Goal: Feedback & Contribution: Submit feedback/report problem

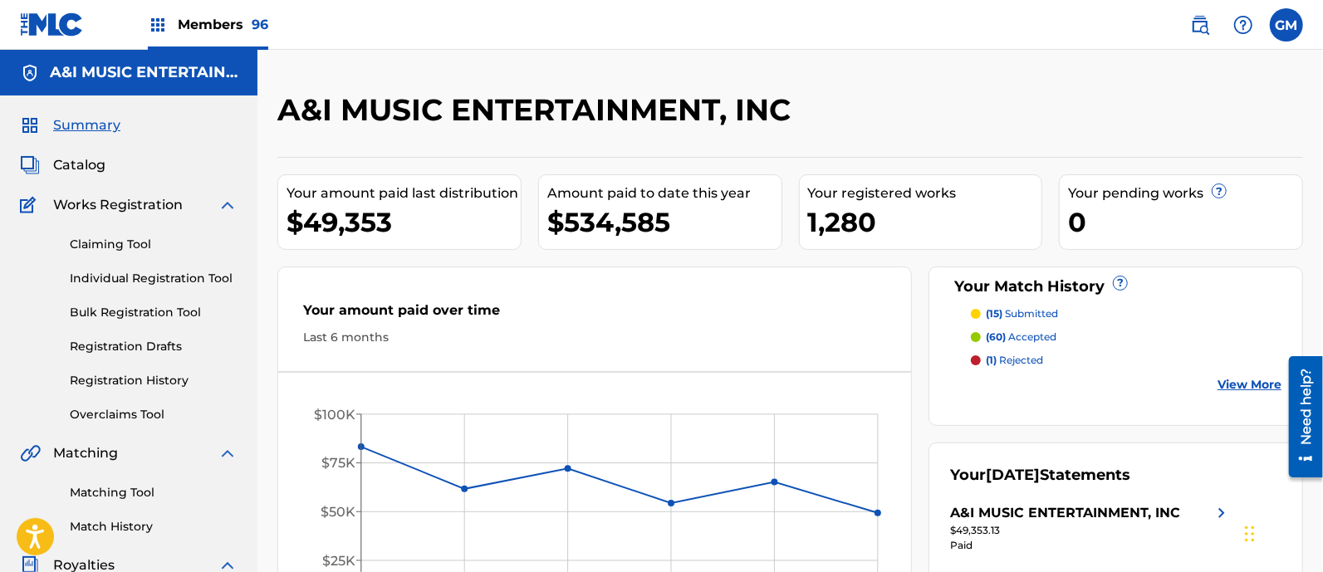
click at [1194, 24] on img at bounding box center [1200, 25] width 20 height 20
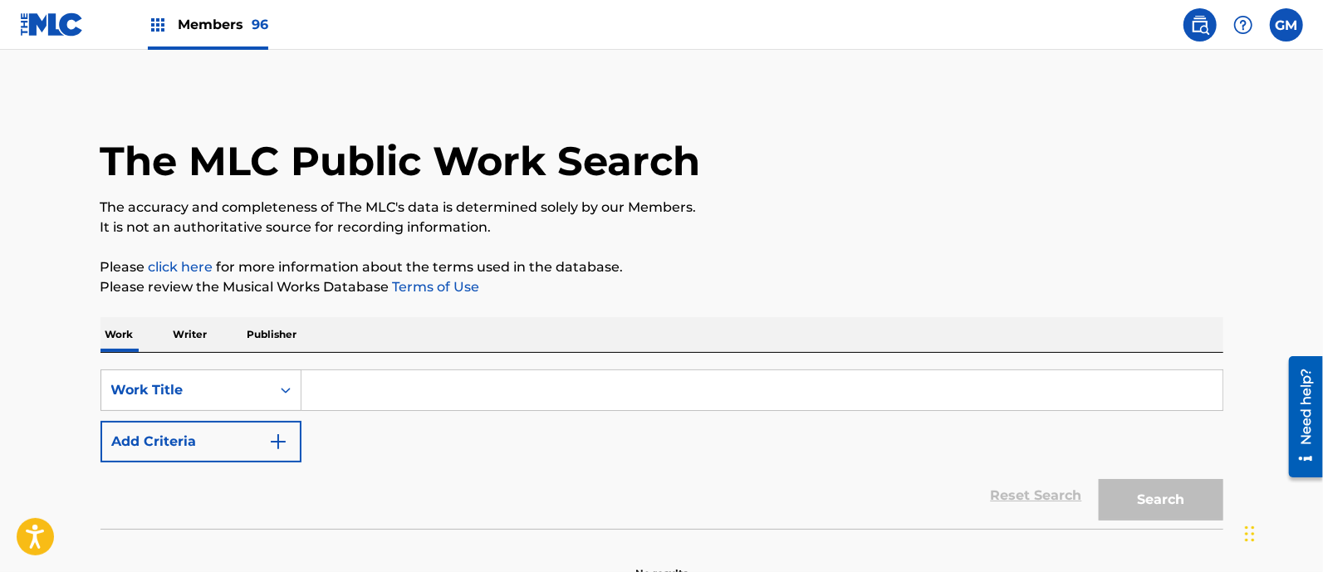
click at [488, 388] on input "Search Form" at bounding box center [762, 391] width 921 height 40
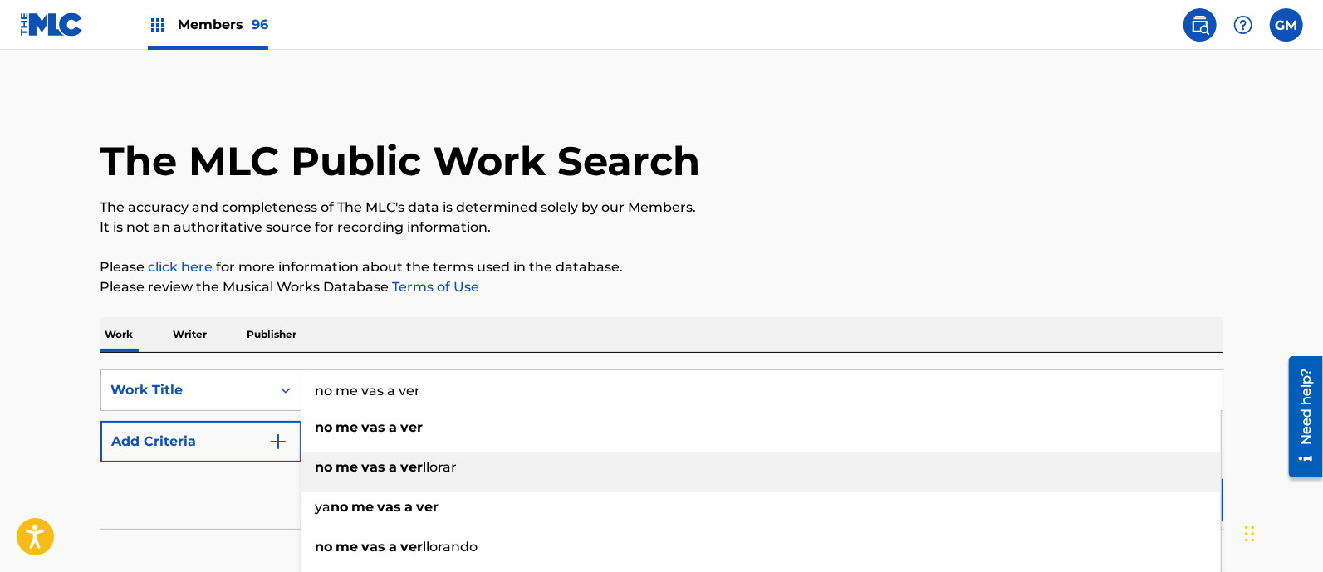
click at [410, 465] on strong "ver" at bounding box center [412, 467] width 22 height 16
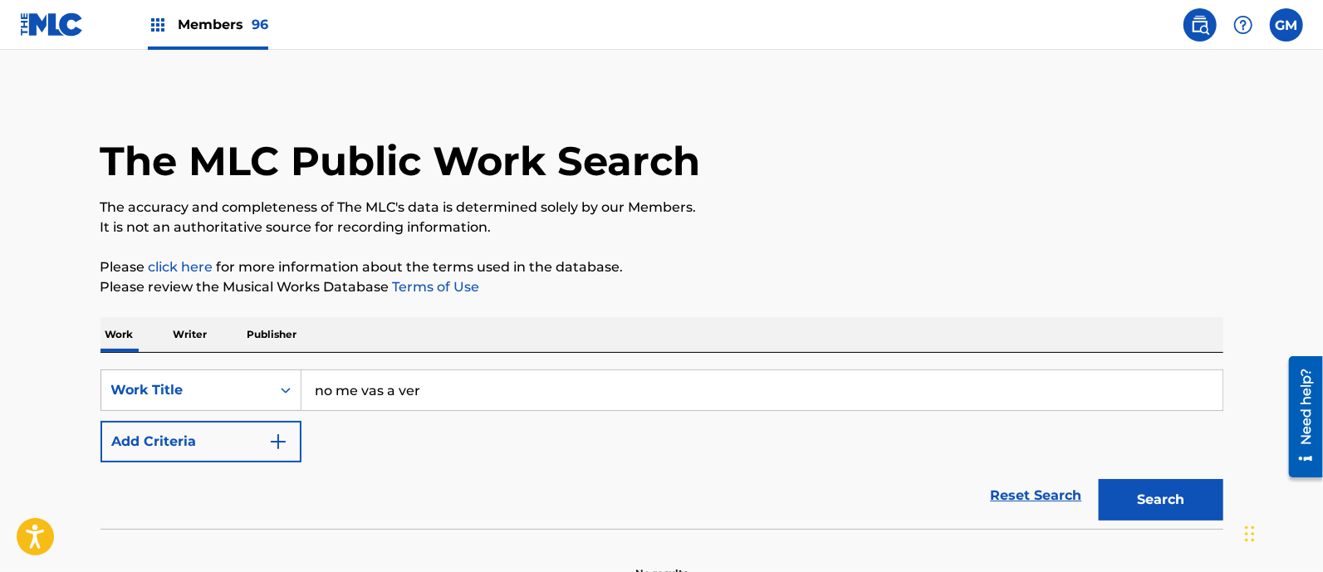
type input "no me vas a ver llorar"
click at [1137, 491] on button "Search" at bounding box center [1161, 500] width 125 height 42
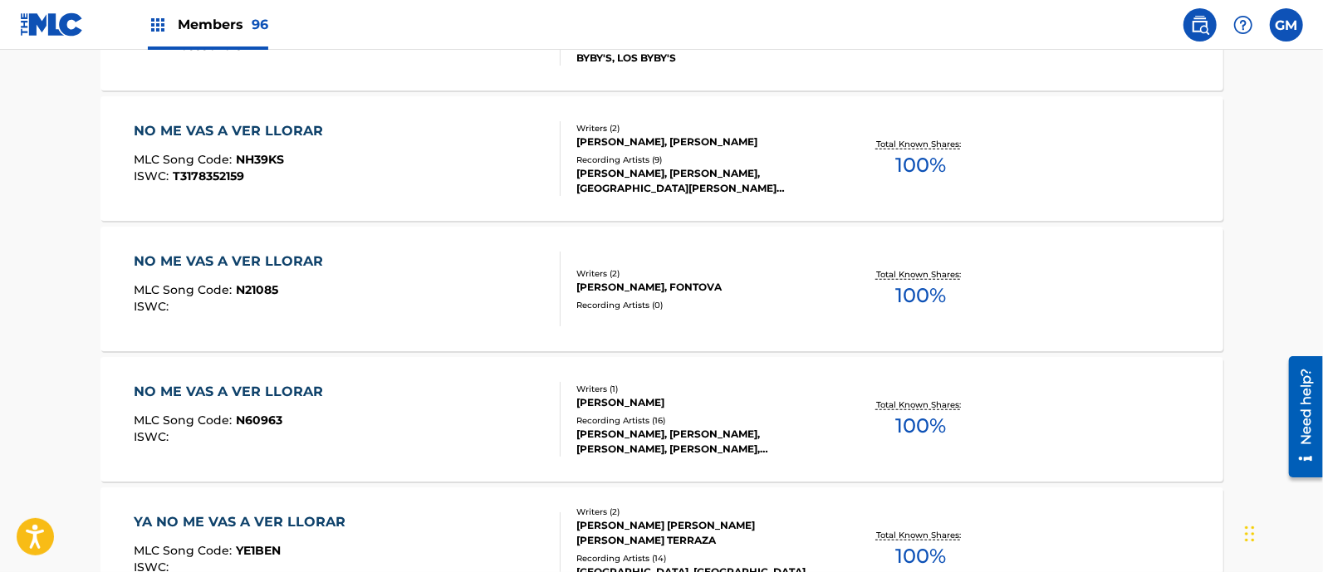
scroll to position [484, 0]
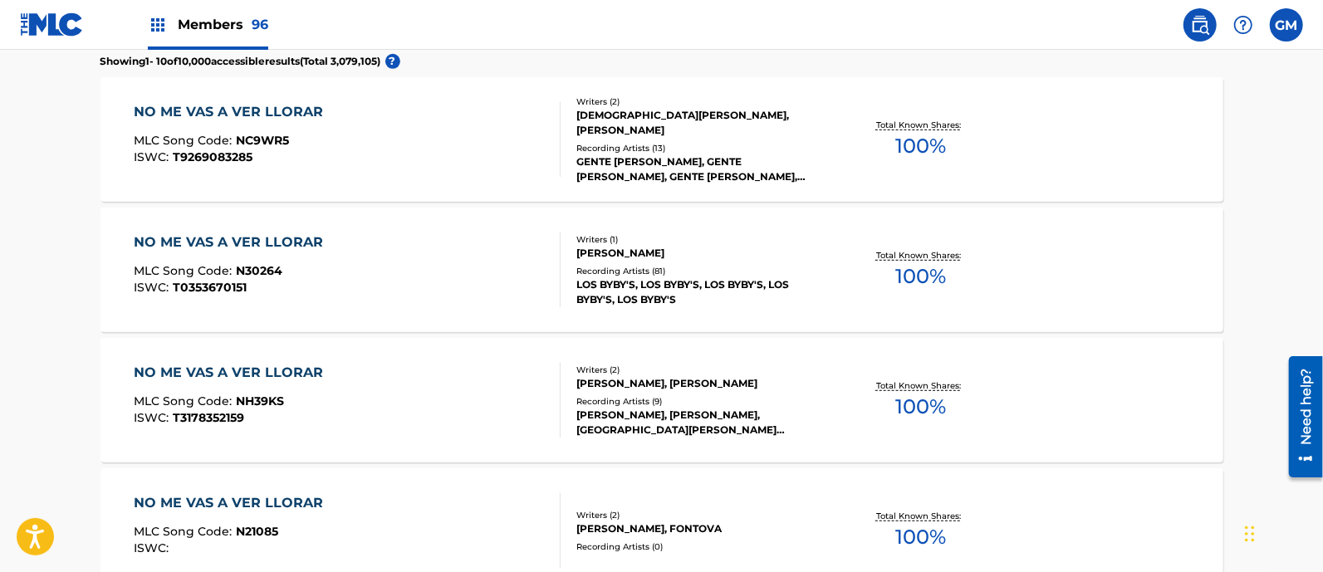
click at [442, 126] on div "NO ME VAS A VER LLORAR MLC Song Code : NC9WR5 ISWC : T9269083285" at bounding box center [347, 139] width 427 height 75
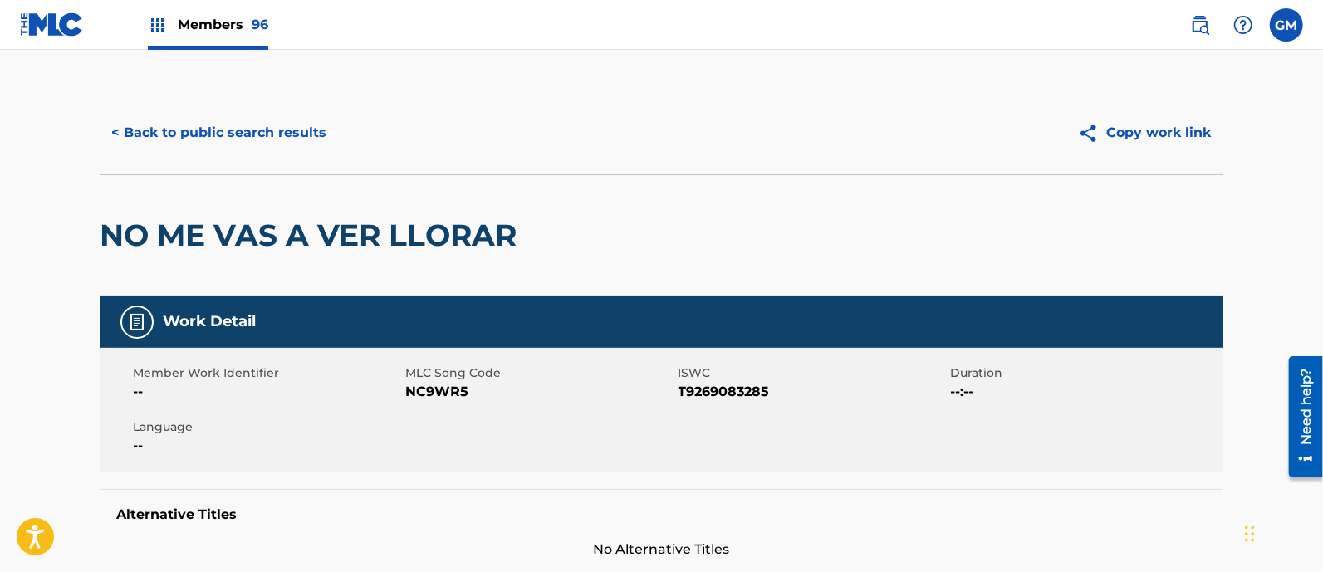
click at [269, 126] on button "< Back to public search results" at bounding box center [220, 133] width 238 height 42
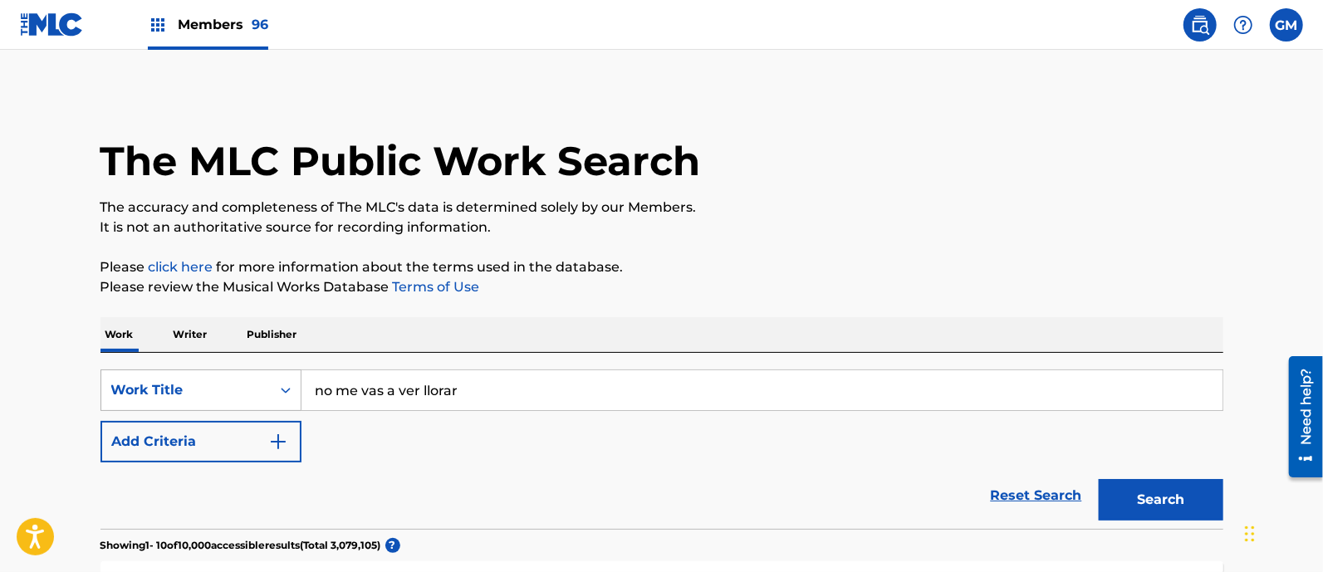
drag, startPoint x: 578, startPoint y: 398, endPoint x: 282, endPoint y: 387, distance: 296.8
click at [282, 387] on div "SearchWithCriteriac7f0b6b0-d27c-4b5f-b1e9-66c0993e325b Work Title no me vas a v…" at bounding box center [662, 391] width 1123 height 42
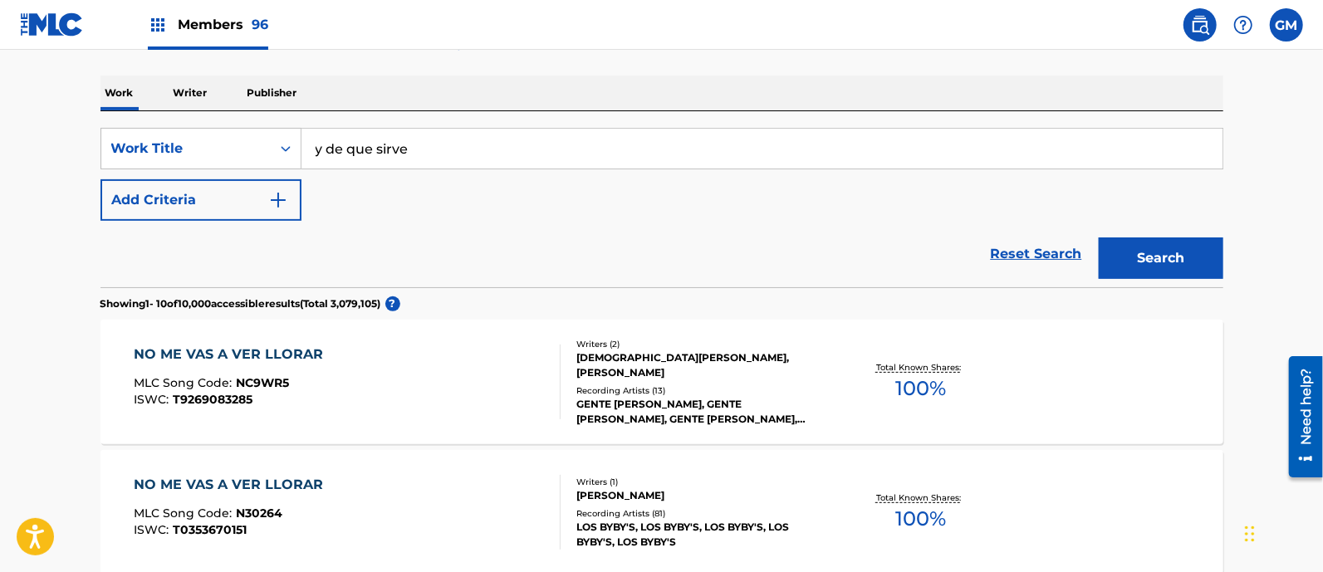
type input "y de que sirve"
click at [1137, 255] on button "Search" at bounding box center [1161, 259] width 125 height 42
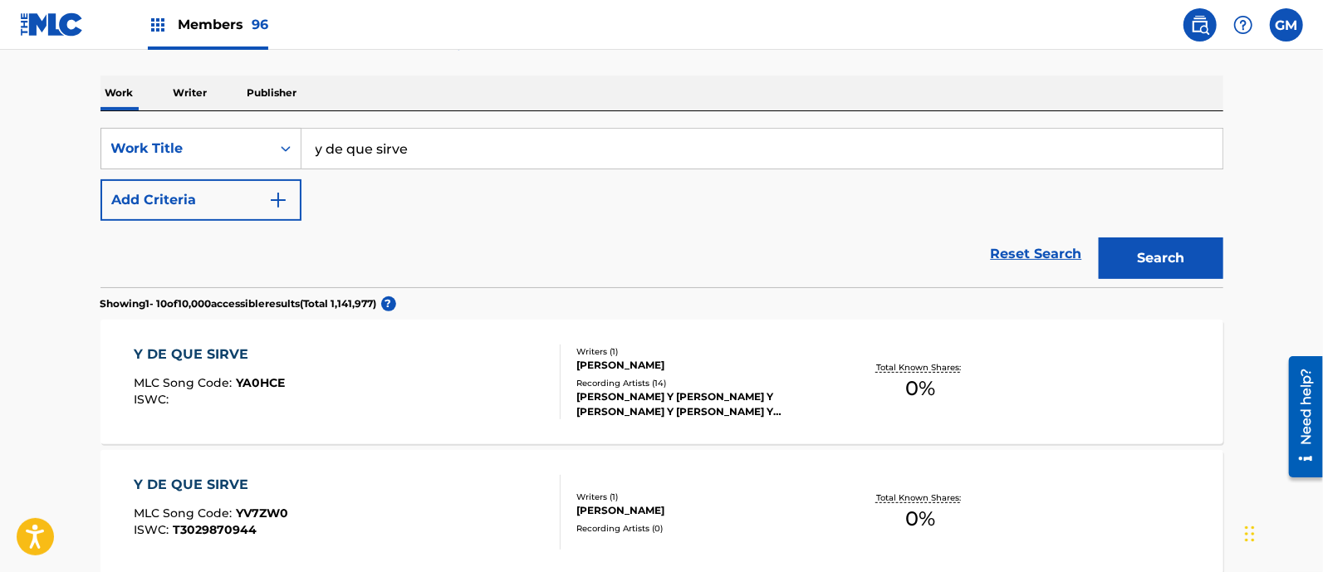
scroll to position [484, 0]
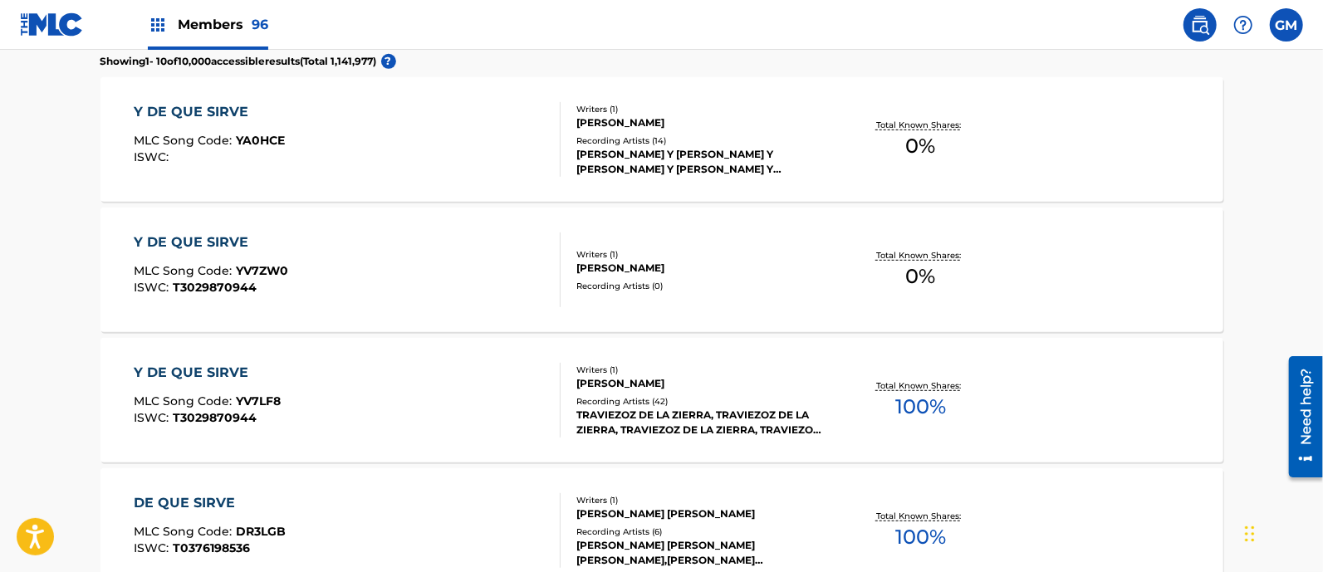
click at [354, 144] on div "Y DE QUE SIRVE MLC Song Code : YA0HCE ISWC :" at bounding box center [347, 139] width 427 height 75
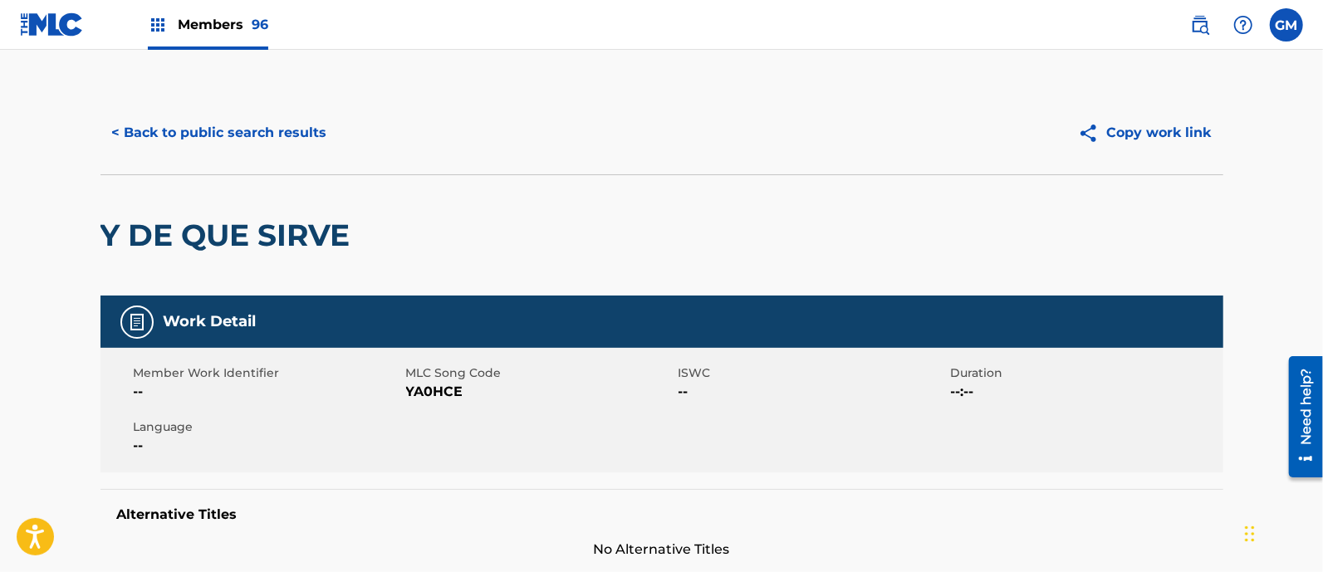
scroll to position [242, 0]
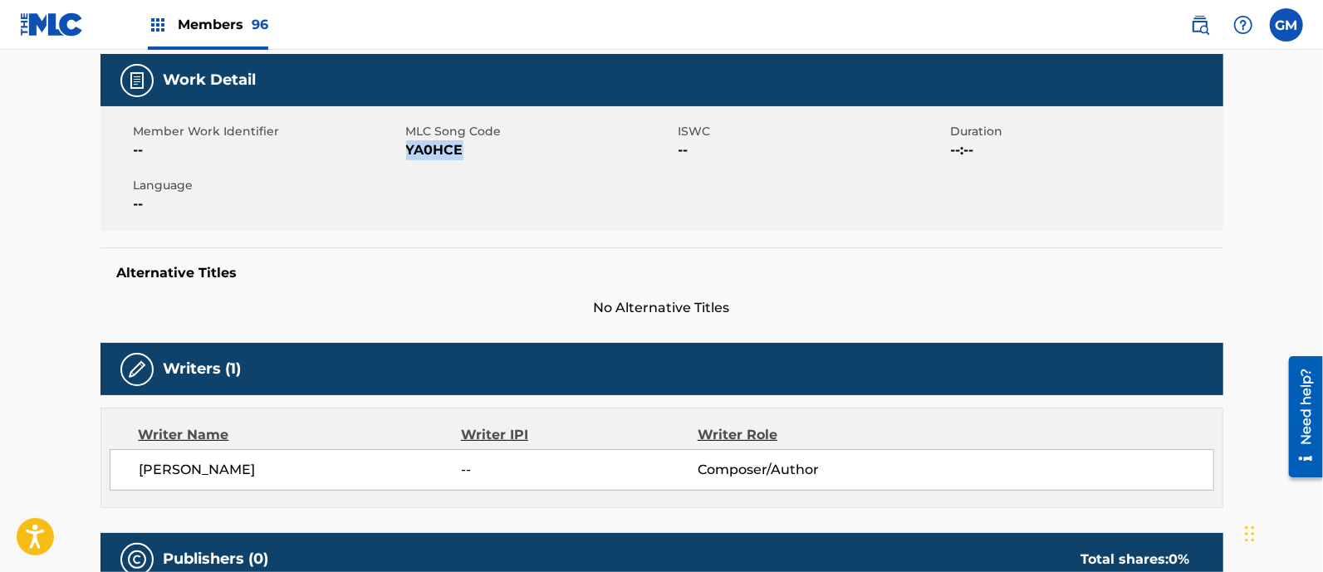
drag, startPoint x: 469, startPoint y: 149, endPoint x: 407, endPoint y: 157, distance: 62.9
click at [407, 157] on span "YA0HCE" at bounding box center [540, 150] width 268 height 20
copy span "YA0HCE"
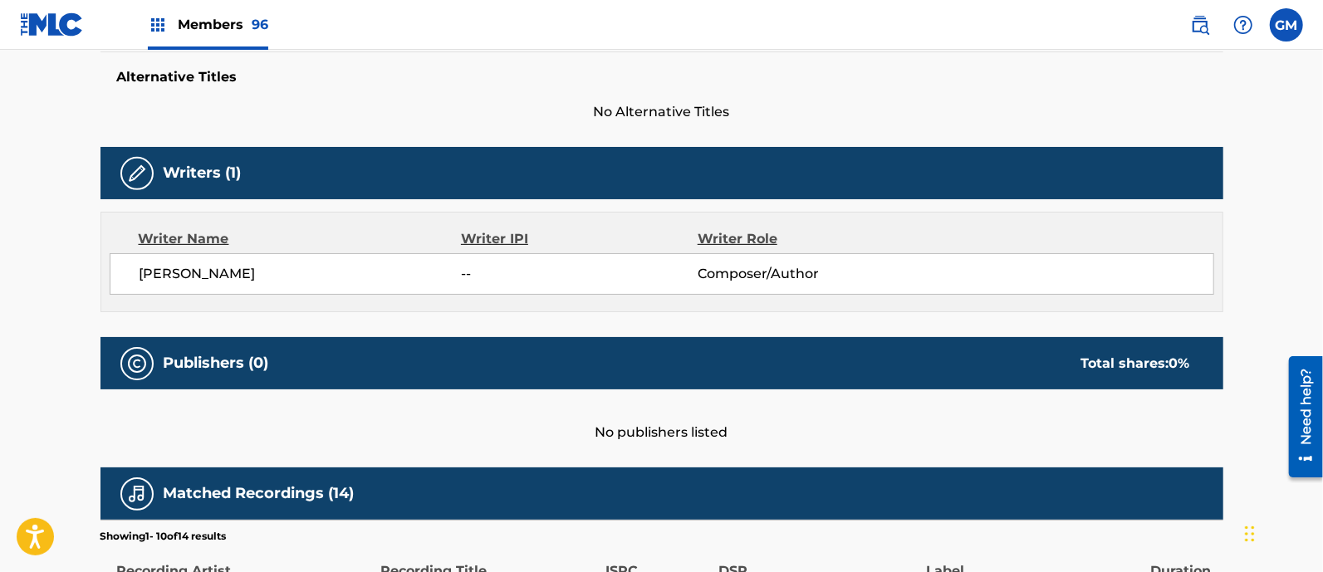
scroll to position [0, 0]
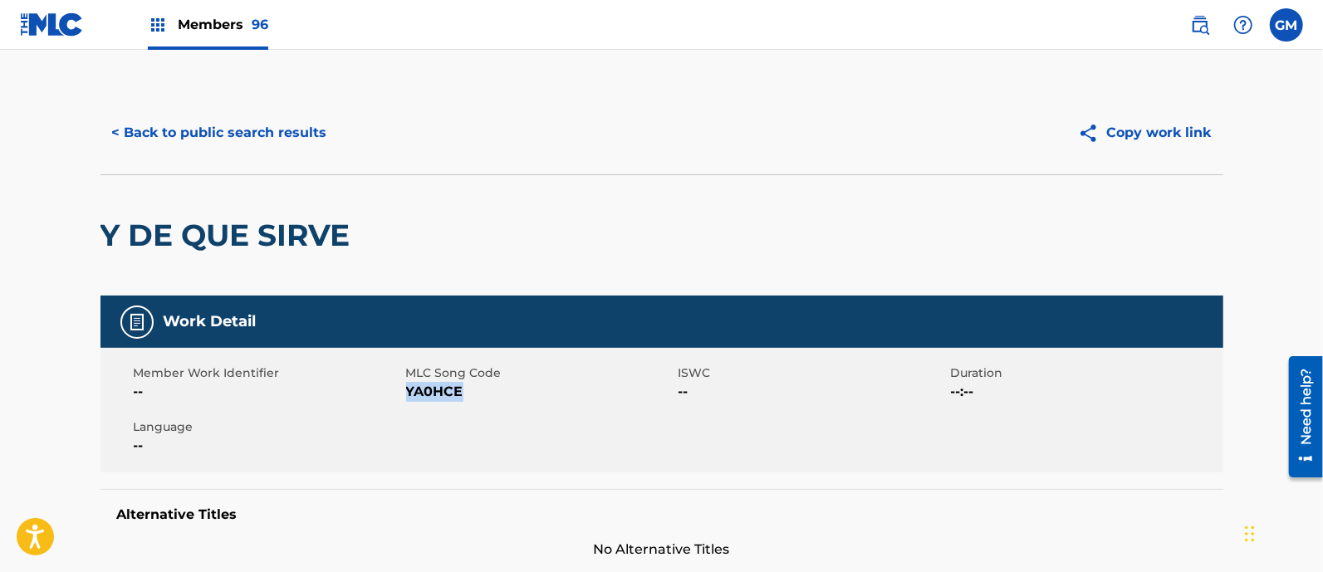
click at [265, 120] on button "< Back to public search results" at bounding box center [220, 133] width 238 height 42
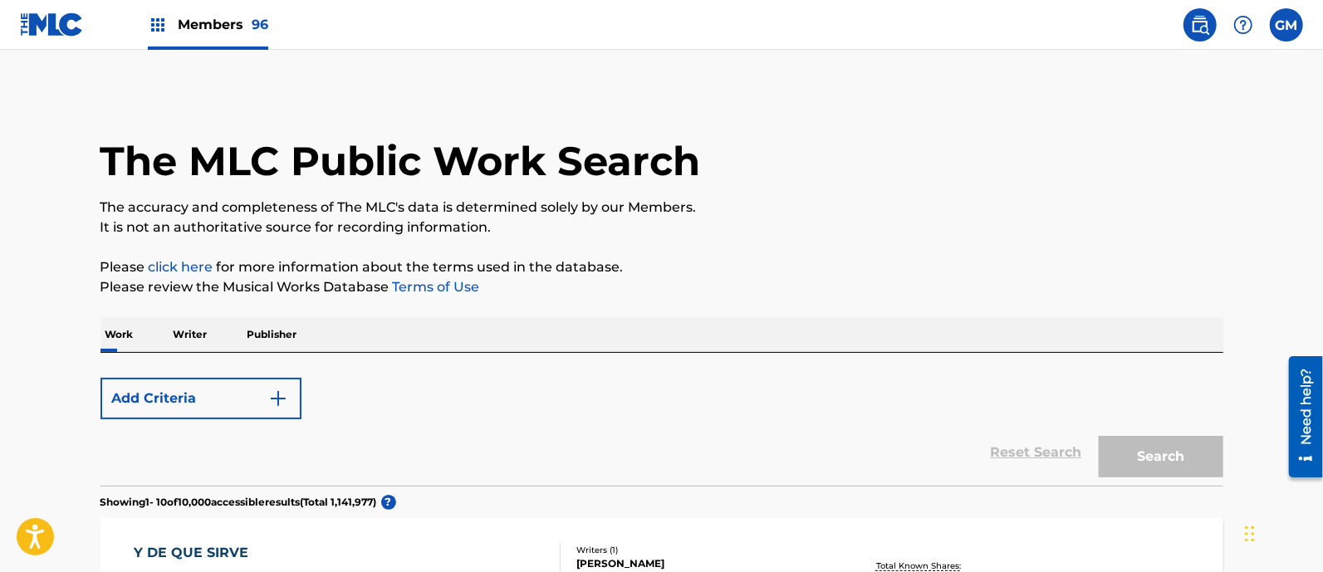
scroll to position [528, 0]
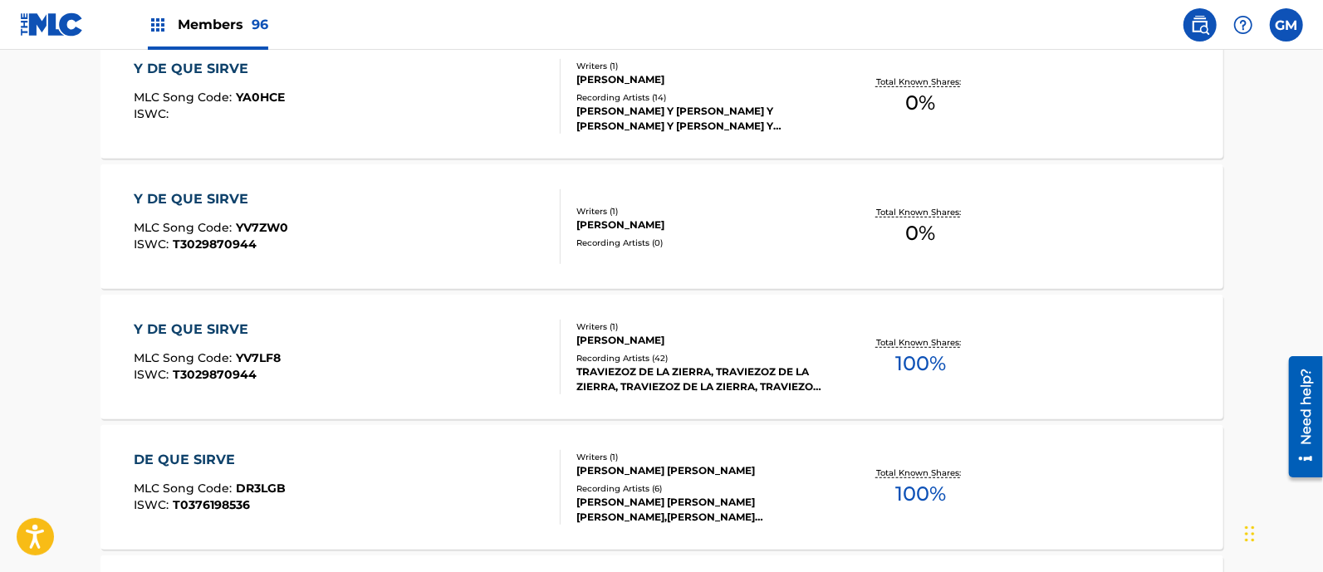
click at [409, 222] on div "Y DE QUE SIRVE MLC Song Code : YV7ZW0 ISWC : T3029870944" at bounding box center [347, 226] width 427 height 75
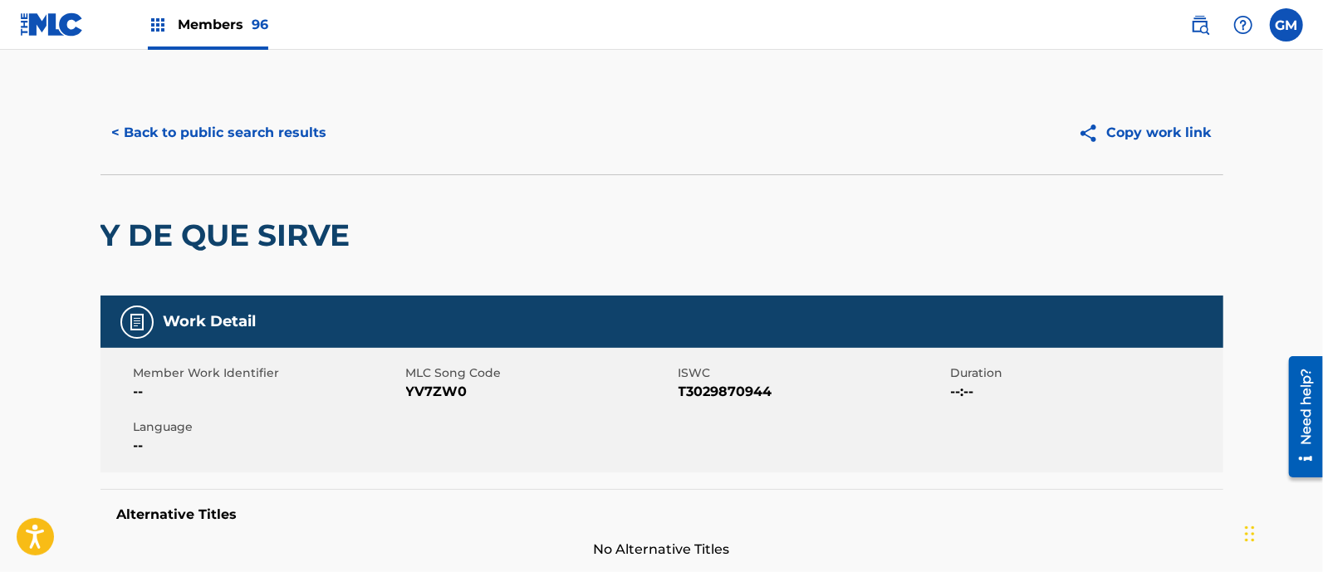
click at [266, 138] on button "< Back to public search results" at bounding box center [220, 133] width 238 height 42
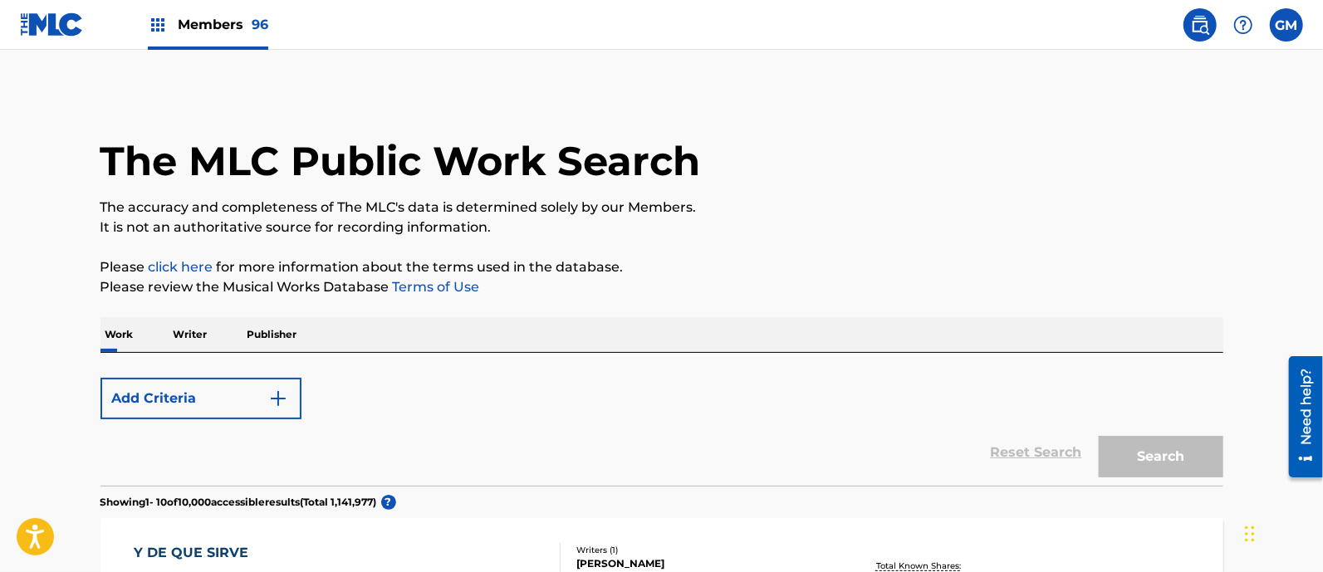
scroll to position [571, 0]
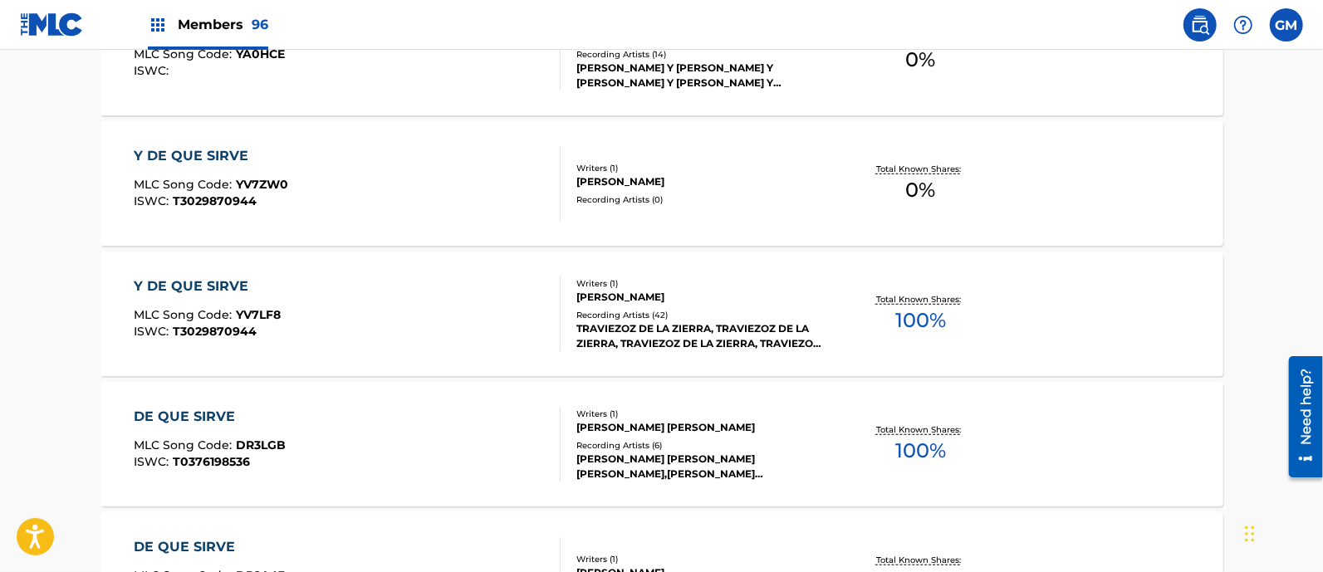
click at [424, 308] on div "Y DE QUE SIRVE MLC Song Code : YV7LF8 ISWC : T3029870944" at bounding box center [347, 314] width 427 height 75
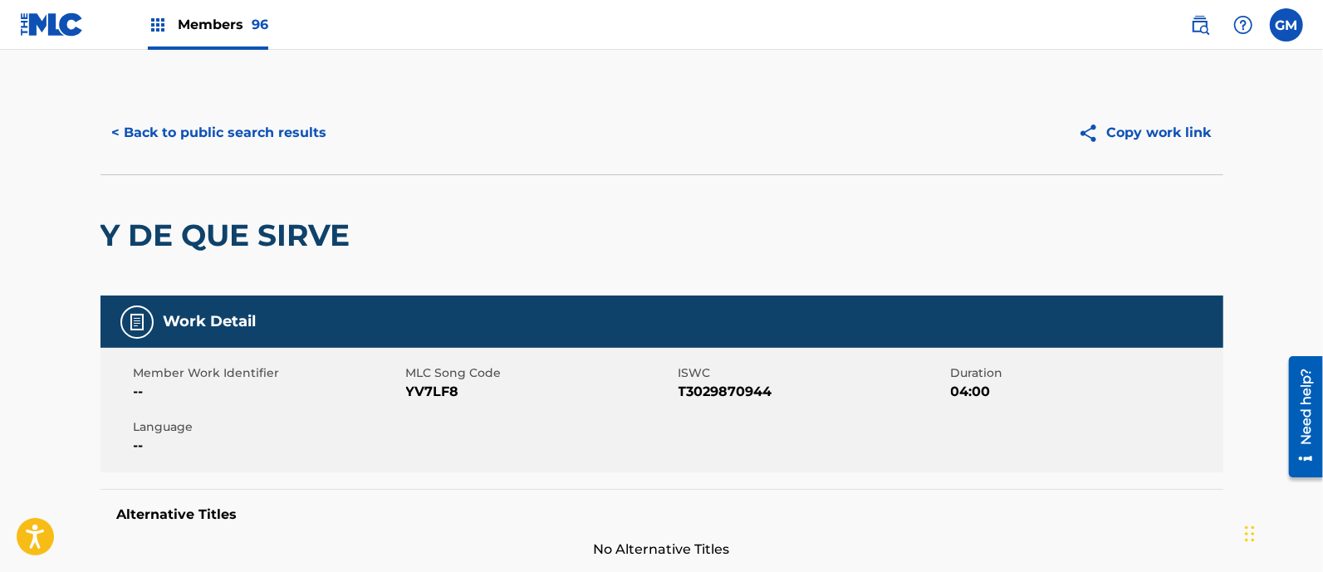
click at [268, 134] on button "< Back to public search results" at bounding box center [220, 133] width 238 height 42
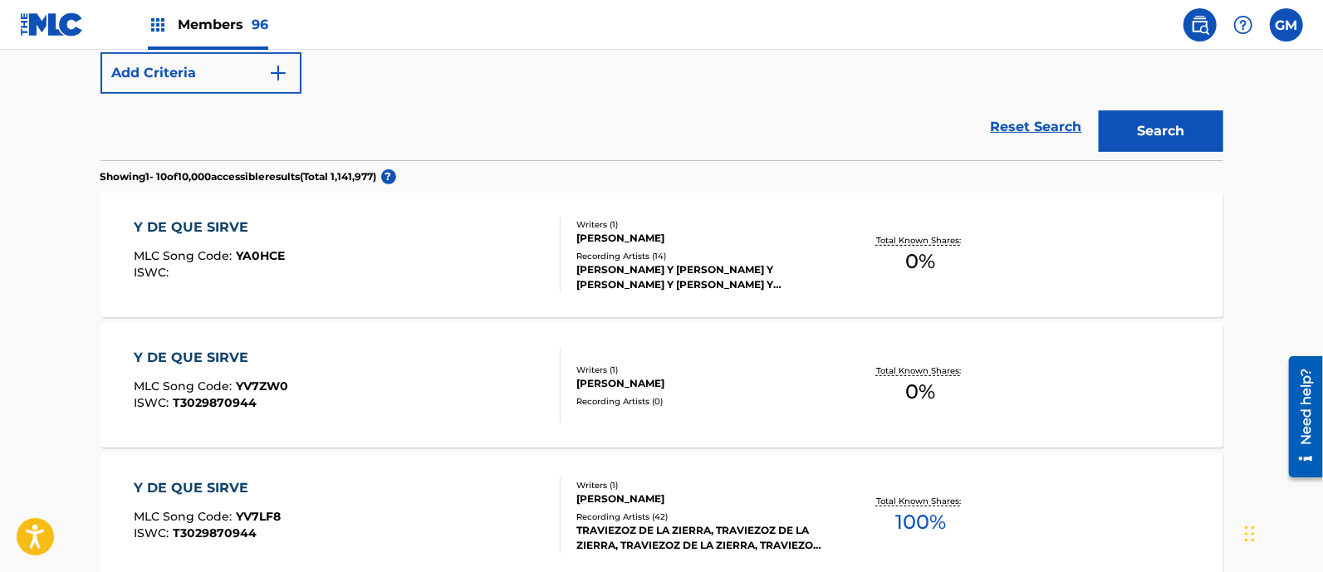
scroll to position [484, 0]
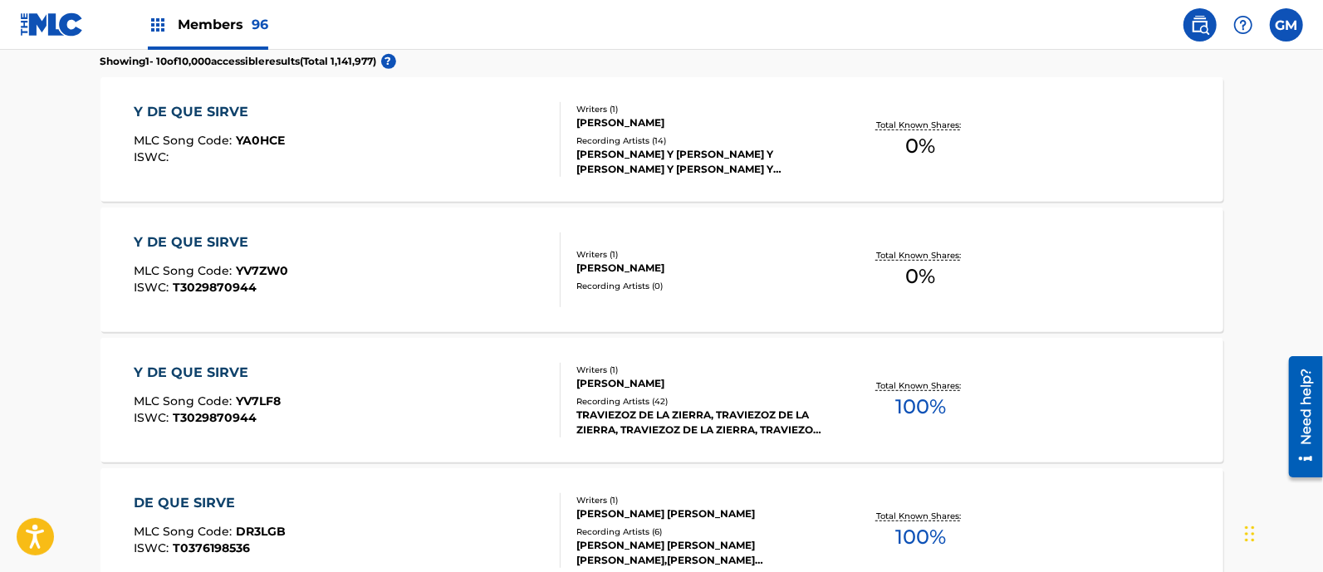
click at [222, 18] on span "Members 96" at bounding box center [223, 24] width 91 height 19
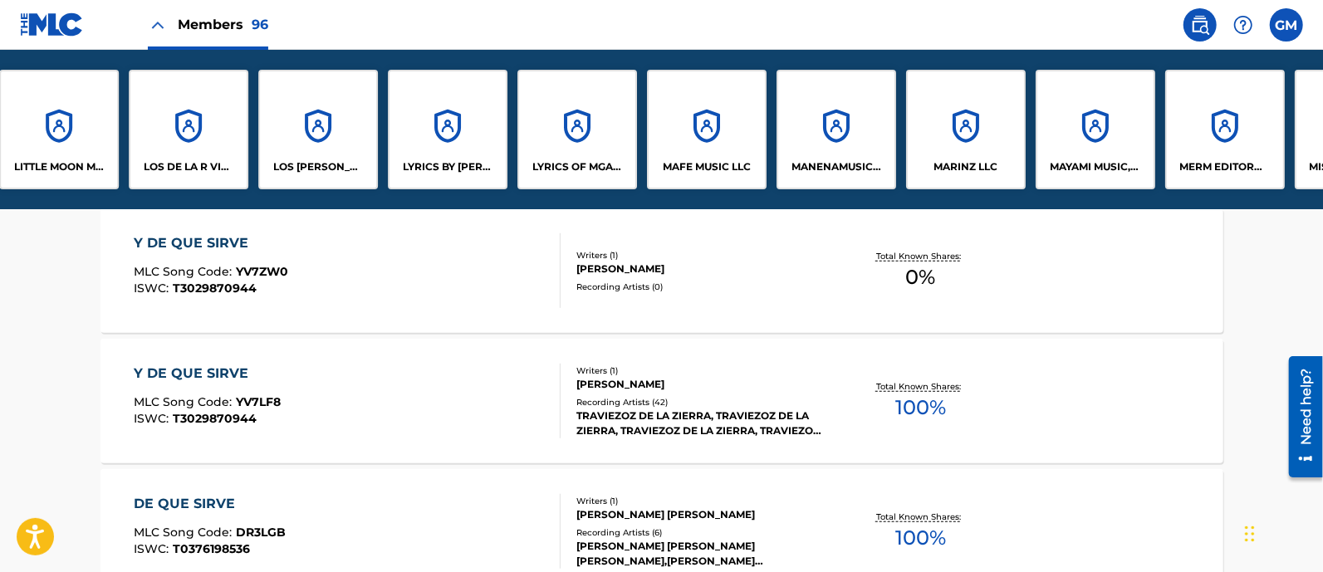
scroll to position [0, 7155]
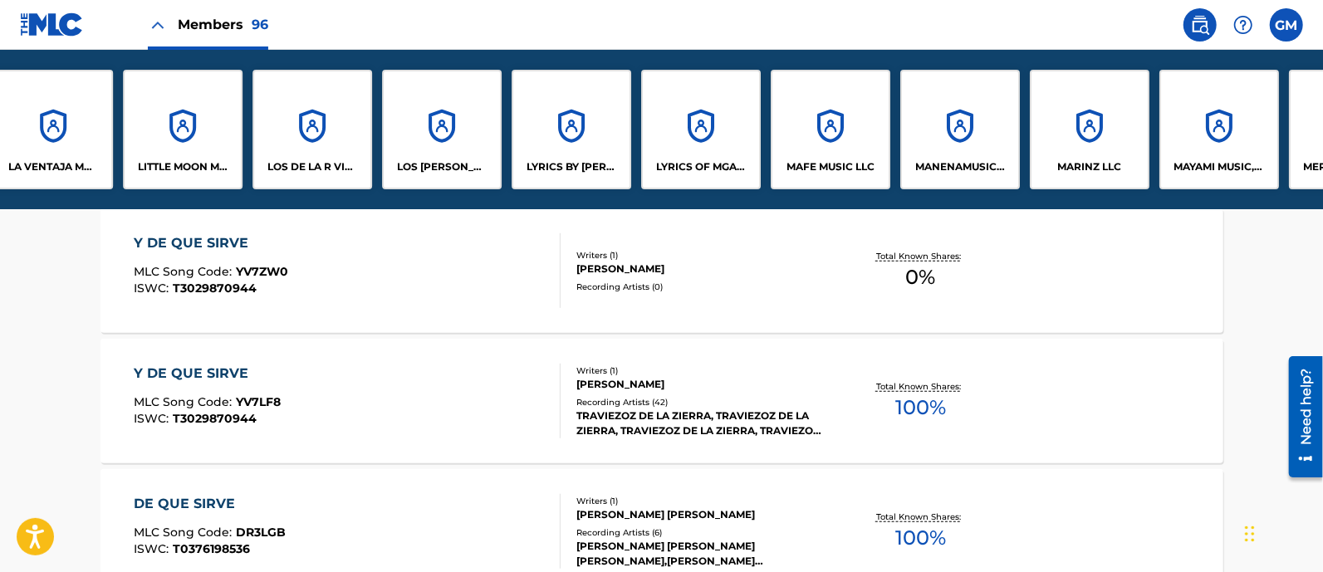
click at [692, 144] on div "LYRICS OF MGA LLC" at bounding box center [701, 130] width 120 height 120
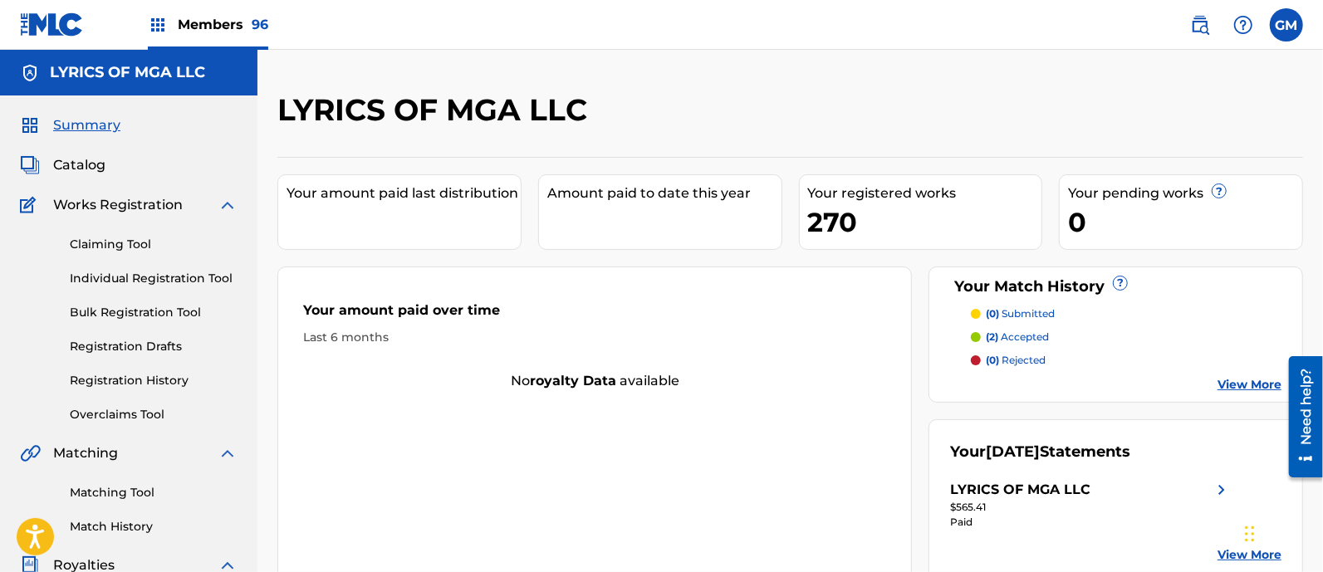
click at [120, 243] on link "Claiming Tool" at bounding box center [154, 244] width 168 height 17
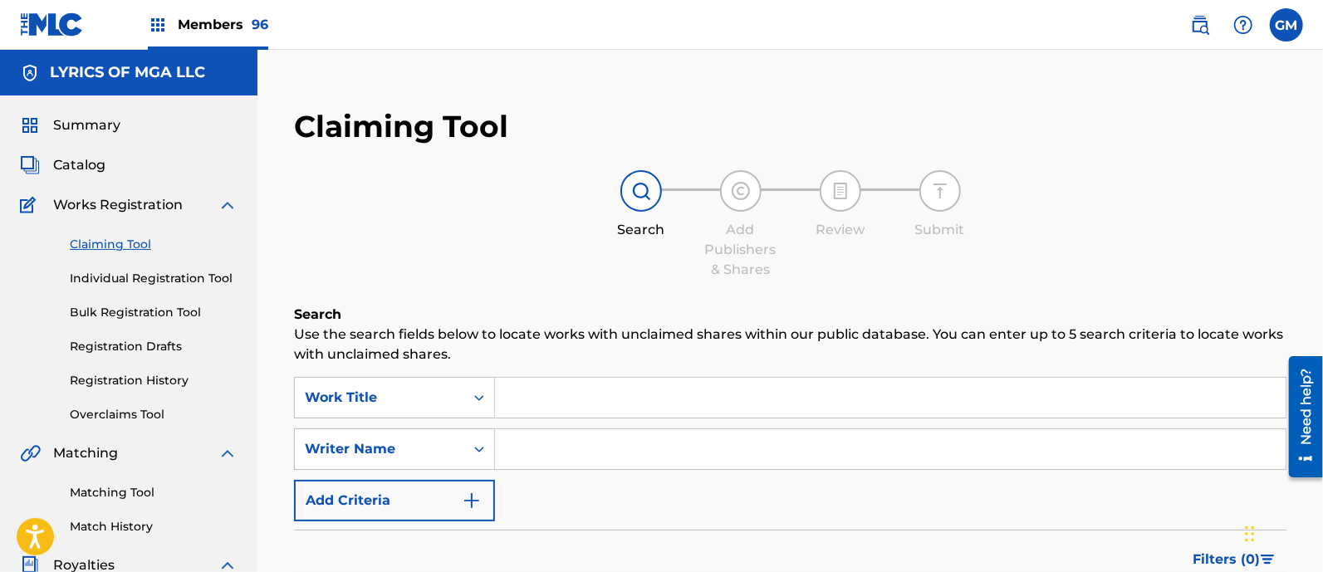
click at [546, 388] on input "Search Form" at bounding box center [890, 398] width 791 height 40
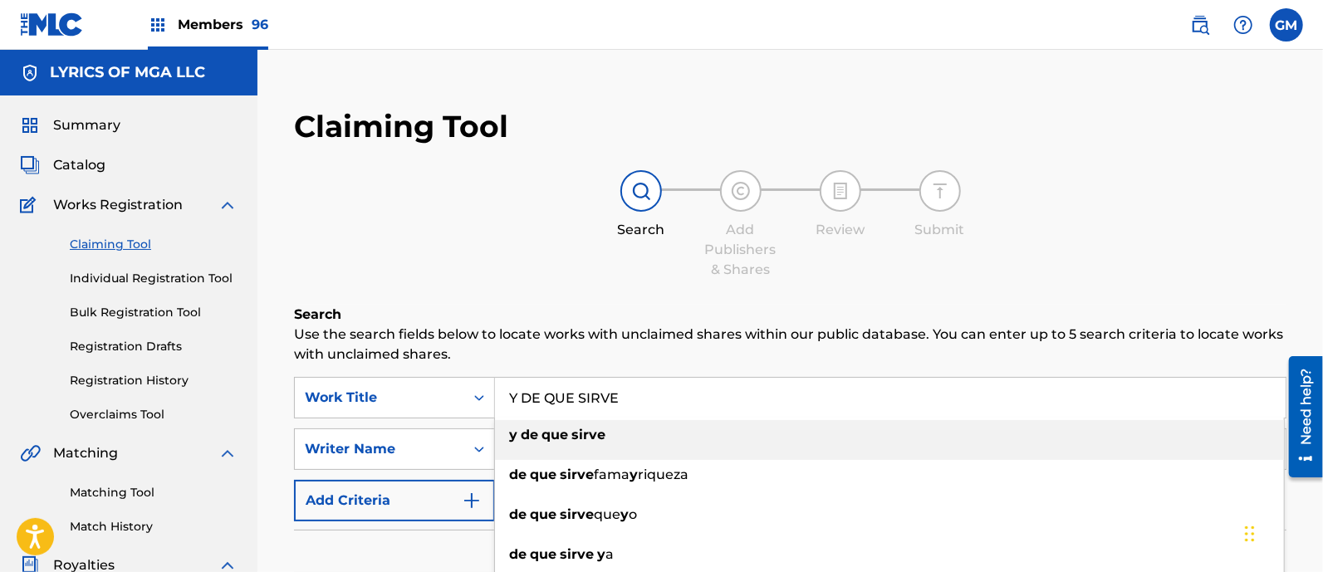
click at [561, 428] on strong "que" at bounding box center [555, 435] width 27 height 16
type input "y de que sirve"
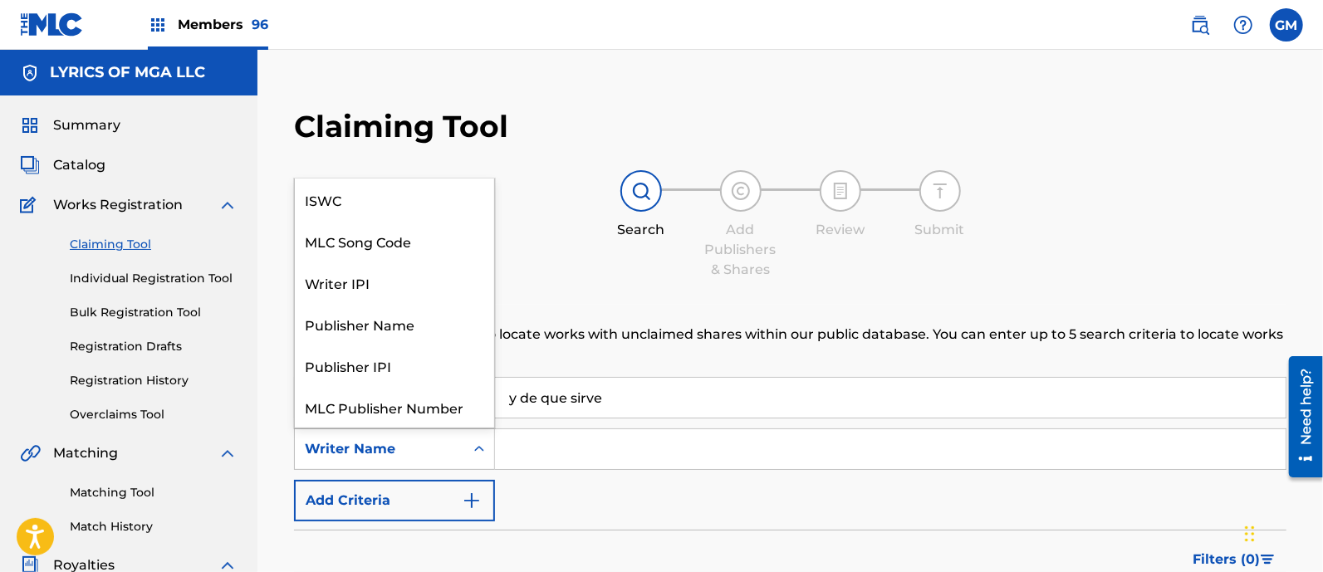
click at [486, 446] on icon "Search Form" at bounding box center [479, 449] width 17 height 17
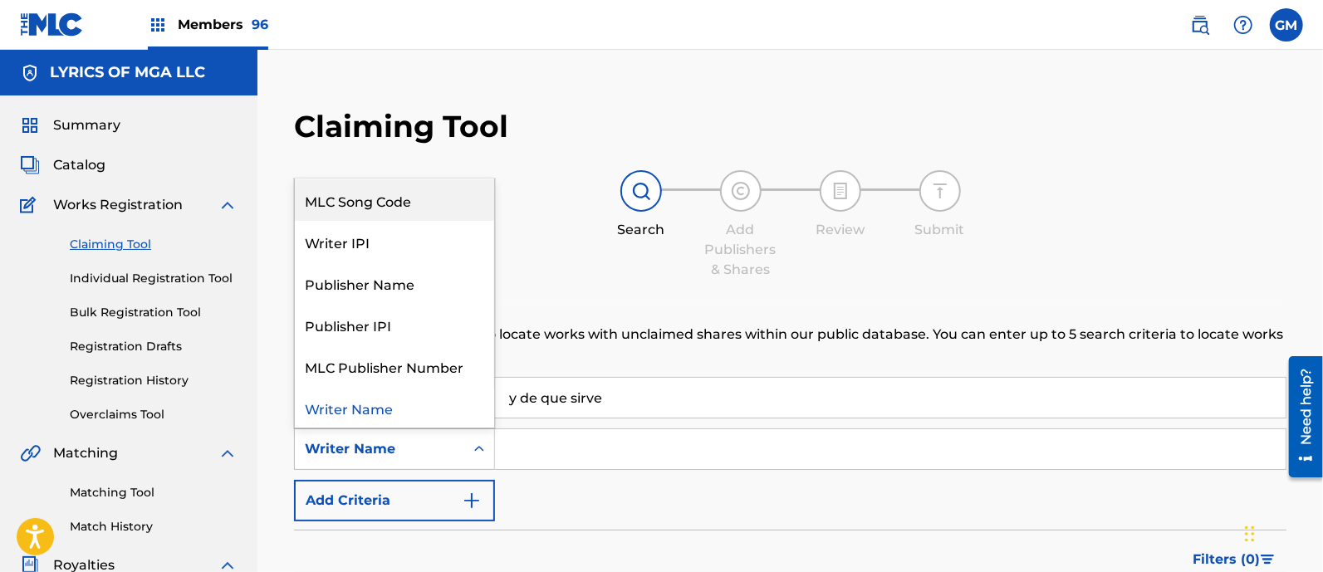
click at [399, 197] on div "MLC Song Code" at bounding box center [394, 200] width 199 height 42
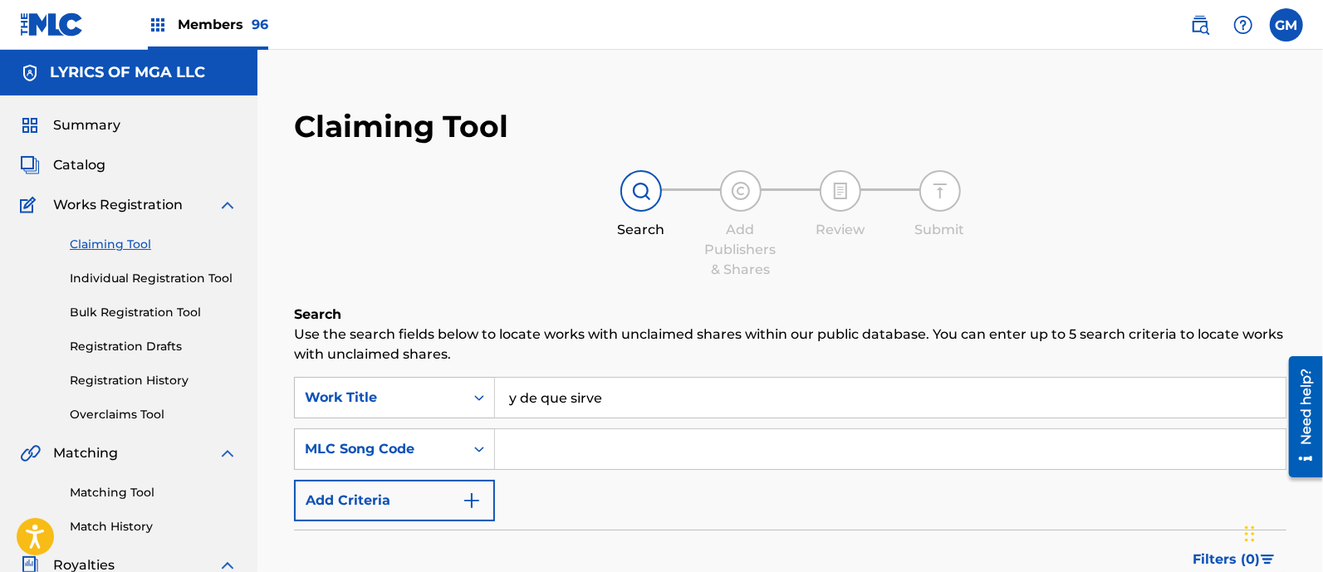
click at [547, 444] on input "Search Form" at bounding box center [890, 450] width 791 height 40
paste input "YA0HCE"
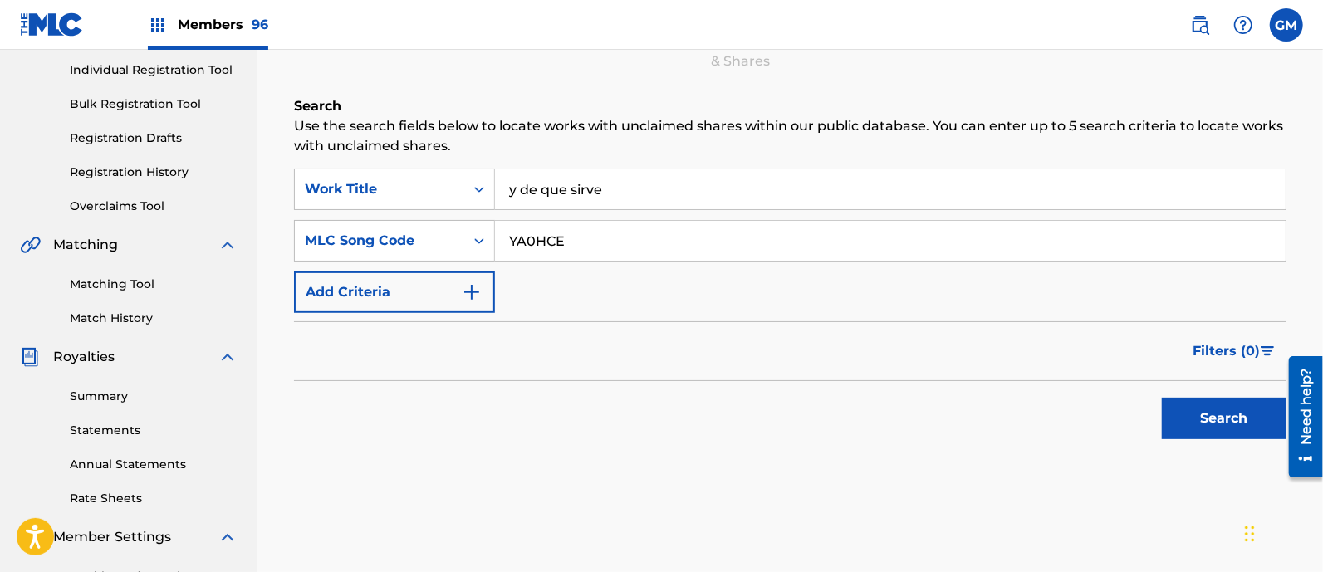
scroll to position [242, 0]
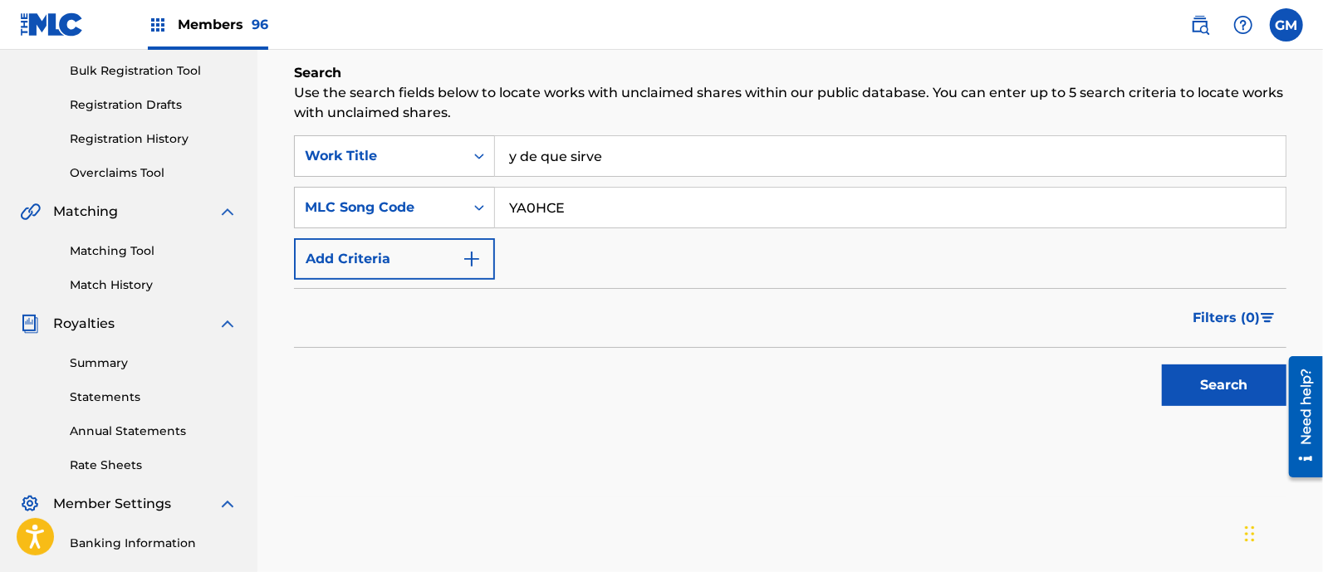
type input "YA0HCE"
click at [1214, 380] on button "Search" at bounding box center [1224, 386] width 125 height 42
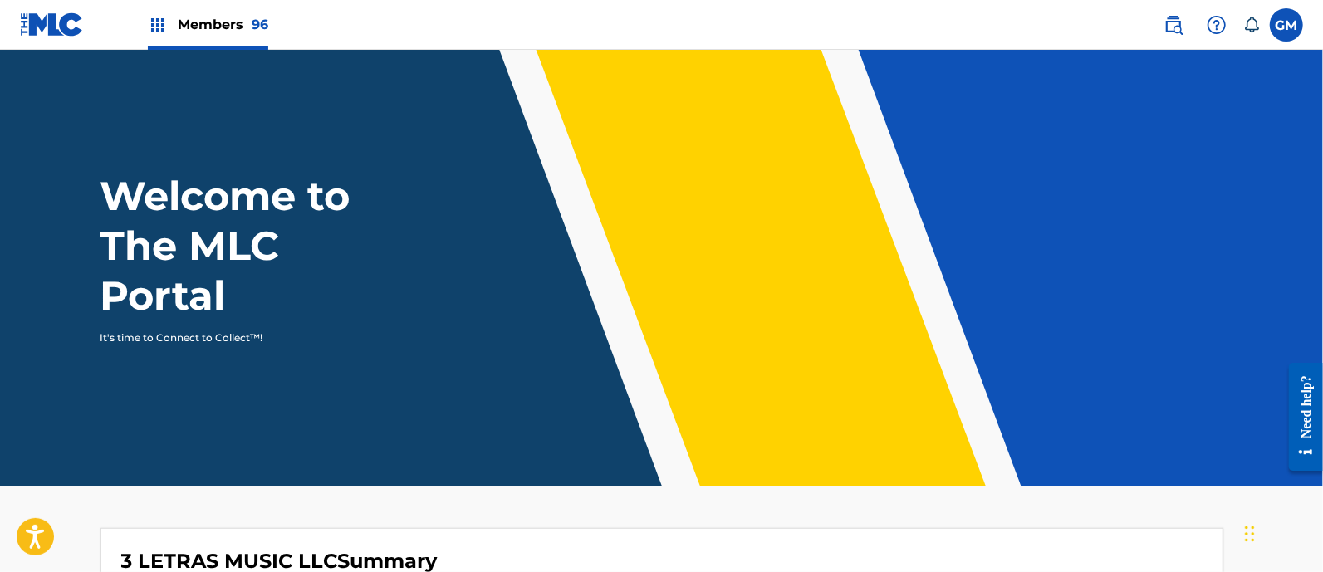
click at [216, 18] on span "Members 96" at bounding box center [223, 24] width 91 height 19
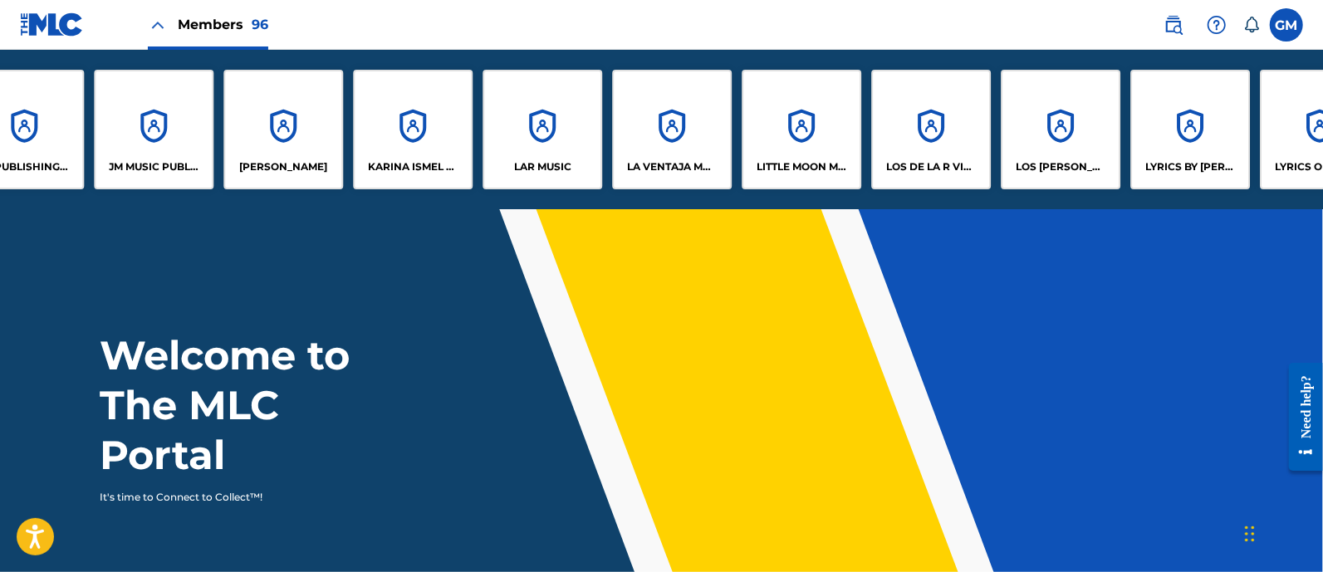
scroll to position [0, 6841]
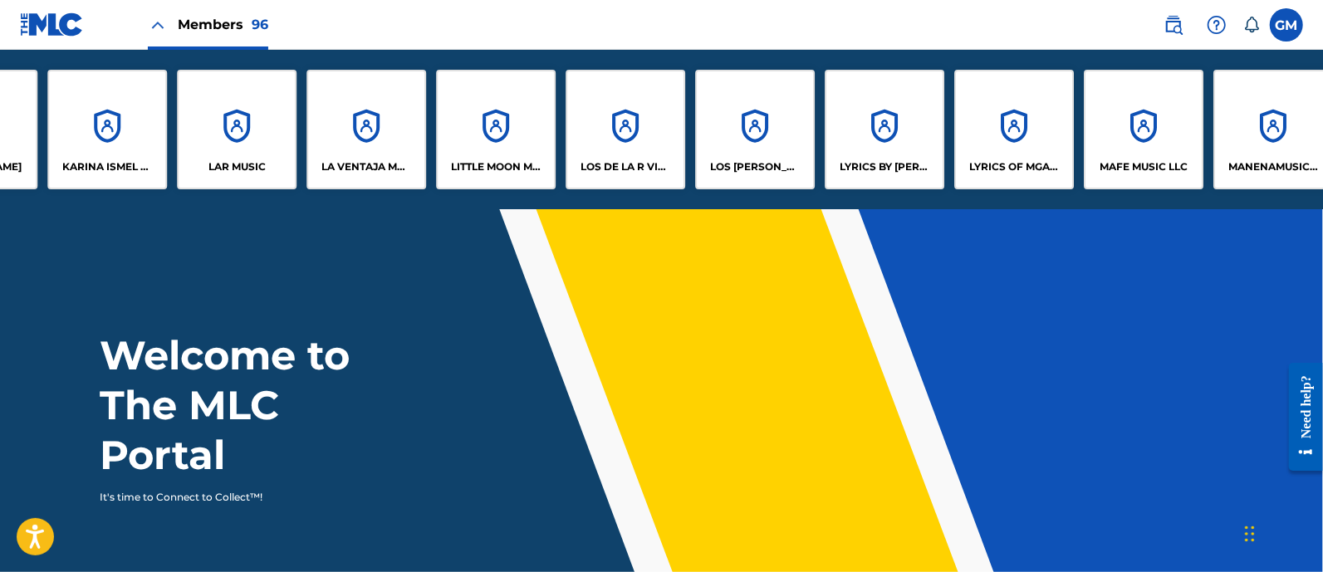
click at [990, 143] on div "LYRICS OF MGA LLC" at bounding box center [1015, 130] width 120 height 120
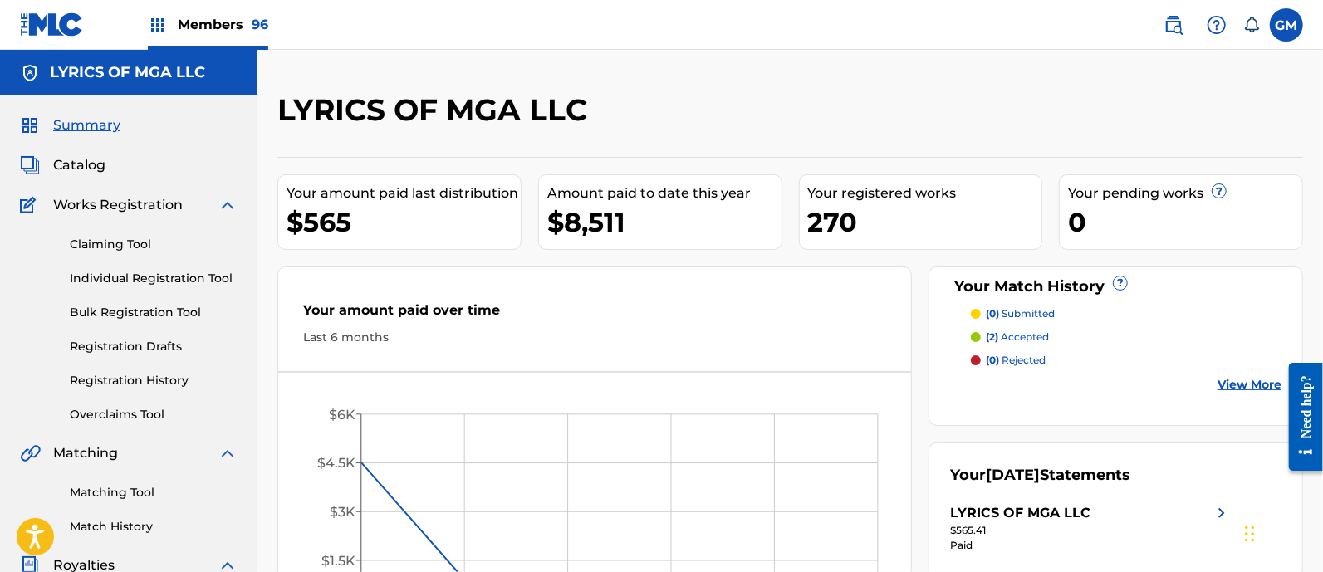
click at [141, 240] on link "Claiming Tool" at bounding box center [154, 244] width 168 height 17
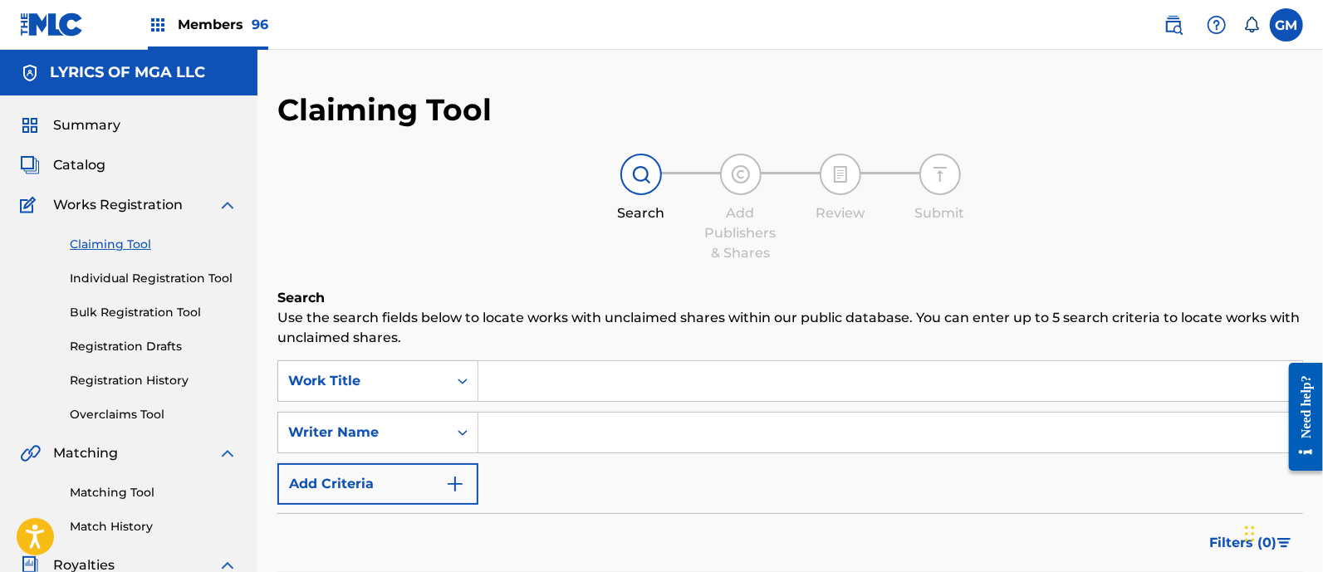
click at [518, 383] on input "Search Form" at bounding box center [891, 381] width 824 height 40
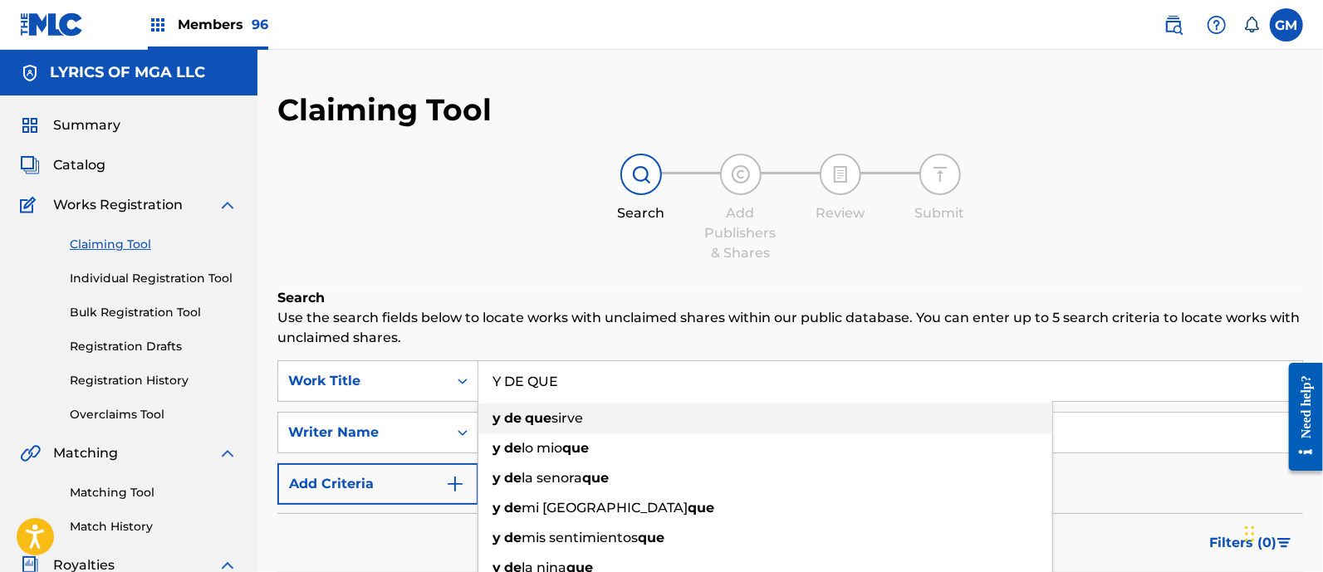
click at [577, 419] on span "sirve" at bounding box center [568, 418] width 32 height 16
type input "y de que sirve"
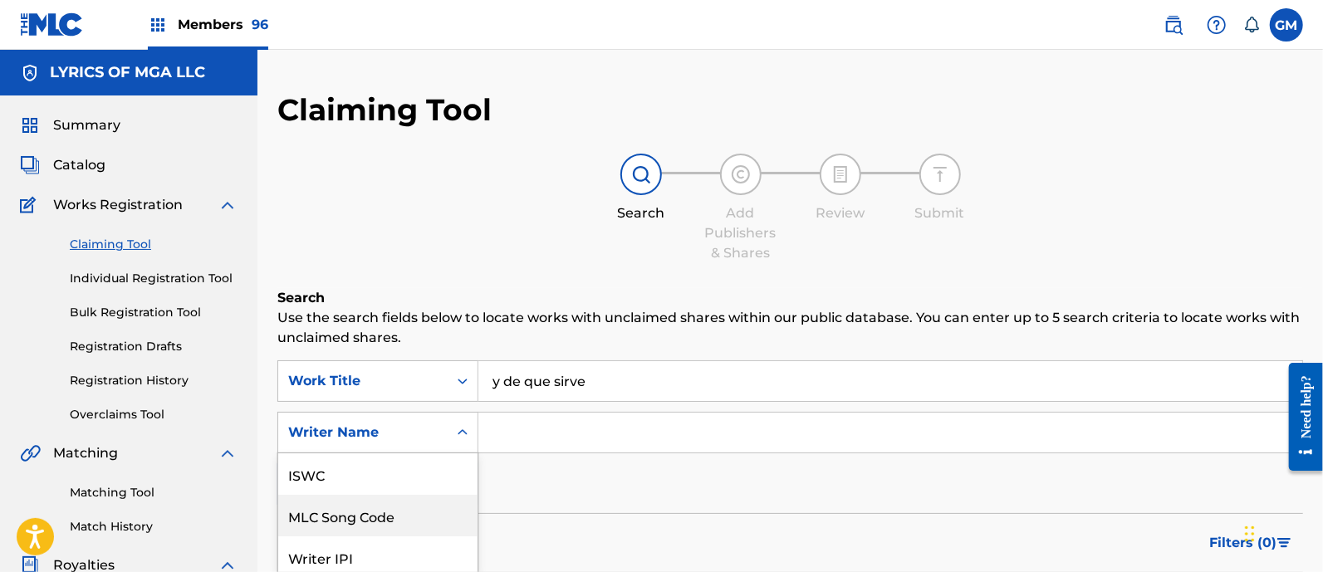
click at [461, 430] on div "7 results available. Use Up and Down to choose options, press Enter to select t…" at bounding box center [377, 433] width 201 height 42
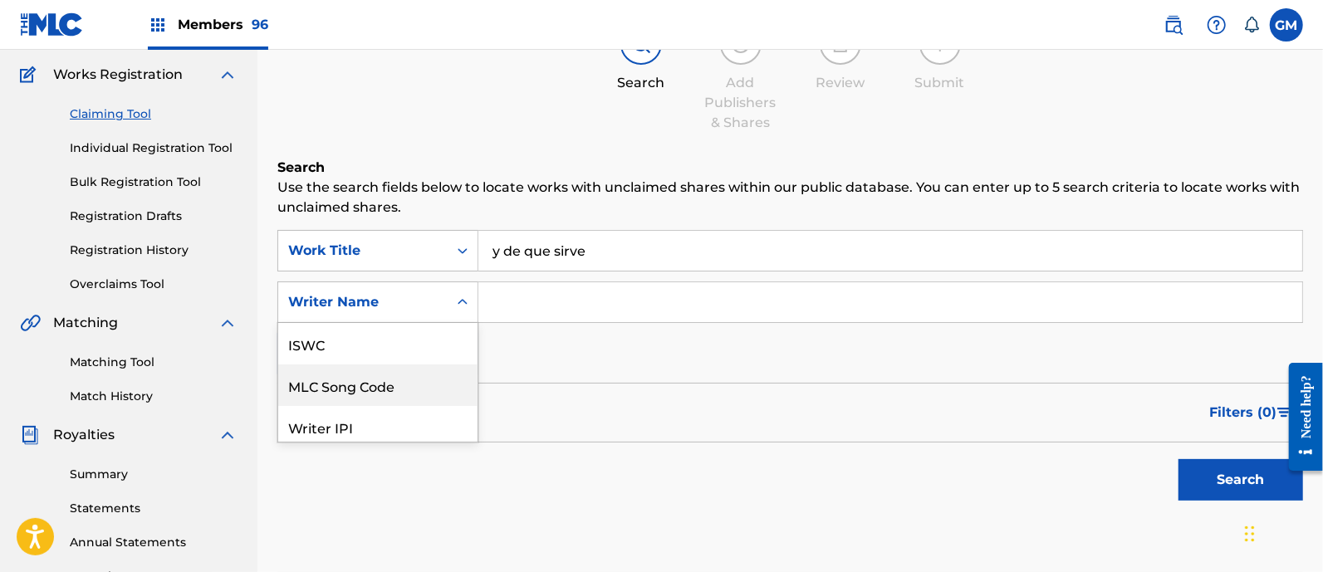
scroll to position [41, 0]
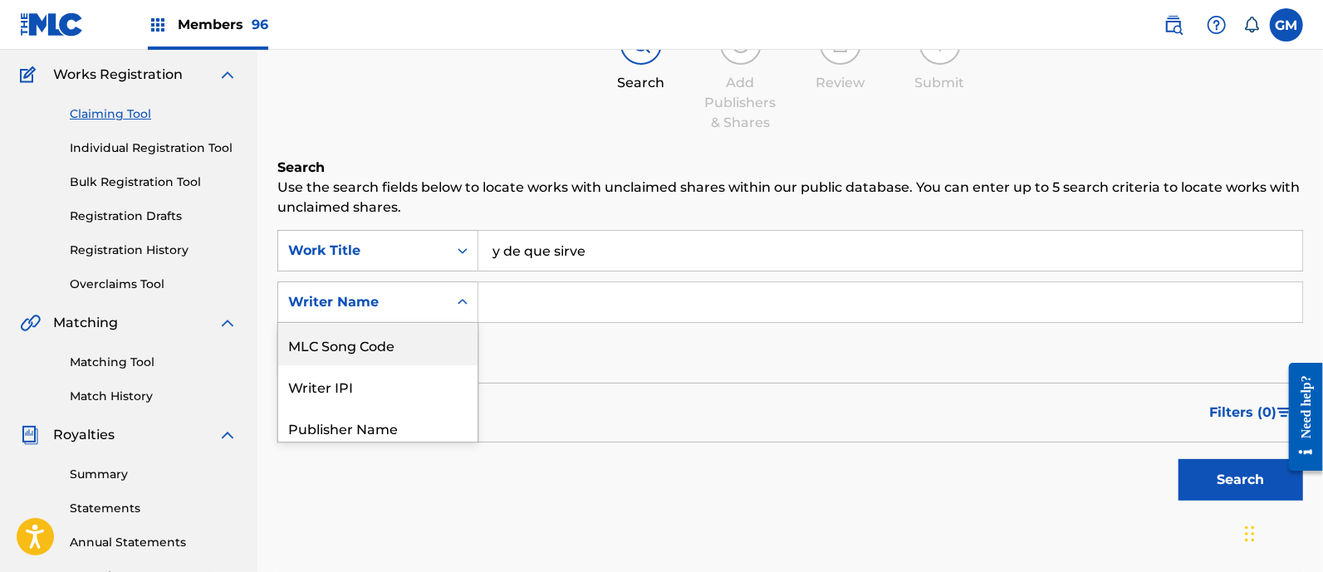
click at [404, 340] on div "MLC Song Code" at bounding box center [377, 345] width 199 height 42
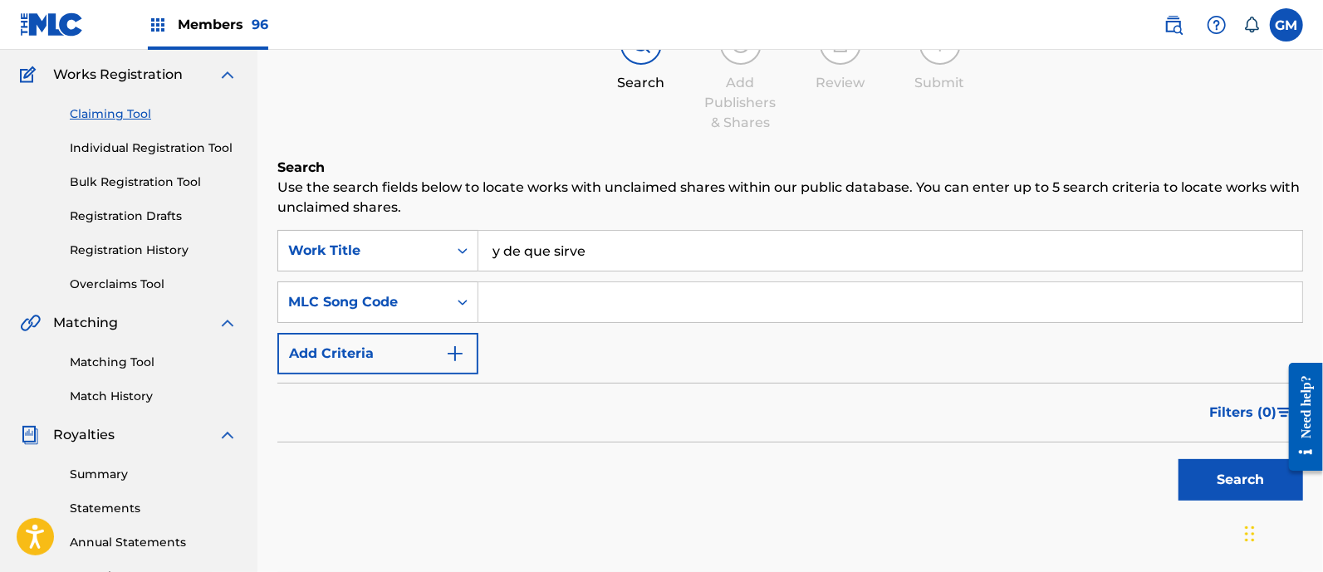
click at [532, 308] on input "Search Form" at bounding box center [891, 302] width 824 height 40
paste input "YA0HCE"
click at [494, 294] on input "YA0HCE" at bounding box center [891, 302] width 824 height 40
type input "YA0HCE"
click at [1195, 467] on button "Search" at bounding box center [1241, 480] width 125 height 42
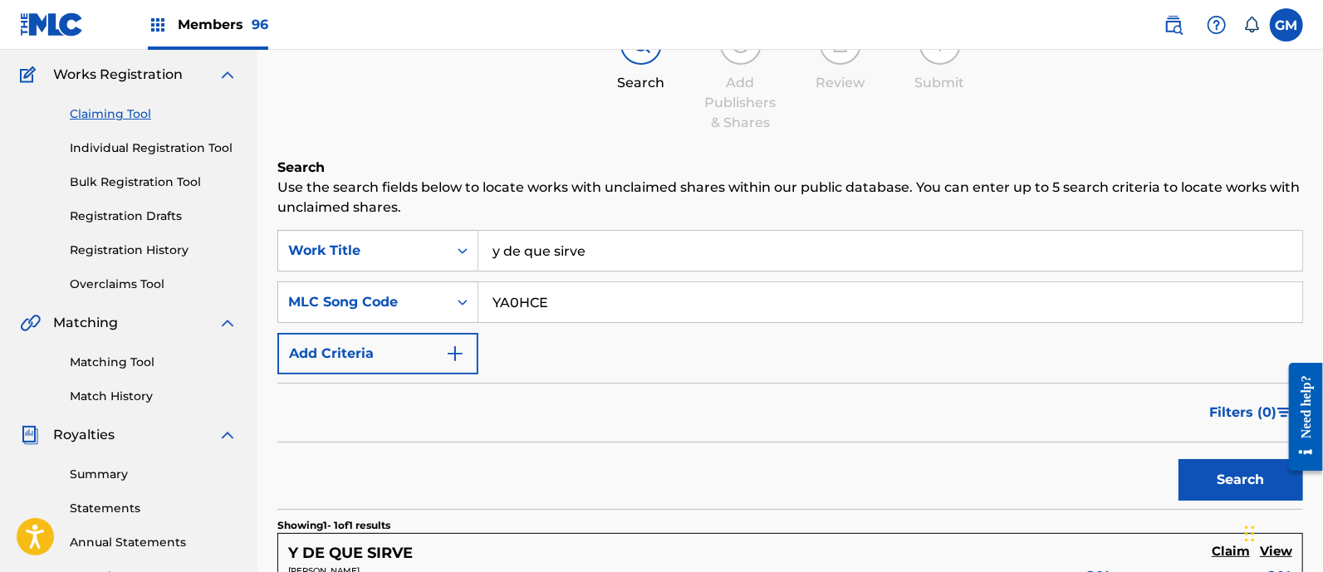
scroll to position [373, 0]
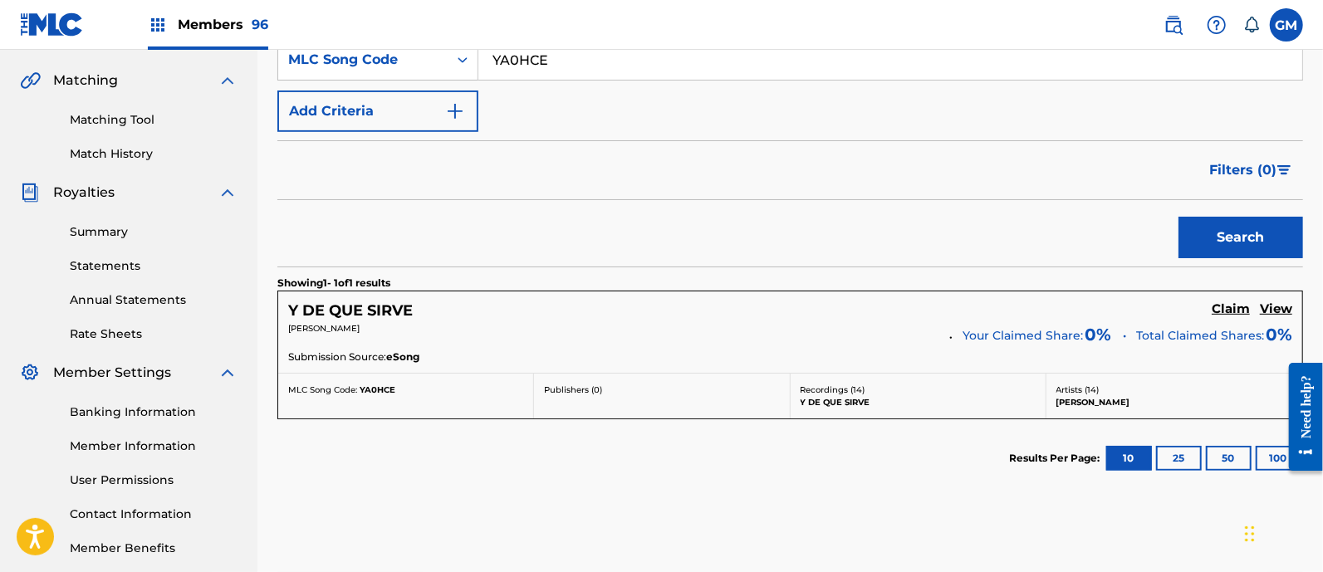
click at [1222, 305] on h5 "Claim" at bounding box center [1231, 310] width 38 height 16
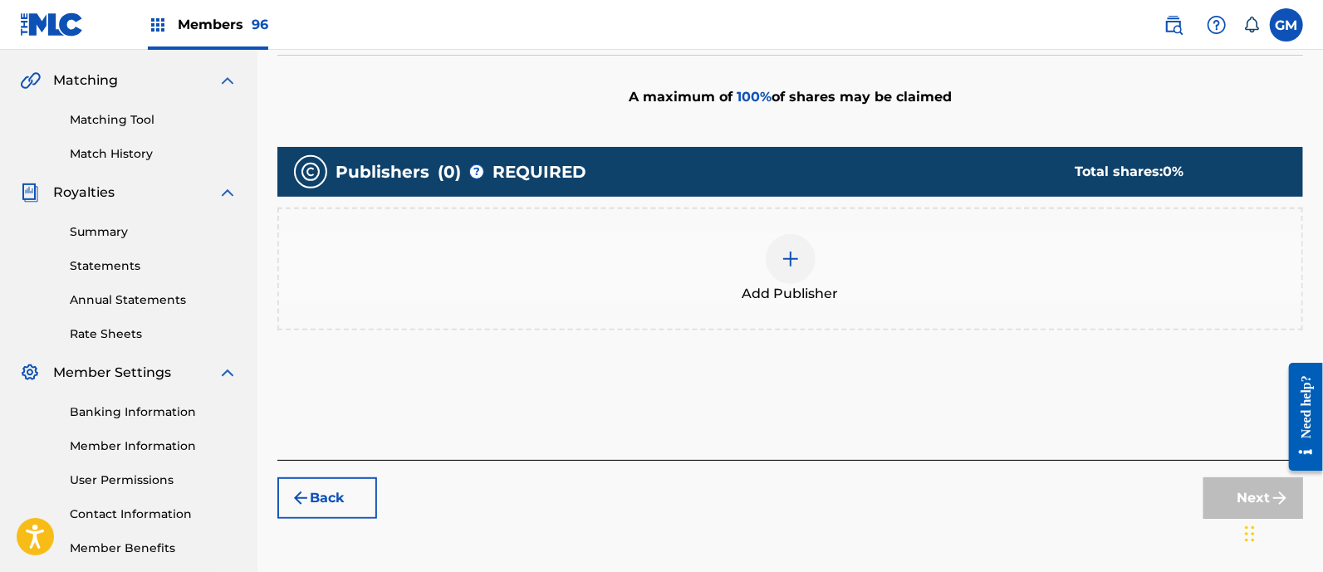
click at [793, 261] on img at bounding box center [791, 259] width 20 height 20
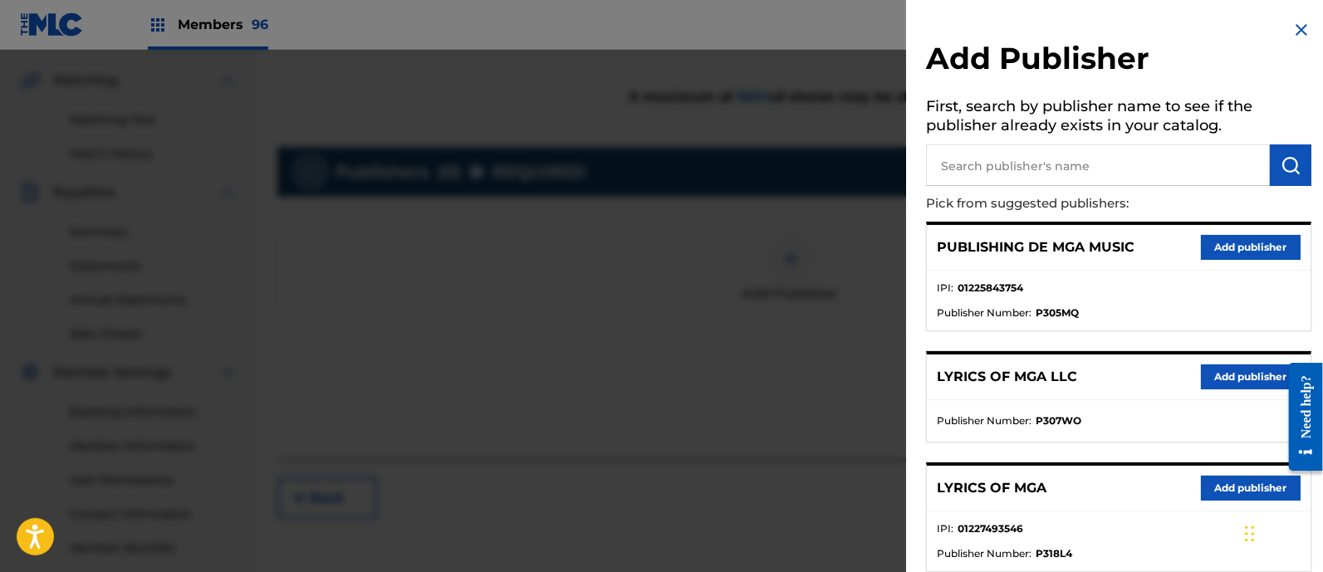
scroll to position [237, 0]
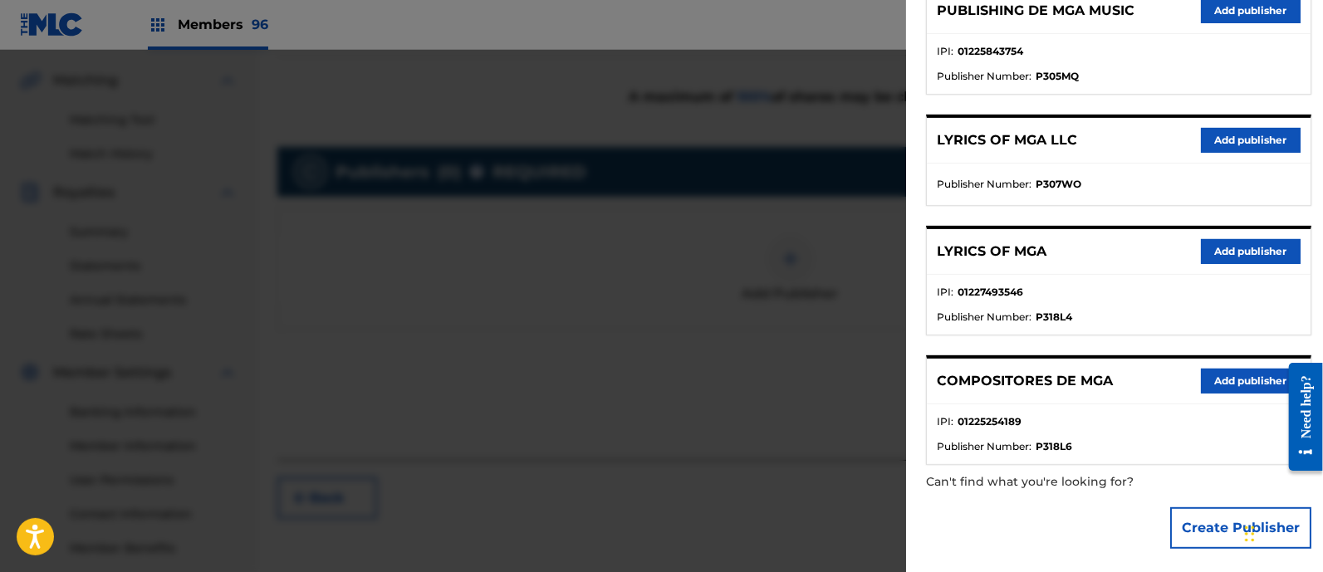
click at [1250, 375] on button "Add publisher" at bounding box center [1251, 381] width 100 height 25
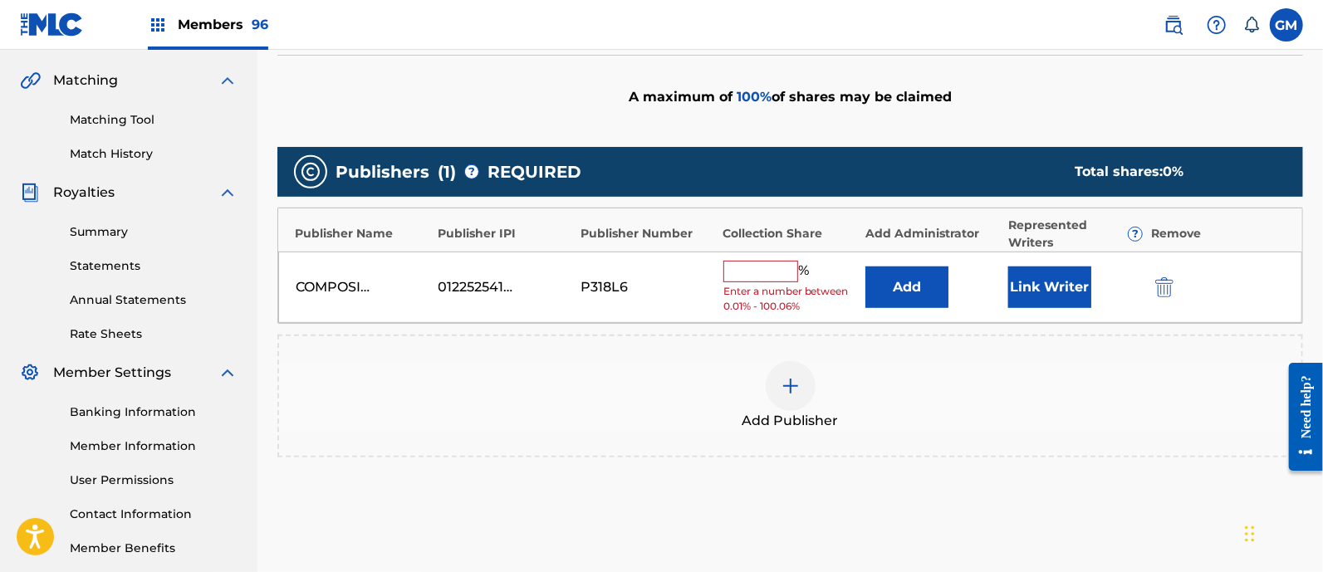
click at [754, 276] on input "text" at bounding box center [761, 272] width 75 height 22
type input "100"
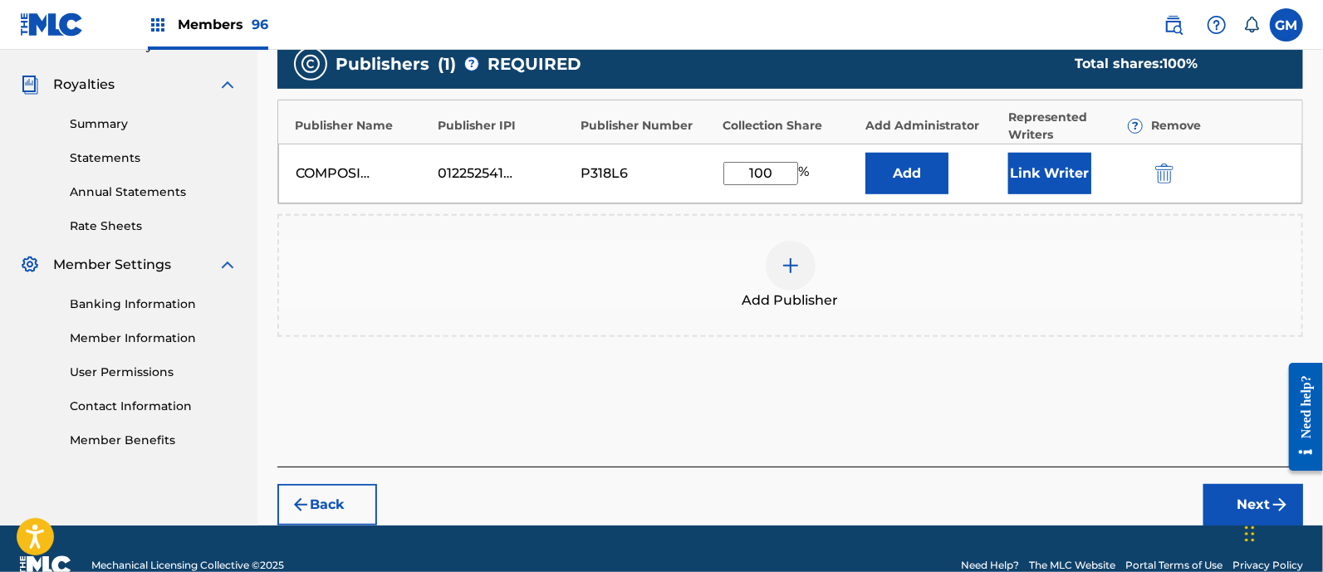
scroll to position [513, 0]
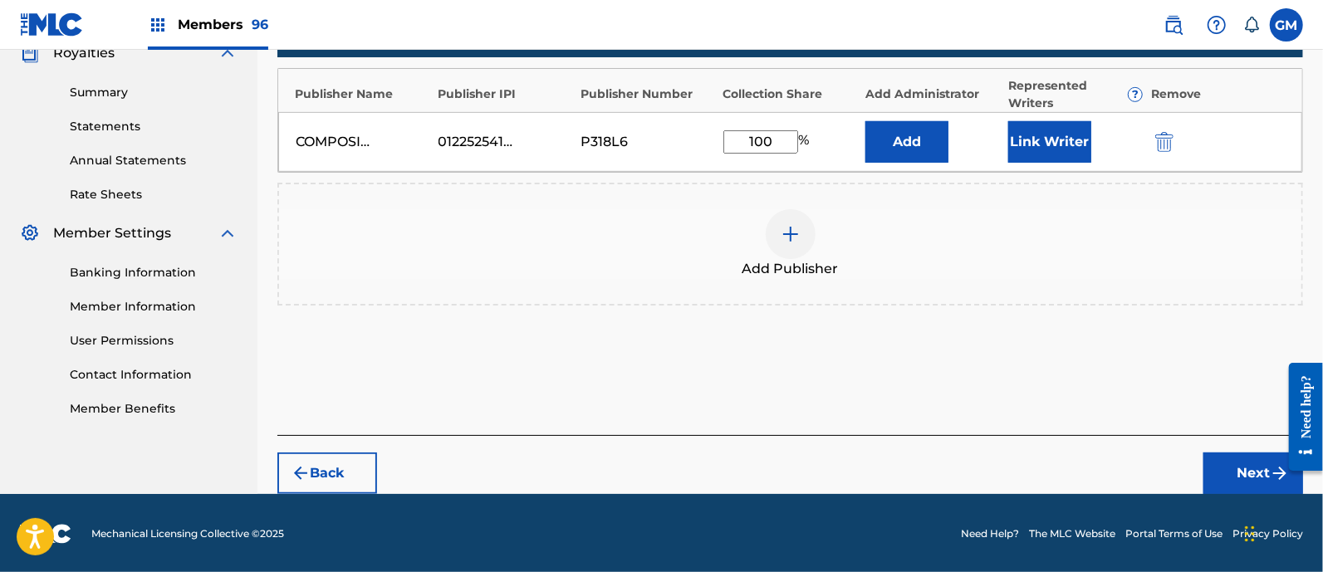
click at [1211, 458] on button "Next" at bounding box center [1254, 474] width 100 height 42
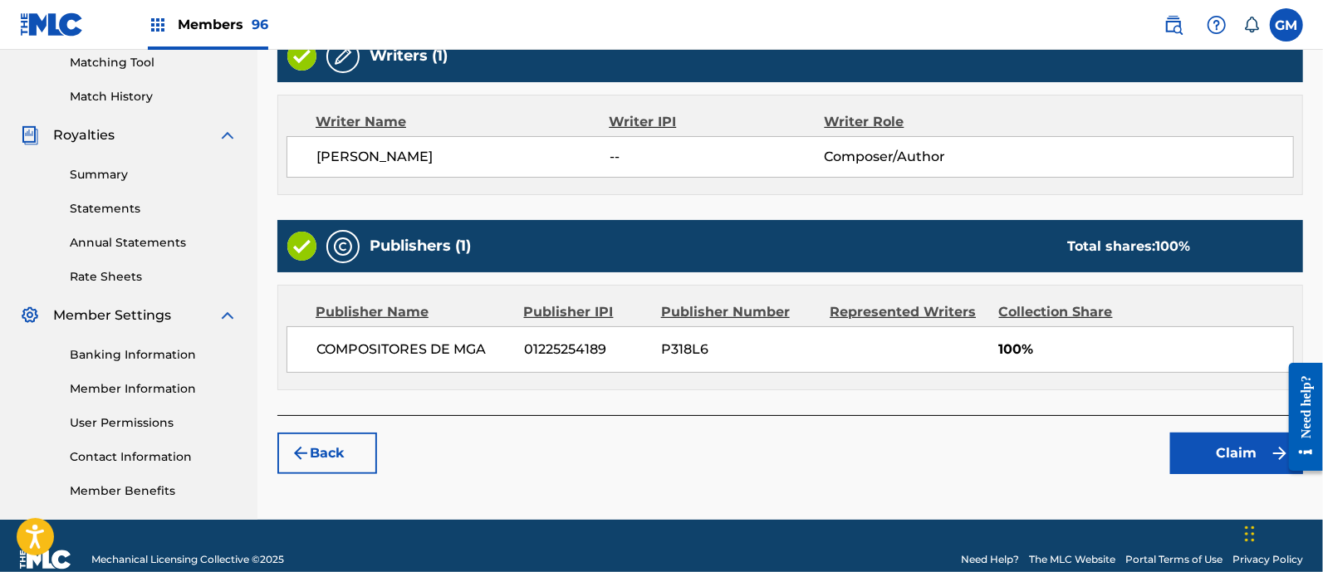
scroll to position [457, 0]
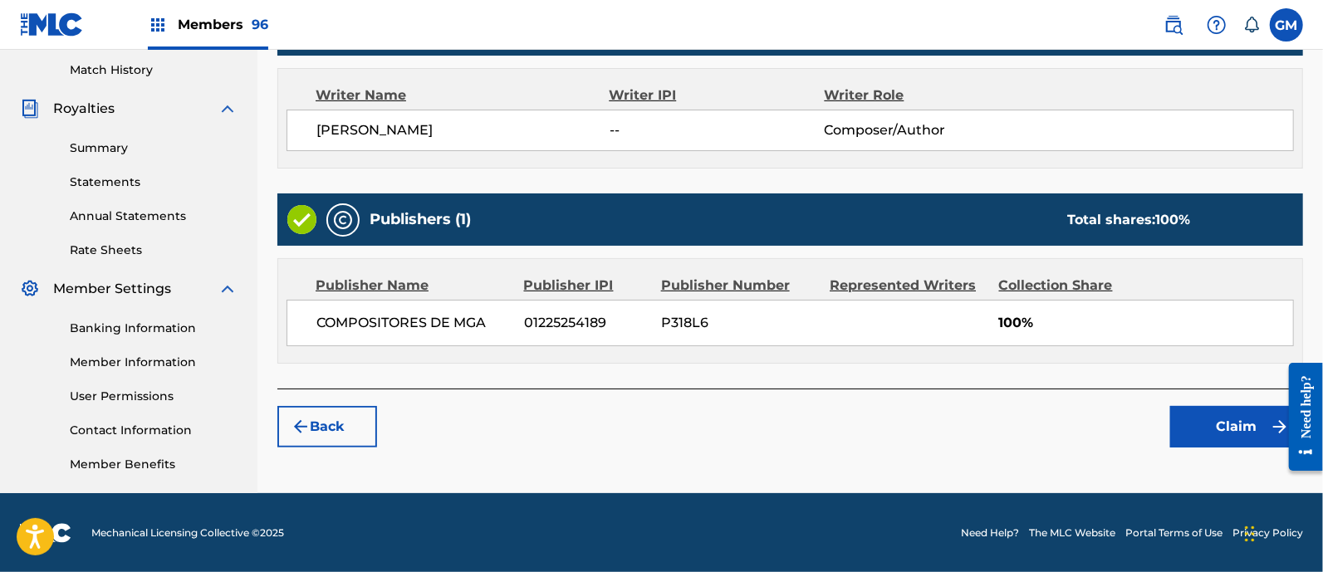
click at [1206, 419] on button "Claim" at bounding box center [1237, 427] width 133 height 42
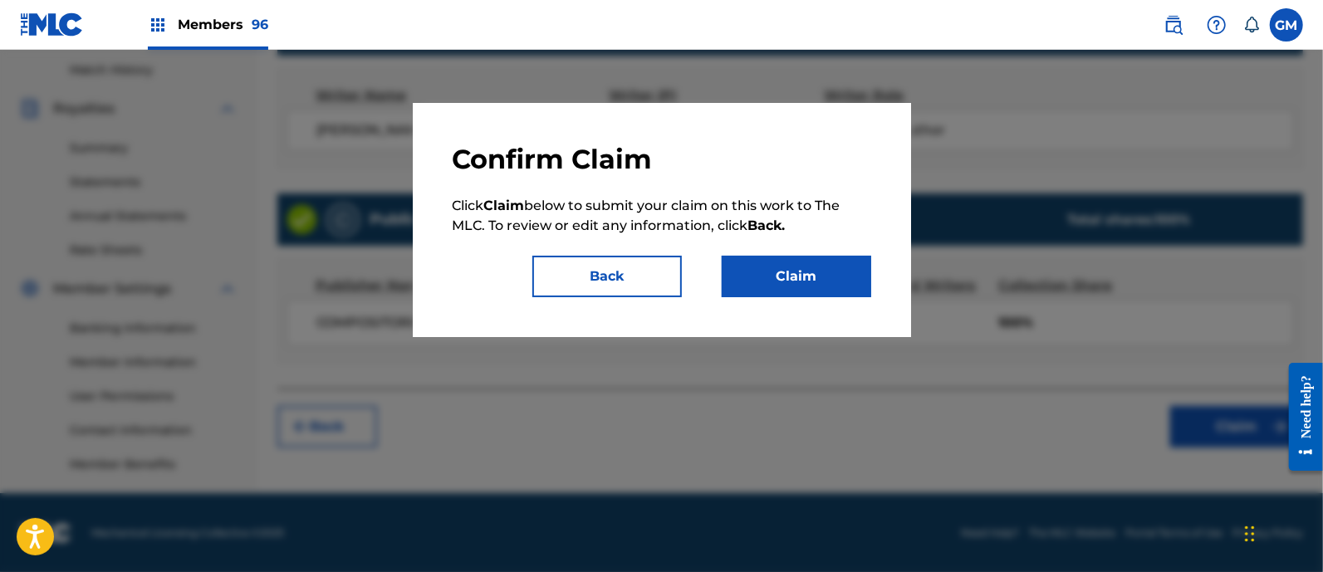
click at [835, 278] on button "Claim" at bounding box center [797, 277] width 150 height 42
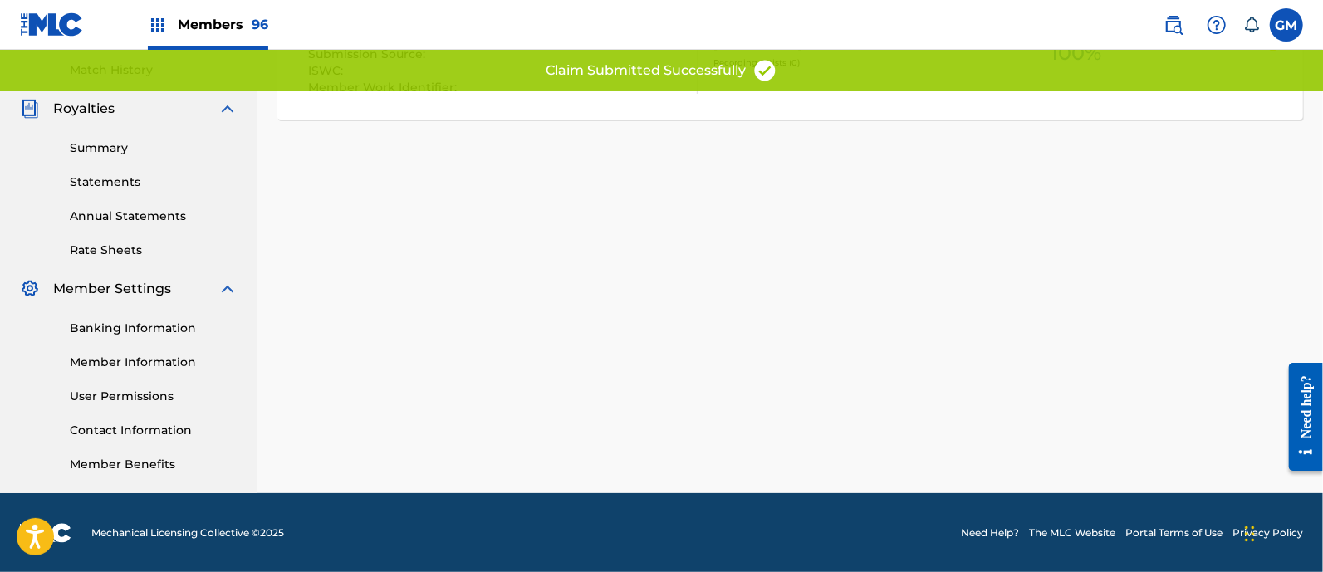
scroll to position [215, 0]
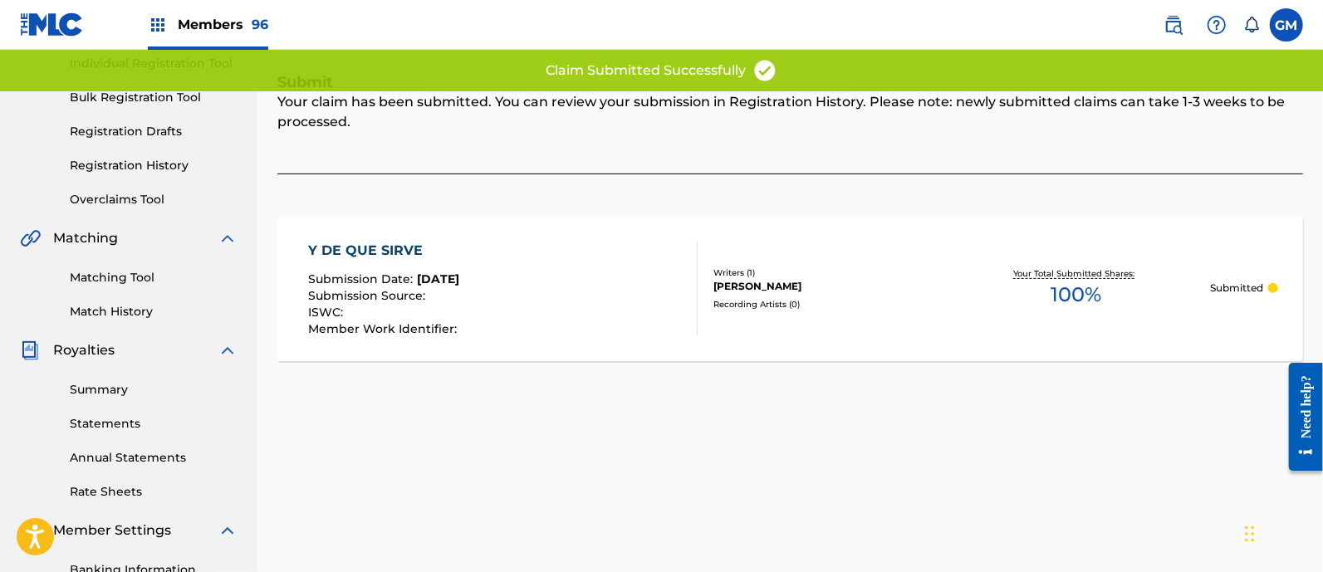
click at [502, 277] on div "Y DE QUE SIRVE Submission Date : Aug 20, 2025 Submission Source : ISWC : Member…" at bounding box center [503, 288] width 390 height 95
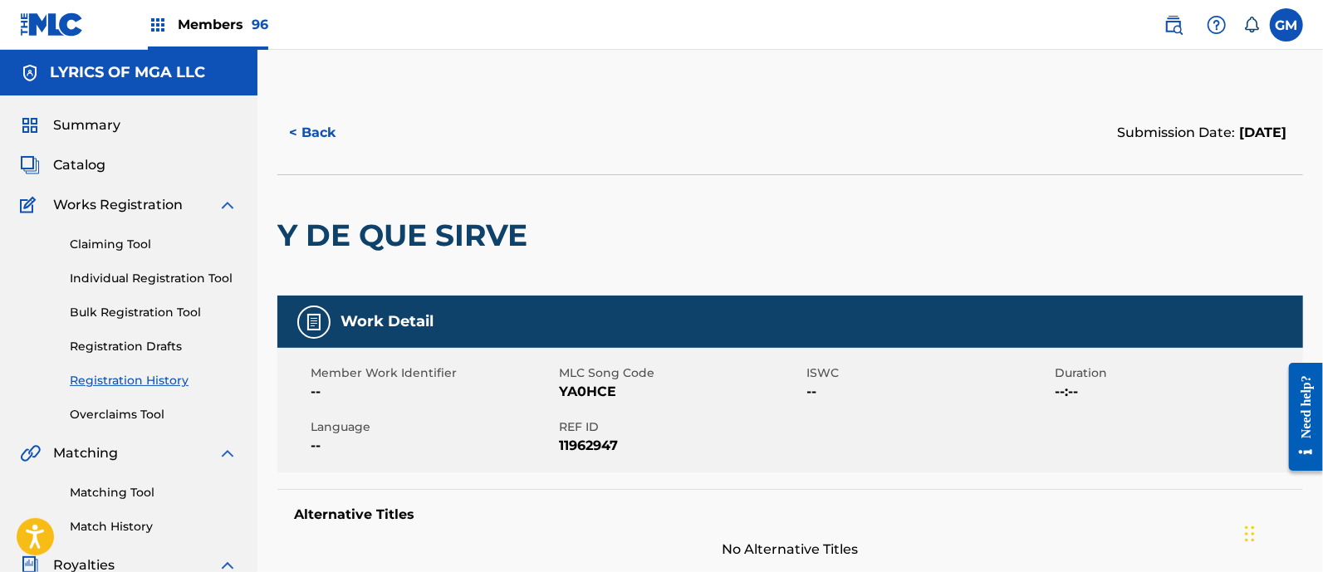
click at [1174, 20] on img at bounding box center [1174, 25] width 20 height 20
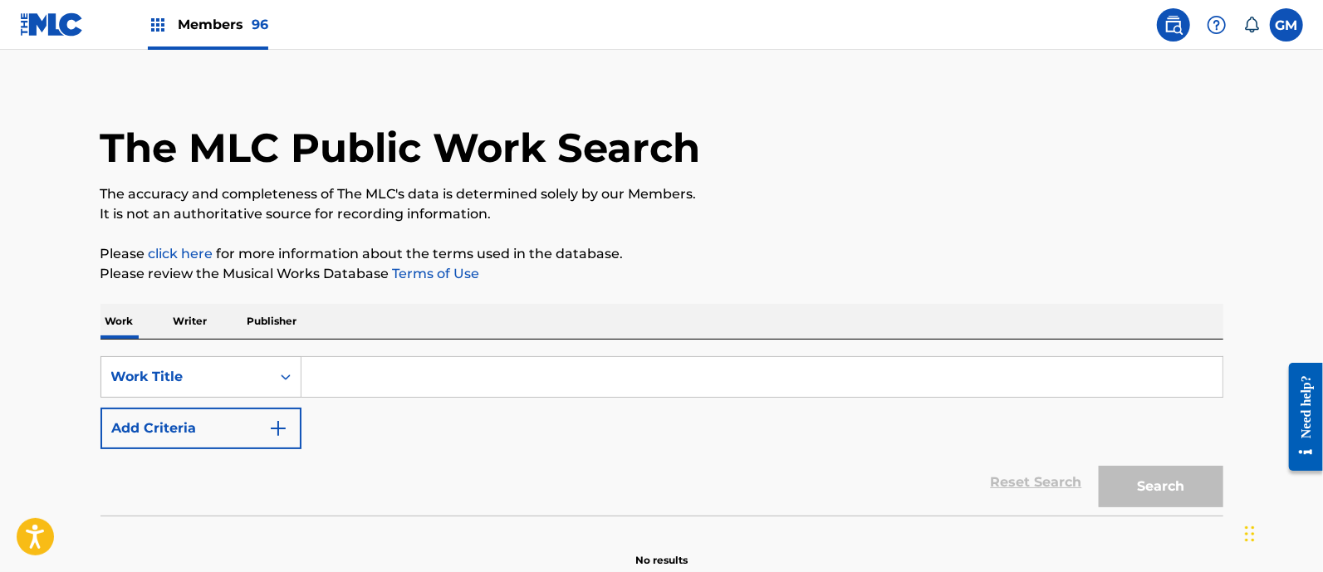
scroll to position [96, 0]
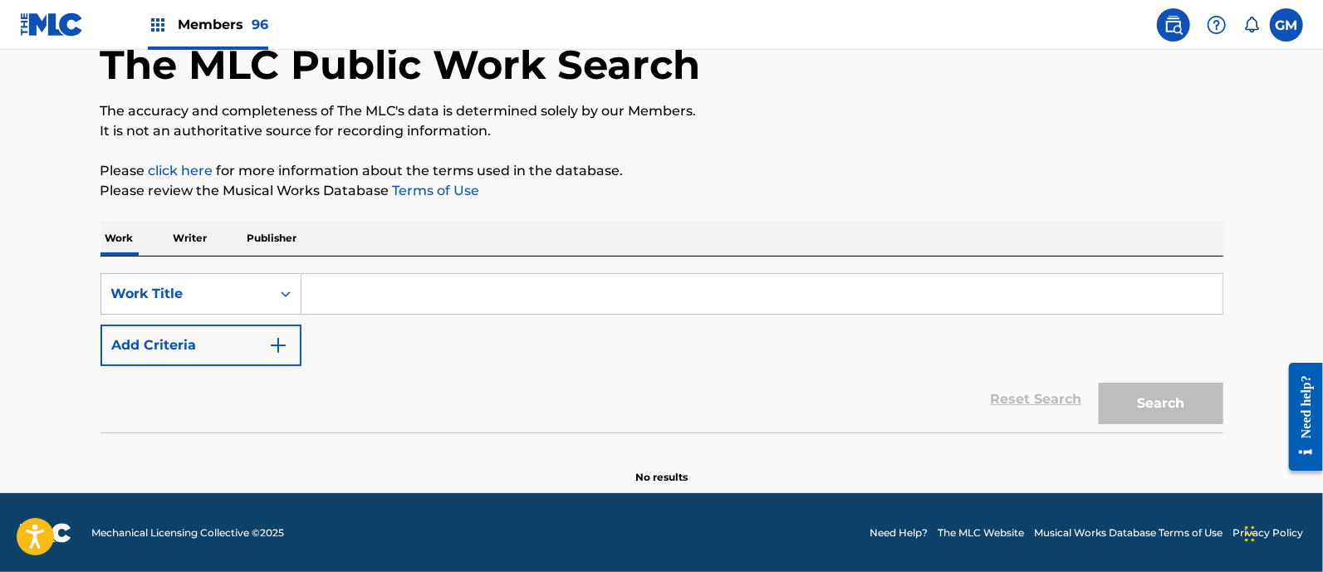
click at [366, 290] on input "Search Form" at bounding box center [762, 294] width 921 height 40
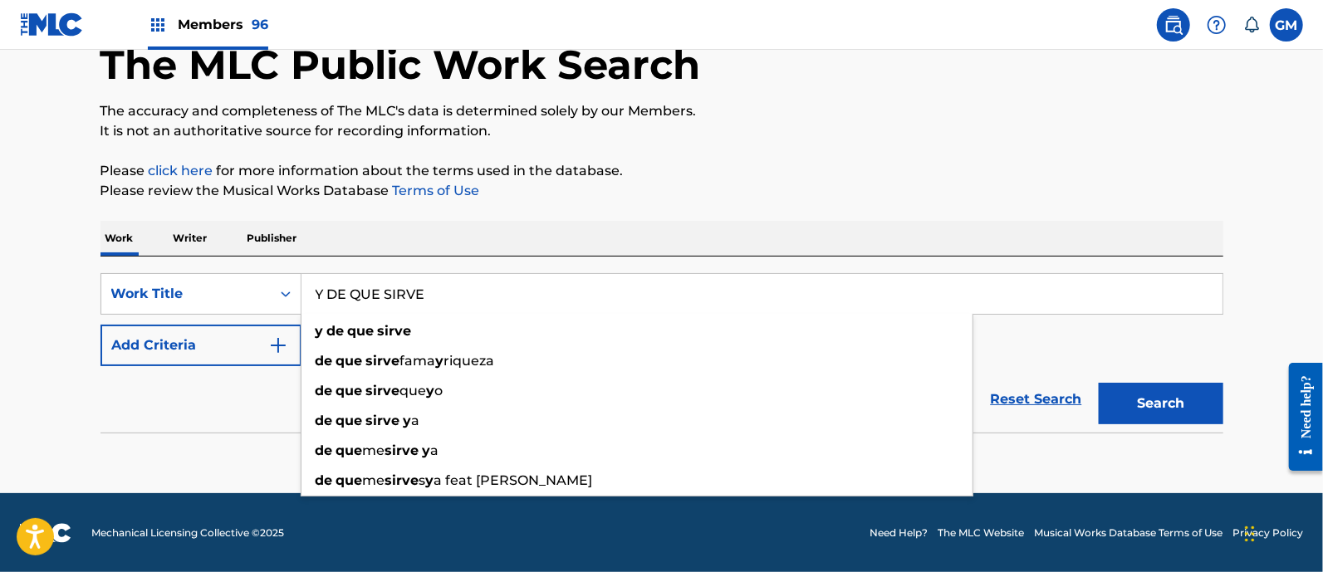
type input "Y DE QUE SIRVE"
click at [1099, 383] on button "Search" at bounding box center [1161, 404] width 125 height 42
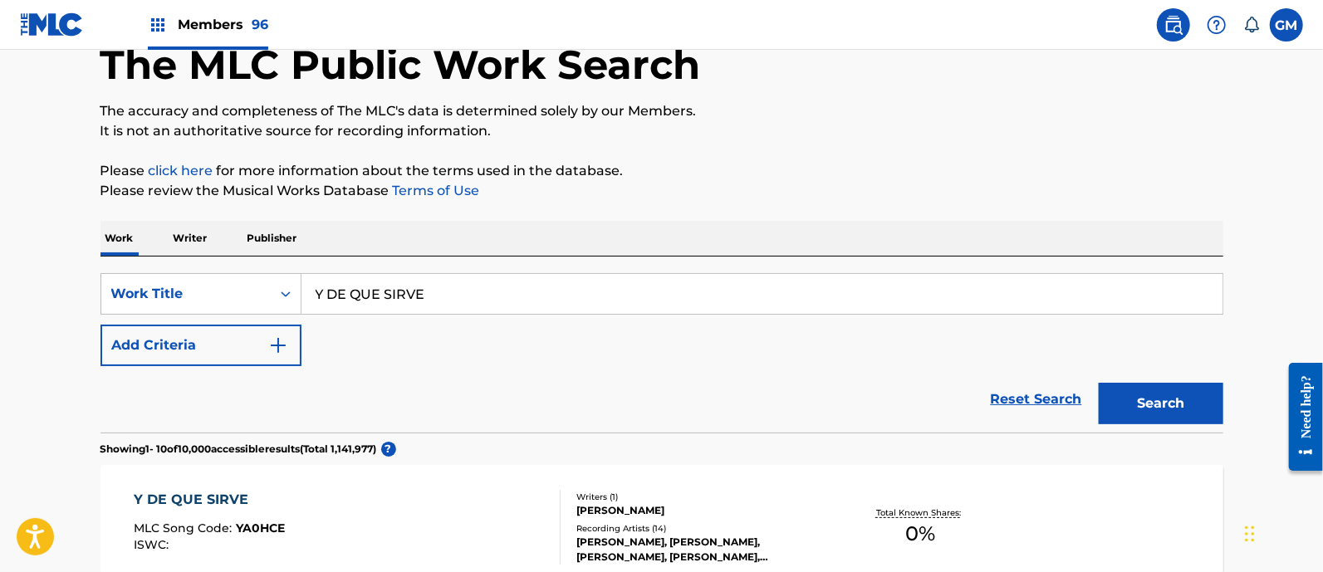
scroll to position [339, 0]
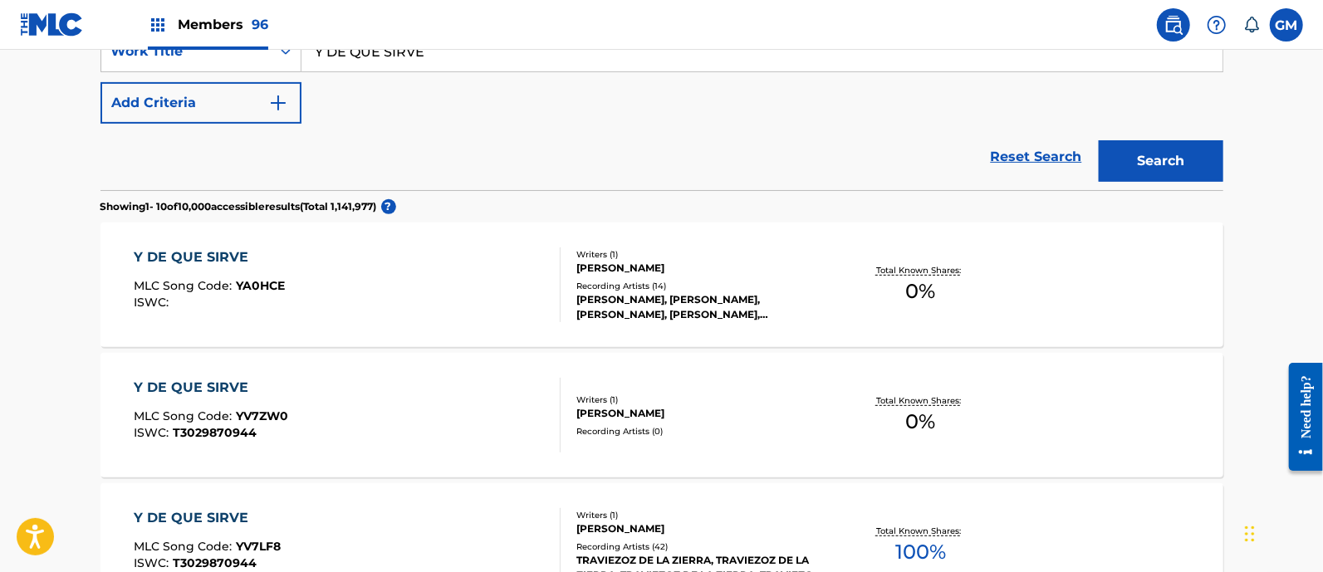
click at [383, 287] on div "Y DE QUE SIRVE MLC Song Code : YA0HCE ISWC :" at bounding box center [347, 285] width 427 height 75
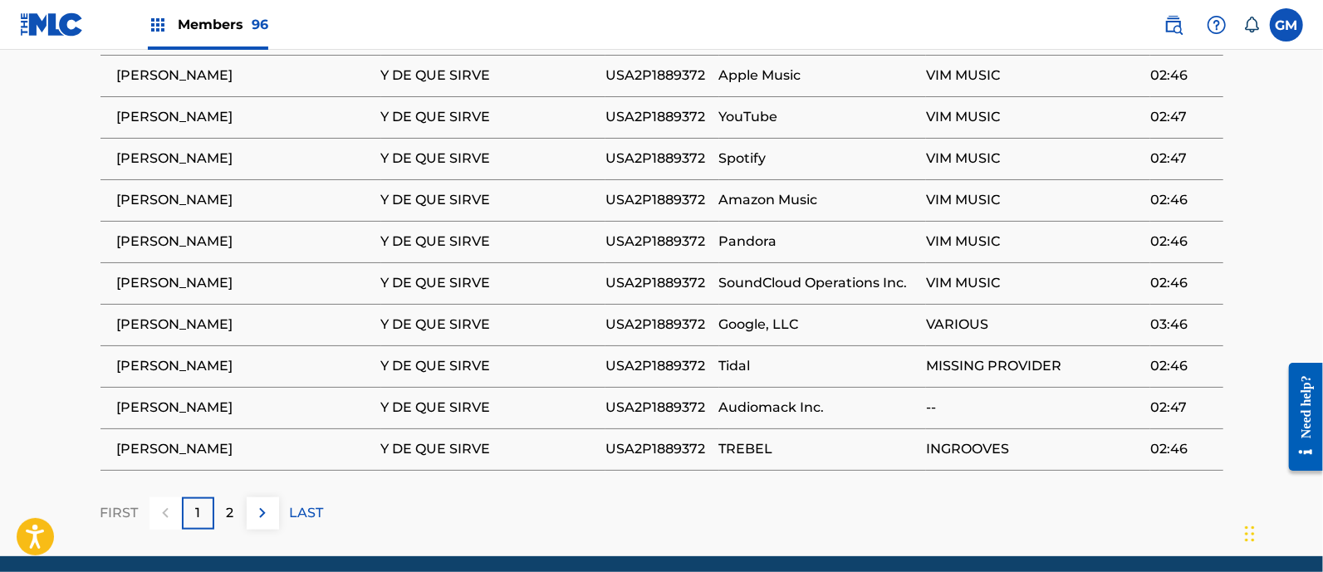
scroll to position [726, 0]
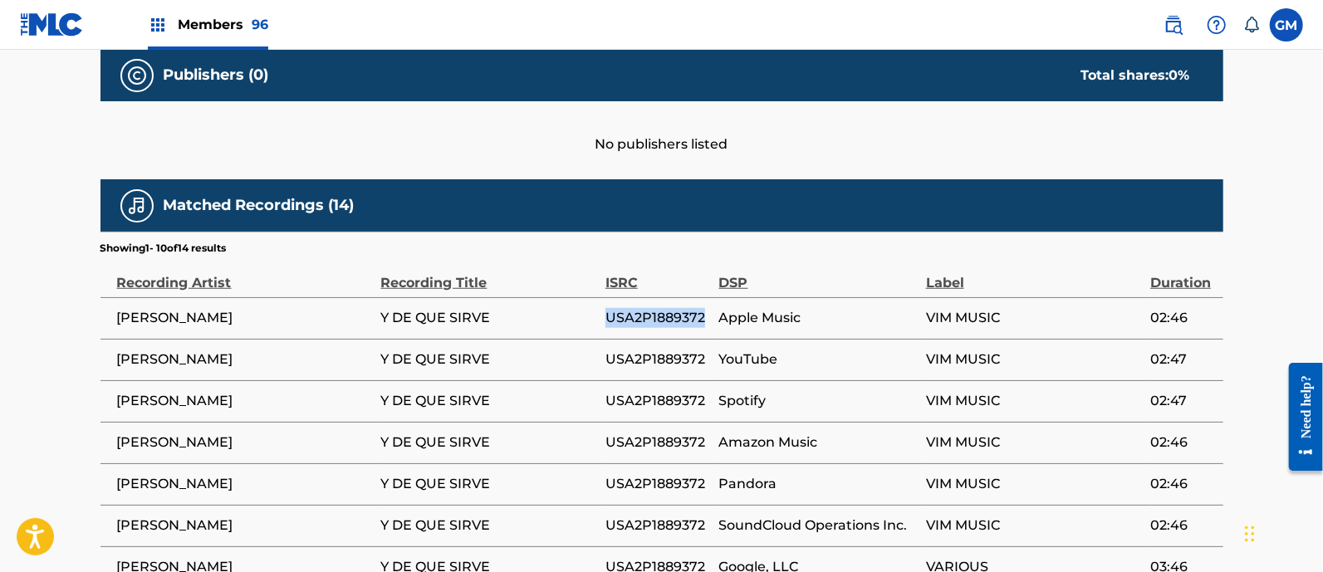
drag, startPoint x: 606, startPoint y: 313, endPoint x: 704, endPoint y: 313, distance: 97.2
click at [704, 313] on span "USA2P1889372" at bounding box center [659, 318] width 106 height 20
copy span "USA2P1889372"
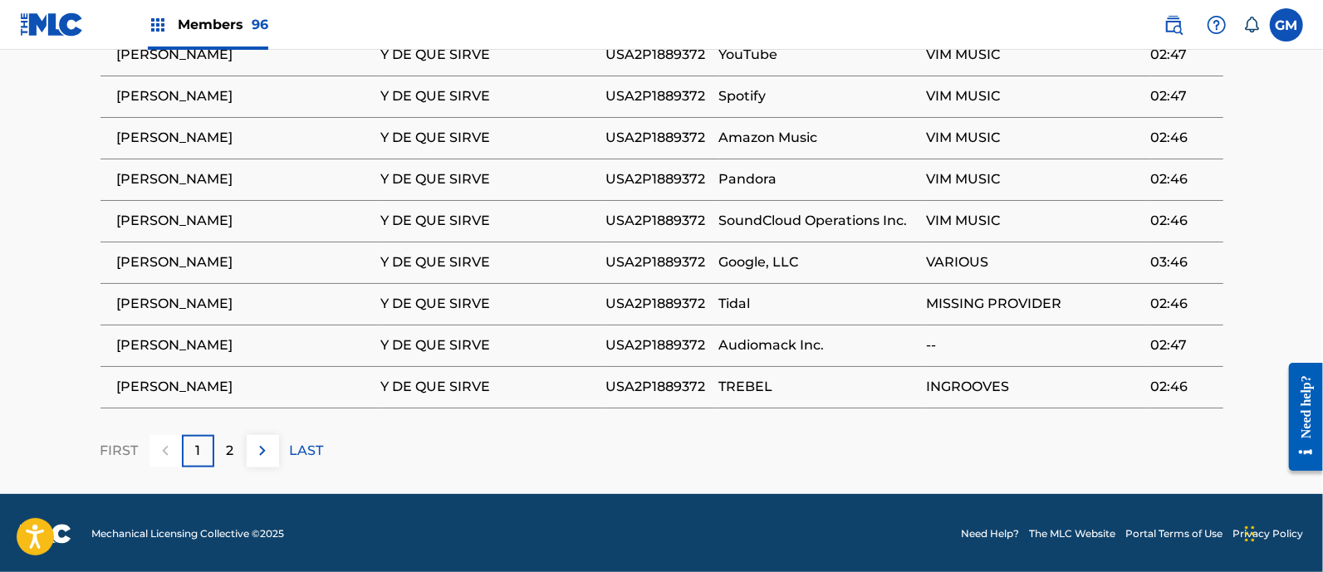
click at [227, 443] on p "2" at bounding box center [230, 451] width 7 height 20
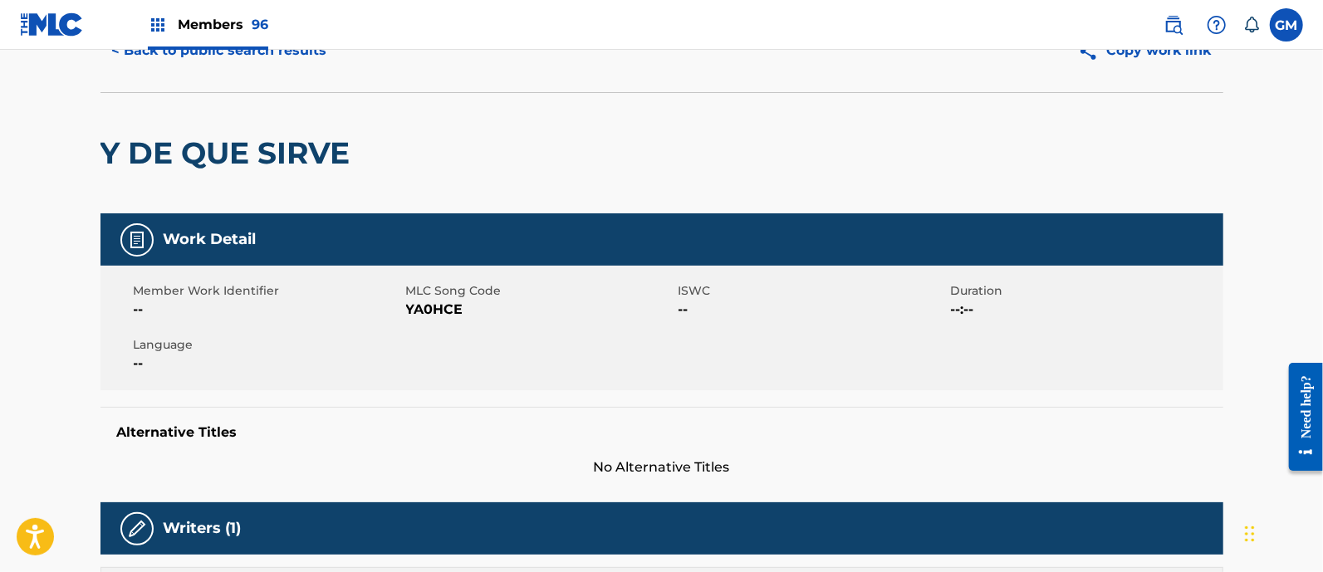
scroll to position [0, 0]
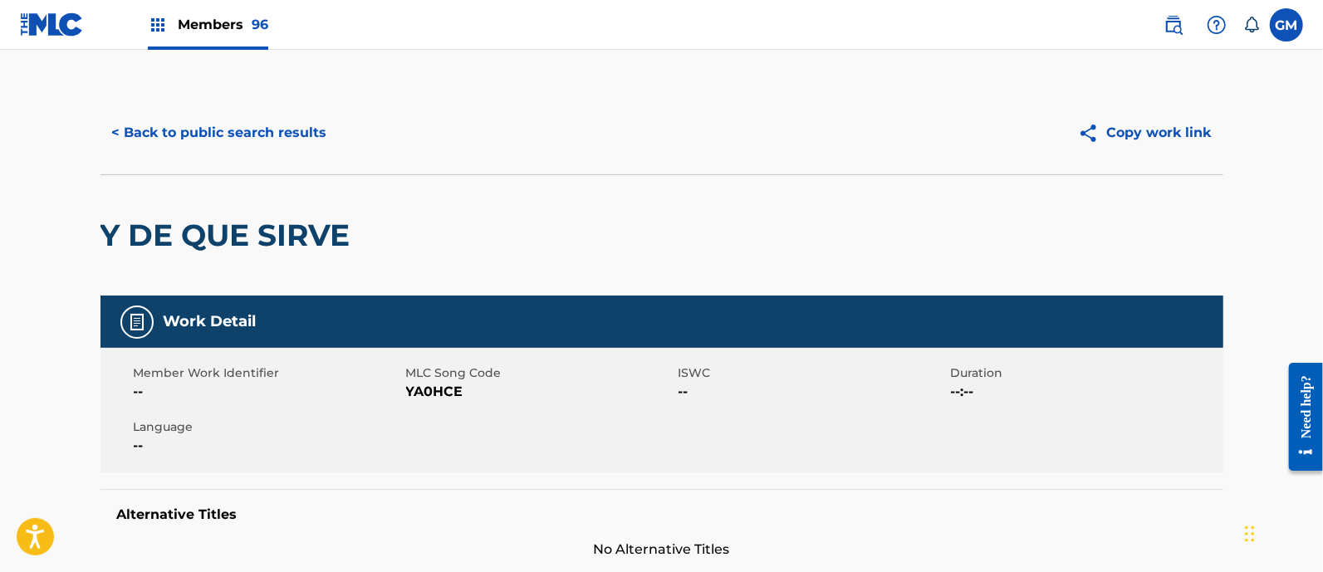
click at [232, 21] on span "Members 96" at bounding box center [223, 24] width 91 height 19
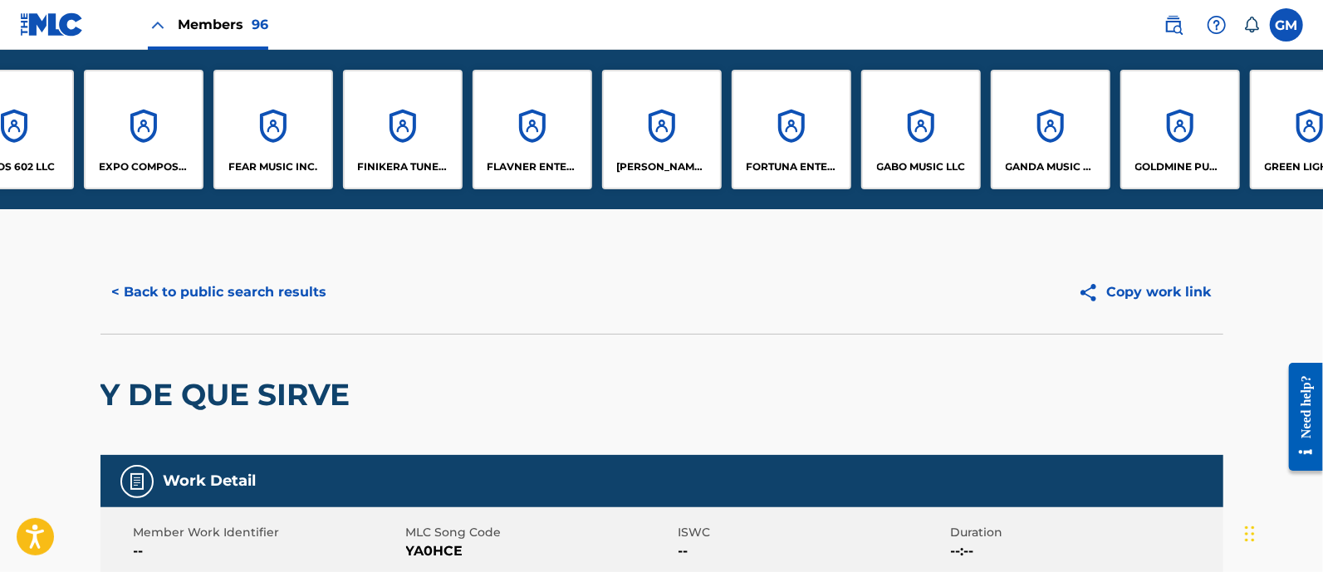
scroll to position [0, 4089]
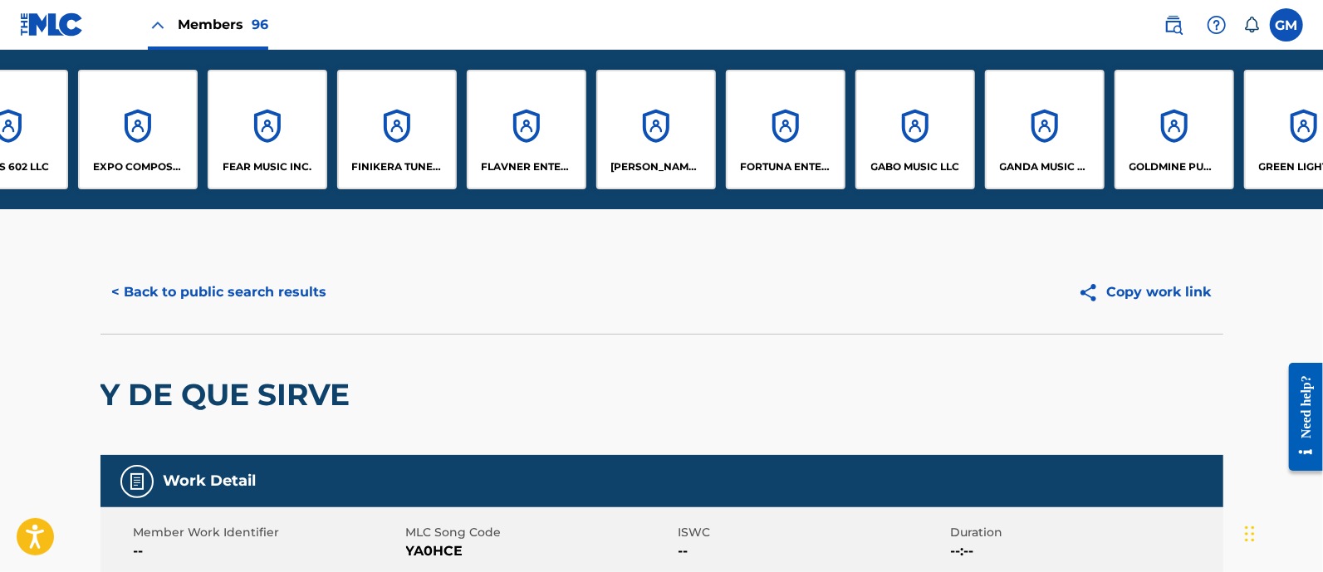
click at [783, 164] on p "FORTUNA ENTERTAINMENT, LLC" at bounding box center [786, 167] width 91 height 15
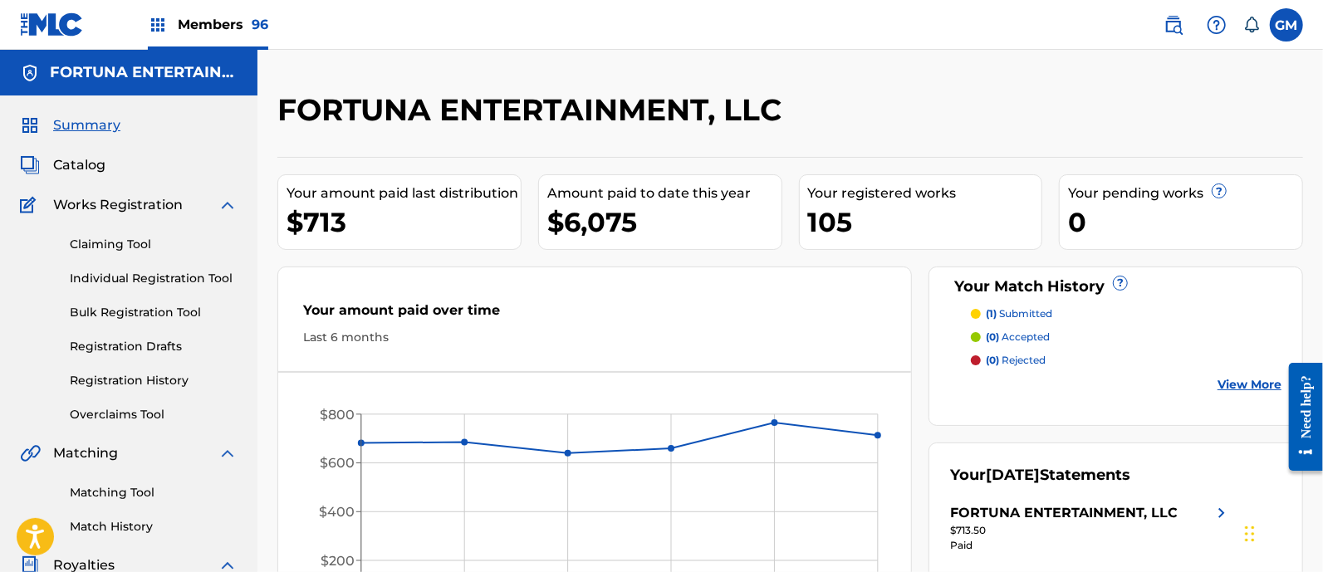
click at [140, 273] on link "Individual Registration Tool" at bounding box center [154, 278] width 168 height 17
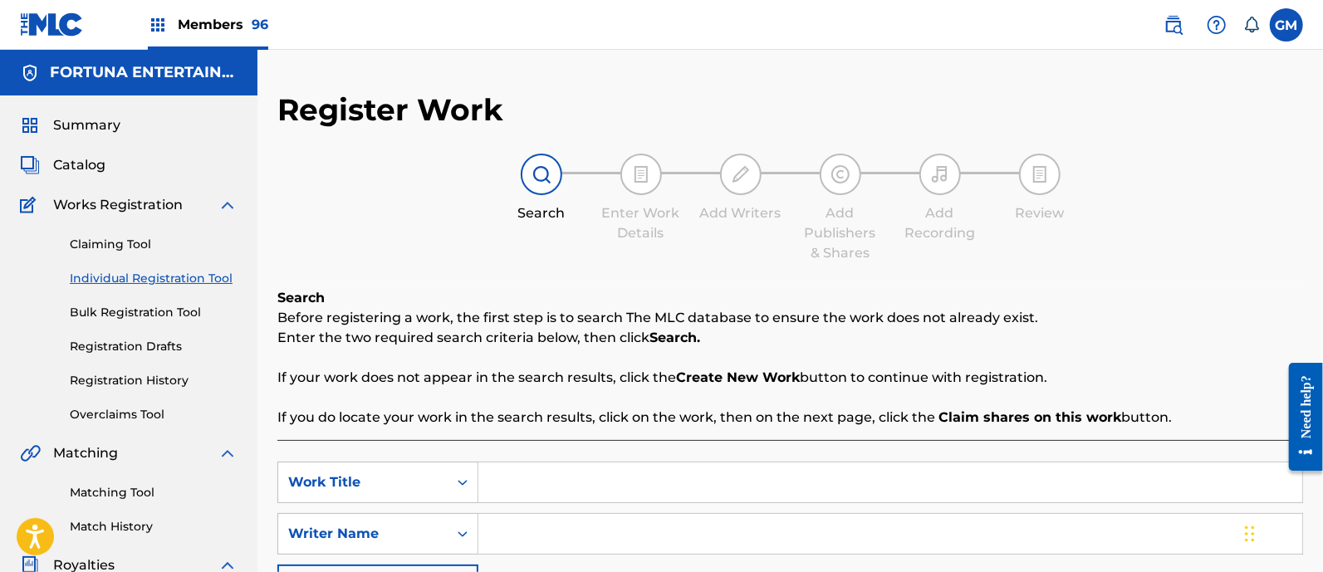
click at [533, 477] on input "Search Form" at bounding box center [891, 483] width 824 height 40
type input "NO ME VAS A VER LLORAR"
click at [514, 533] on input "Search Form" at bounding box center [891, 534] width 824 height 40
drag, startPoint x: 680, startPoint y: 531, endPoint x: 469, endPoint y: 525, distance: 210.3
click at [469, 525] on div "SearchWithCriteria82528aa4-ccdf-433d-91d9-e0c4eb4de743 Writer Name LUCIANO LUNA…" at bounding box center [790, 534] width 1026 height 42
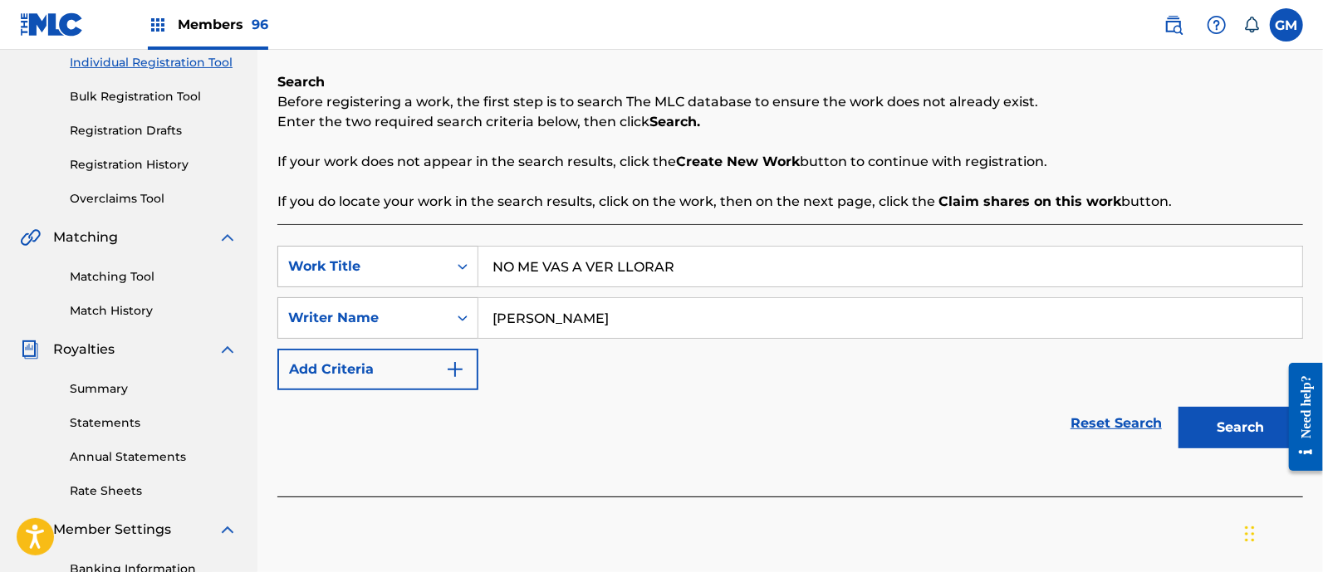
scroll to position [242, 0]
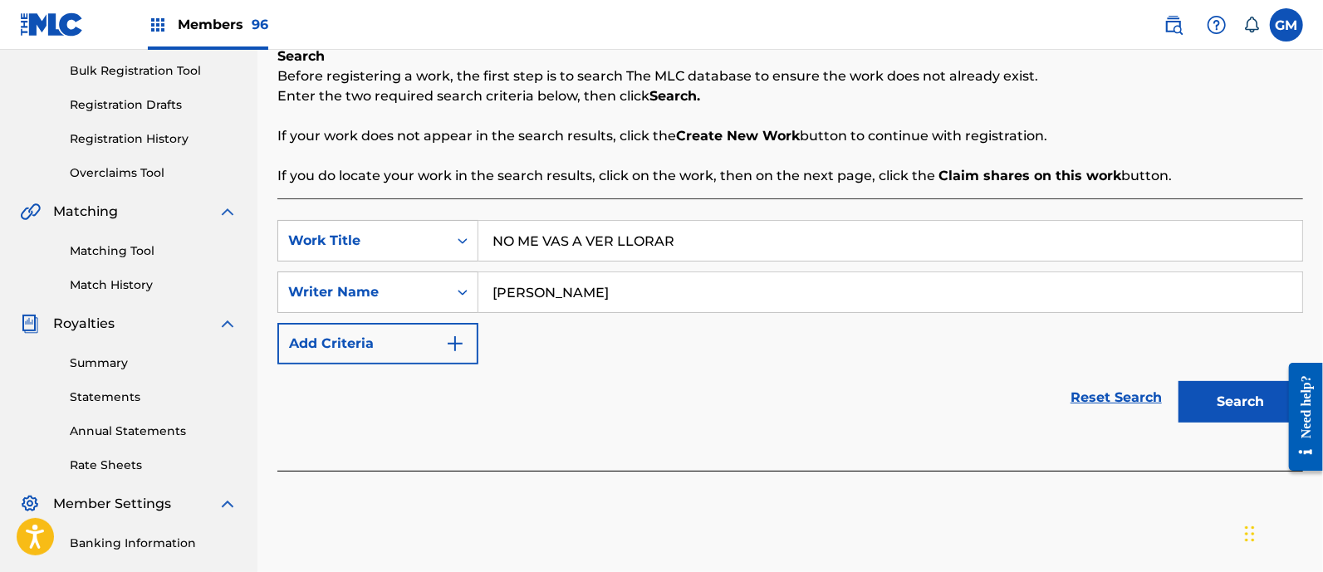
type input "LUCIANO LUNA DIAZ"
click at [1220, 397] on button "Search" at bounding box center [1241, 402] width 125 height 42
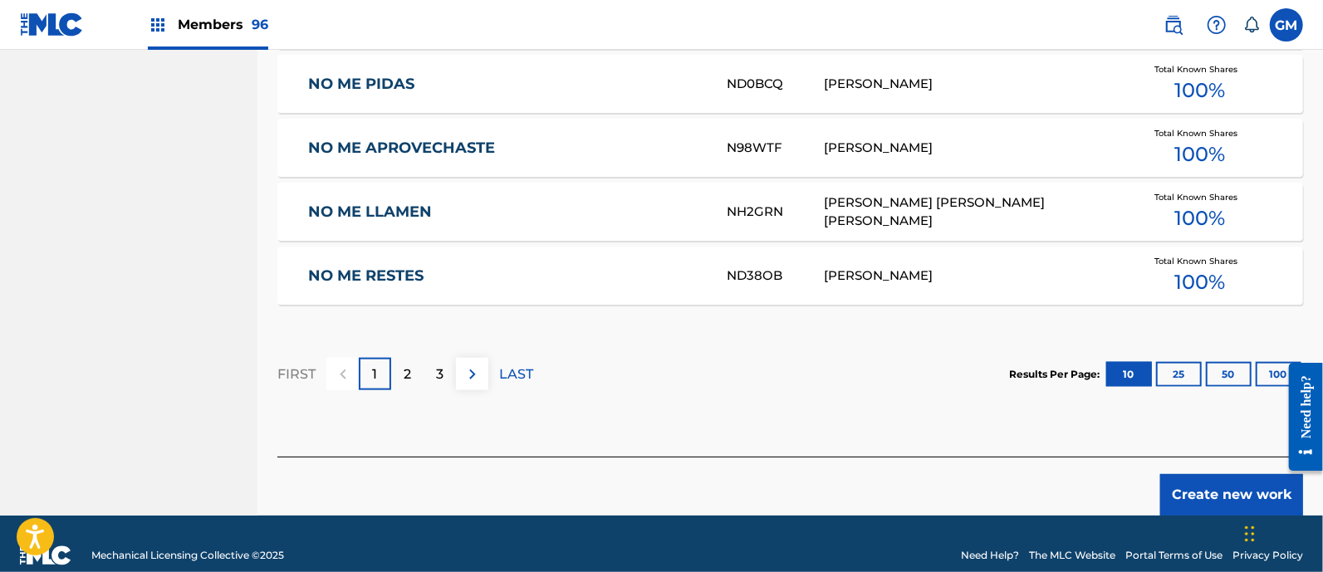
scroll to position [1127, 0]
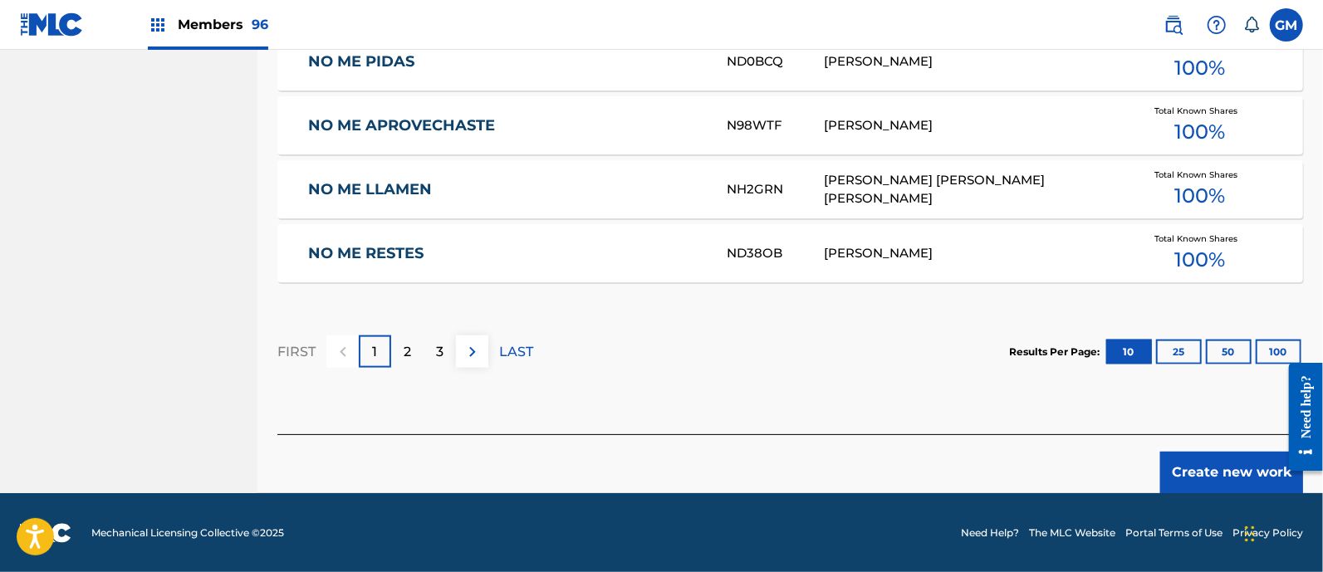
click at [1195, 471] on button "Create new work" at bounding box center [1232, 473] width 143 height 42
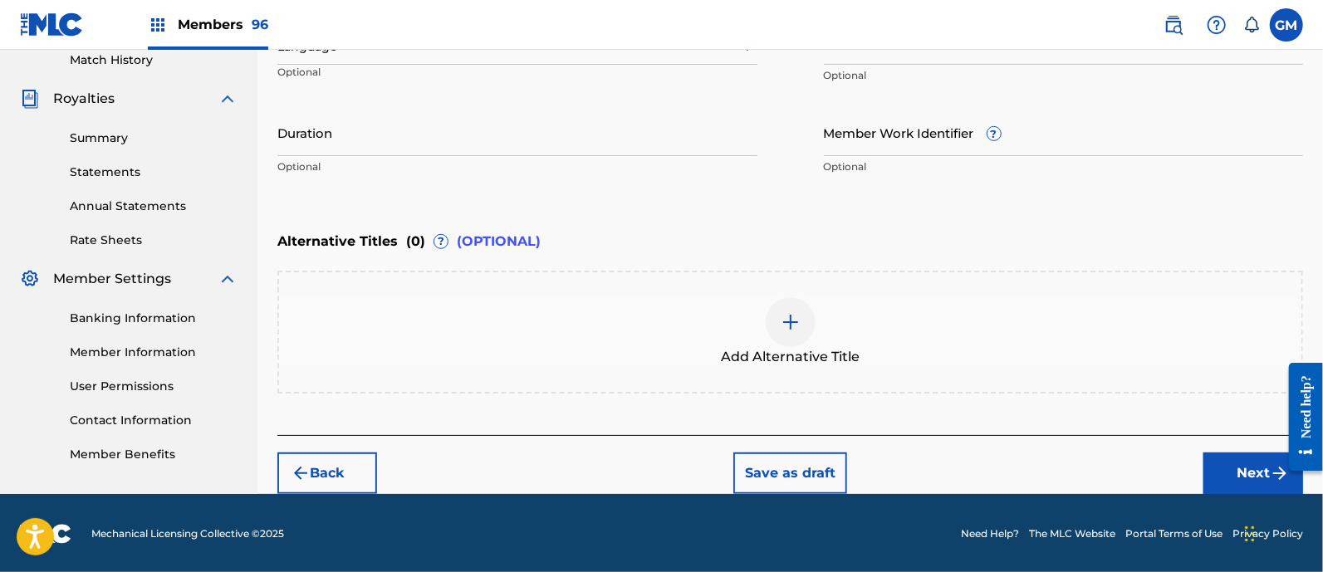
scroll to position [224, 0]
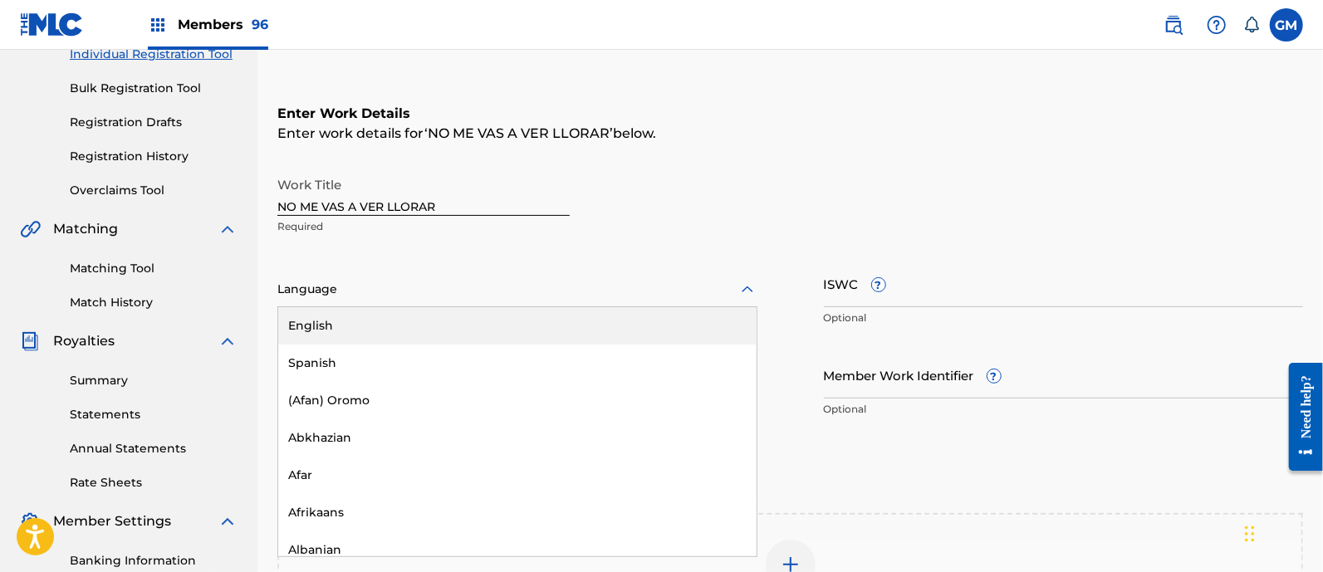
click at [314, 284] on div at bounding box center [517, 289] width 480 height 21
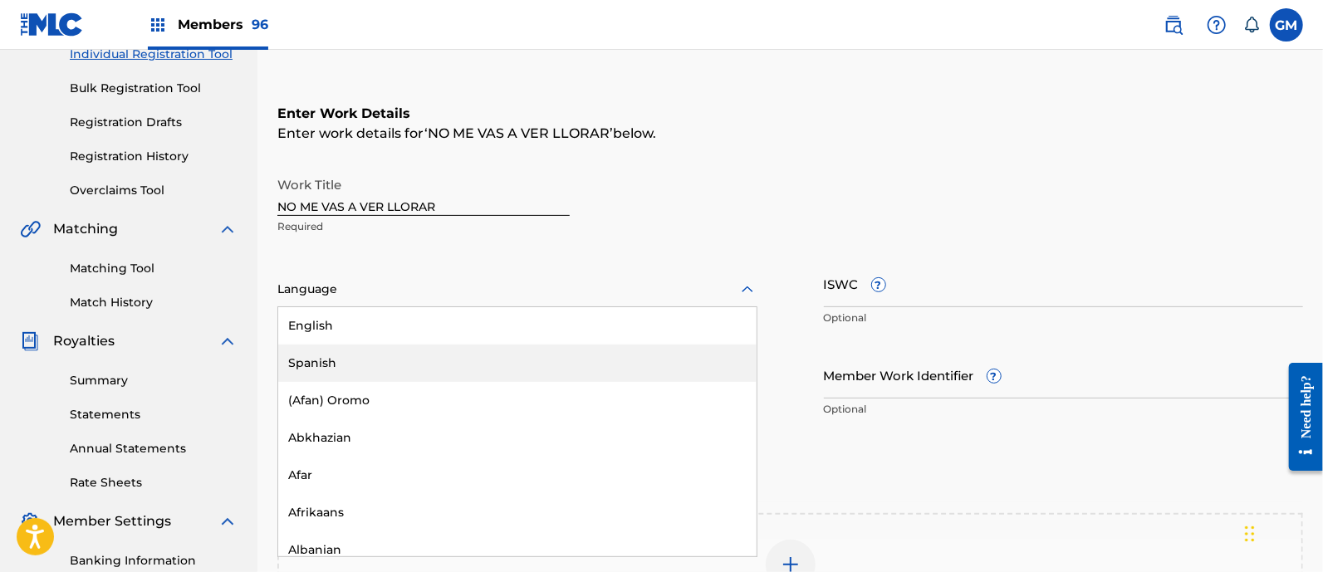
click at [328, 356] on div "Spanish" at bounding box center [517, 363] width 479 height 37
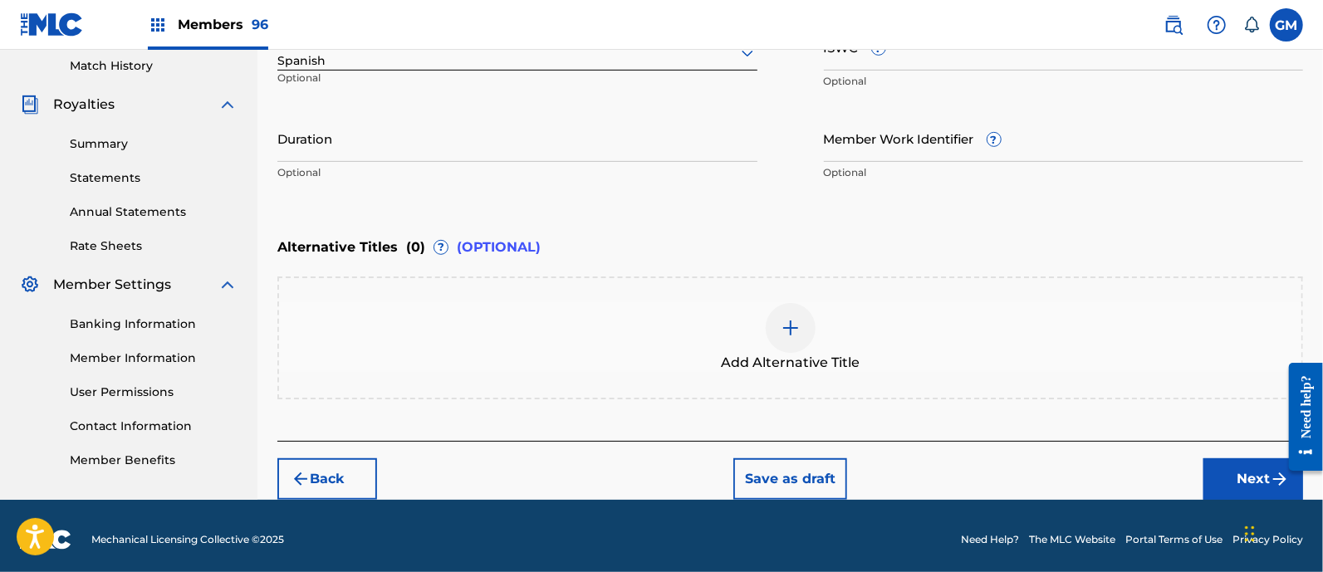
scroll to position [467, 0]
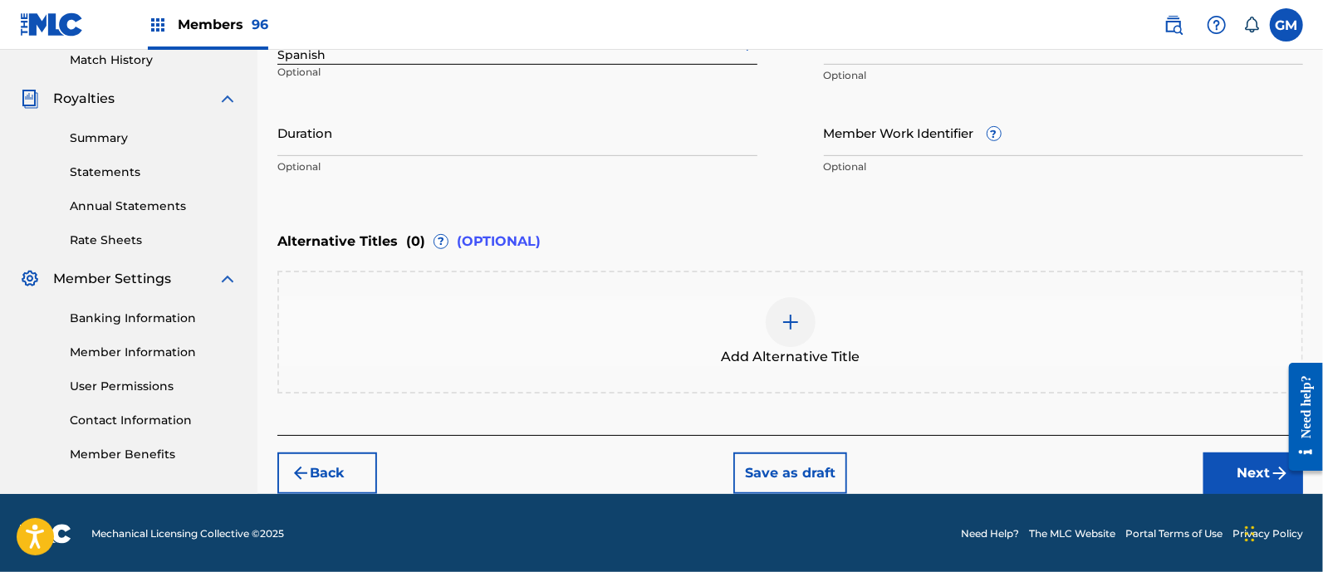
click at [1223, 467] on button "Next" at bounding box center [1254, 474] width 100 height 42
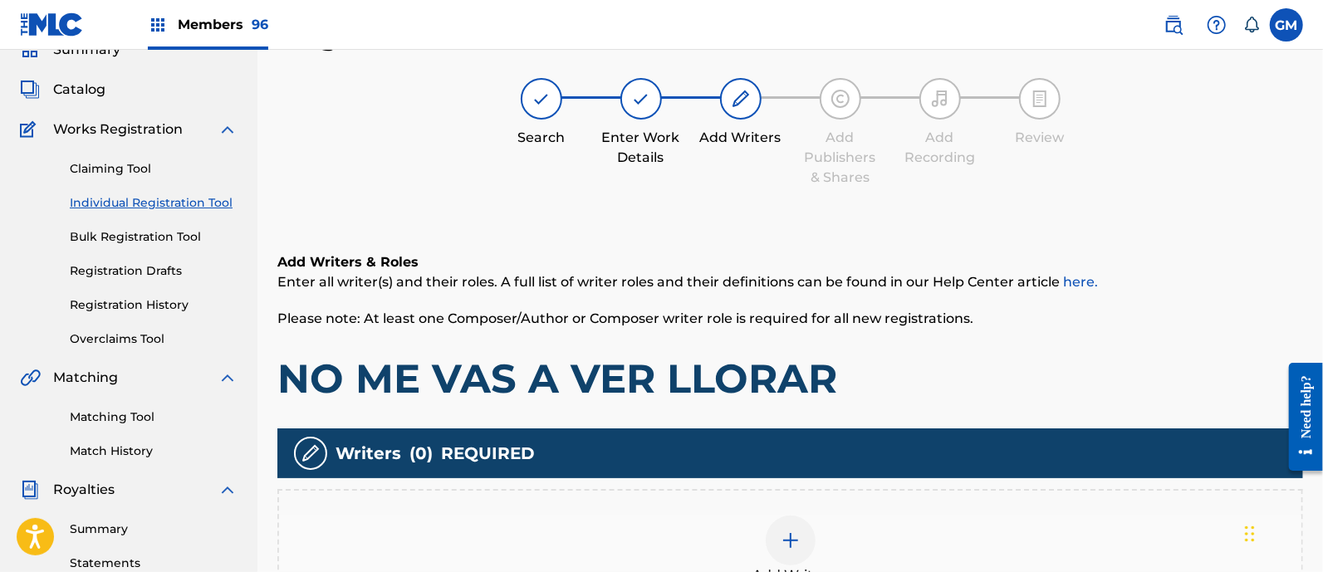
scroll to position [75, 0]
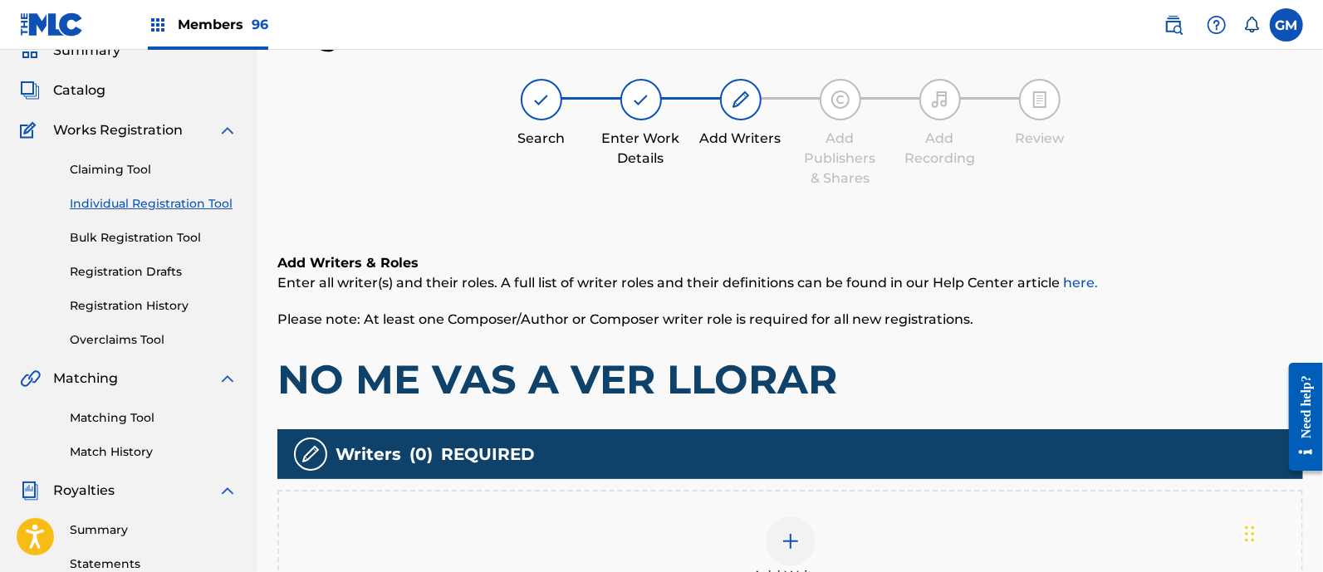
click at [791, 536] on img at bounding box center [791, 542] width 20 height 20
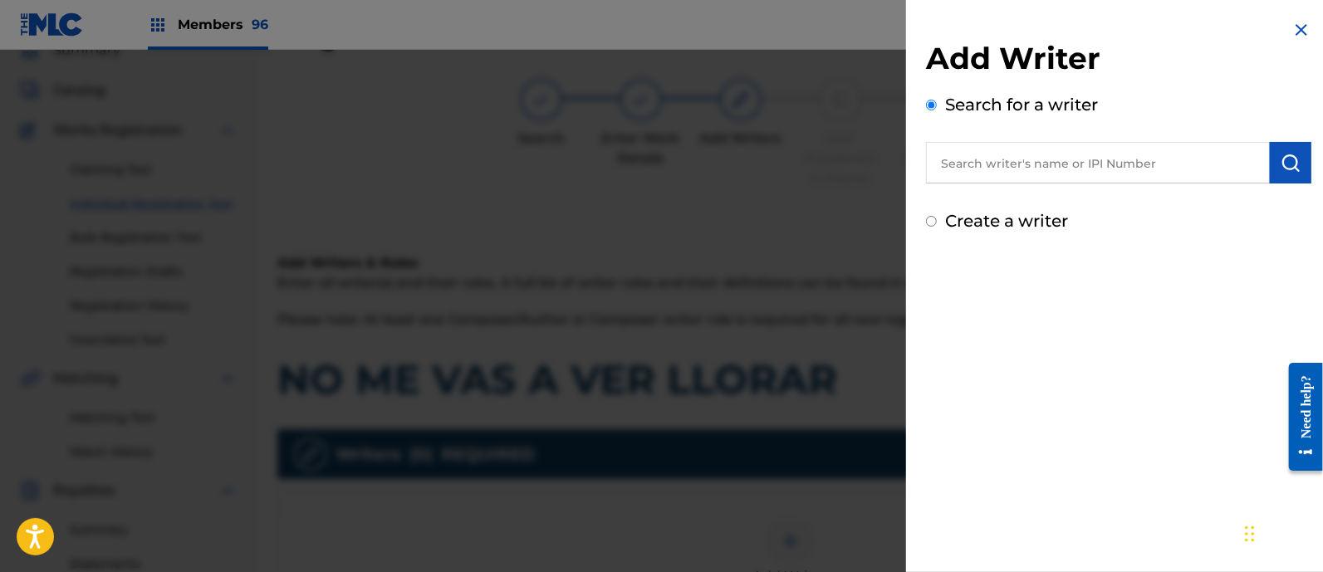
click at [1028, 160] on input "text" at bounding box center [1098, 163] width 344 height 42
paste input "LUCIANO LUNA DIAZ"
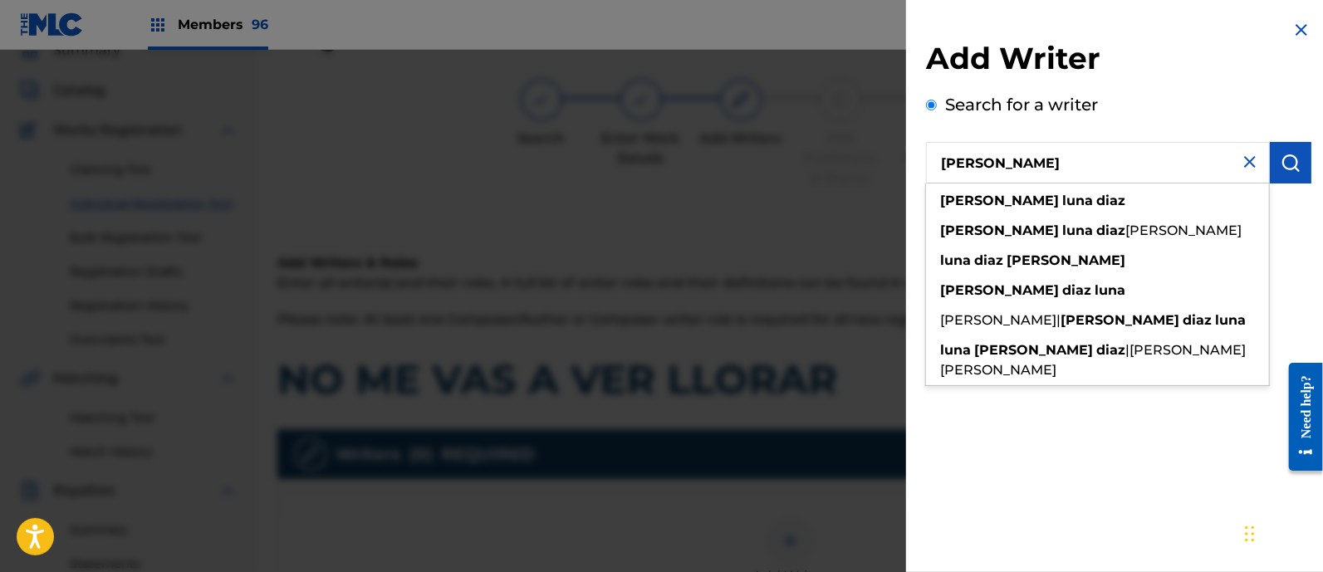
type input "LUCIANO LUNA DIAZ"
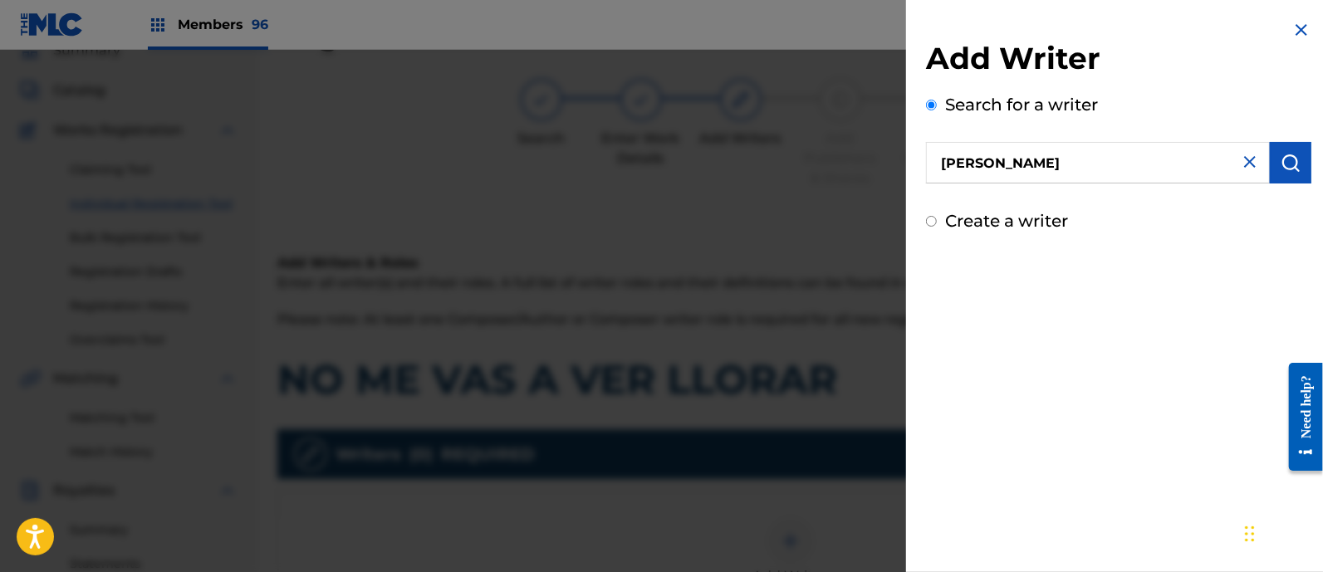
click at [1293, 159] on img "submit" at bounding box center [1291, 163] width 20 height 20
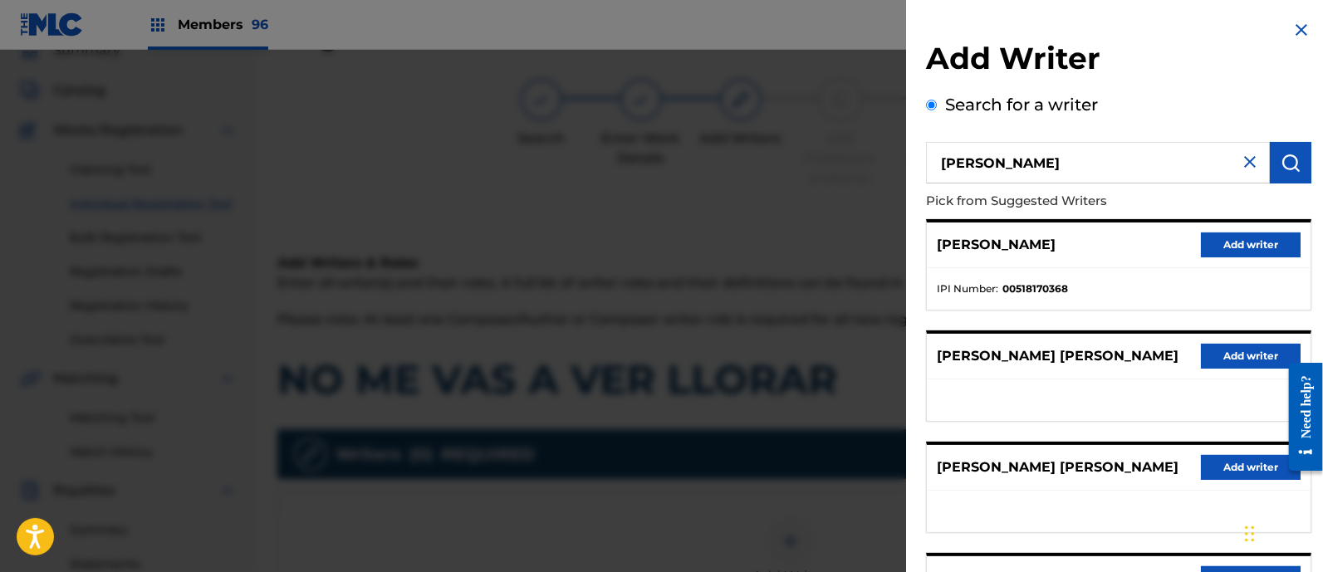
click at [1218, 243] on button "Add writer" at bounding box center [1251, 245] width 100 height 25
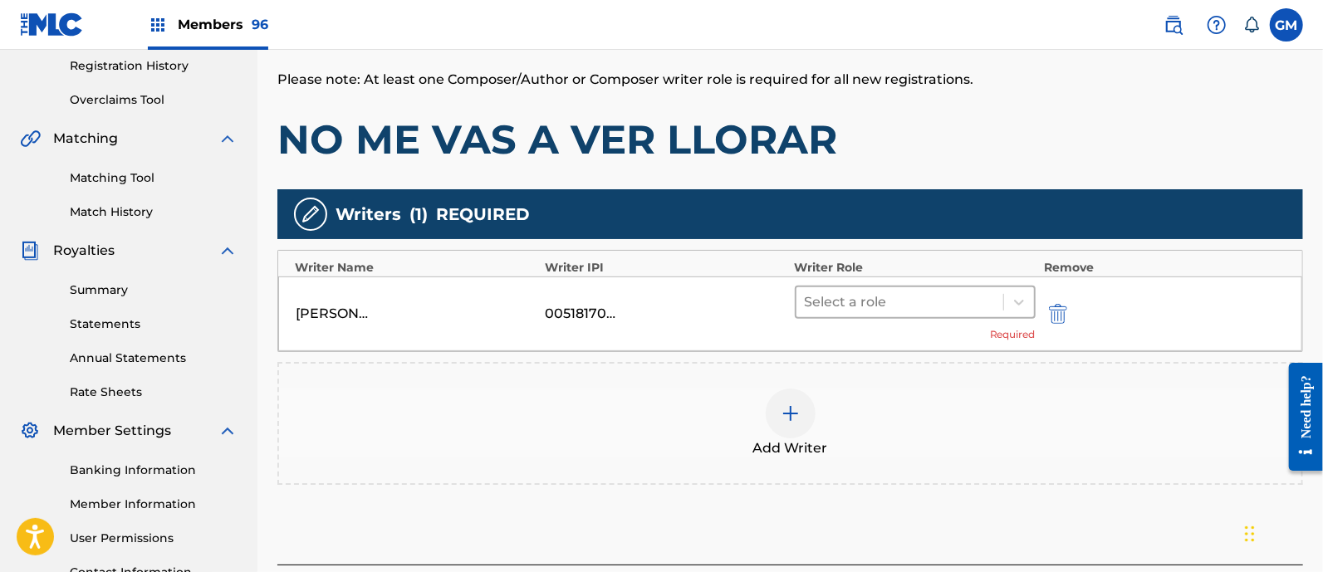
scroll to position [317, 0]
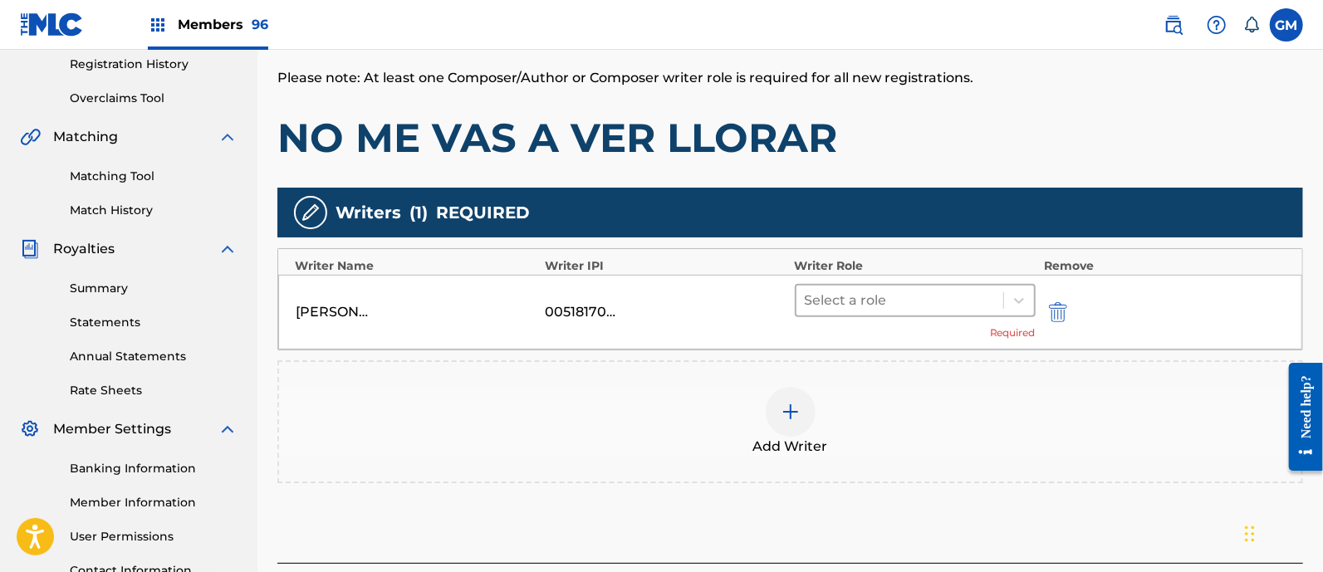
click at [878, 305] on div at bounding box center [900, 300] width 190 height 23
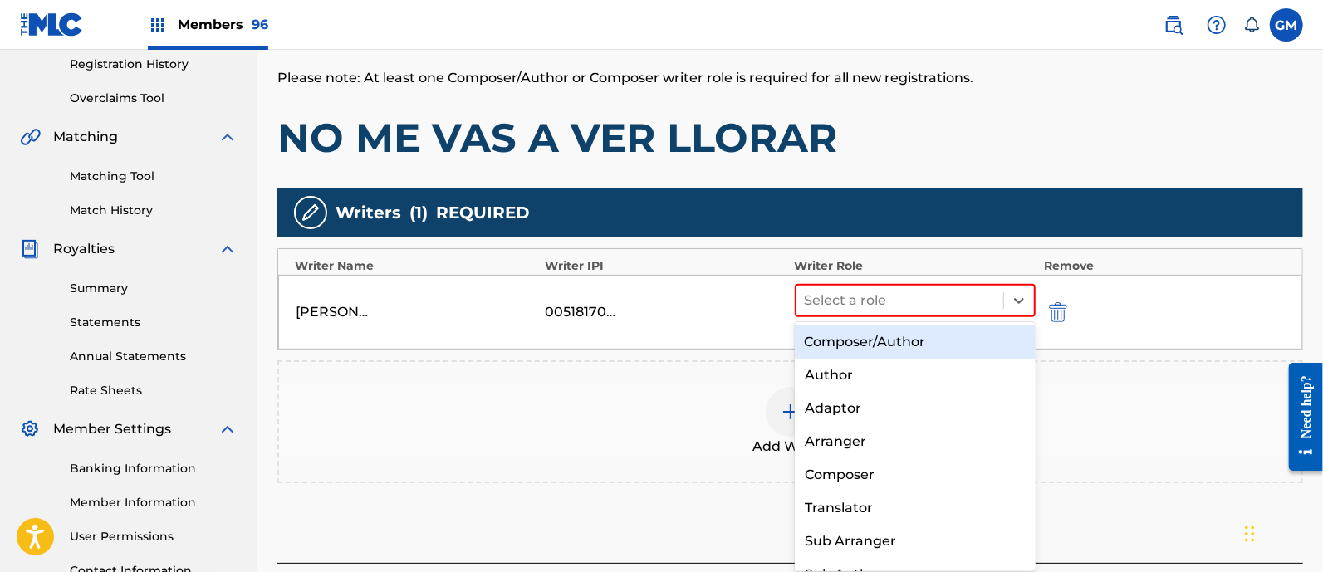
click at [882, 334] on div "Composer/Author" at bounding box center [915, 342] width 241 height 33
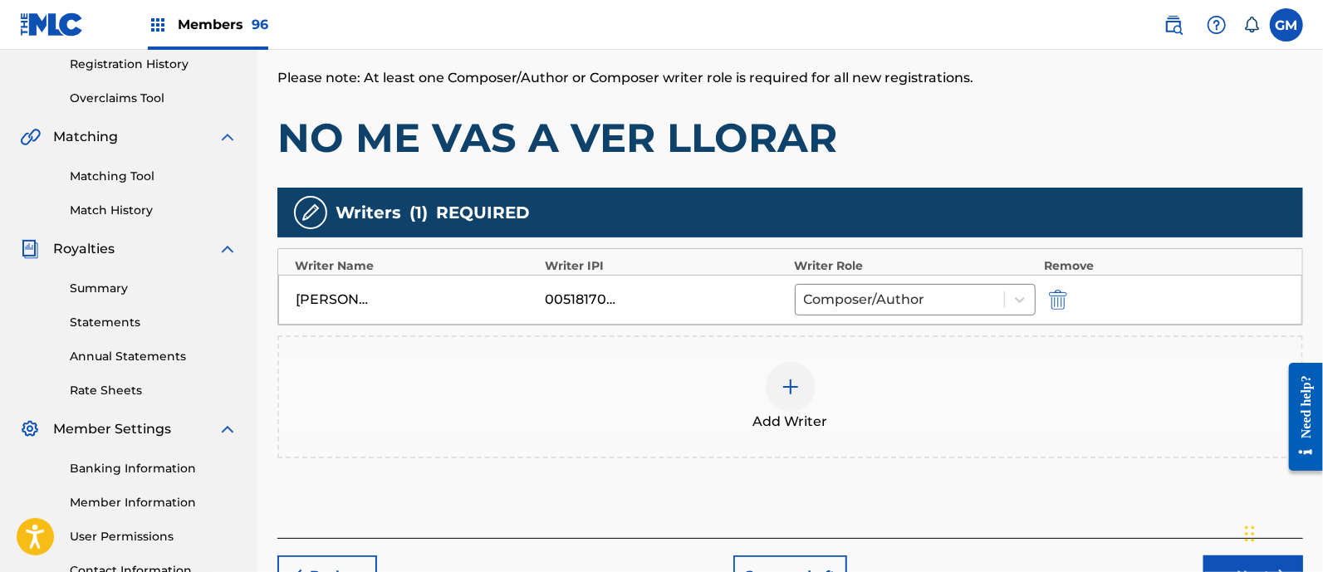
click at [786, 387] on img at bounding box center [791, 387] width 20 height 20
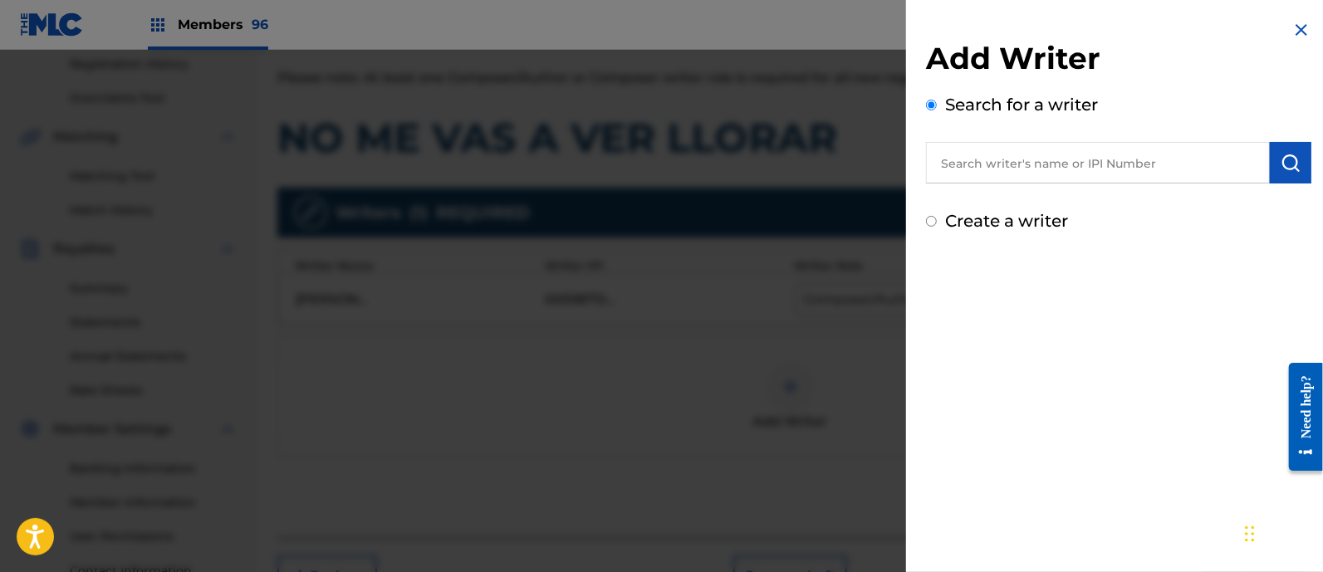
click at [980, 155] on input "text" at bounding box center [1098, 163] width 344 height 42
paste input "MARIAN BRENDA OVIEDO MONTANO"
click at [996, 162] on input "MARIAN BRENDA OVIEDO MONTANO" at bounding box center [1098, 163] width 344 height 42
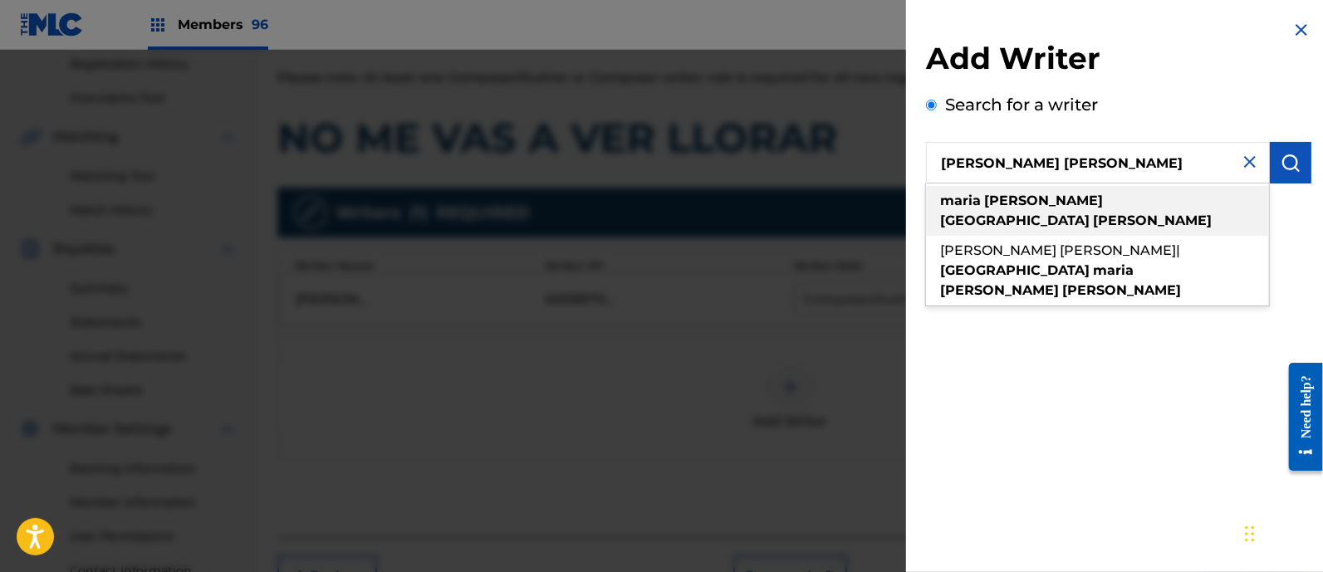
click at [1068, 213] on strong "oviedo" at bounding box center [1015, 221] width 150 height 16
type input "maria brenda oviedo montano"
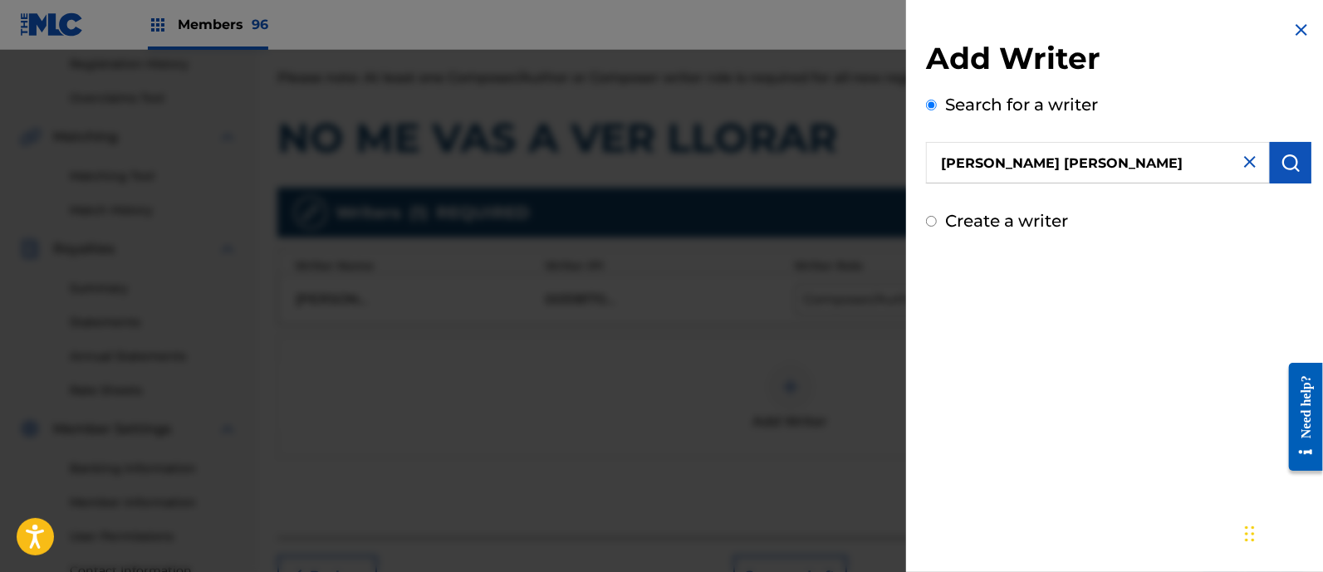
click at [1281, 164] on img "submit" at bounding box center [1291, 163] width 20 height 20
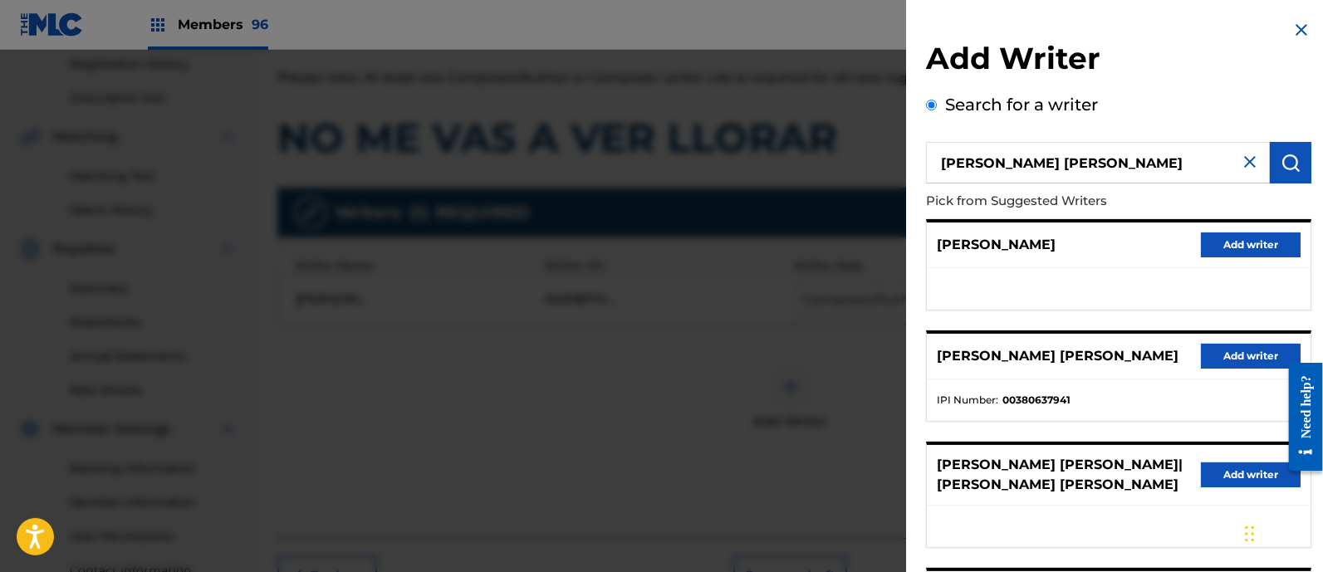
click at [1220, 351] on button "Add writer" at bounding box center [1251, 356] width 100 height 25
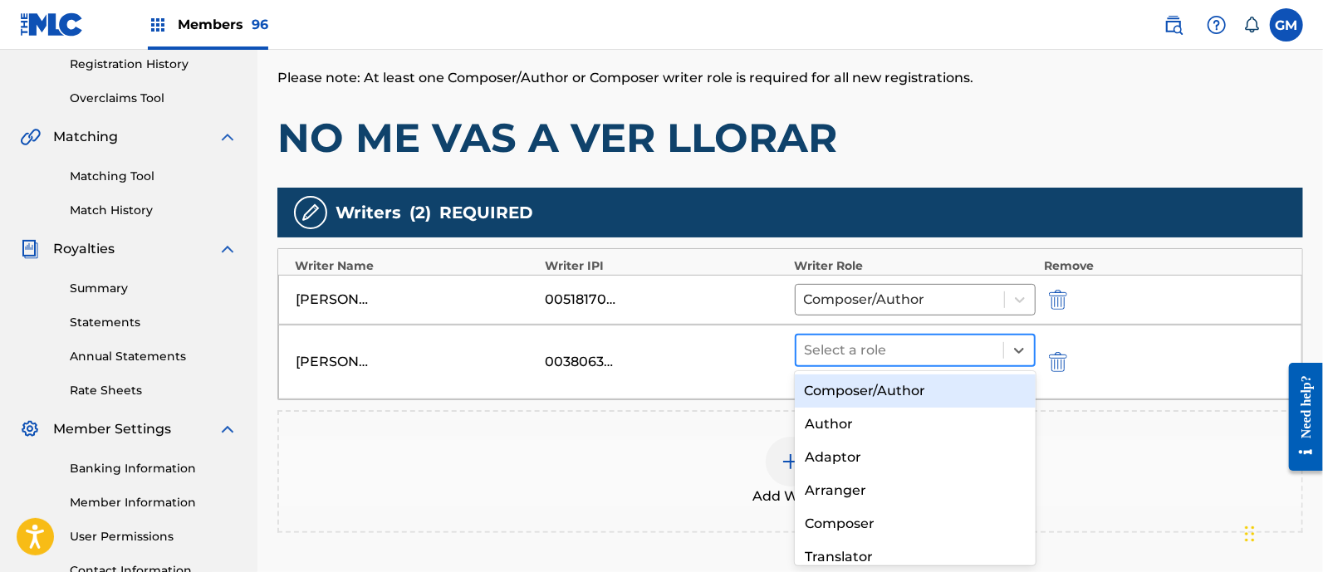
click at [861, 353] on div at bounding box center [900, 350] width 190 height 23
click at [876, 392] on div "Composer/Author" at bounding box center [915, 391] width 241 height 33
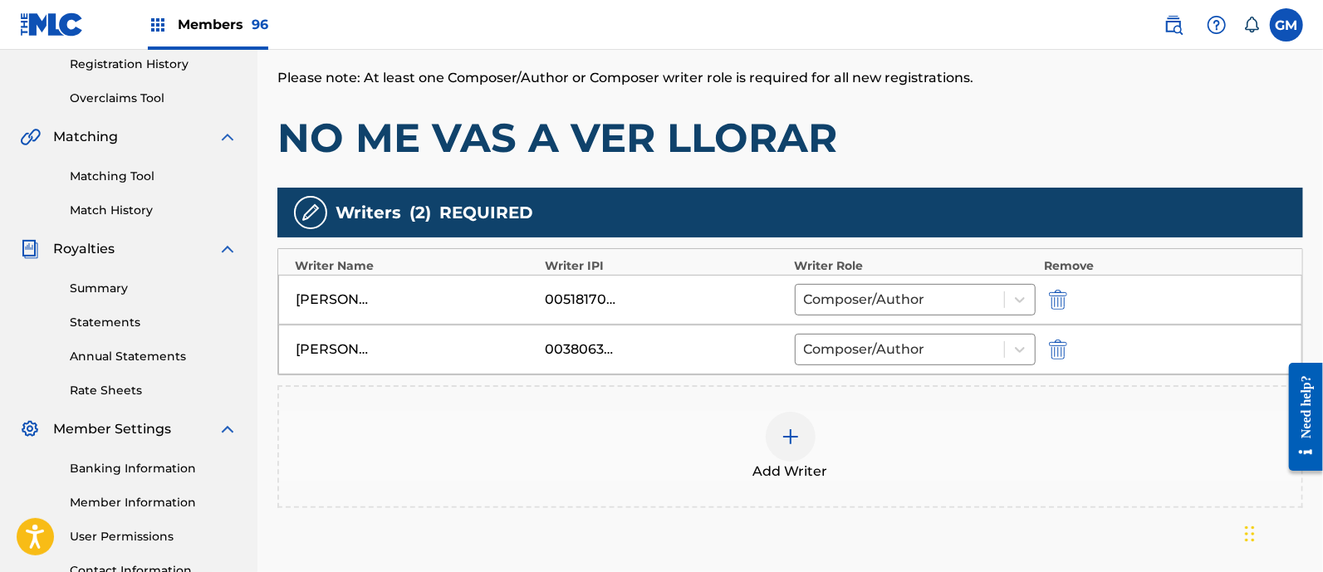
click at [790, 434] on img at bounding box center [791, 437] width 20 height 20
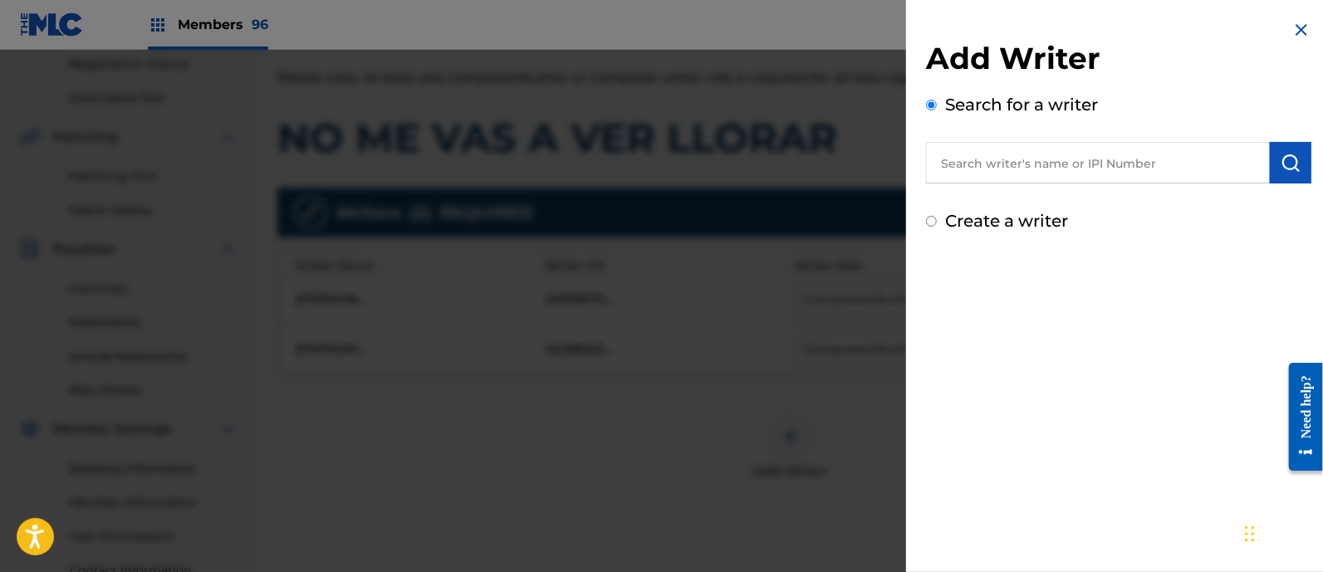
click at [987, 169] on input "text" at bounding box center [1098, 163] width 344 height 42
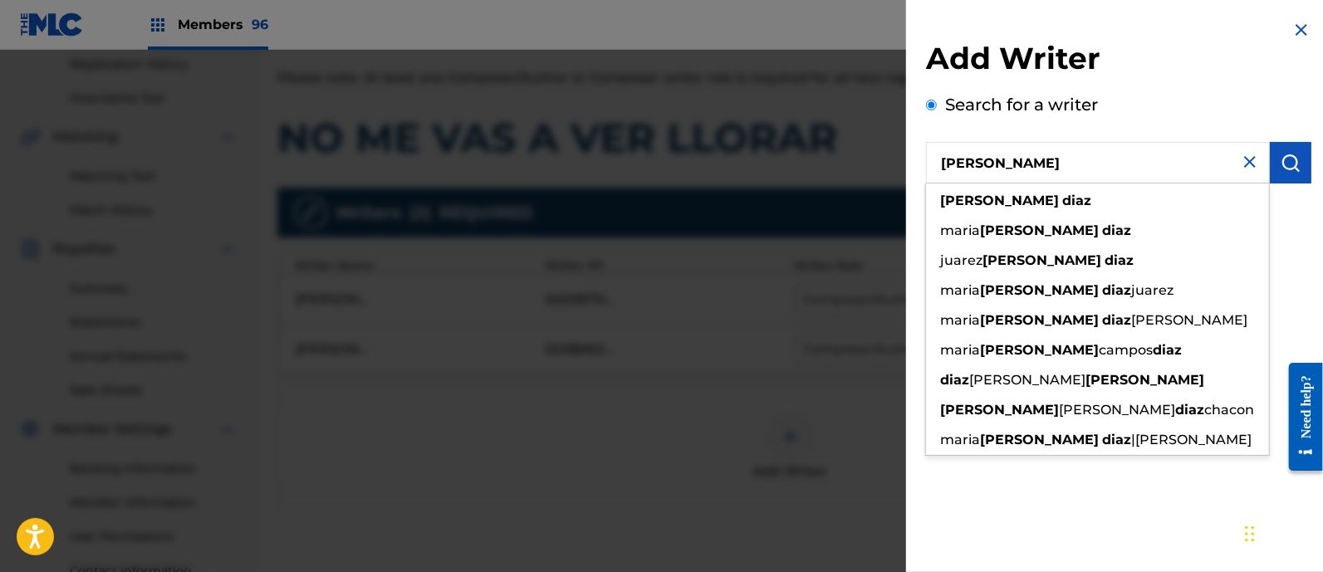
type input "FERNANDA DIAZ"
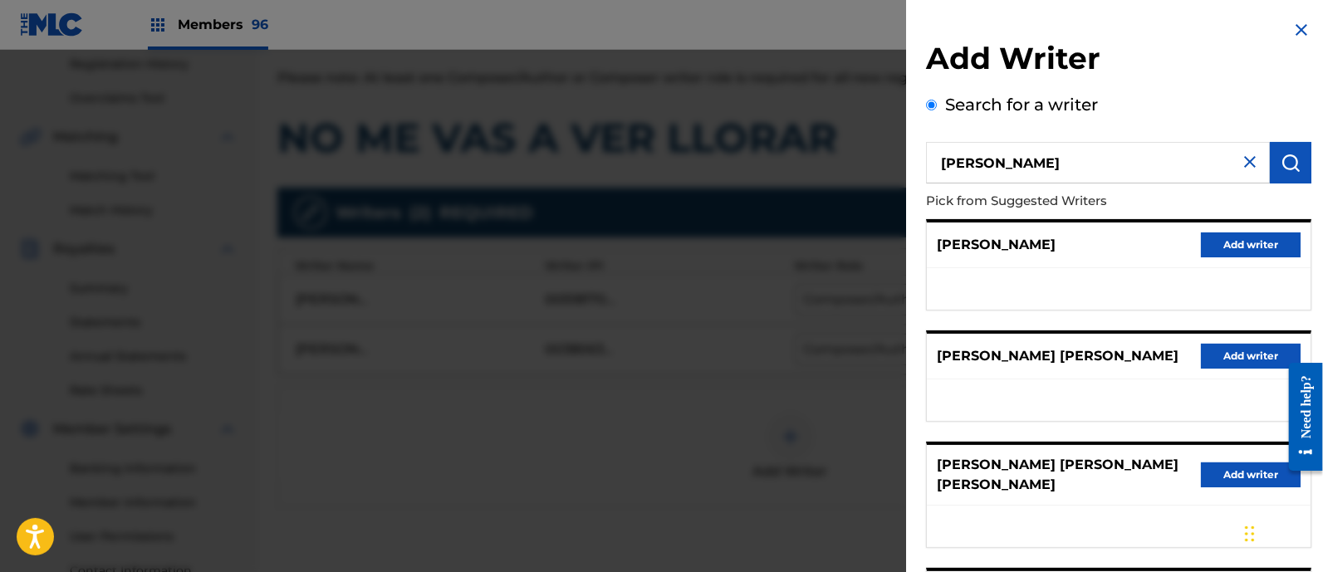
click at [1224, 243] on button "Add writer" at bounding box center [1251, 245] width 100 height 25
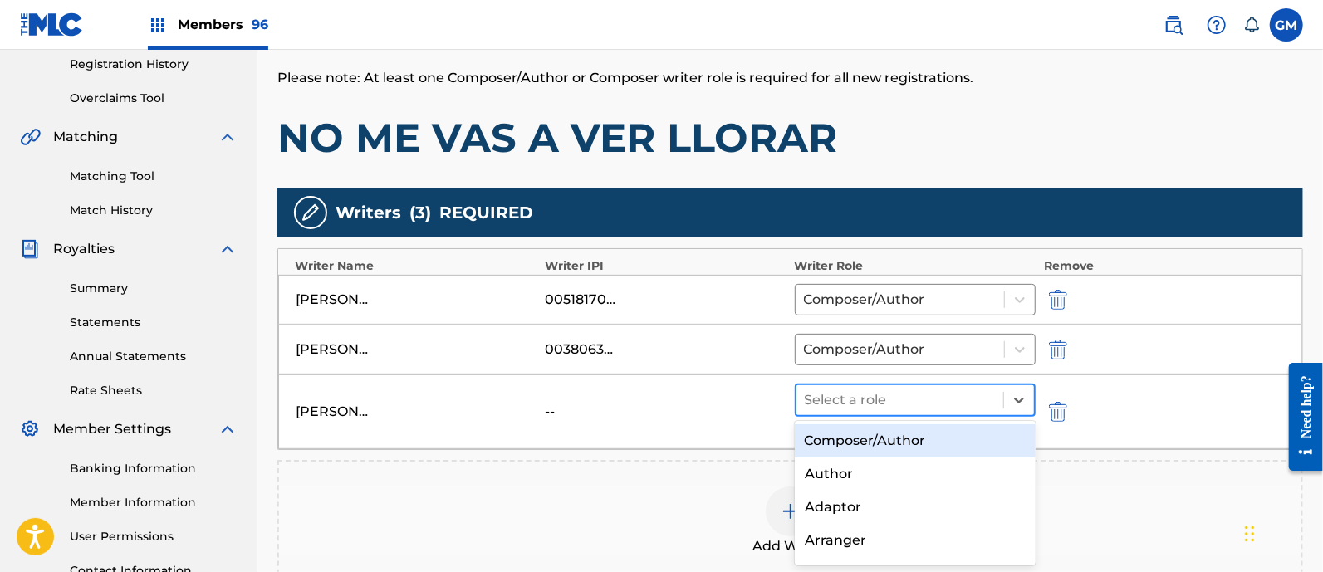
click at [856, 395] on div at bounding box center [900, 400] width 190 height 23
click at [876, 432] on div "Composer/Author" at bounding box center [915, 441] width 241 height 33
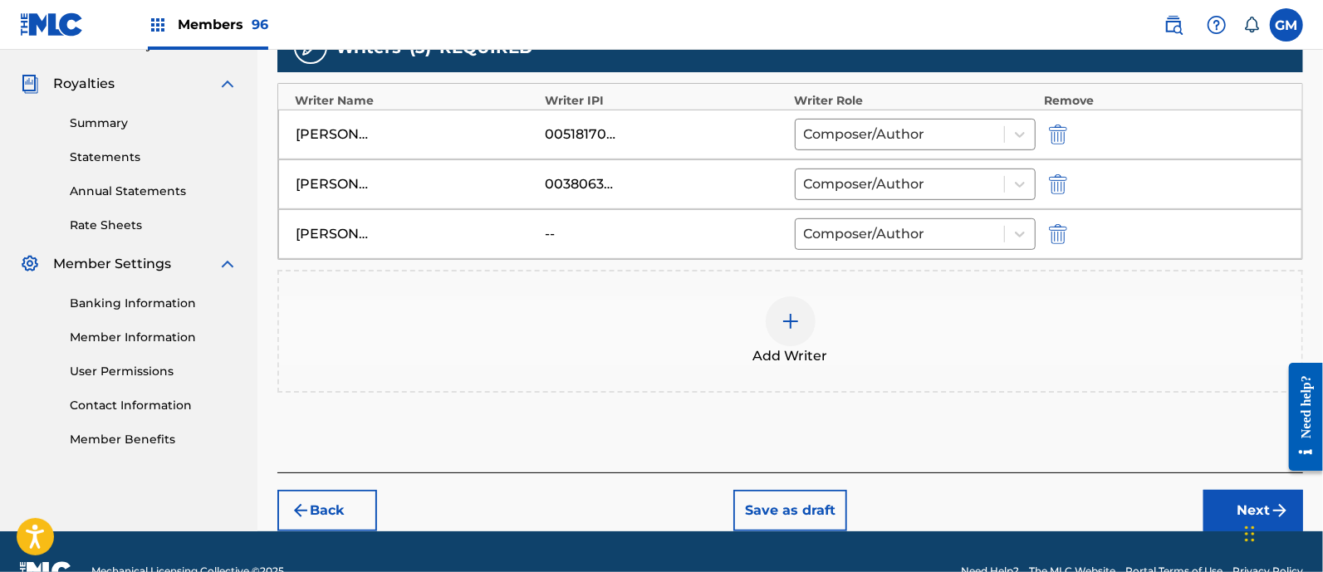
scroll to position [519, 0]
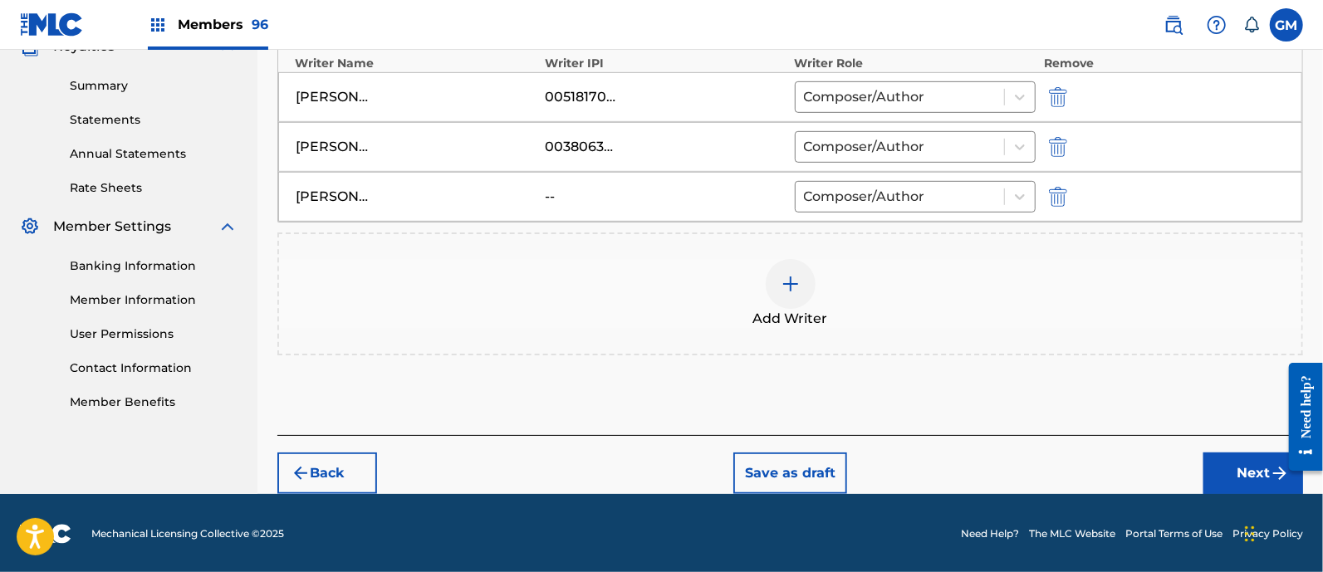
click at [1233, 458] on button "Next" at bounding box center [1254, 474] width 100 height 42
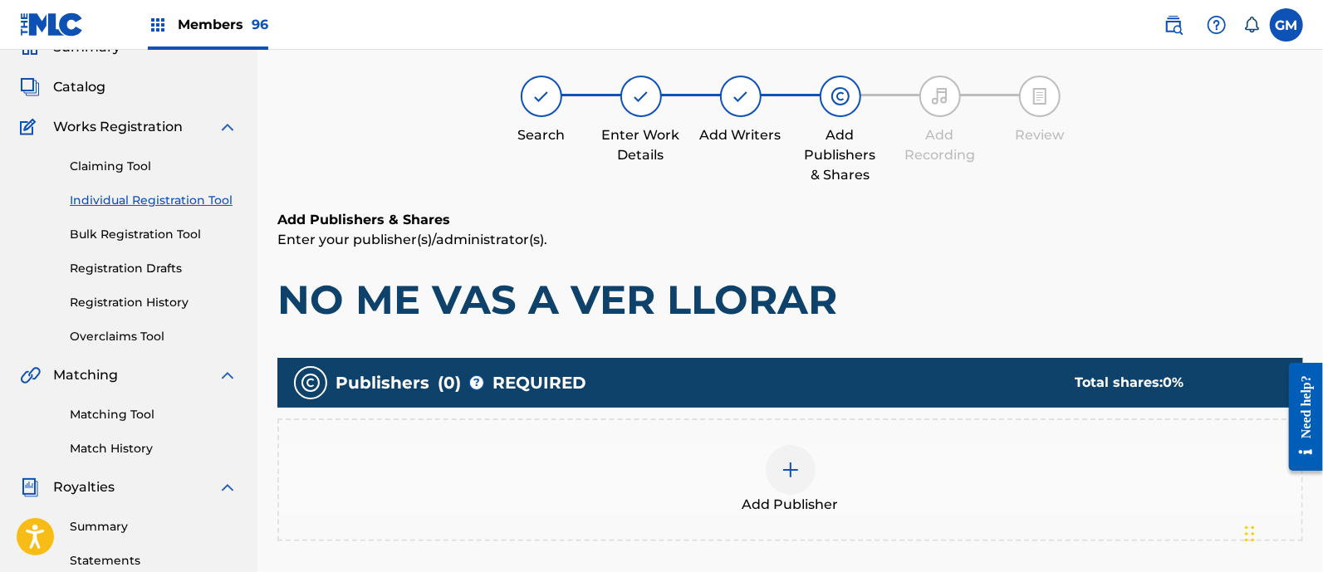
scroll to position [75, 0]
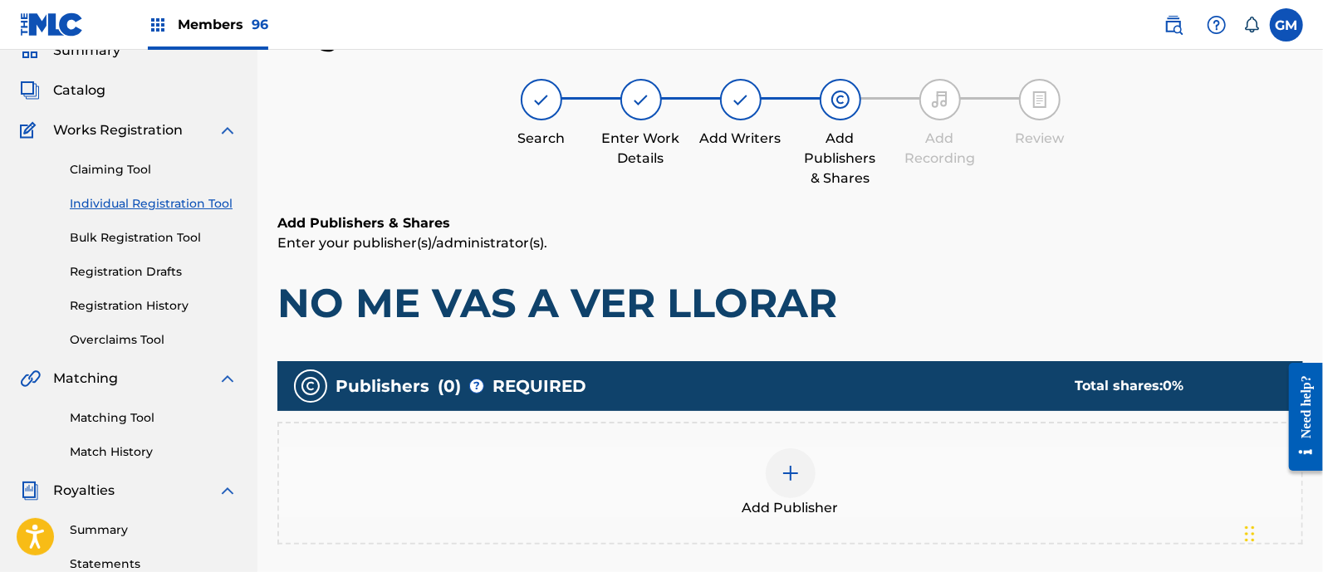
click at [797, 465] on img at bounding box center [791, 474] width 20 height 20
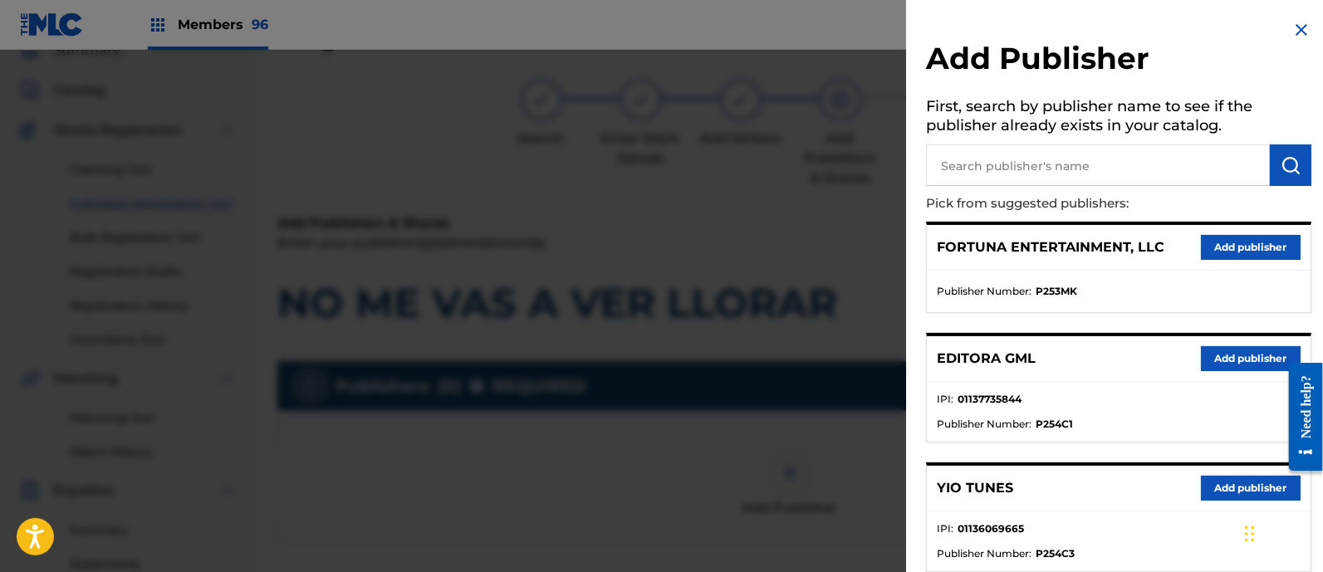
click at [1215, 346] on button "Add publisher" at bounding box center [1251, 358] width 100 height 25
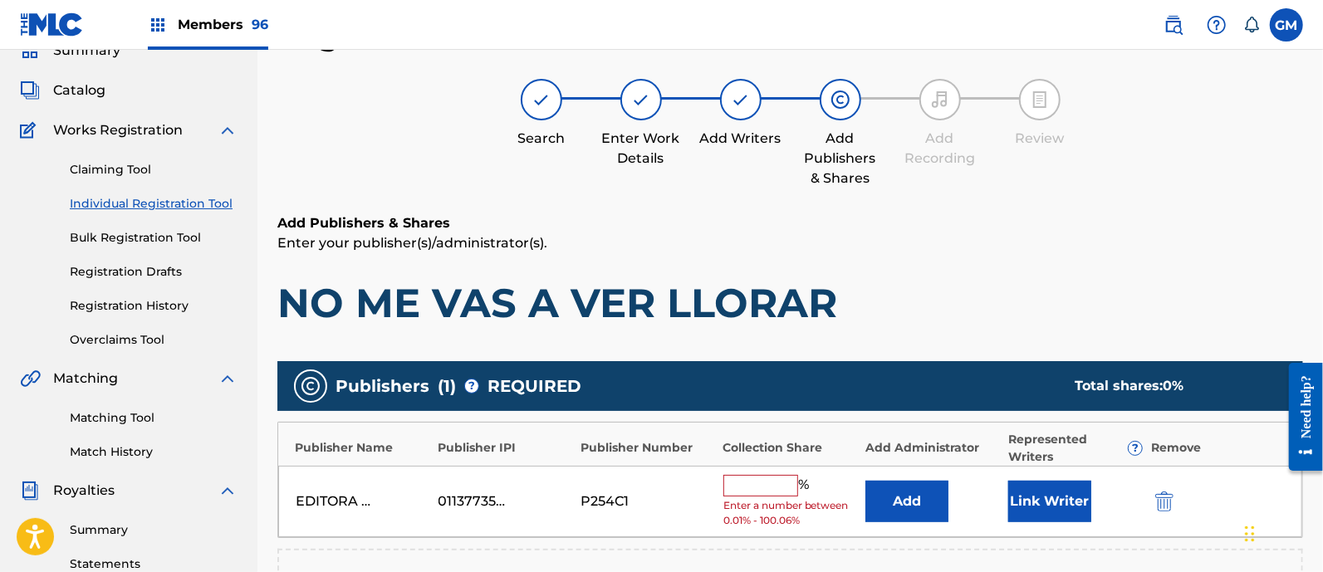
click at [759, 486] on input "text" at bounding box center [761, 486] width 75 height 22
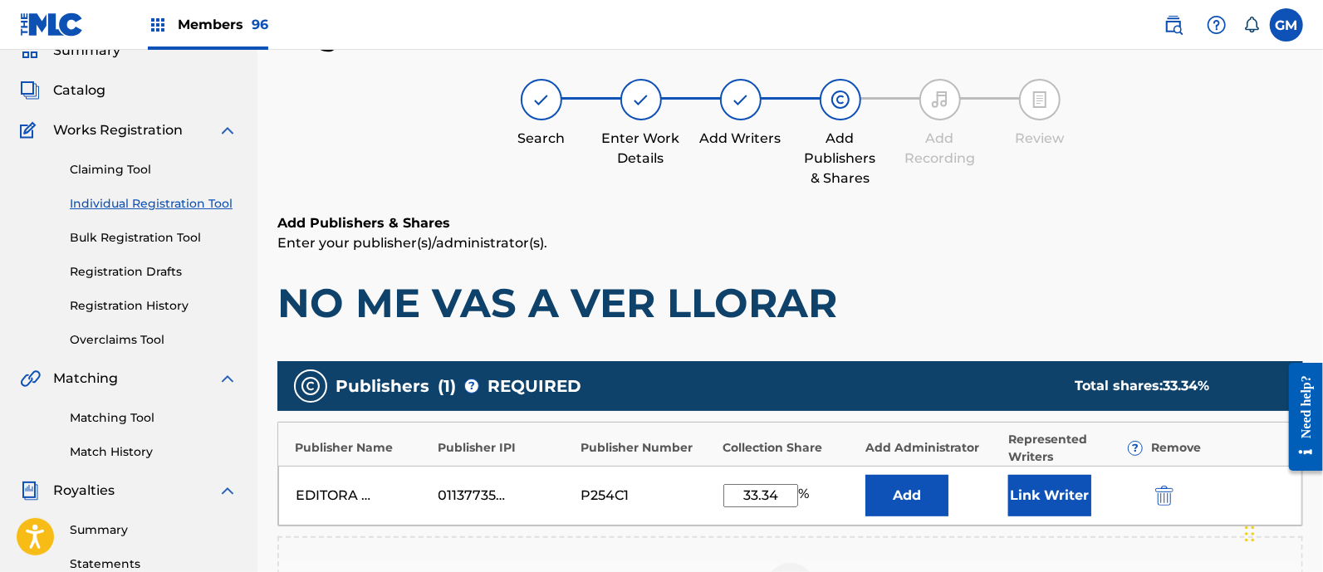
type input "33.34"
click at [1062, 494] on button "Link Writer" at bounding box center [1050, 496] width 83 height 42
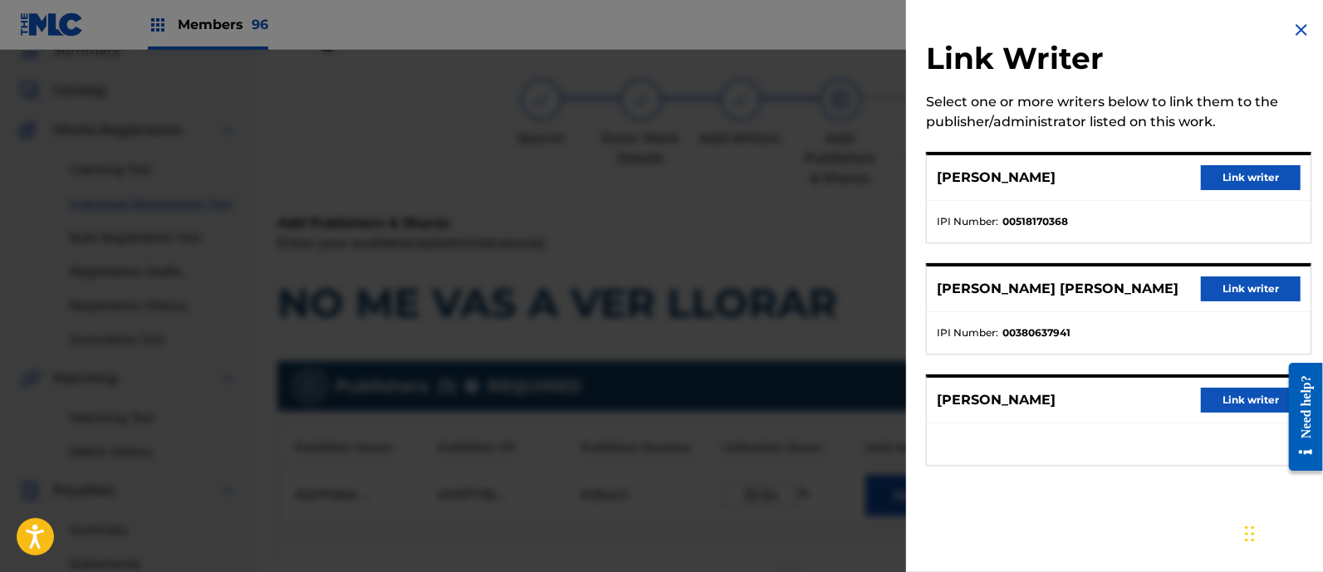
click at [1240, 168] on button "Link writer" at bounding box center [1251, 177] width 100 height 25
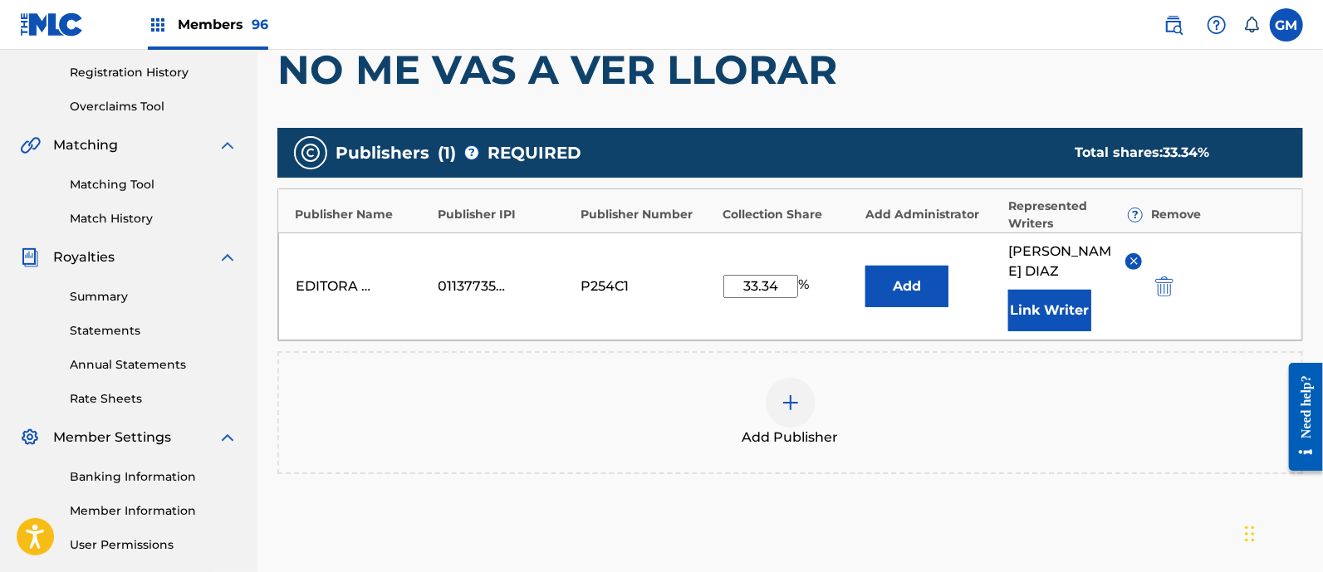
scroll to position [317, 0]
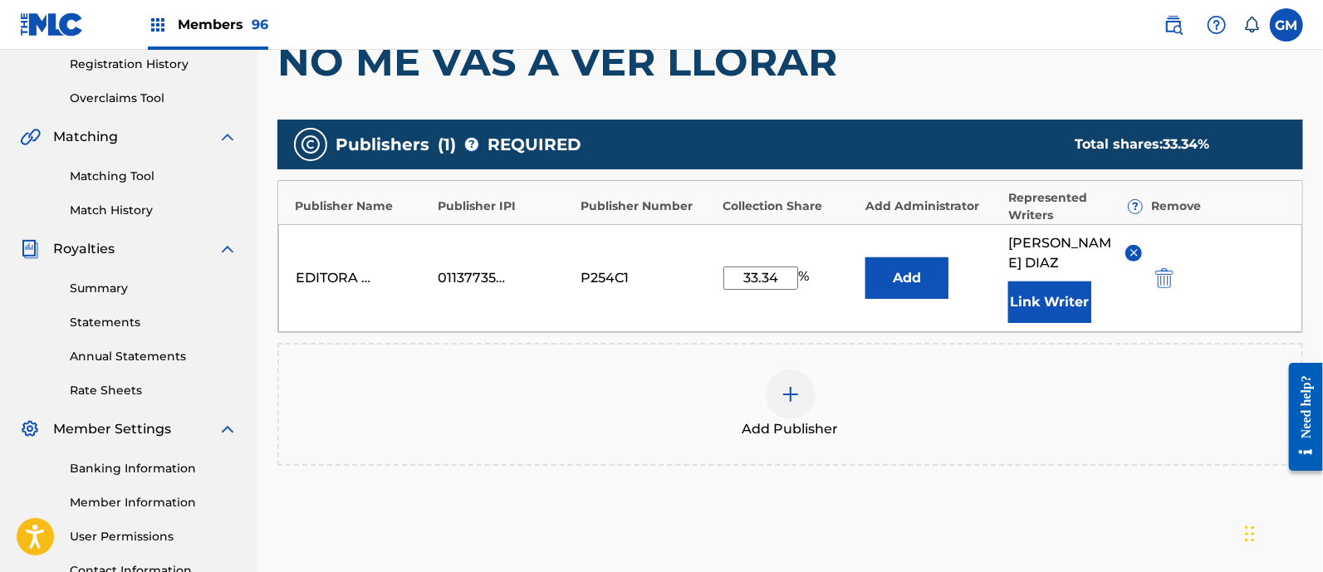
click at [791, 398] on img at bounding box center [791, 395] width 20 height 20
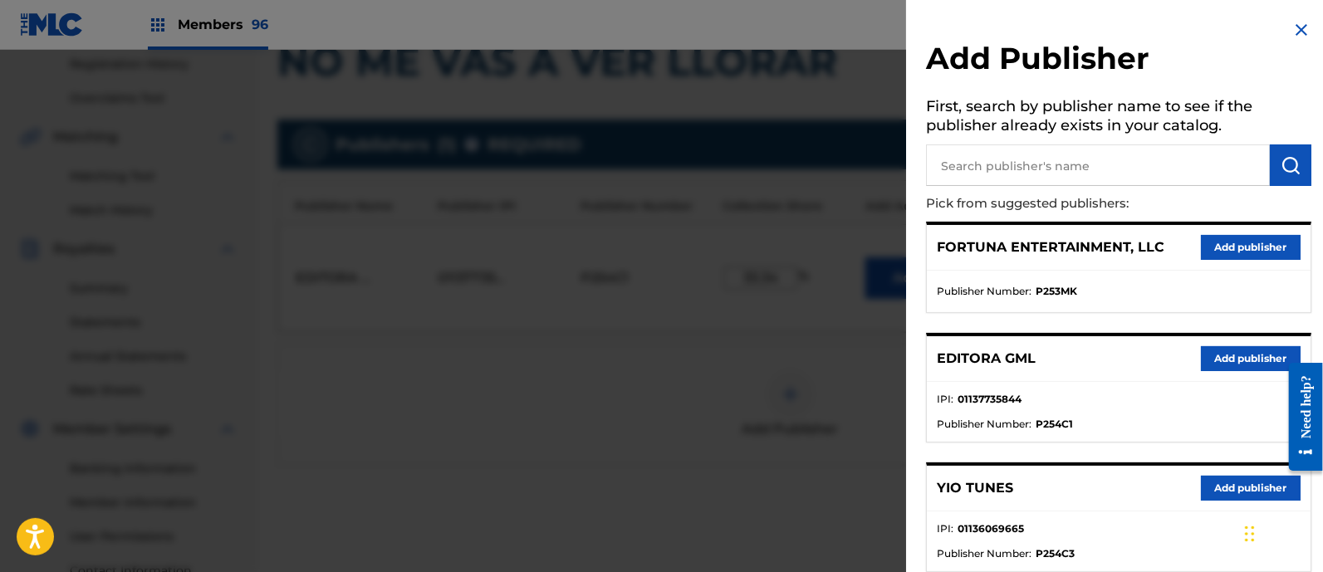
scroll to position [237, 0]
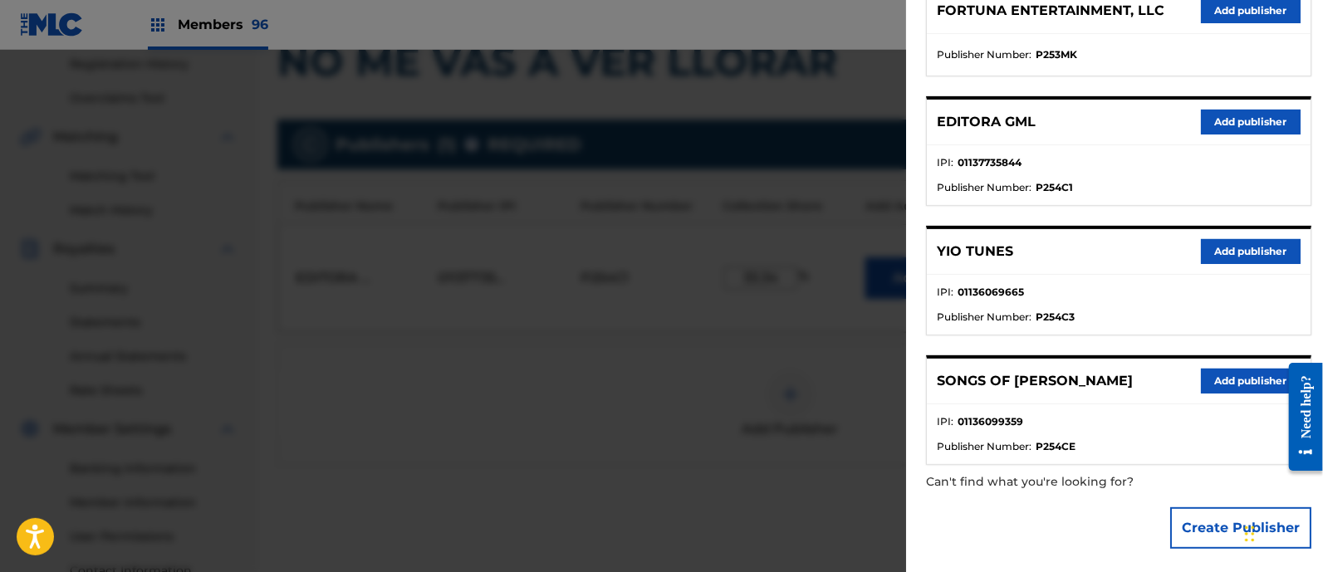
click at [1221, 243] on button "Add publisher" at bounding box center [1251, 251] width 100 height 25
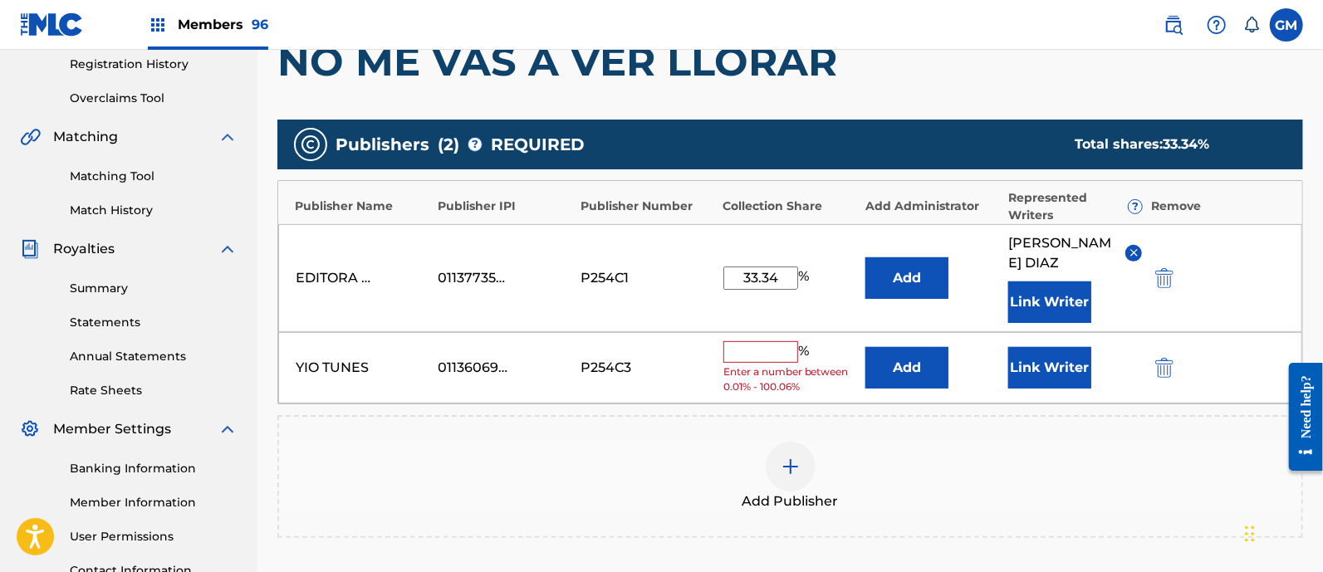
click at [743, 348] on input "text" at bounding box center [761, 352] width 75 height 22
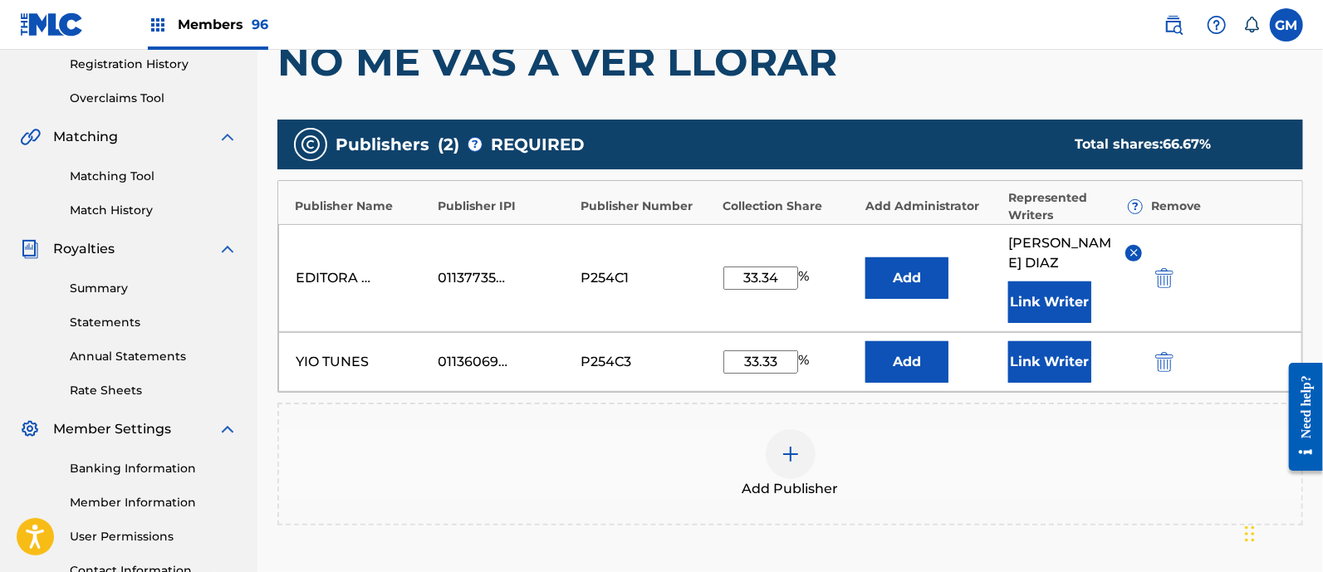
type input "33.33"
click at [1042, 358] on button "Link Writer" at bounding box center [1050, 362] width 83 height 42
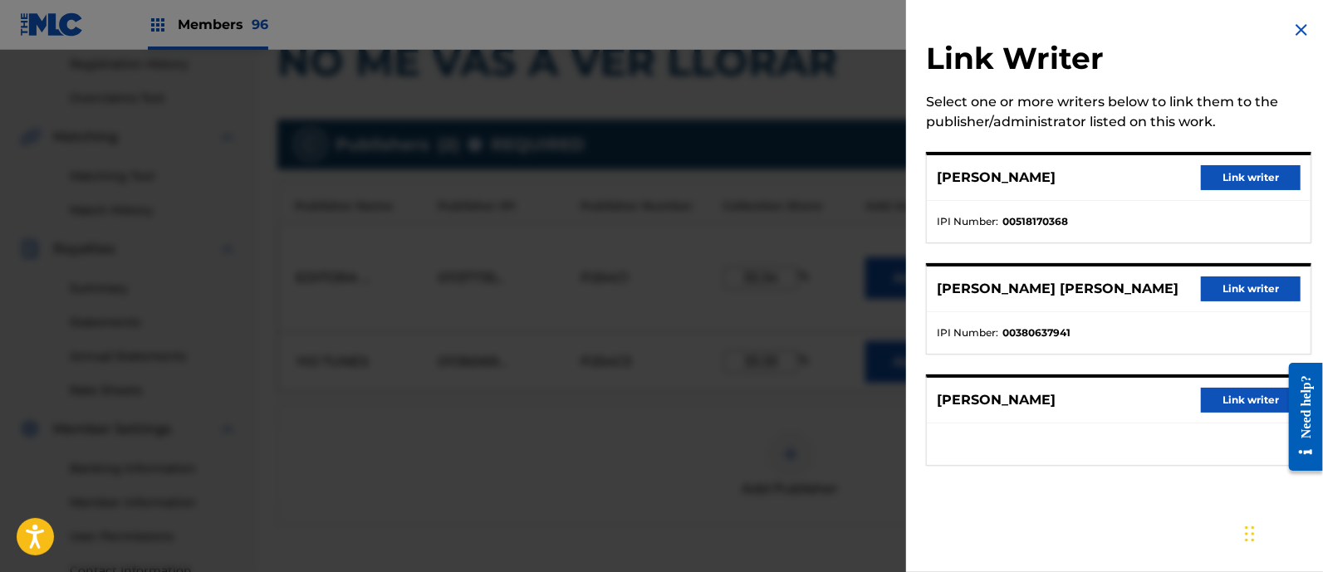
click at [1229, 284] on button "Link writer" at bounding box center [1251, 289] width 100 height 25
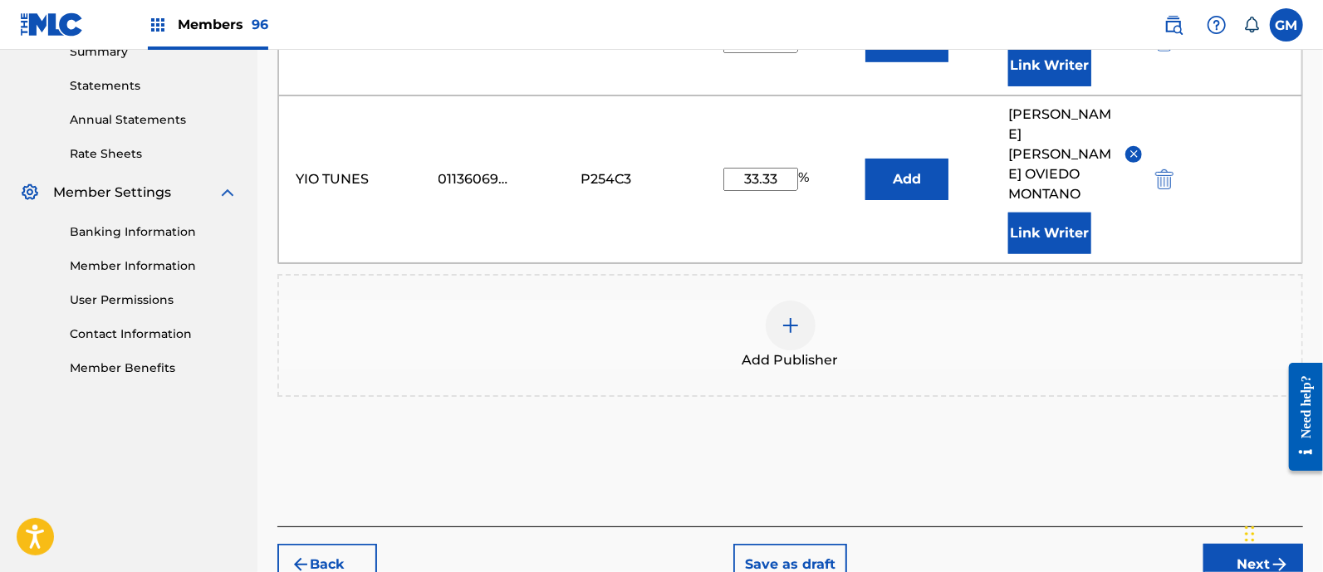
scroll to position [559, 0]
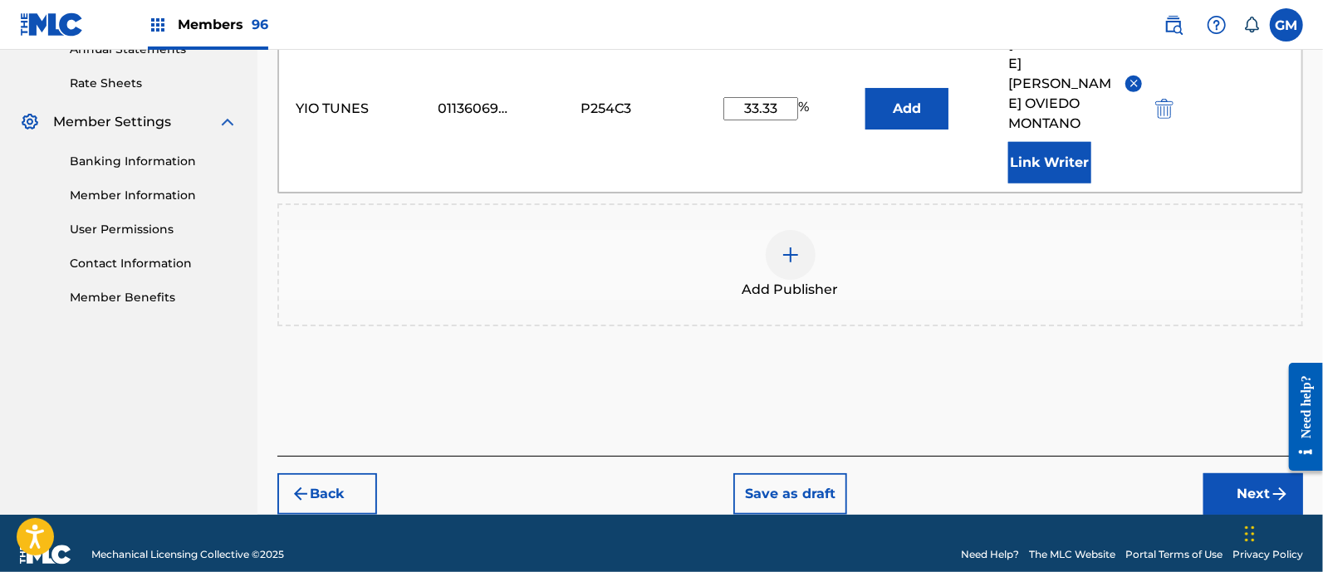
click at [1226, 474] on button "Next" at bounding box center [1254, 495] width 100 height 42
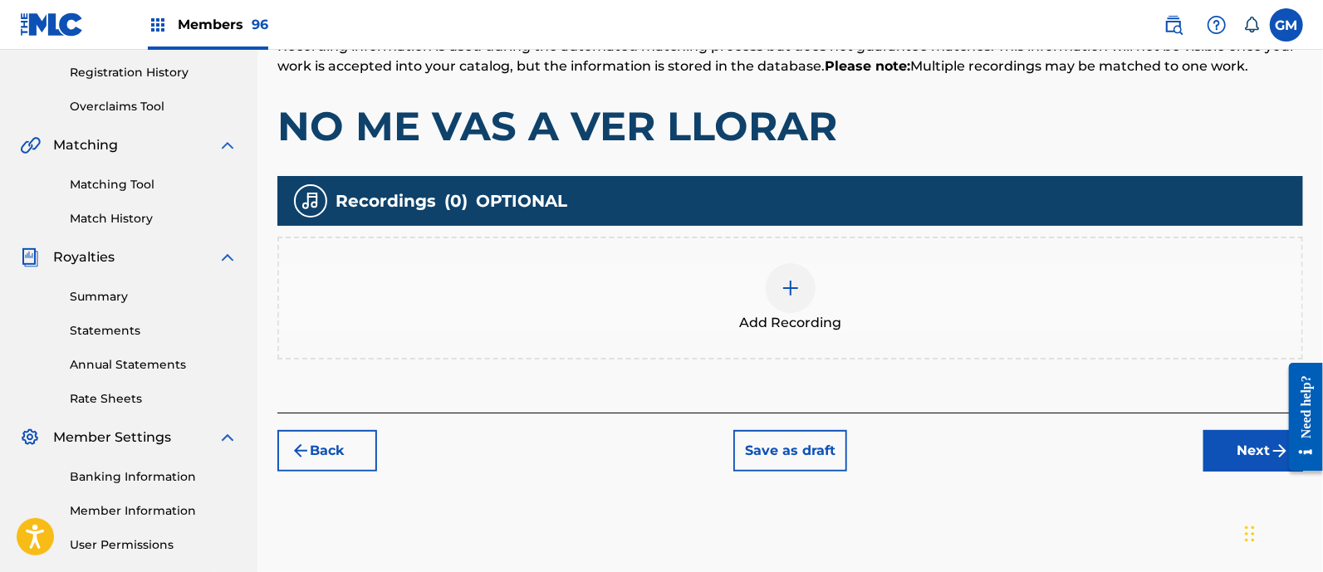
scroll to position [317, 0]
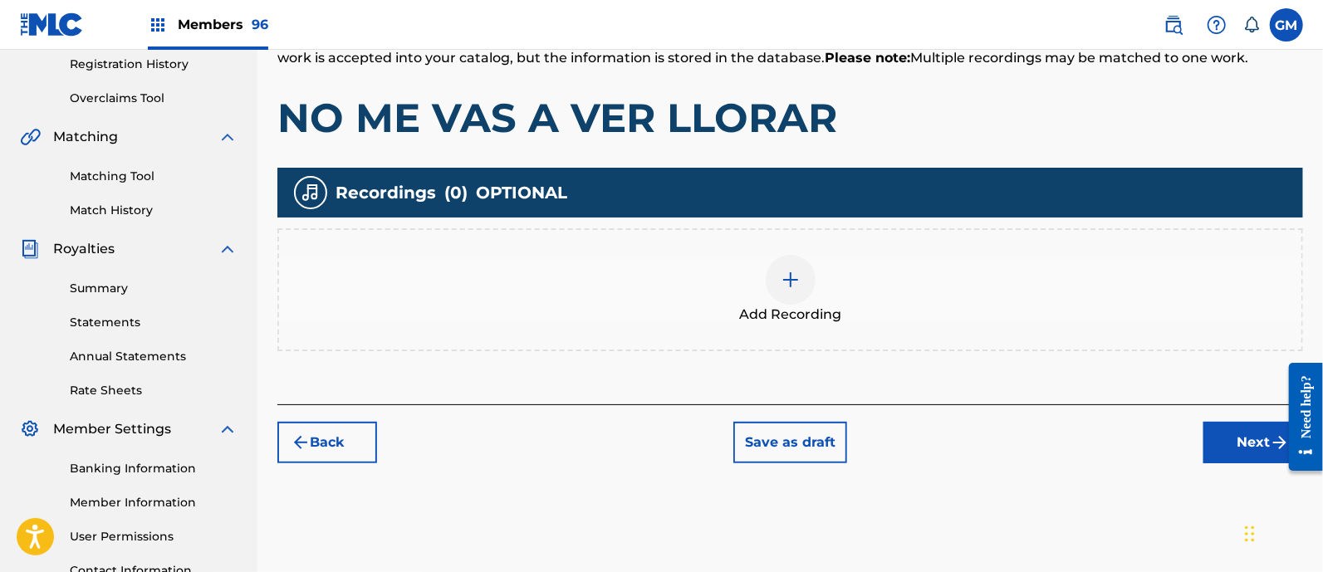
click at [791, 271] on img at bounding box center [791, 280] width 20 height 20
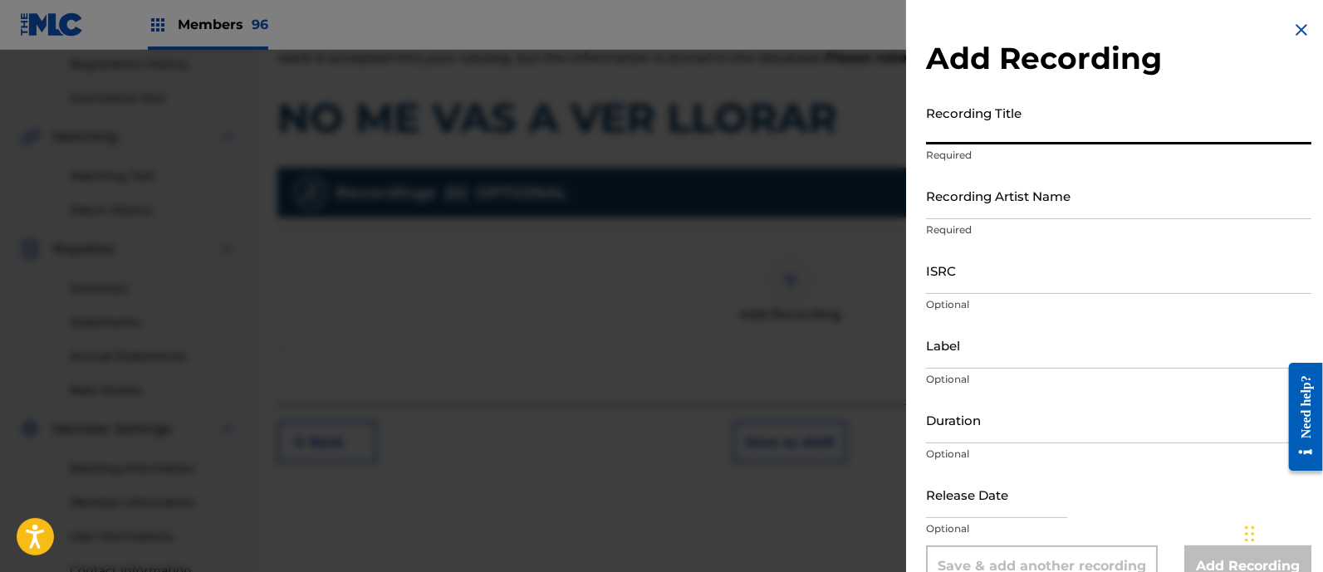
click at [986, 126] on input "Recording Title" at bounding box center [1118, 120] width 385 height 47
paste input "NO ME VAS A VER LLORAR ISRC: QZDQH2393696"
drag, startPoint x: 1084, startPoint y: 130, endPoint x: 1259, endPoint y: 135, distance: 174.5
click at [1259, 135] on input "NO ME VAS A VER LLORAR ISRC: QZDQH2393696" at bounding box center [1118, 120] width 385 height 47
type input "NO ME VAS A VER LLORAR"
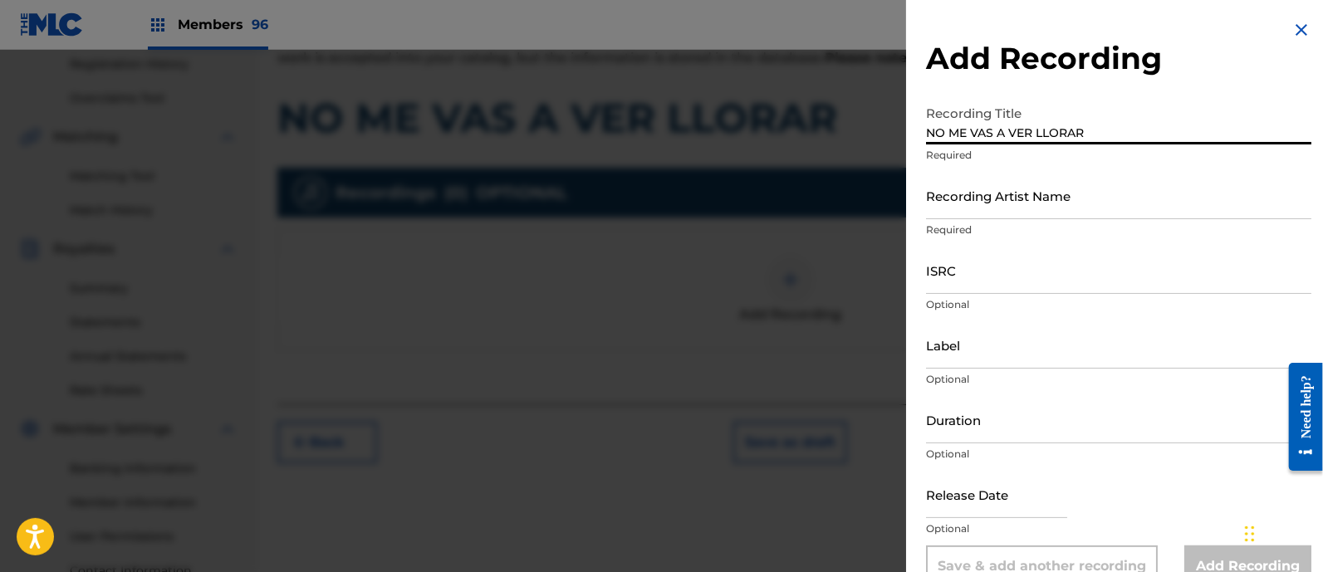
click at [984, 266] on input "ISRC" at bounding box center [1118, 270] width 385 height 47
paste input "NO ME VAS A VER LLORAR ISRC: QZDQH2393696"
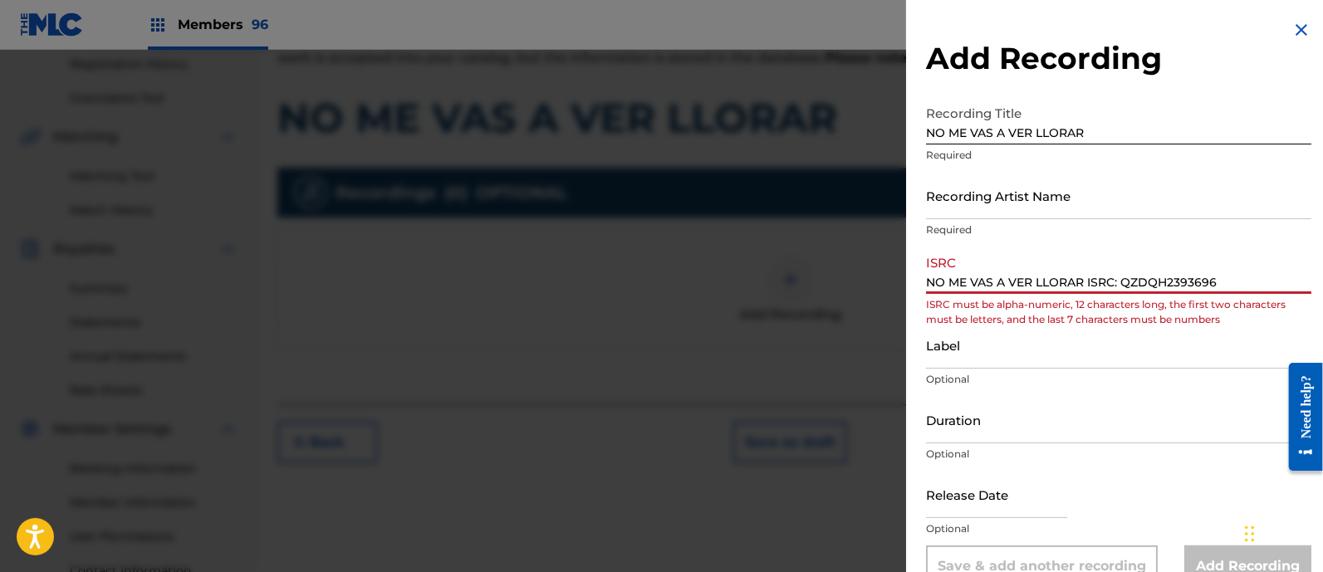
drag, startPoint x: 1125, startPoint y: 282, endPoint x: 871, endPoint y: 283, distance: 253.4
click at [871, 283] on div "Add Recording Recording Title NO ME VAS A VER LLORAR Required Recording Artist …" at bounding box center [661, 311] width 1323 height 523
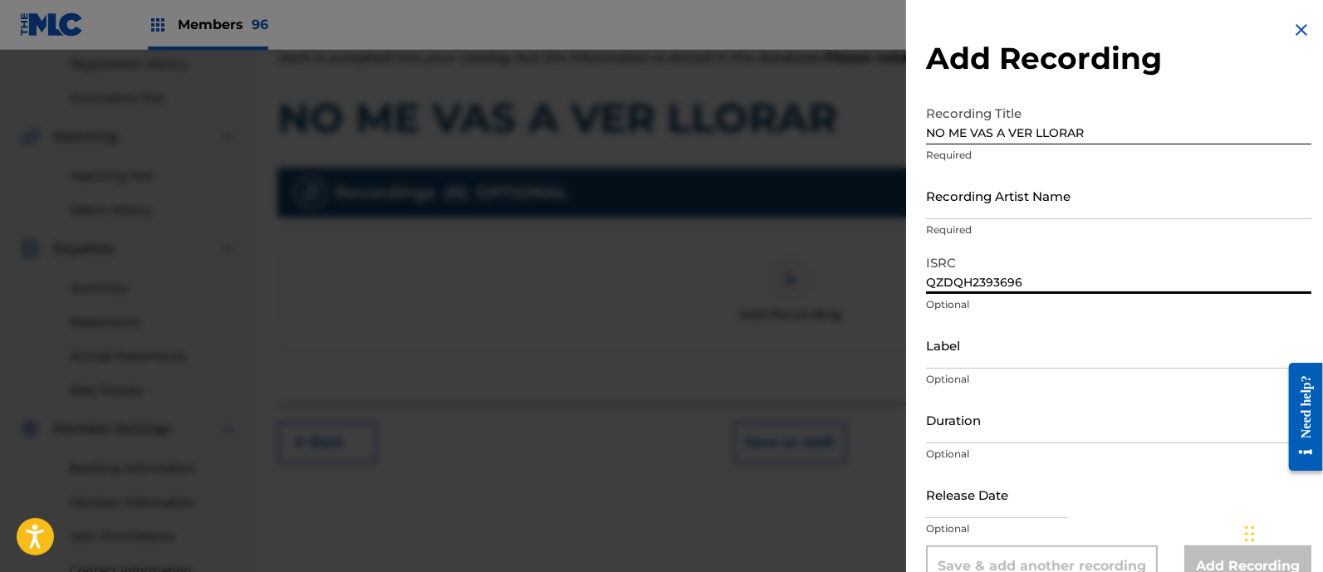
type input "QZDQH2393696"
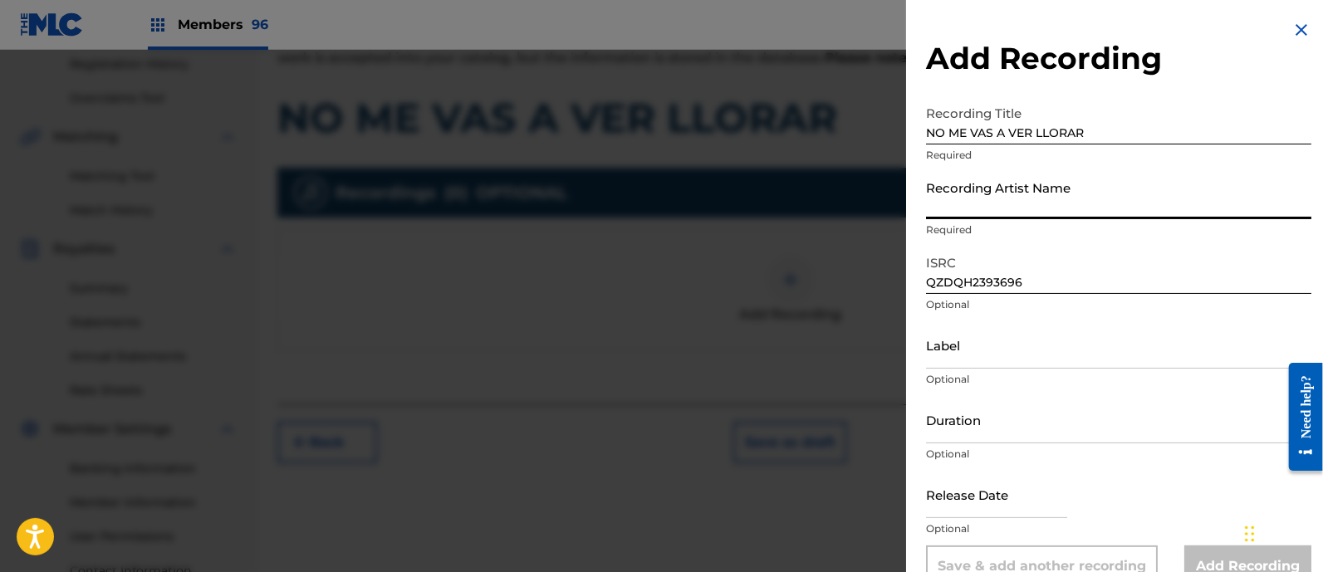
click at [970, 189] on input "Recording Artist Name" at bounding box center [1118, 195] width 385 height 47
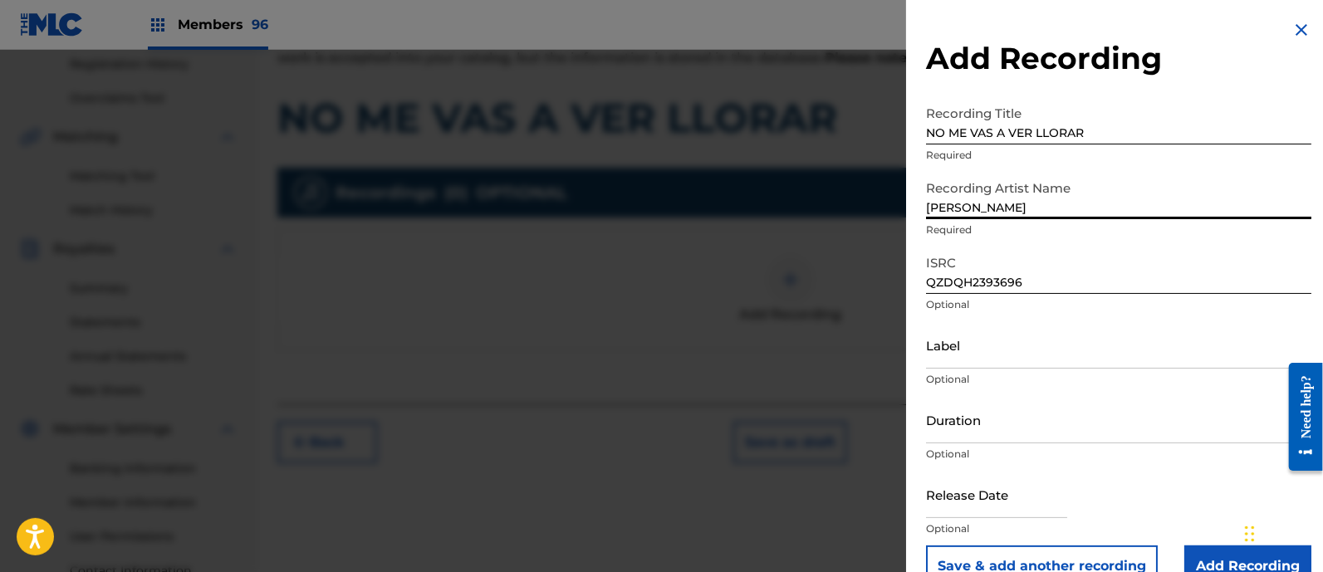
type input "ANABEL PAZ"
click at [1026, 341] on input "Label" at bounding box center [1118, 345] width 385 height 47
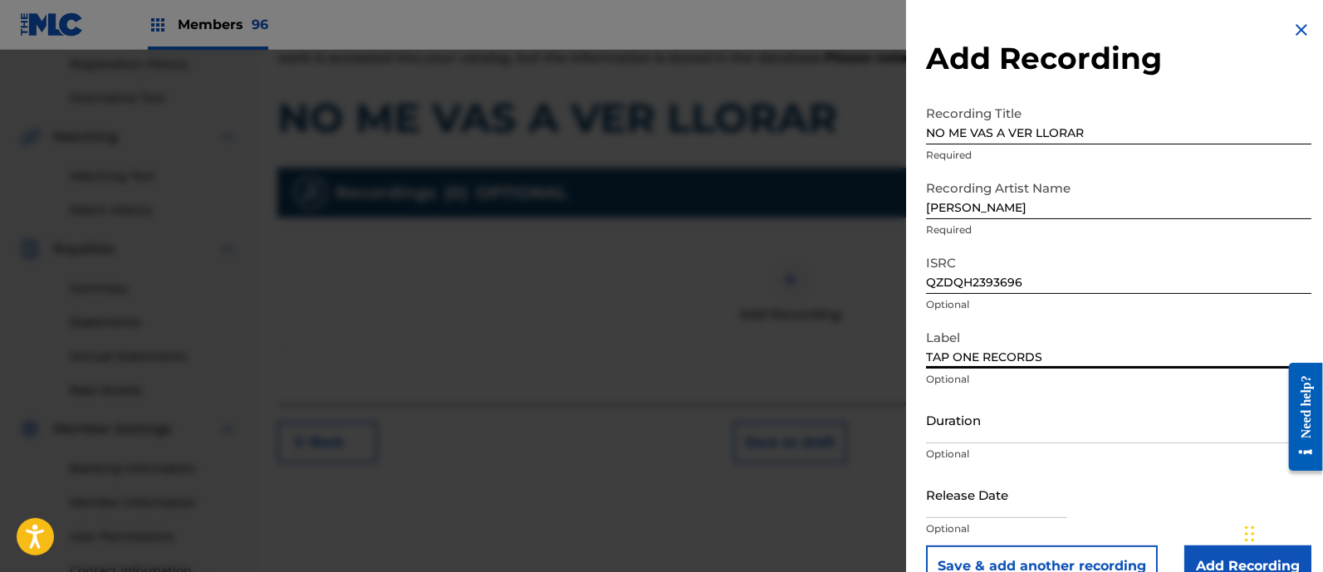
type input "TAP ONE RECORDS"
click at [970, 493] on input "text" at bounding box center [996, 494] width 141 height 47
select select "7"
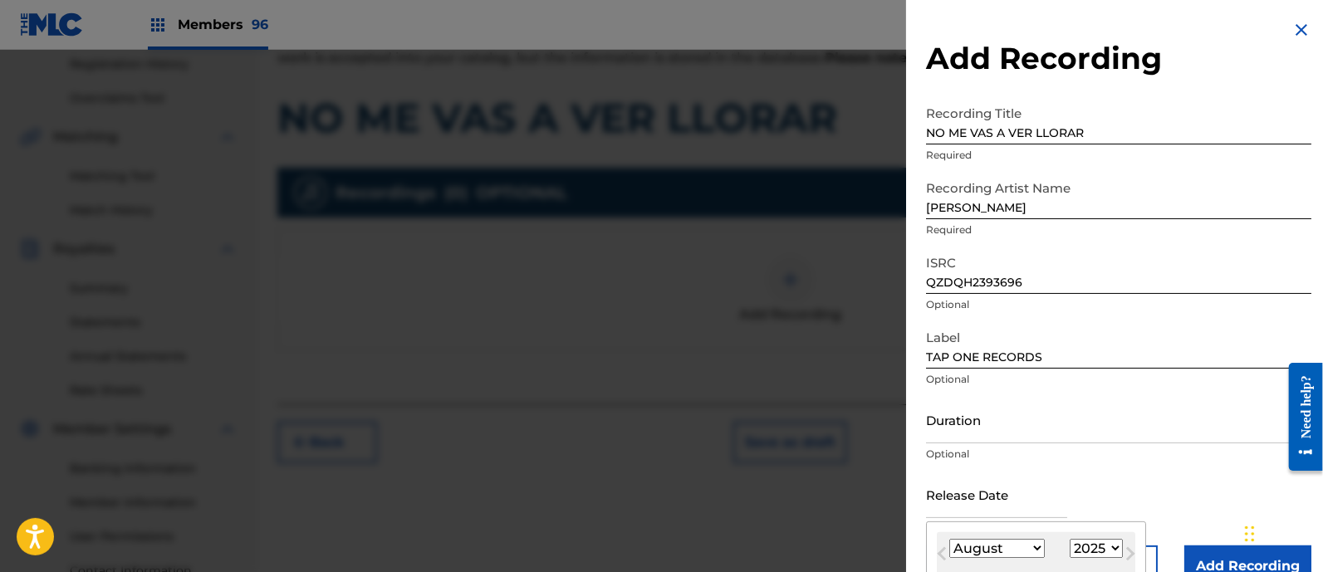
click at [1089, 552] on select "1899 1900 1901 1902 1903 1904 1905 1906 1907 1908 1909 1910 1911 1912 1913 1914…" at bounding box center [1096, 548] width 53 height 19
select select "2024"
click at [1070, 539] on select "1899 1900 1901 1902 1903 1904 1905 1906 1907 1908 1909 1910 1911 1912 1913 1914…" at bounding box center [1096, 548] width 53 height 19
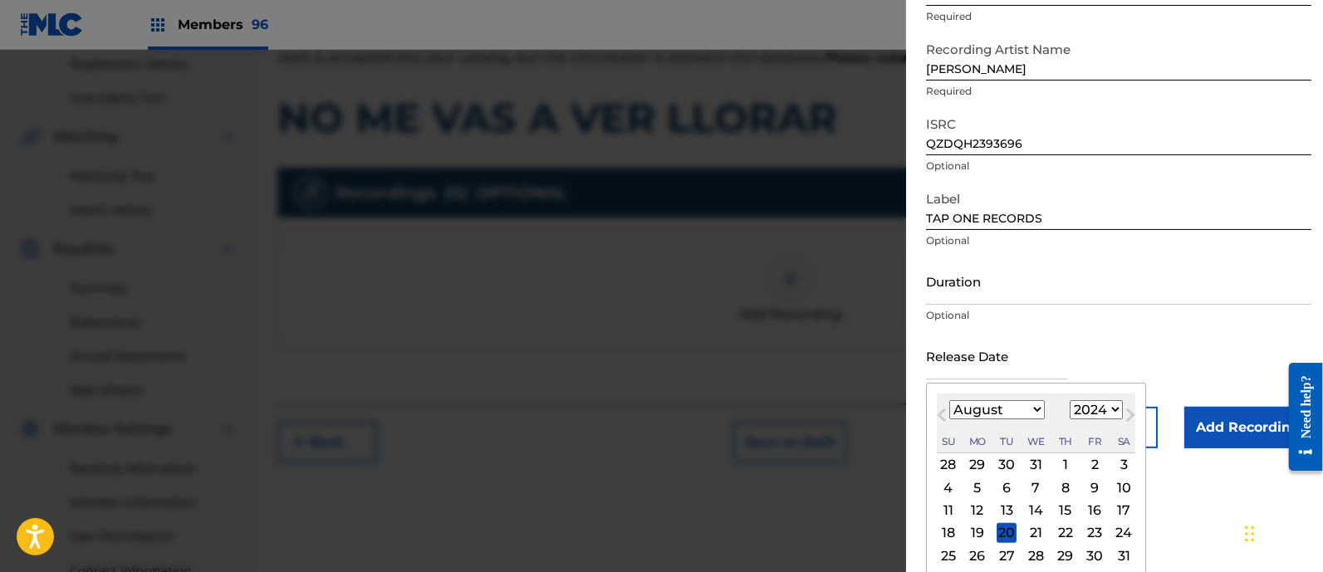
scroll to position [166, 0]
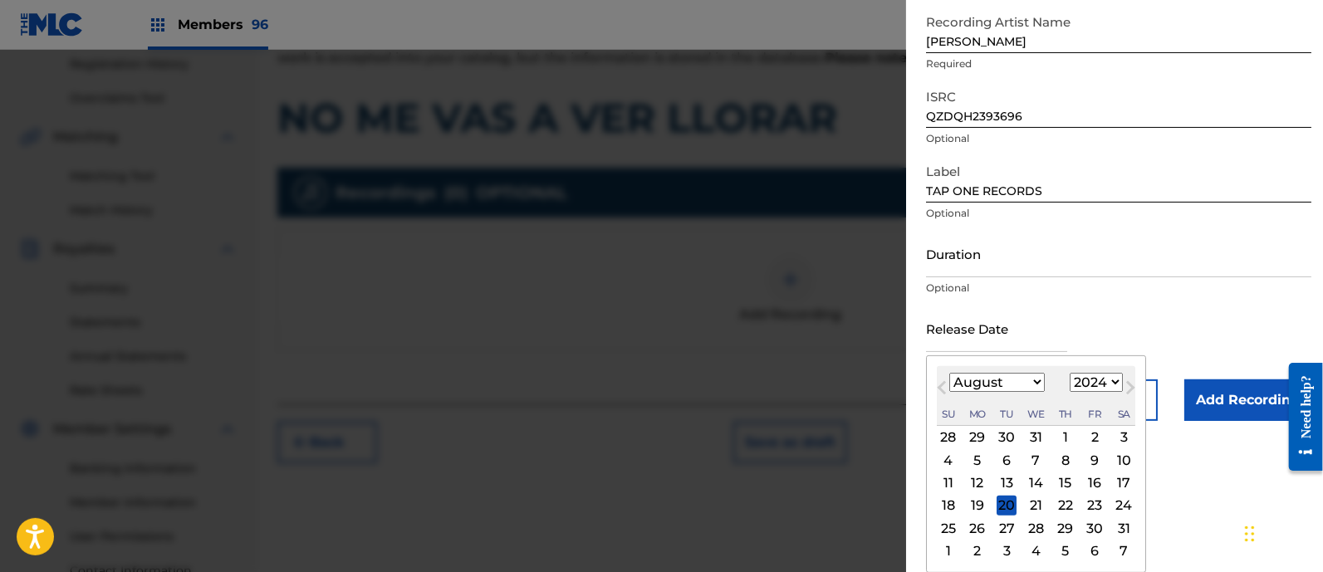
click at [1038, 381] on select "January February March April May June July August September October November De…" at bounding box center [998, 382] width 96 height 19
select select "0"
click at [950, 373] on select "January February March April May June July August September October November De…" at bounding box center [998, 382] width 96 height 19
click at [1094, 481] on div "19" at bounding box center [1095, 484] width 20 height 20
type input "January 19 2024"
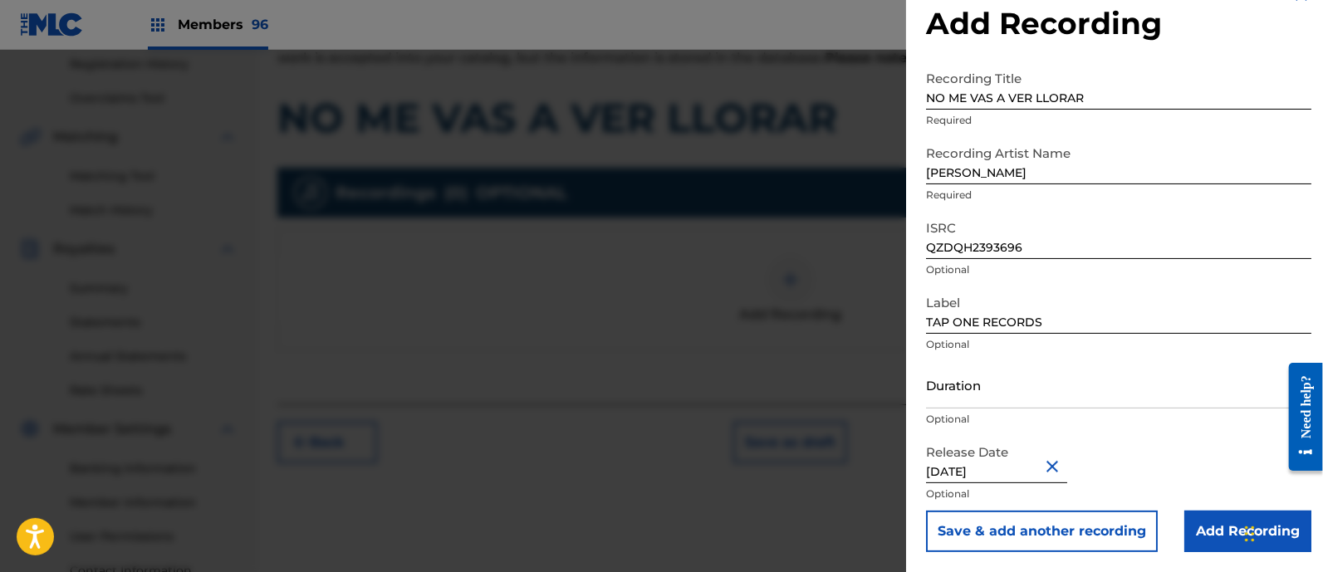
scroll to position [34, 0]
click at [1207, 527] on input "Add Recording" at bounding box center [1248, 533] width 127 height 42
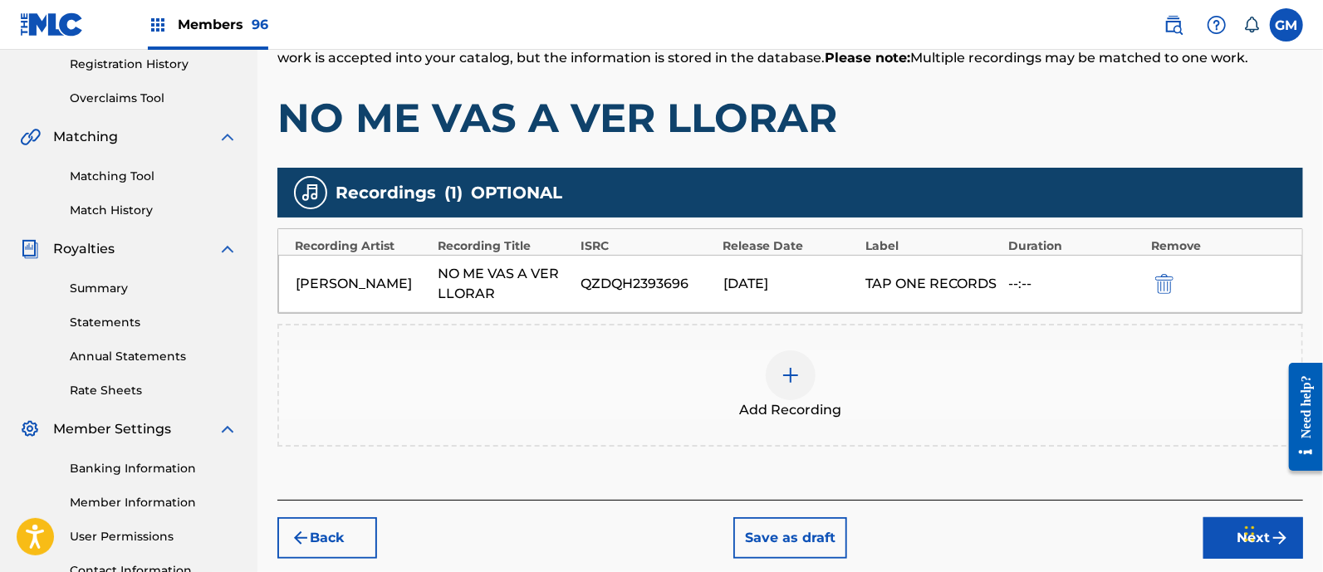
click at [1209, 530] on button "Next" at bounding box center [1254, 539] width 100 height 42
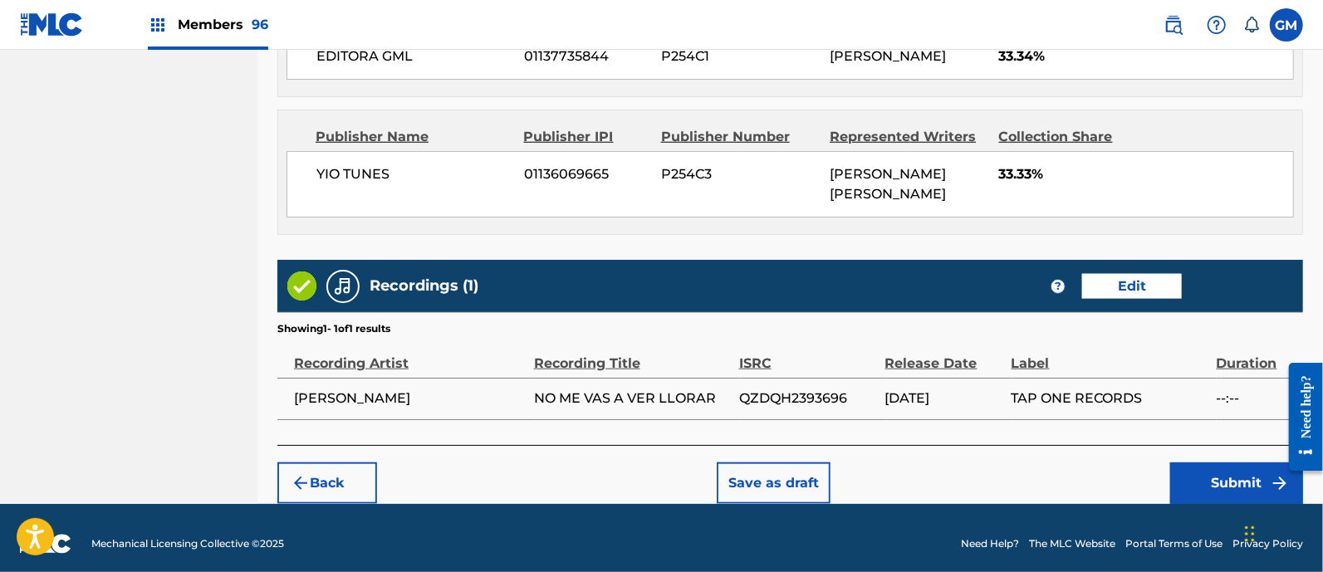
scroll to position [1004, 0]
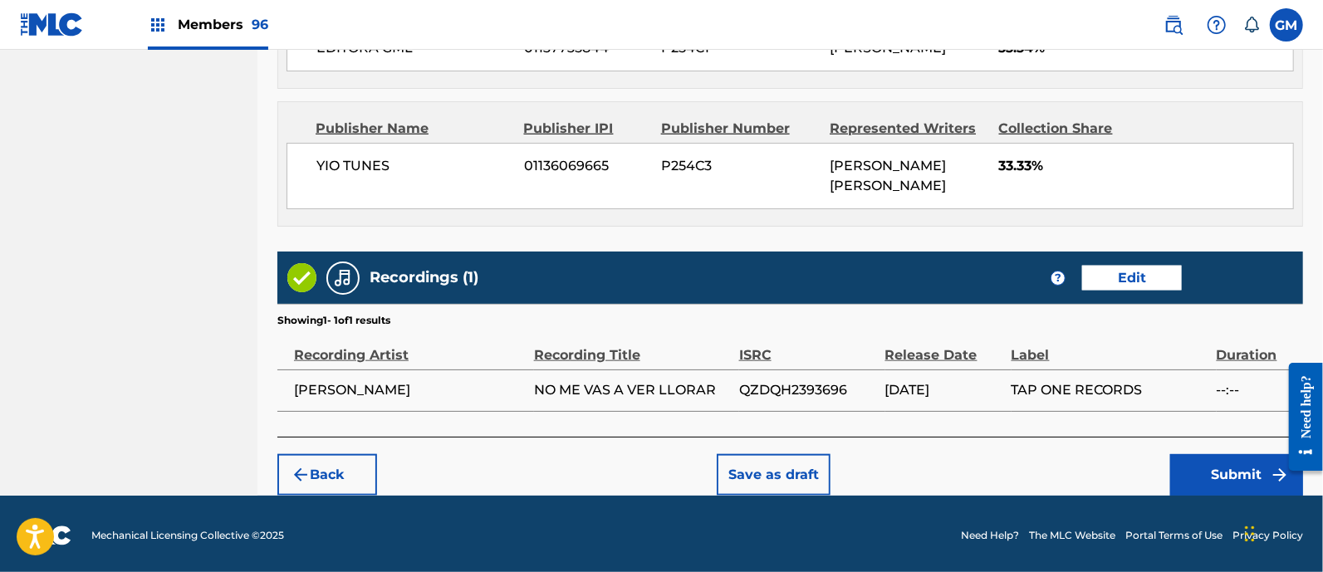
click at [1209, 471] on button "Submit" at bounding box center [1237, 475] width 133 height 42
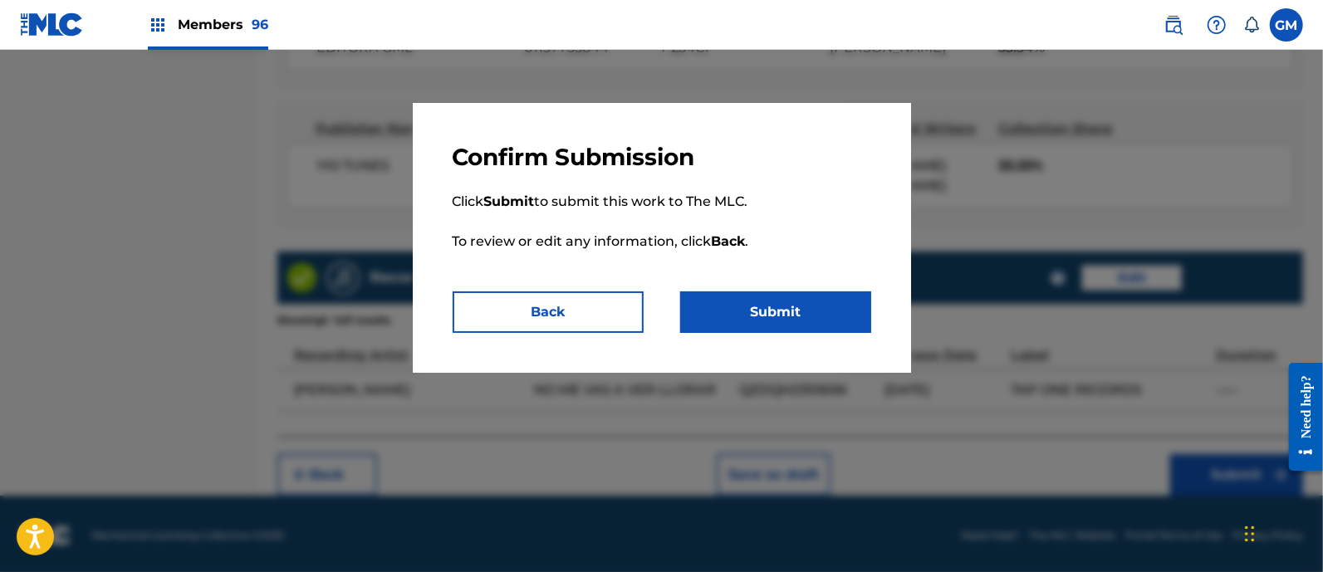
click at [814, 311] on button "Submit" at bounding box center [775, 313] width 191 height 42
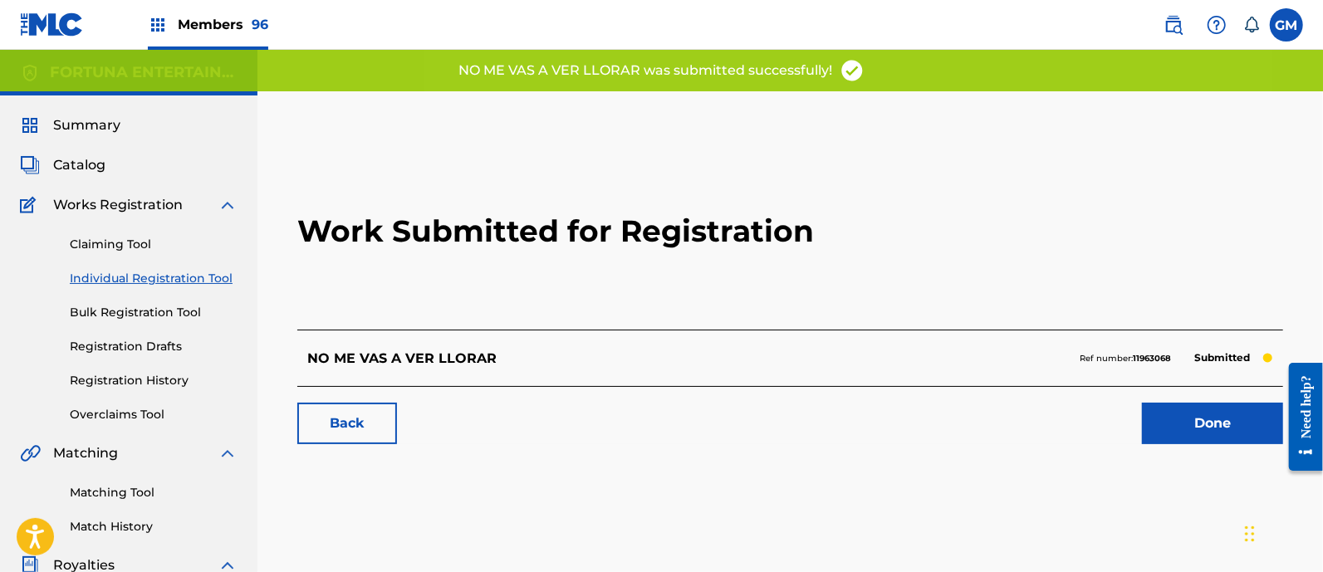
click at [1188, 417] on link "Done" at bounding box center [1212, 424] width 141 height 42
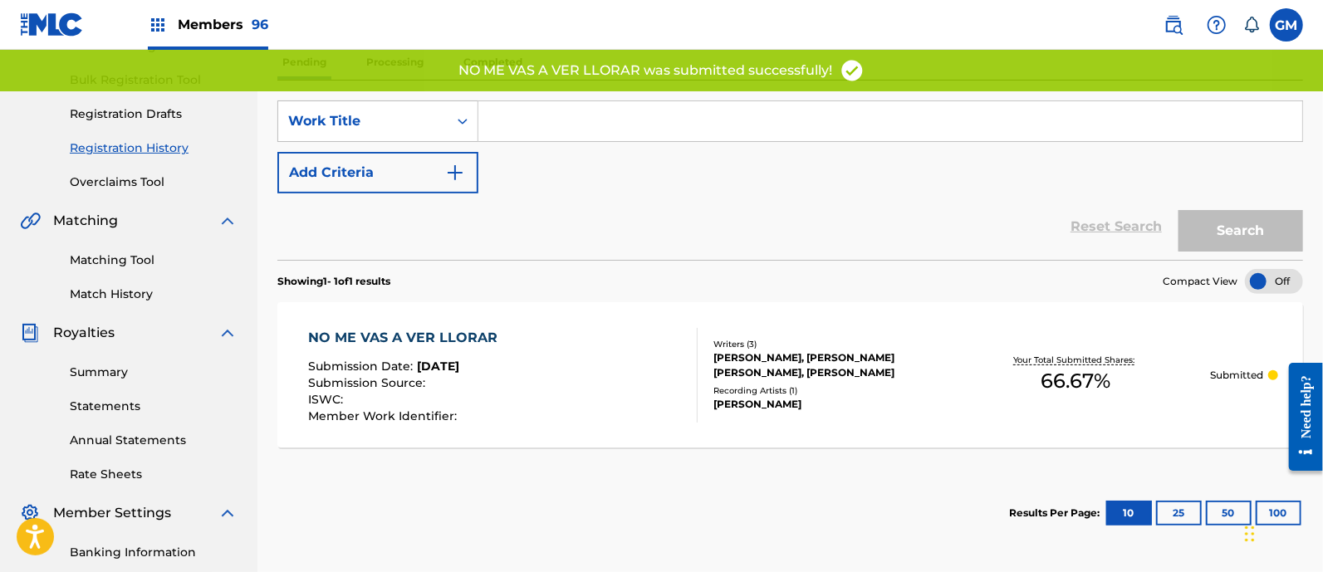
scroll to position [242, 0]
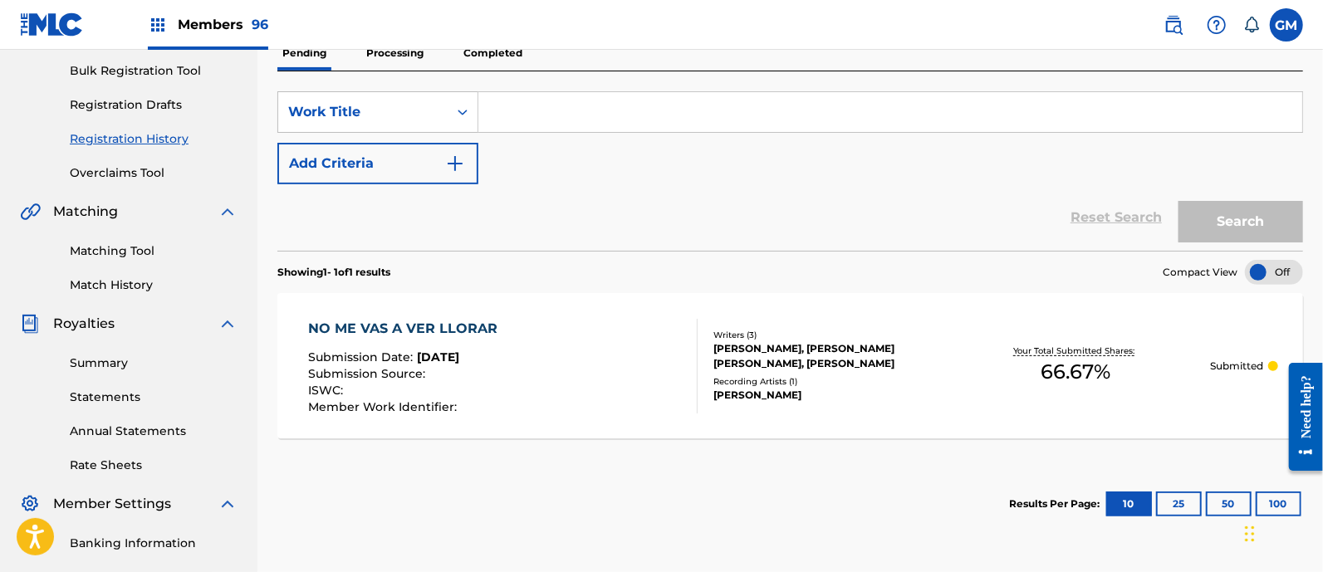
click at [224, 20] on span "Members 96" at bounding box center [223, 24] width 91 height 19
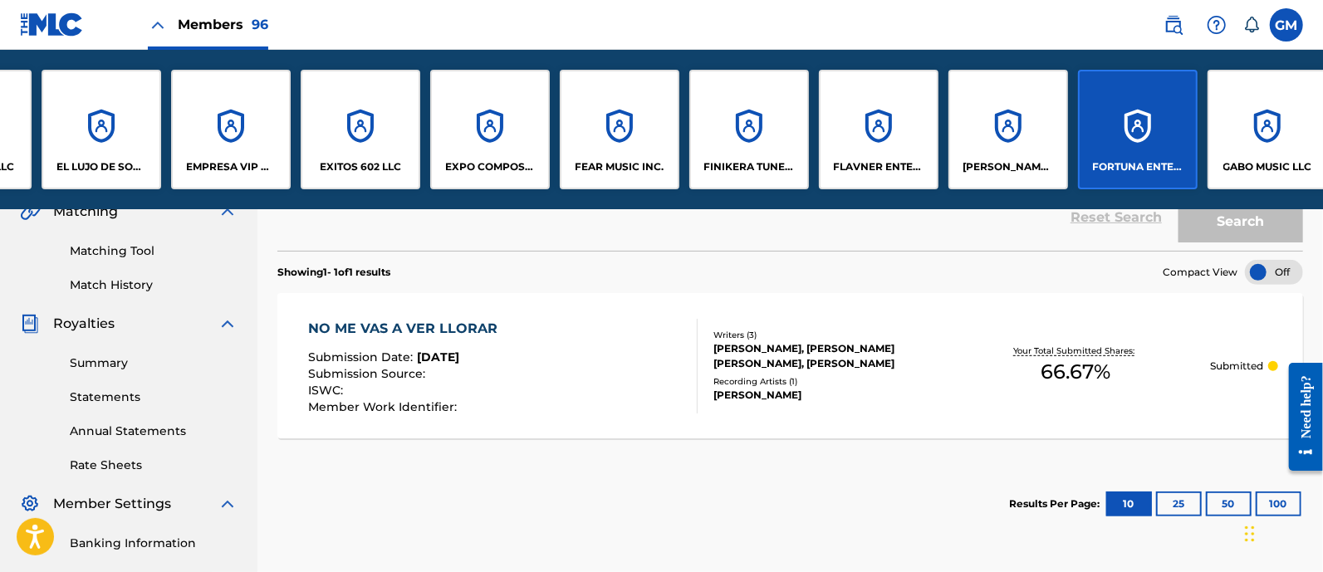
scroll to position [0, 3704]
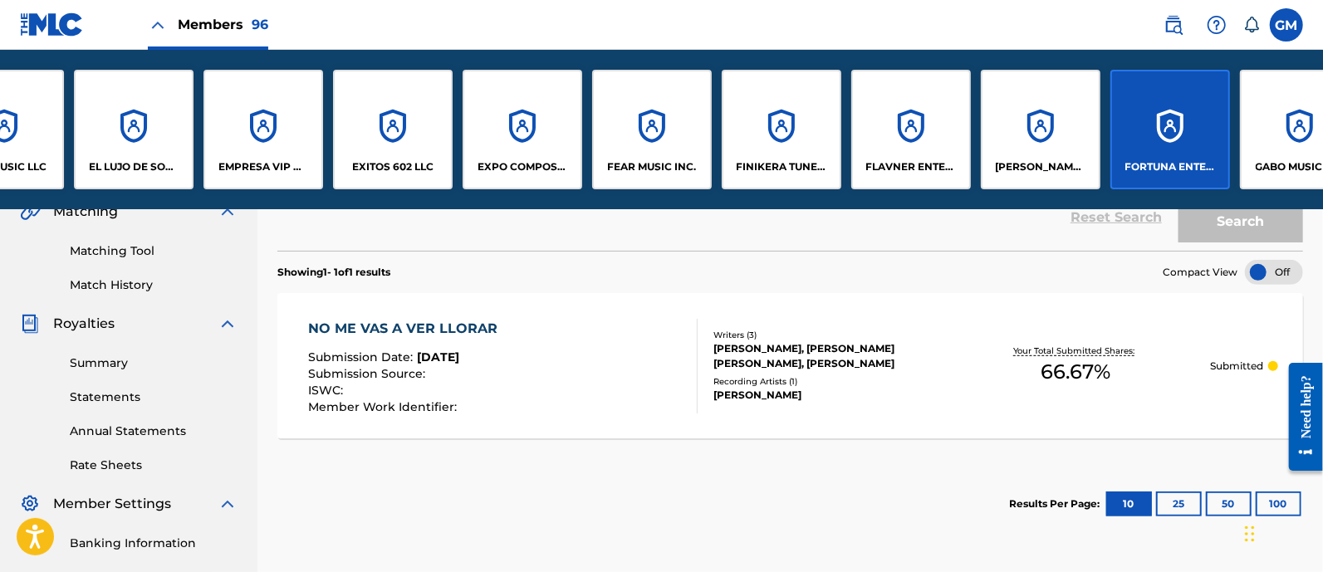
click at [396, 164] on p "EXITOS 602 LLC" at bounding box center [392, 167] width 81 height 15
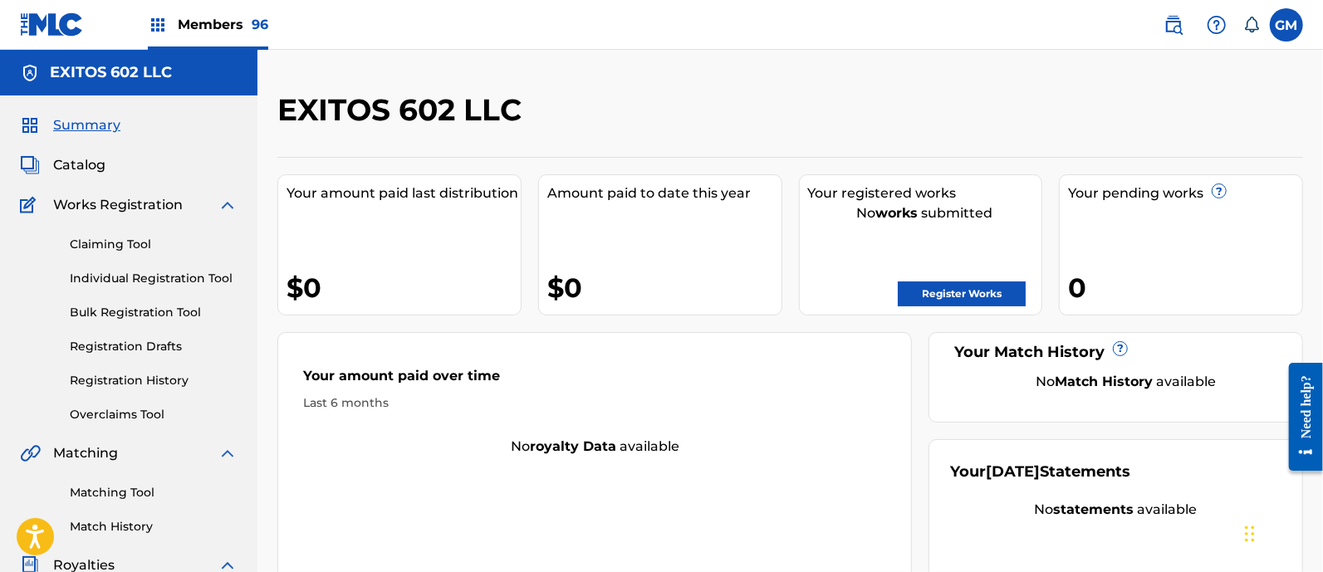
click at [141, 346] on link "Registration Drafts" at bounding box center [154, 346] width 168 height 17
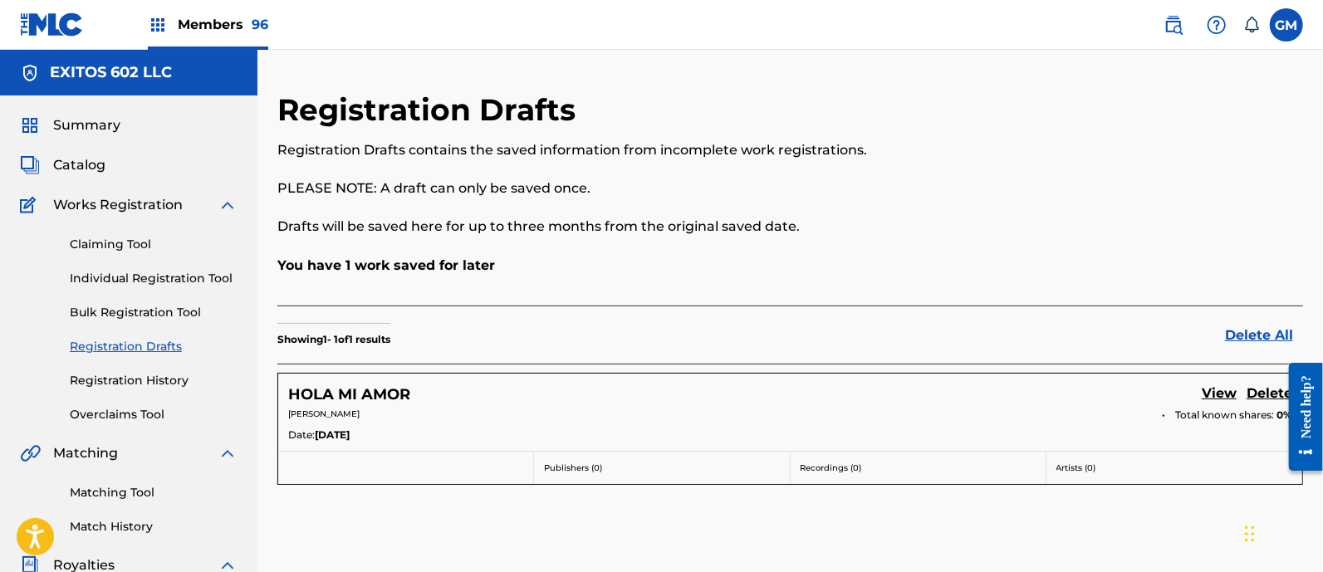
click at [1209, 390] on link "View" at bounding box center [1219, 395] width 35 height 22
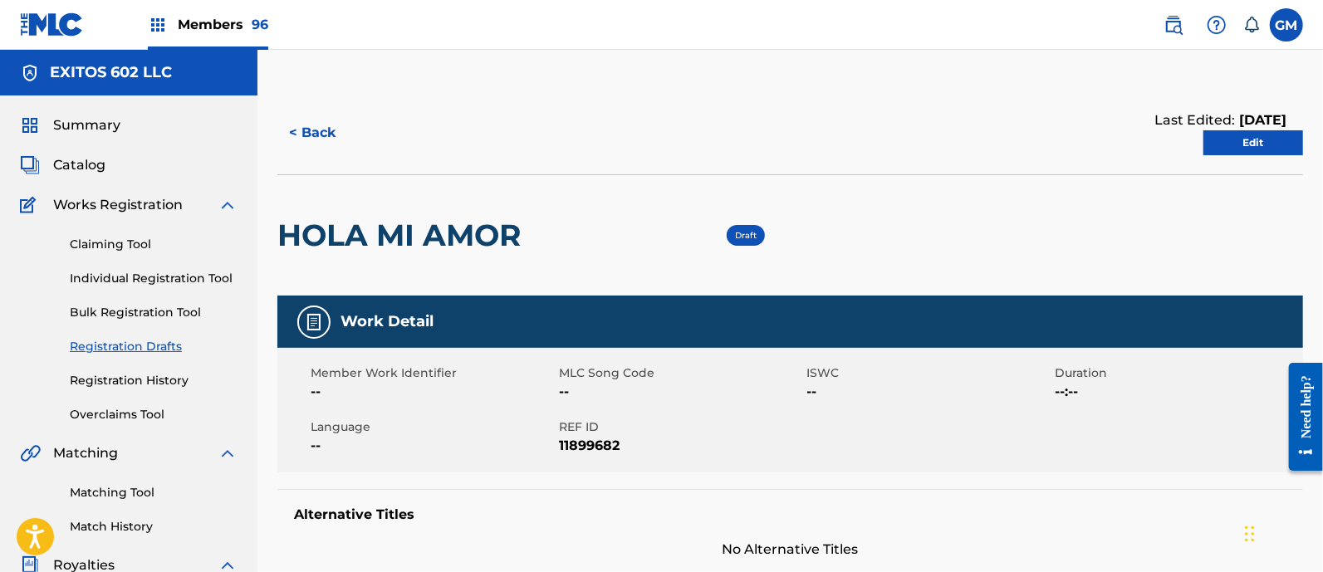
click at [1240, 147] on link "Edit" at bounding box center [1254, 142] width 100 height 25
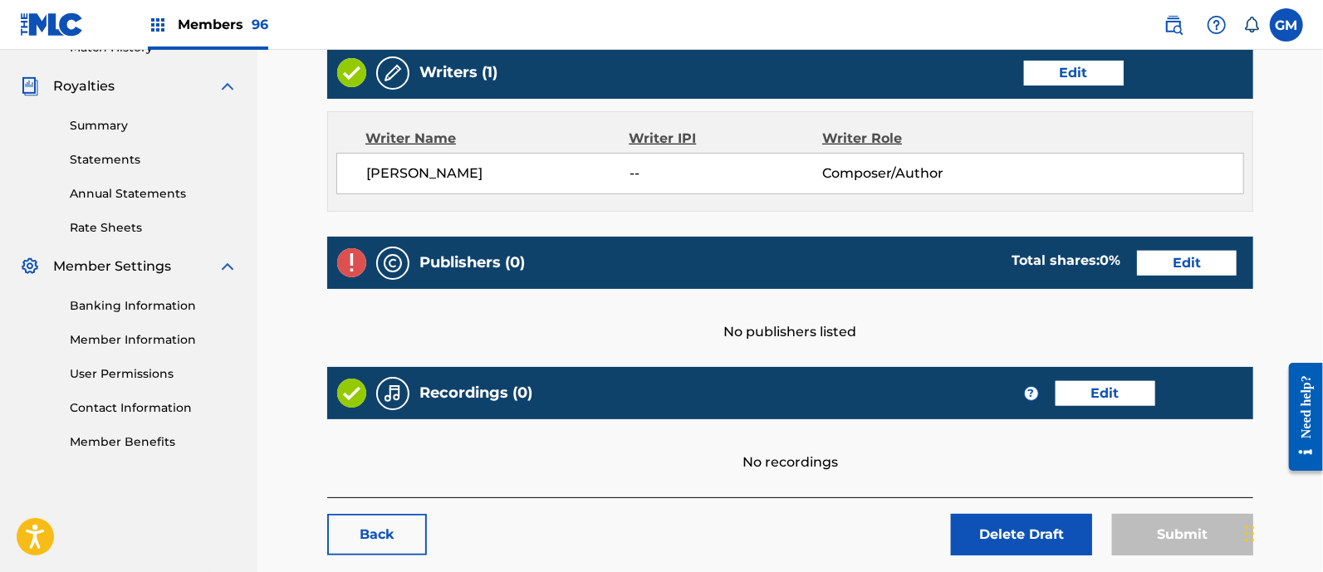
scroll to position [484, 0]
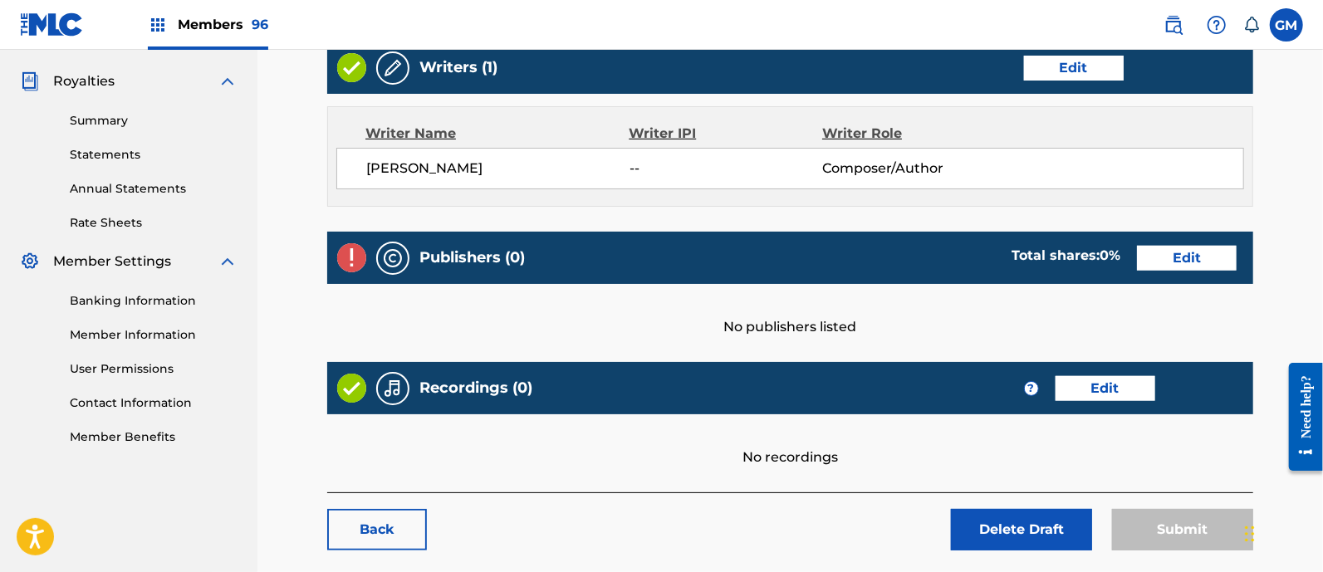
click at [1187, 261] on link "Edit" at bounding box center [1187, 258] width 100 height 25
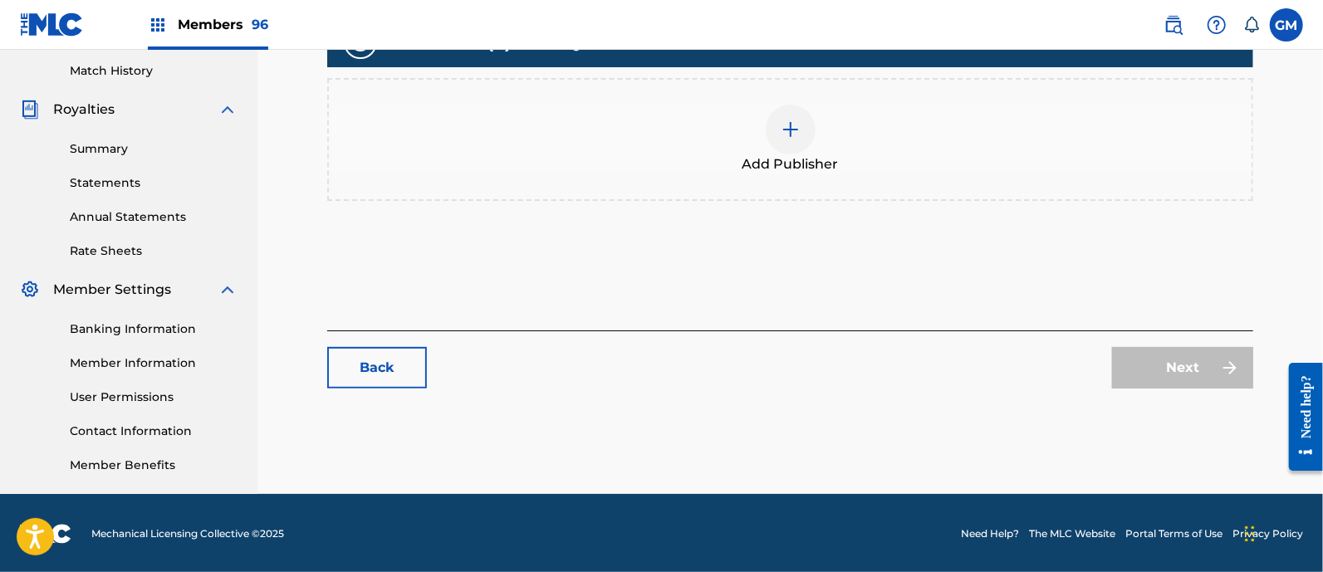
scroll to position [457, 0]
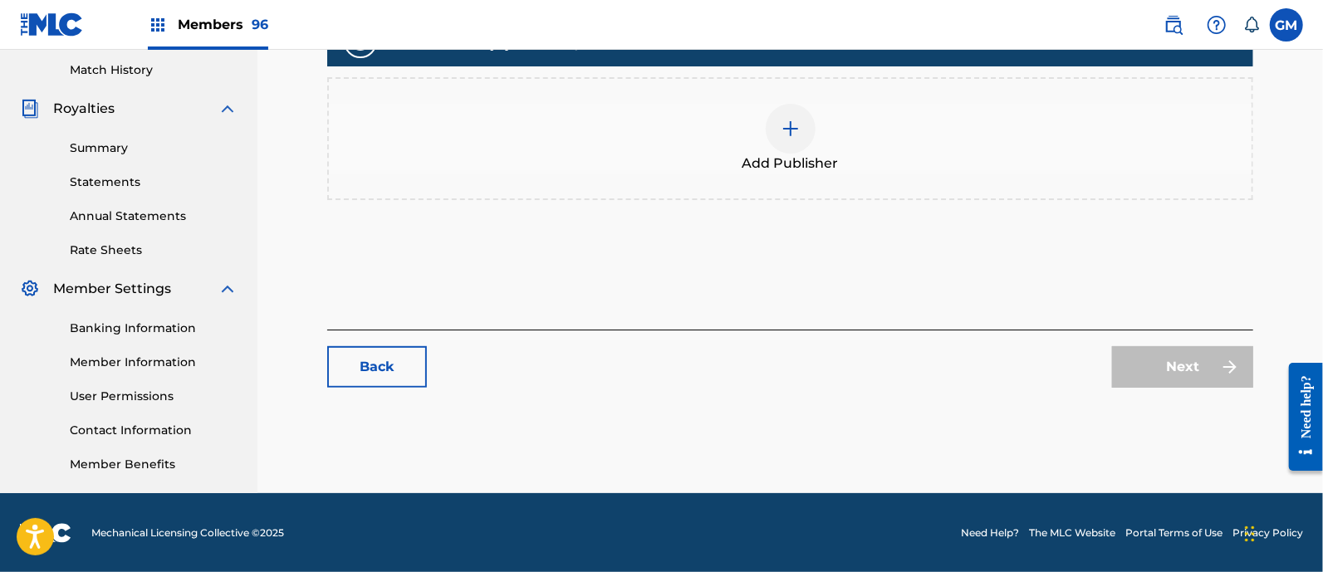
click at [792, 128] on img at bounding box center [791, 129] width 20 height 20
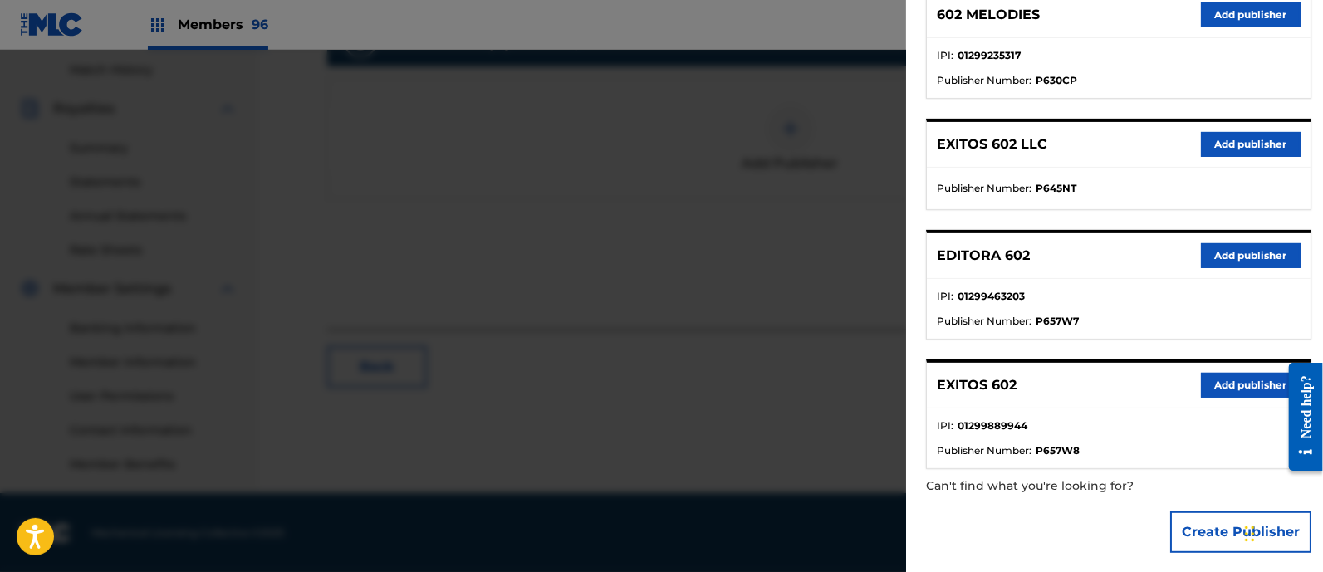
scroll to position [237, 0]
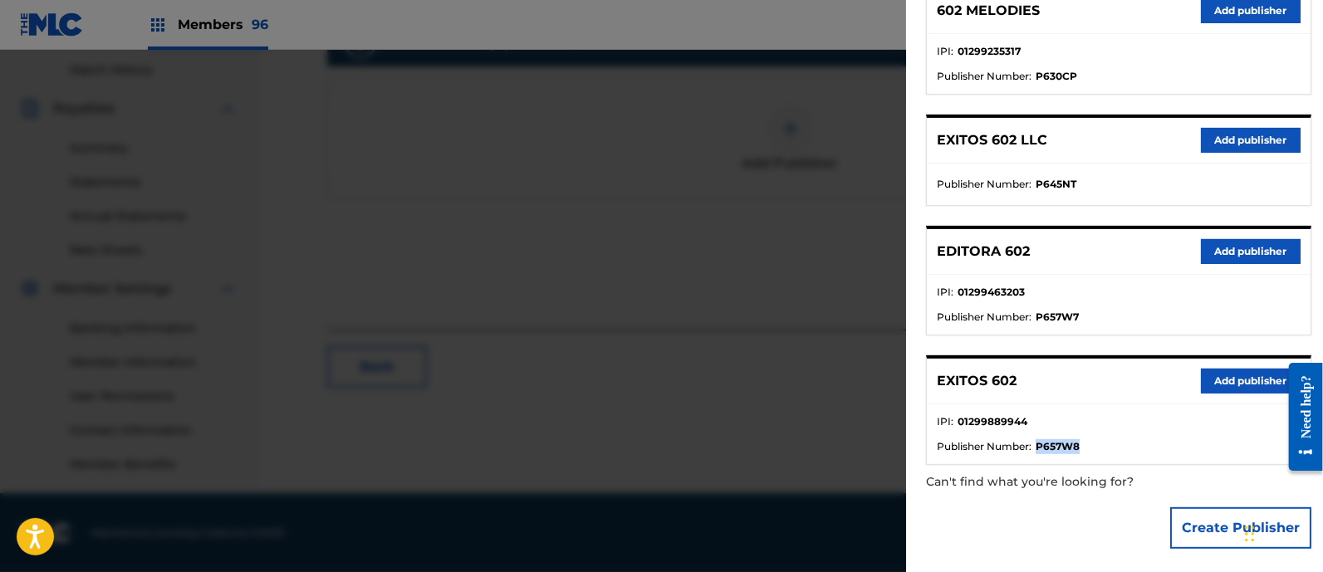
drag, startPoint x: 1088, startPoint y: 438, endPoint x: 1038, endPoint y: 438, distance: 49.8
click at [1038, 439] on li "Publisher Number : P657W8" at bounding box center [1119, 446] width 364 height 15
copy strong "P657W8"
drag, startPoint x: 1104, startPoint y: 309, endPoint x: 1034, endPoint y: 314, distance: 70.0
click at [1034, 314] on li "Publisher Number : P657W7" at bounding box center [1119, 317] width 364 height 15
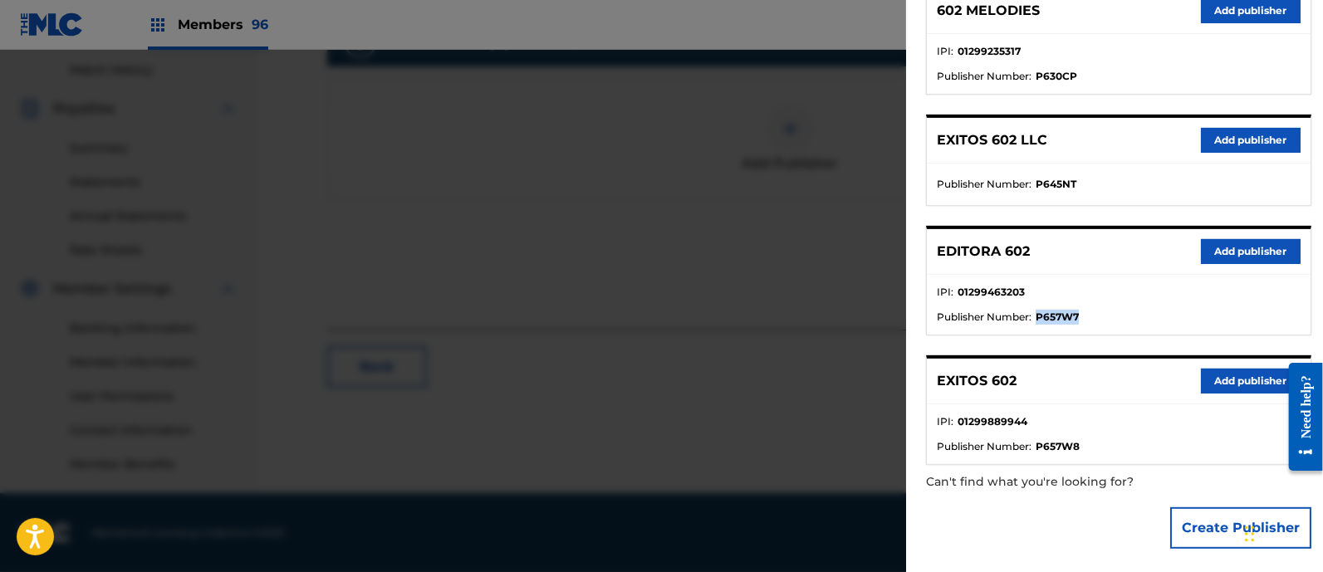
copy strong "P657W7"
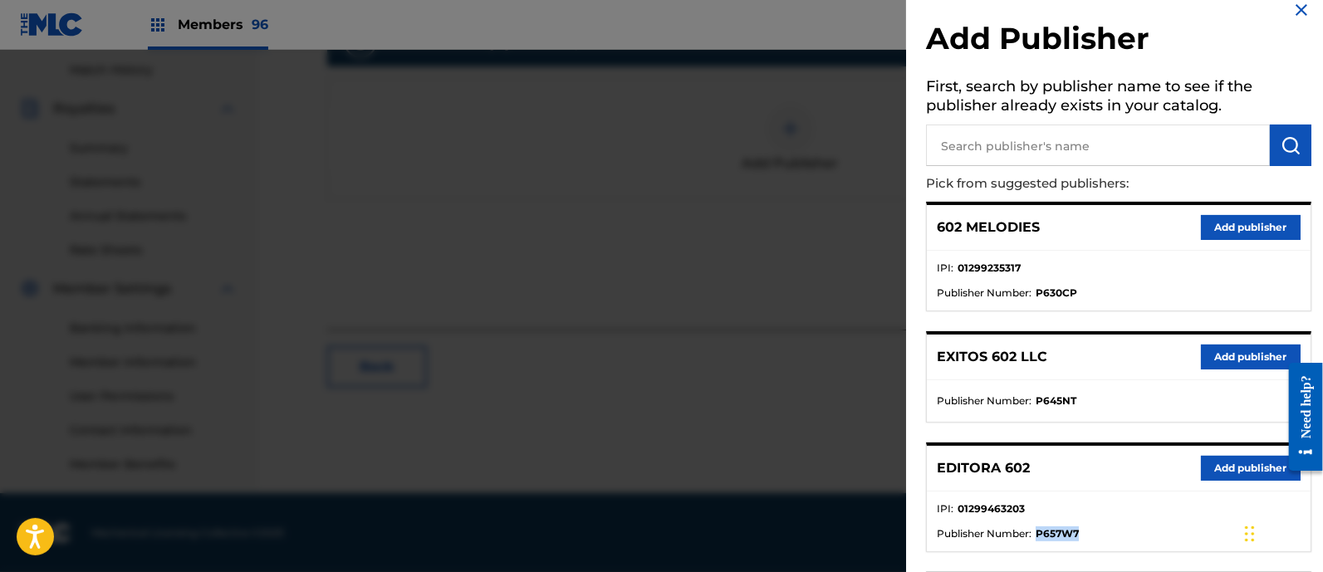
scroll to position [0, 0]
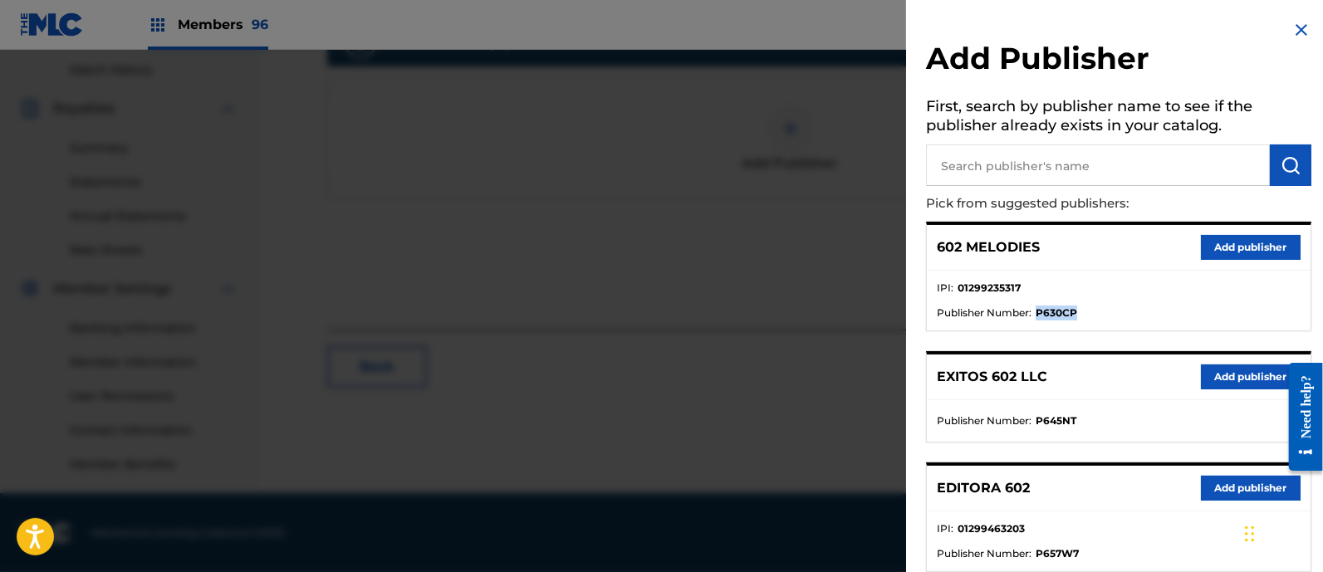
drag, startPoint x: 1079, startPoint y: 311, endPoint x: 1037, endPoint y: 309, distance: 42.4
click at [1037, 309] on li "Publisher Number : P630CP" at bounding box center [1119, 313] width 364 height 15
copy strong "P630CP"
click at [1151, 301] on li "IPI : 01299235317" at bounding box center [1119, 293] width 364 height 25
click at [1299, 31] on img at bounding box center [1302, 30] width 20 height 20
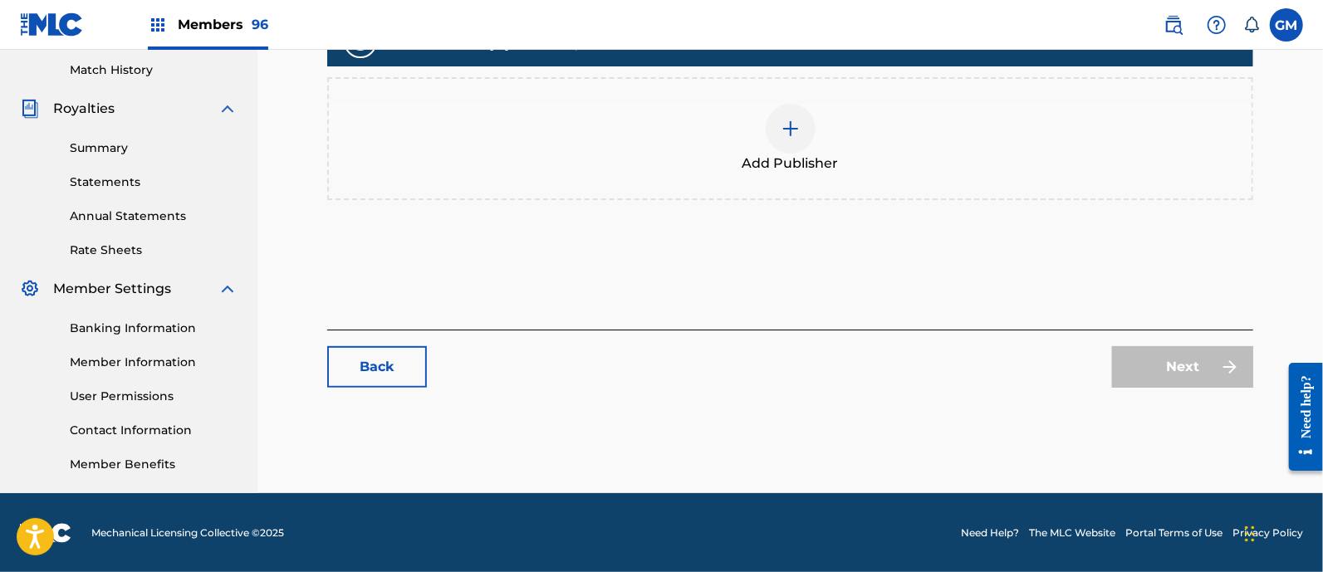
click at [112, 145] on link "Summary" at bounding box center [154, 148] width 168 height 17
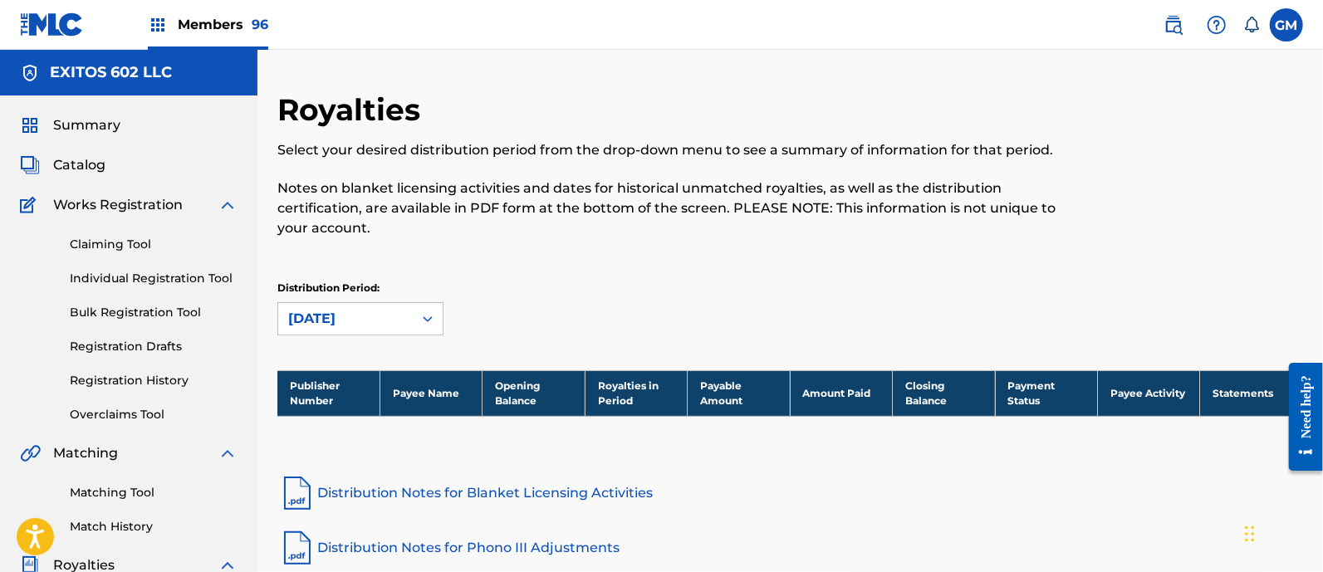
click at [1168, 24] on img at bounding box center [1174, 25] width 20 height 20
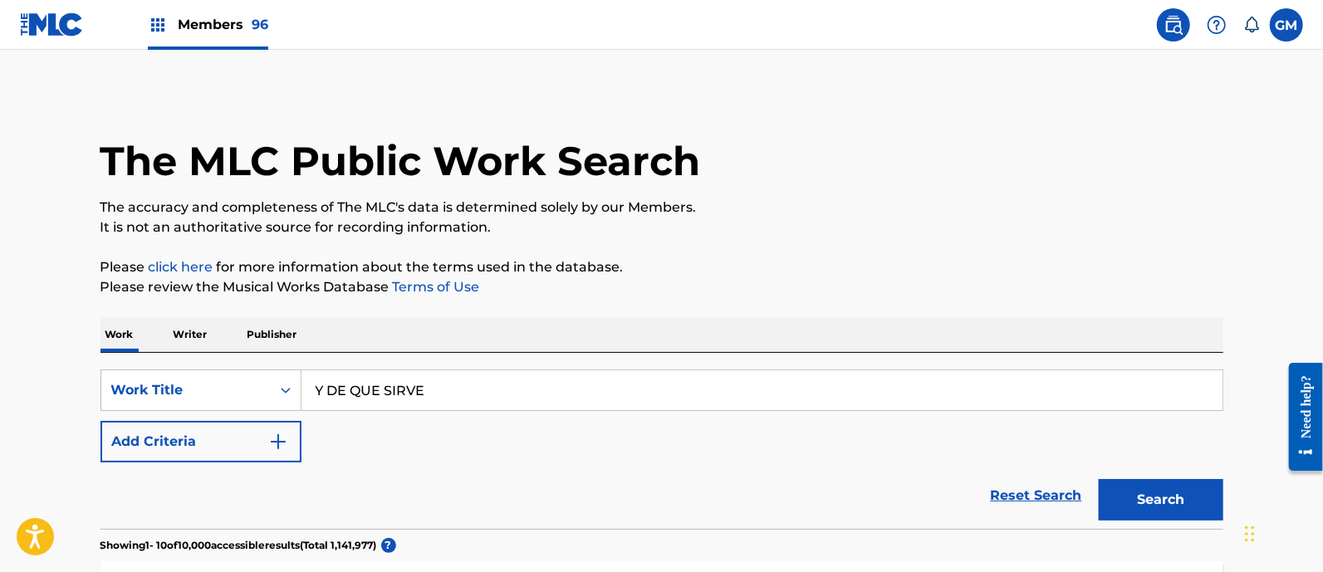
click at [203, 331] on p "Writer" at bounding box center [191, 334] width 44 height 35
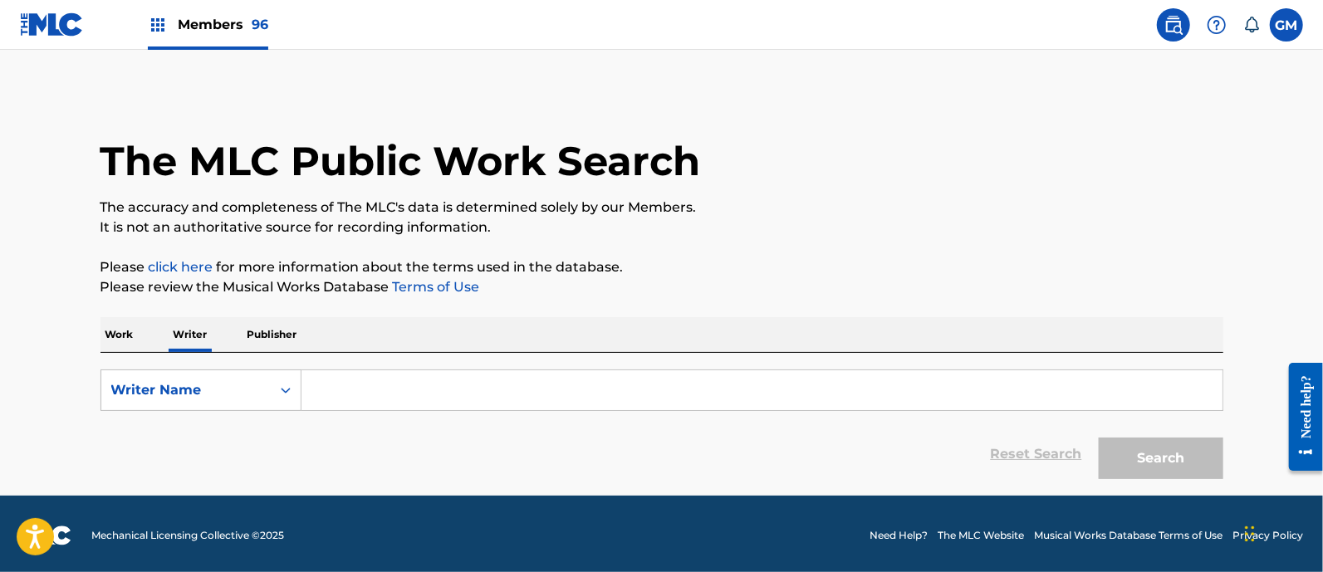
click at [396, 389] on input "Search Form" at bounding box center [762, 391] width 921 height 40
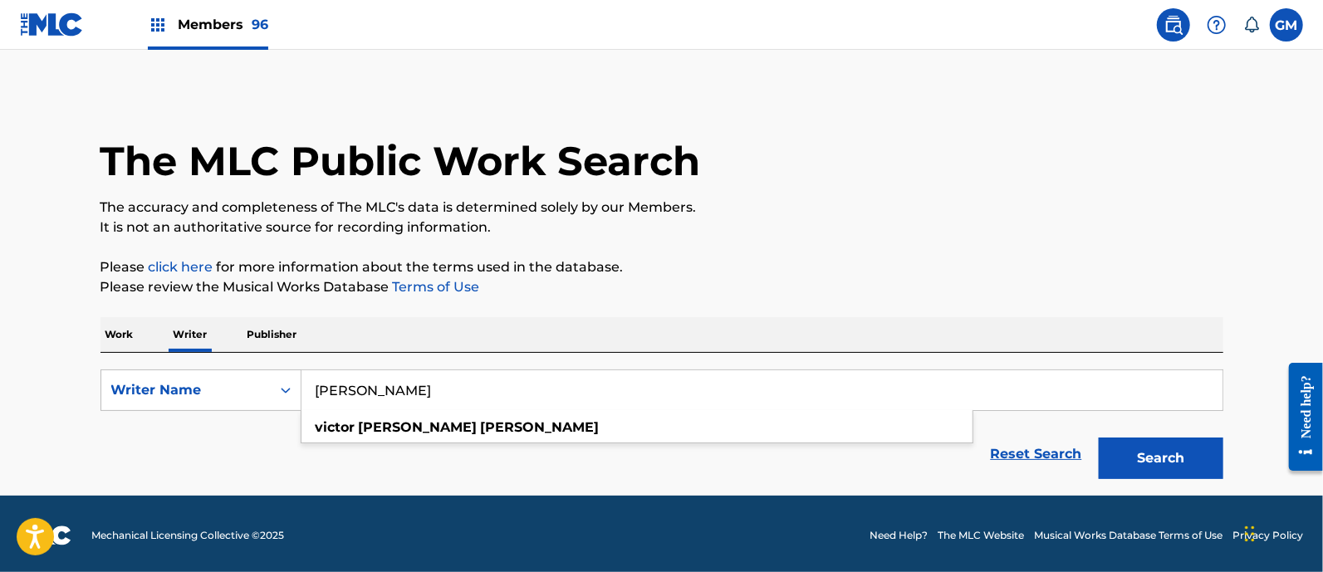
type input "VICTOR EDGARDO MANZANAREZ"
click at [1099, 438] on button "Search" at bounding box center [1161, 459] width 125 height 42
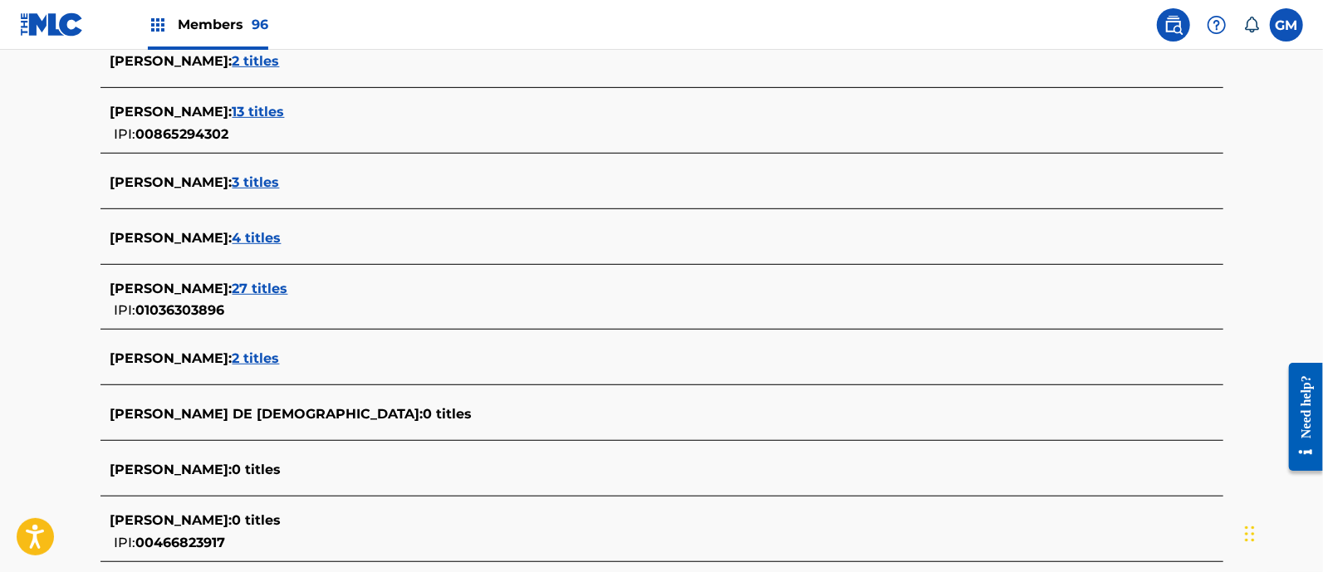
scroll to position [484, 0]
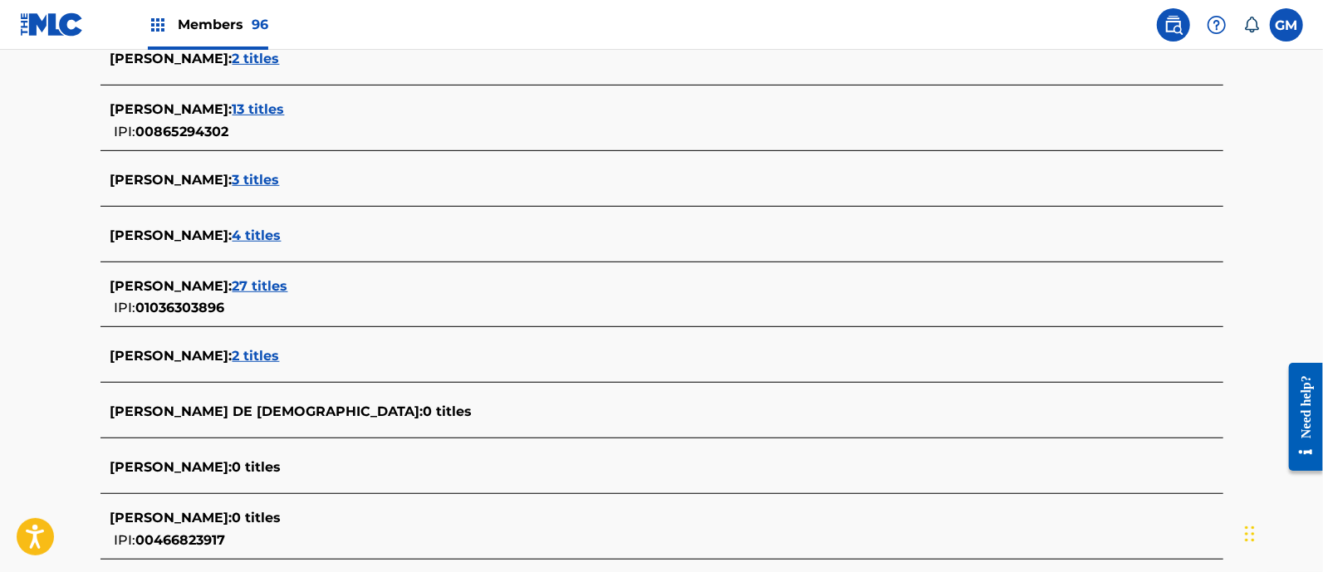
click at [288, 281] on span "27 titles" at bounding box center [261, 286] width 56 height 16
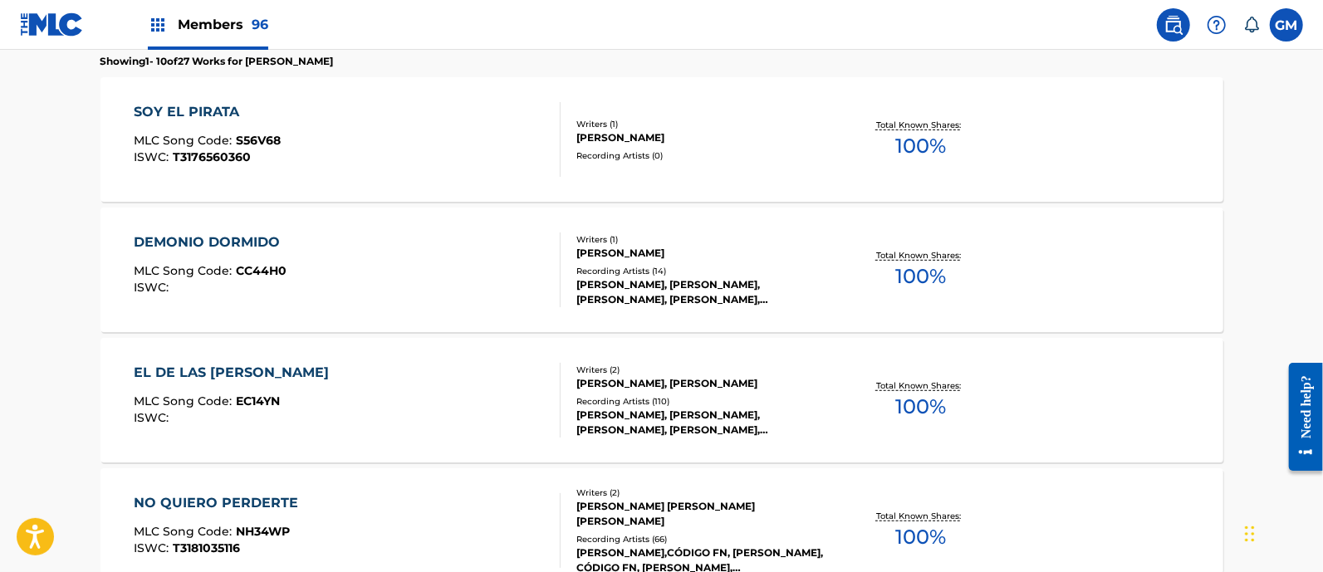
click at [382, 281] on div "DEMONIO DORMIDO MLC Song Code : CC44H0 ISWC :" at bounding box center [347, 270] width 427 height 75
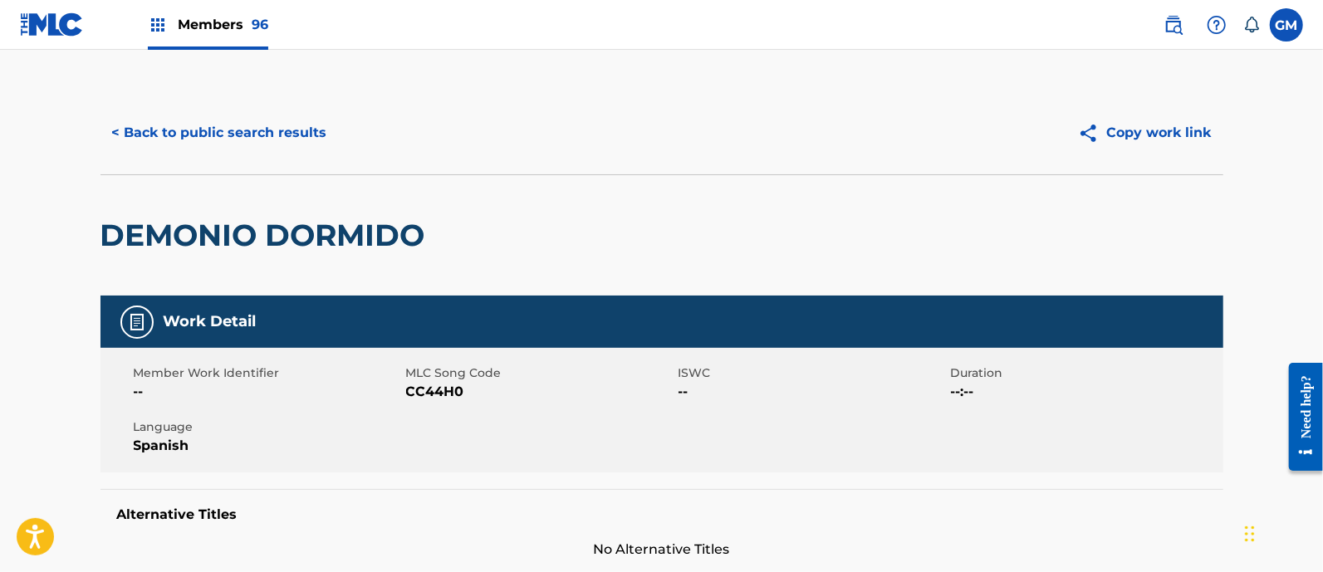
click at [248, 134] on button "< Back to public search results" at bounding box center [220, 133] width 238 height 42
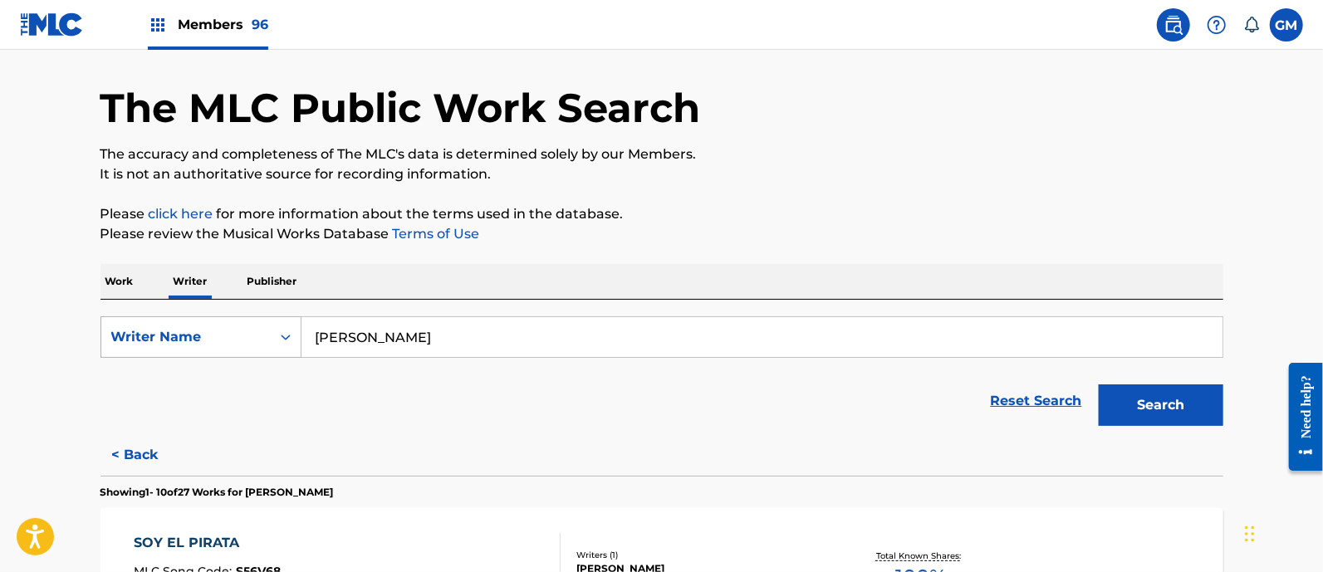
drag, startPoint x: 597, startPoint y: 336, endPoint x: 228, endPoint y: 330, distance: 369.8
click at [228, 330] on div "SearchWithCriteria1fa1eebd-952e-4a36-8af4-4886e453b6c3 Writer Name VICTOR EDGAR…" at bounding box center [662, 338] width 1123 height 42
type input "PABLO ALEJANDRO SANTILLAN"
click at [1099, 385] on button "Search" at bounding box center [1161, 406] width 125 height 42
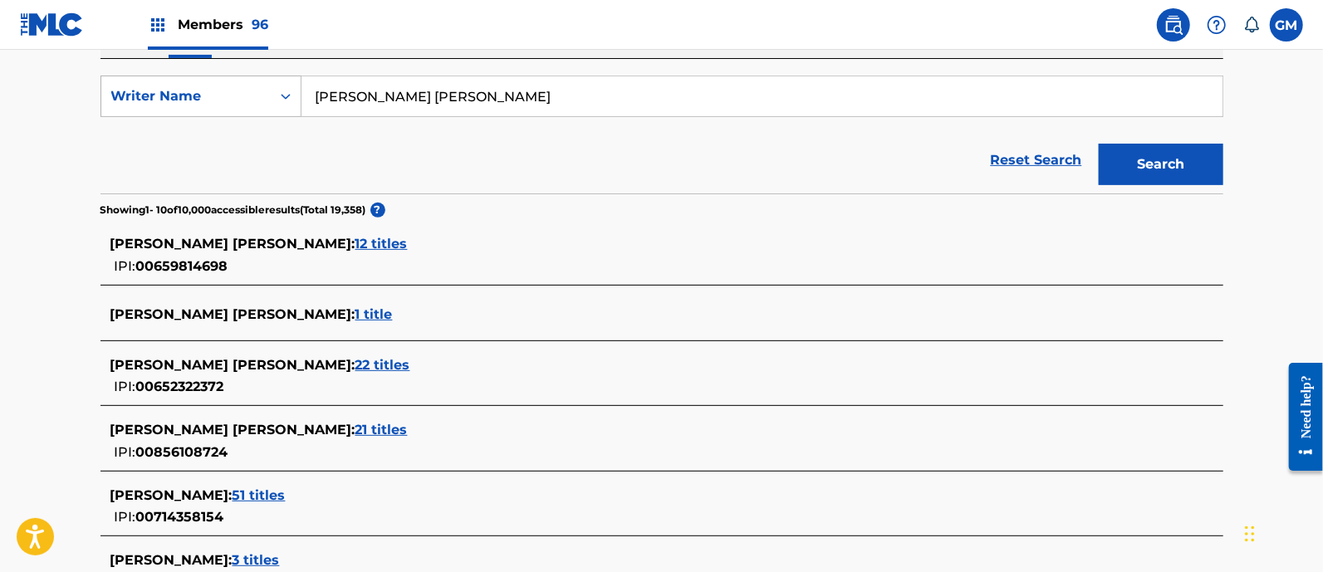
scroll to position [295, 0]
click at [365, 425] on span "21 titles" at bounding box center [382, 429] width 52 height 16
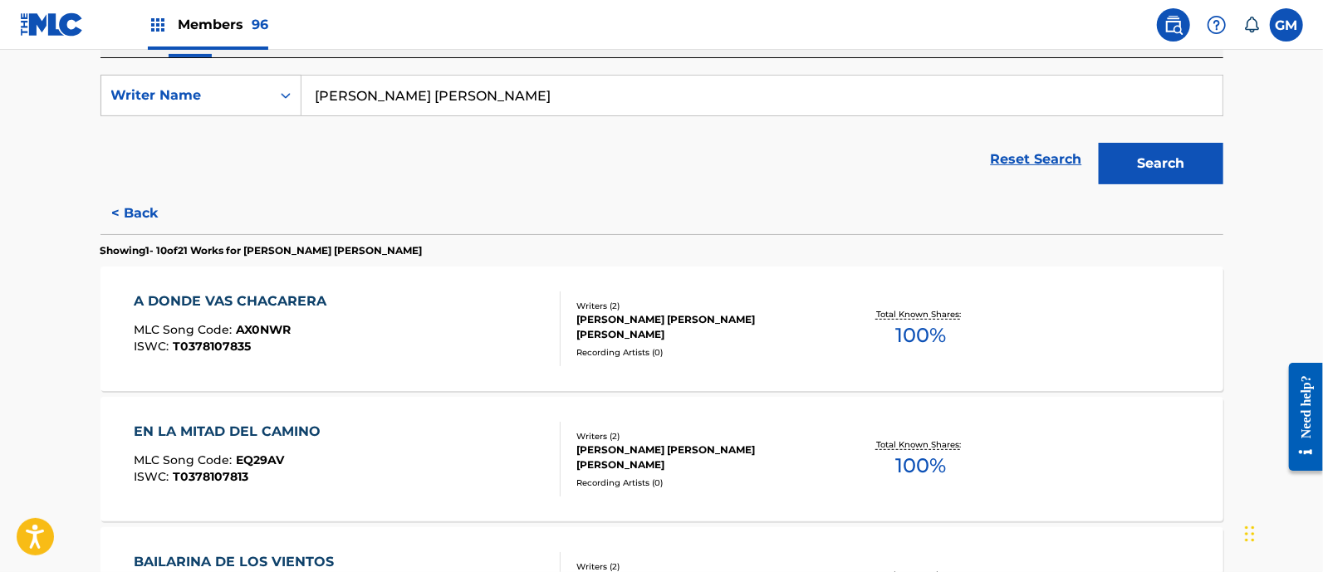
click at [347, 334] on div "A DONDE VAS CHACARERA MLC Song Code : AX0NWR ISWC : T0378107835" at bounding box center [347, 329] width 427 height 75
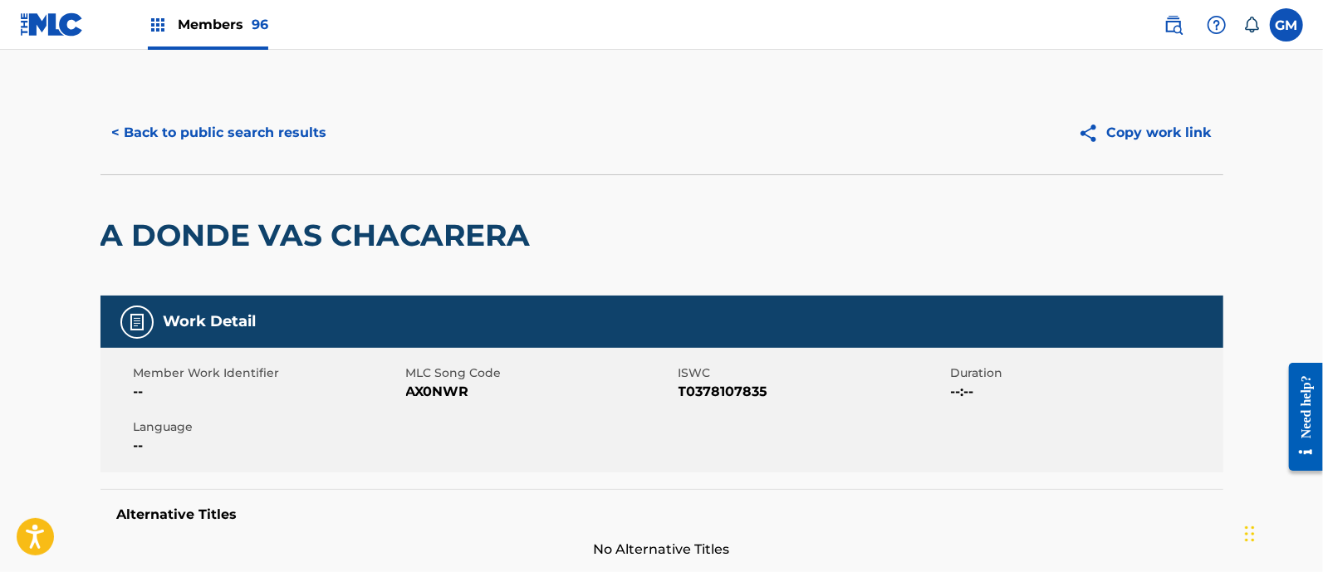
click at [240, 129] on button "< Back to public search results" at bounding box center [220, 133] width 238 height 42
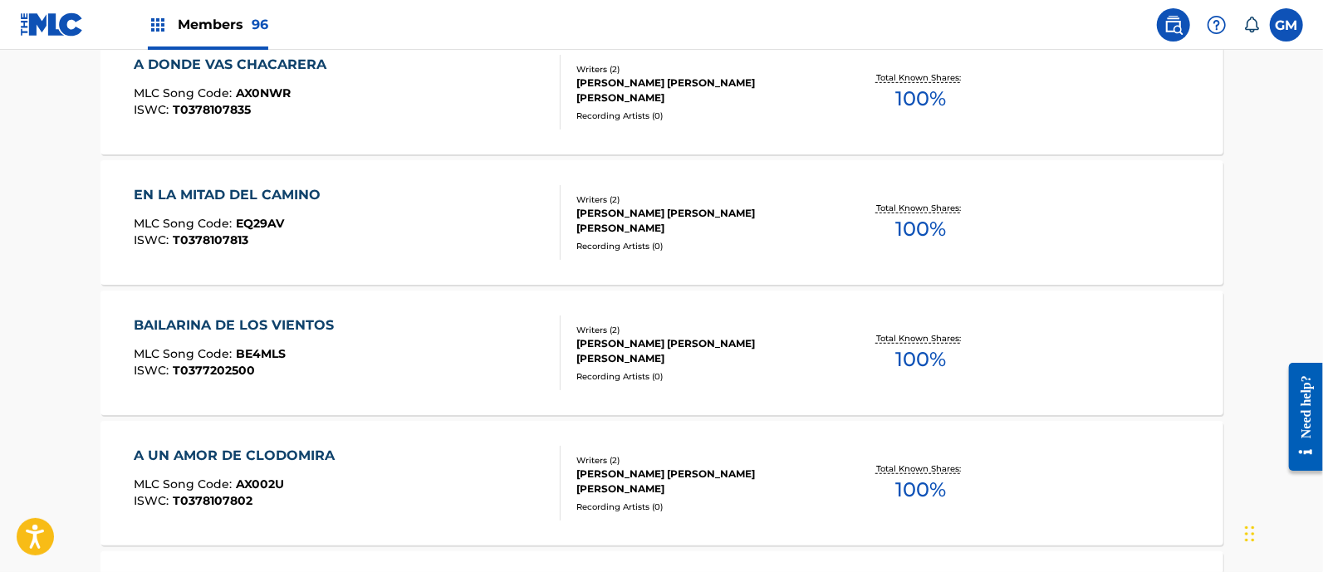
scroll to position [538, 0]
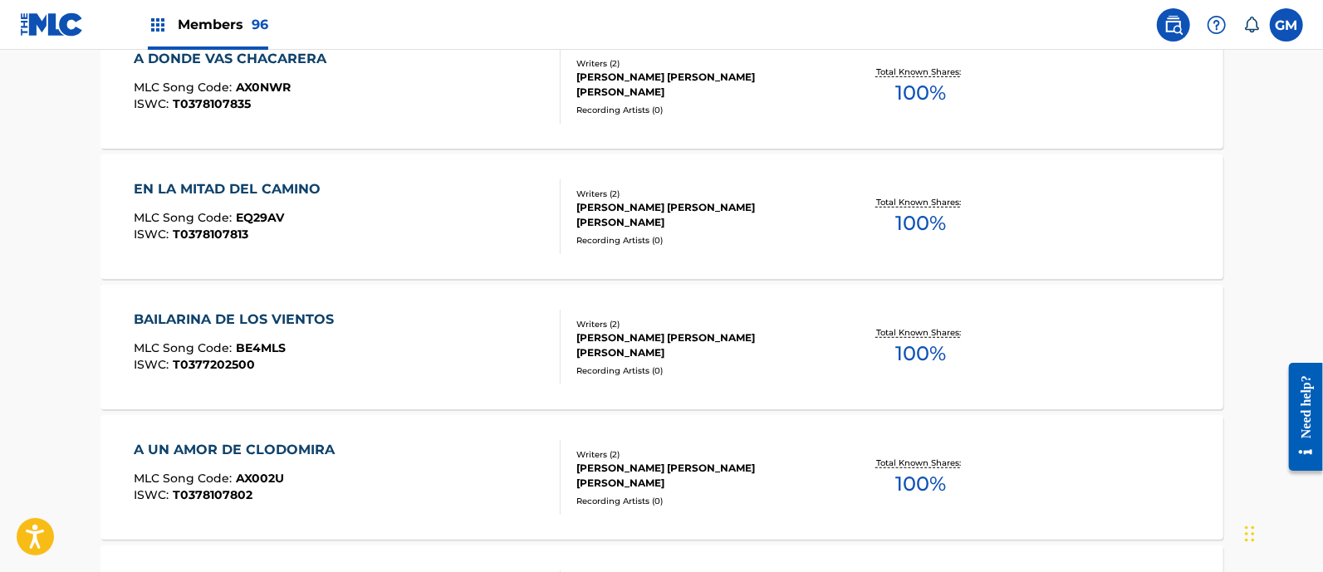
click at [359, 323] on div "BAILARINA DE LOS VIENTOS MLC Song Code : BE4MLS ISWC : T0377202500" at bounding box center [347, 347] width 427 height 75
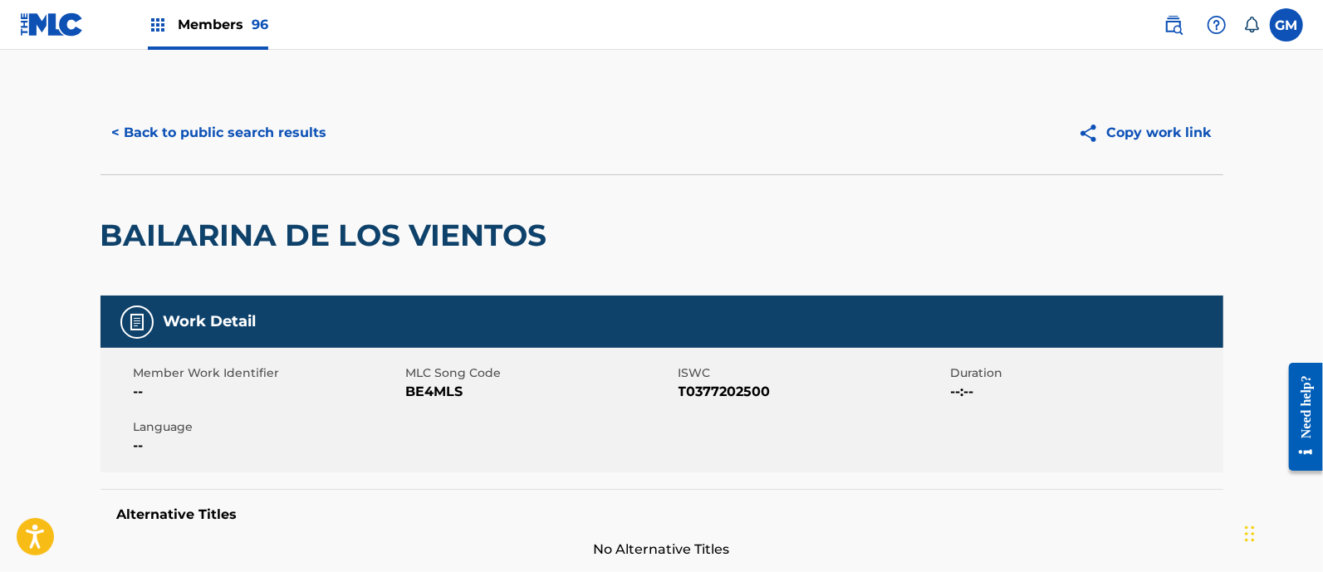
click at [246, 135] on button "< Back to public search results" at bounding box center [220, 133] width 238 height 42
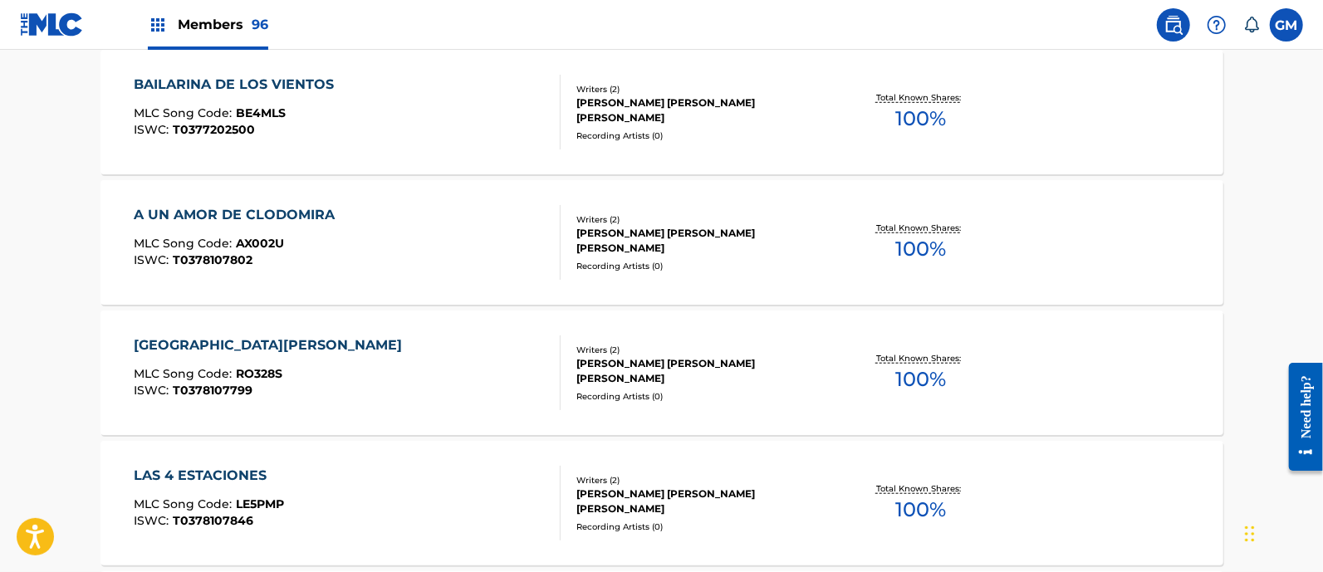
scroll to position [780, 0]
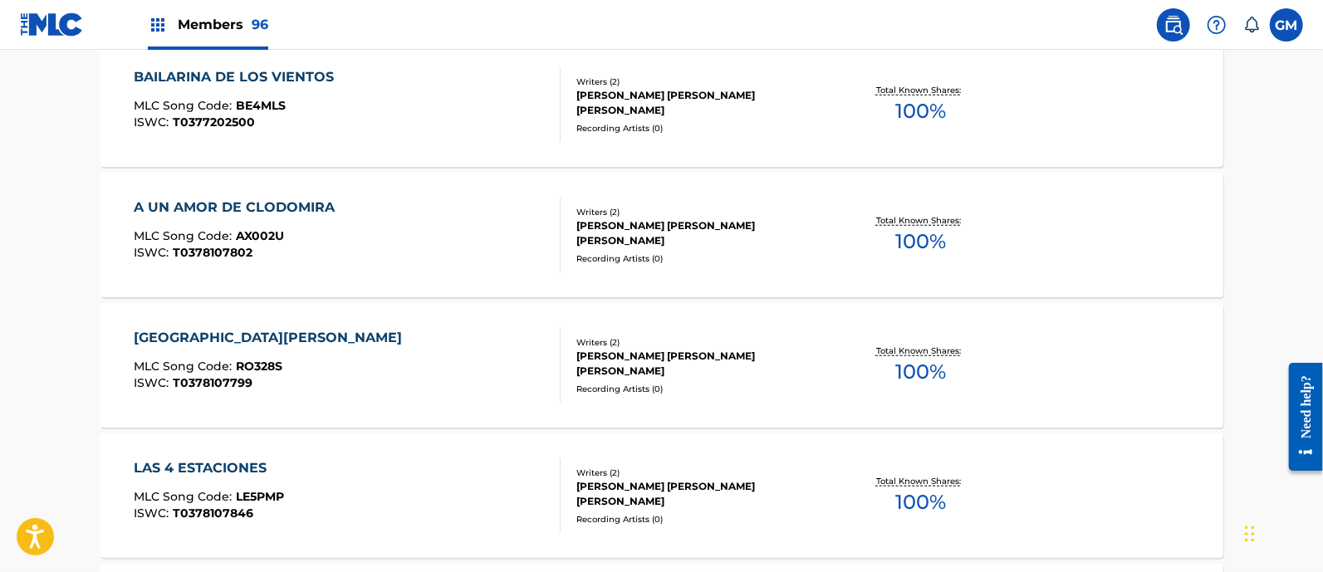
click at [331, 359] on div "RANCHO DE SOLEDAD MLC Song Code : RO328S ISWC : T0378107799" at bounding box center [347, 365] width 427 height 75
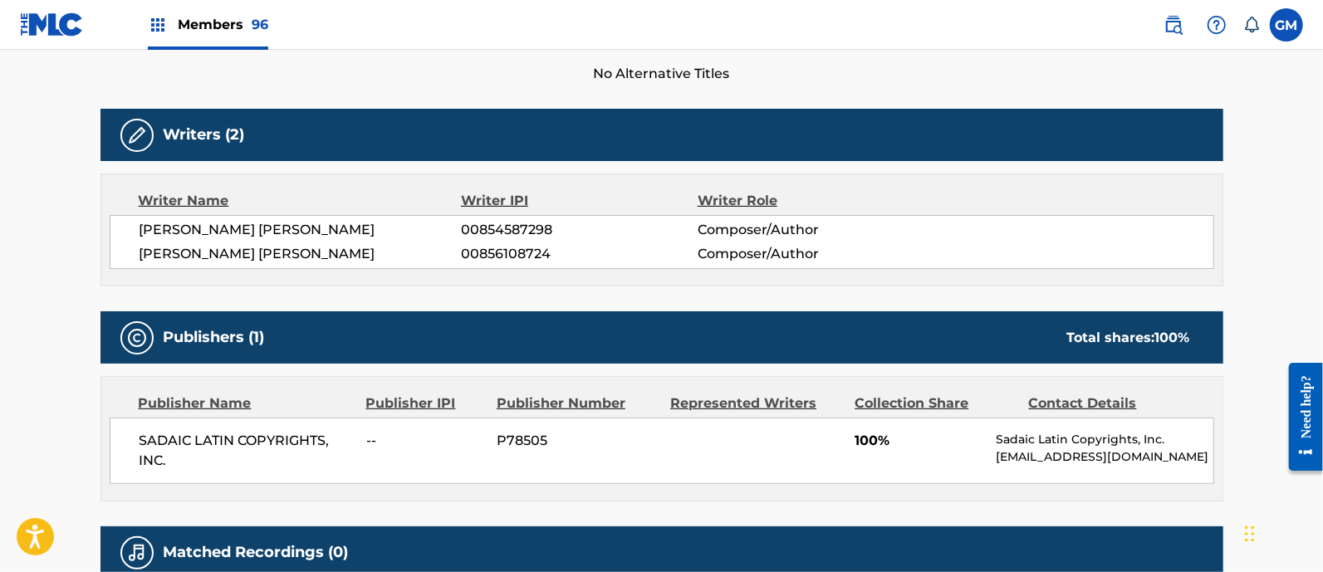
scroll to position [484, 0]
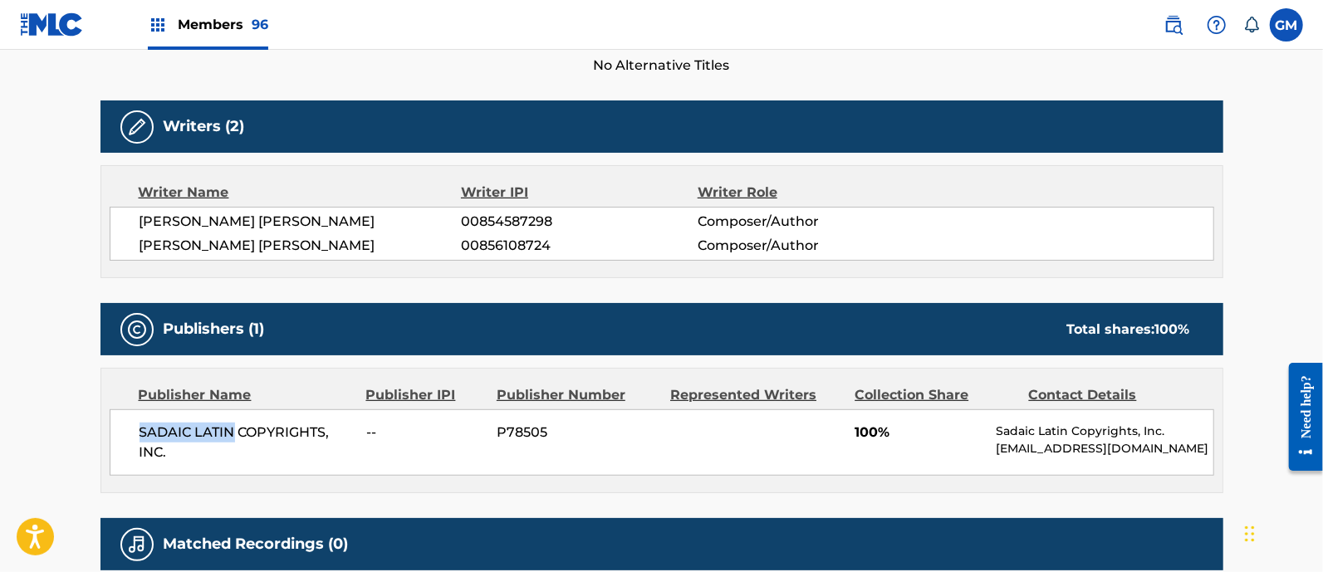
drag, startPoint x: 236, startPoint y: 431, endPoint x: 137, endPoint y: 425, distance: 99.0
click at [137, 425] on div "SADAIC LATIN COPYRIGHTS, INC. -- P78505 100% Sadaic Latin Copyrights, Inc. hbei…" at bounding box center [662, 443] width 1105 height 66
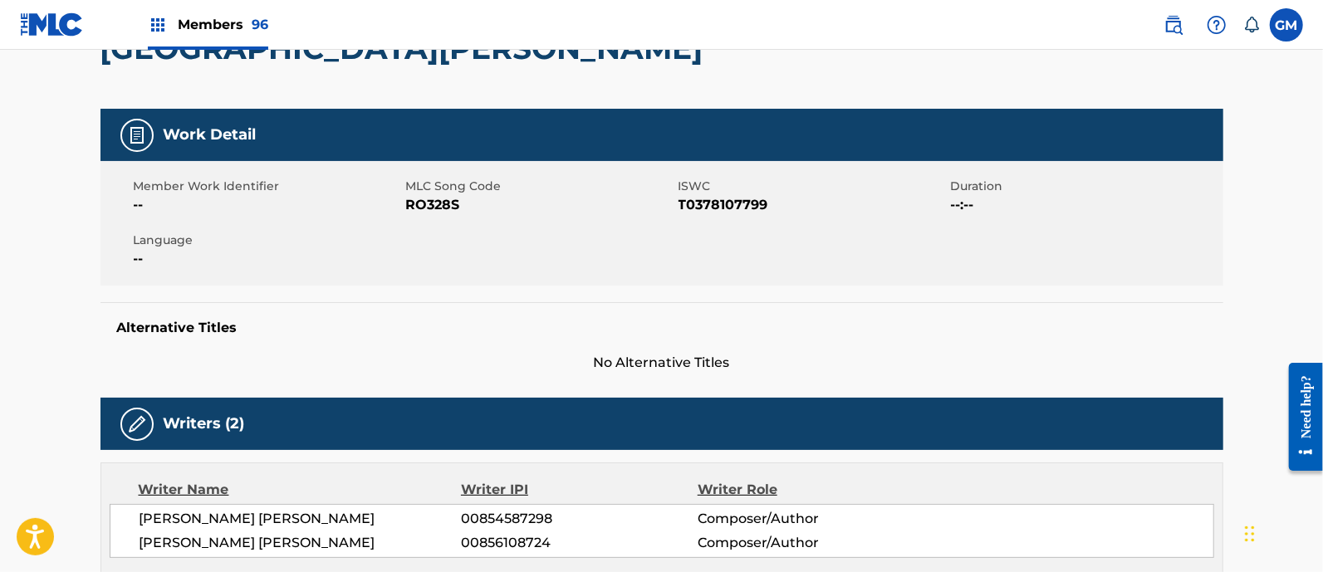
scroll to position [0, 0]
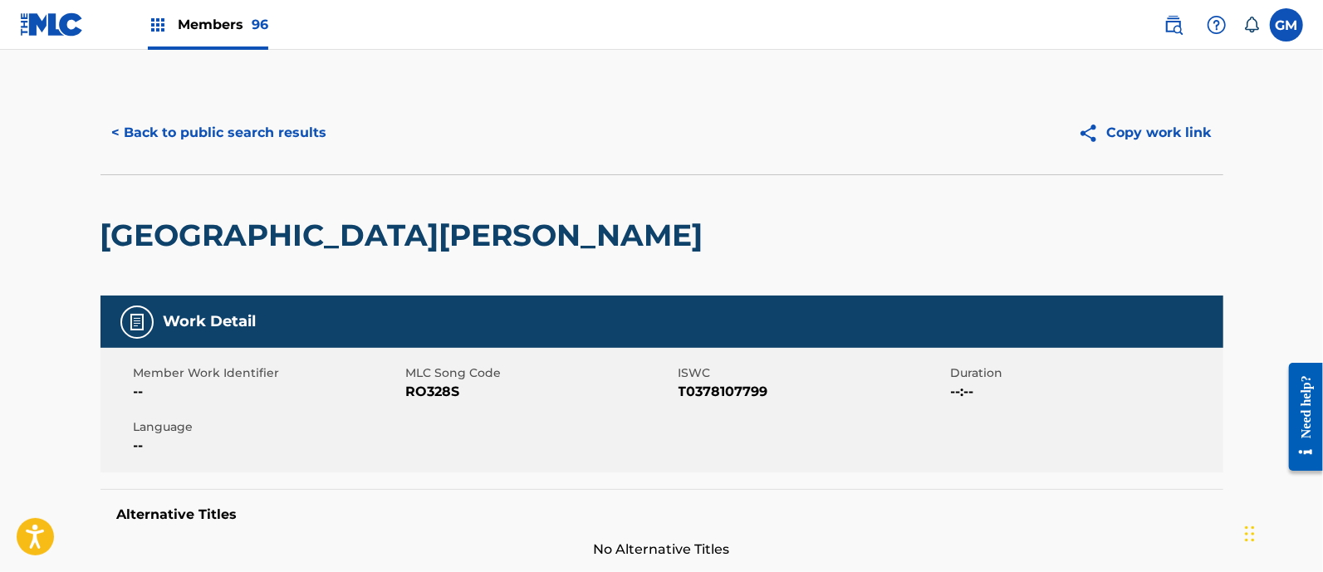
click at [240, 128] on button "< Back to public search results" at bounding box center [220, 133] width 238 height 42
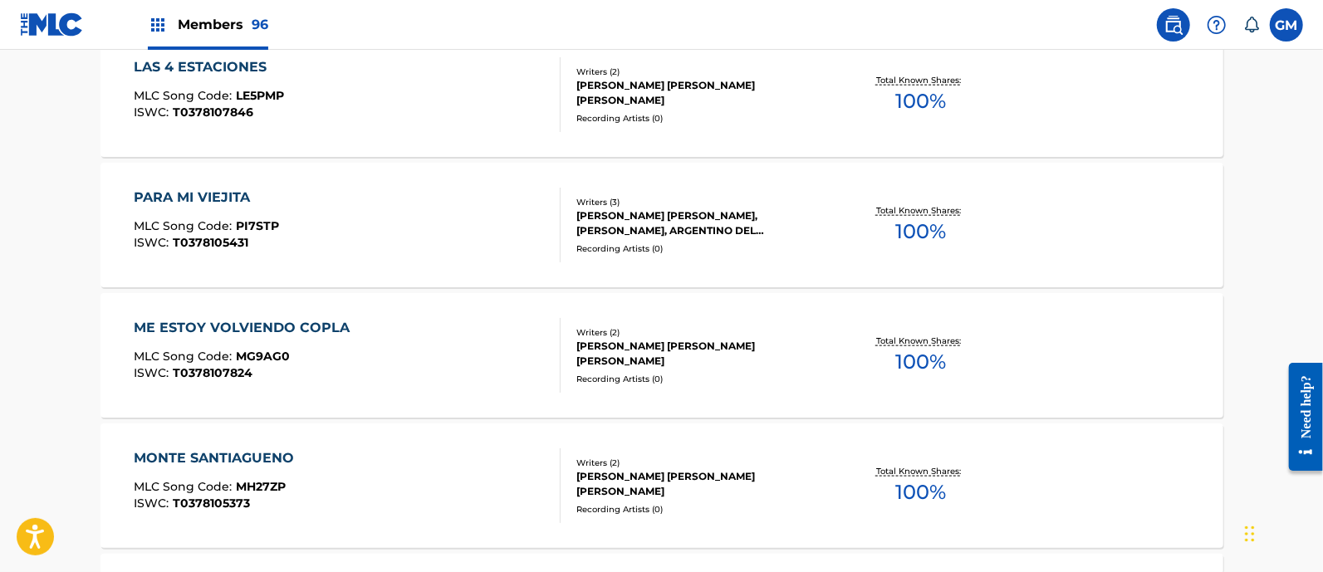
scroll to position [1264, 0]
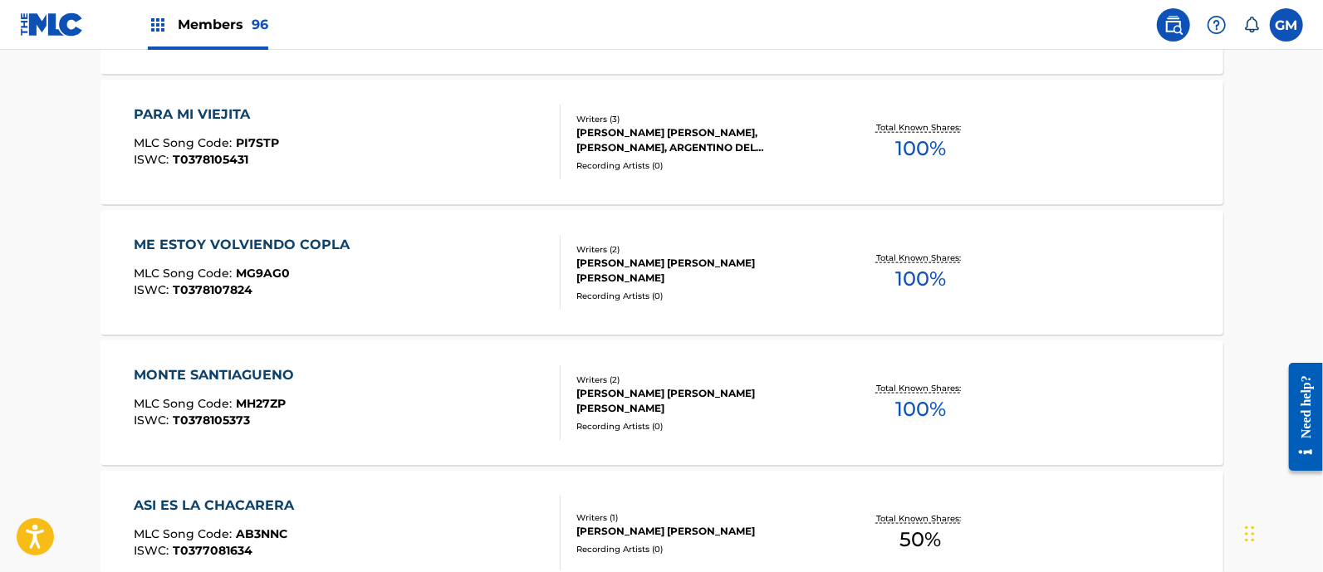
click at [378, 264] on div "ME ESTOY VOLVIENDO COPLA MLC Song Code : MG9AG0 ISWC : T0378107824" at bounding box center [347, 272] width 427 height 75
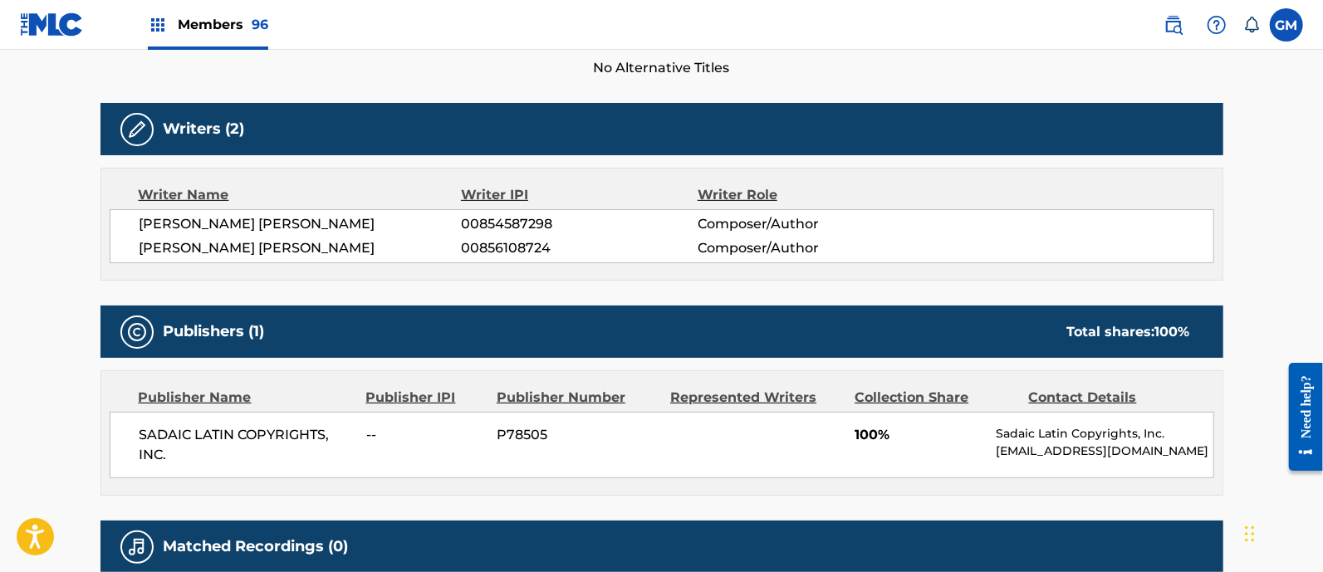
scroll to position [484, 0]
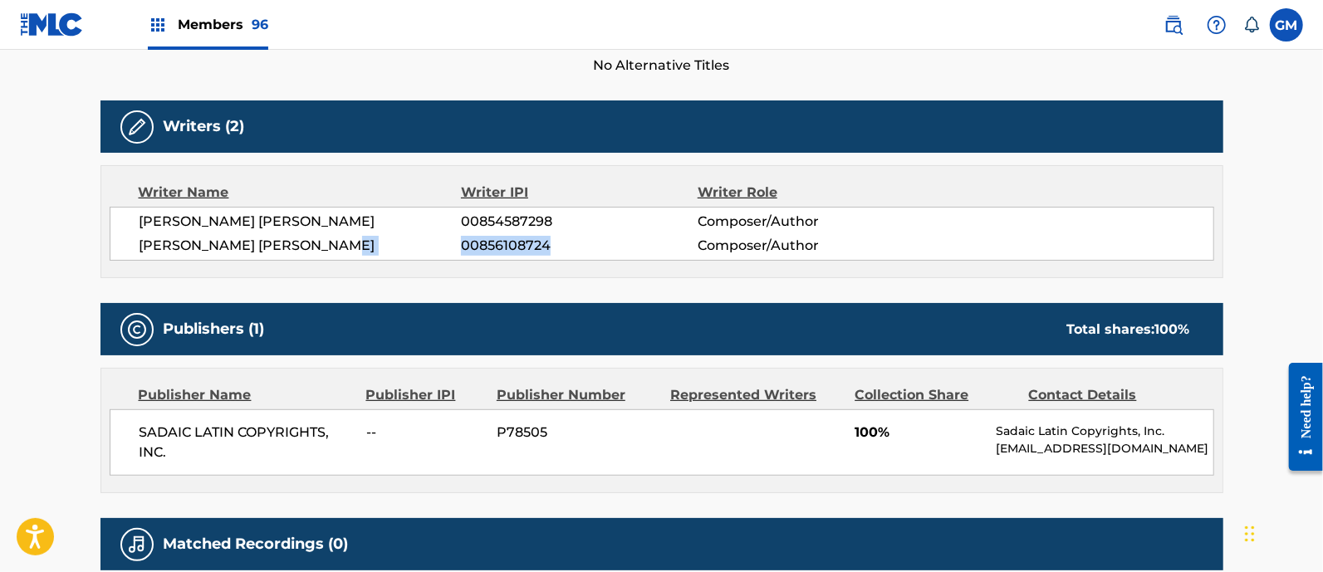
drag, startPoint x: 558, startPoint y: 244, endPoint x: 458, endPoint y: 249, distance: 100.6
click at [458, 249] on div "PABLO ALEJANDRO SANTILLAN 00856108724 Composer/Author" at bounding box center [677, 246] width 1074 height 20
copy div "00856108724"
drag, startPoint x: 137, startPoint y: 245, endPoint x: 565, endPoint y: 239, distance: 427.9
click at [565, 239] on div "ALBERTO BERNARDINO LIZARRAGA 00854587298 Composer/Author PABLO ALEJANDRO SANTIL…" at bounding box center [662, 234] width 1105 height 54
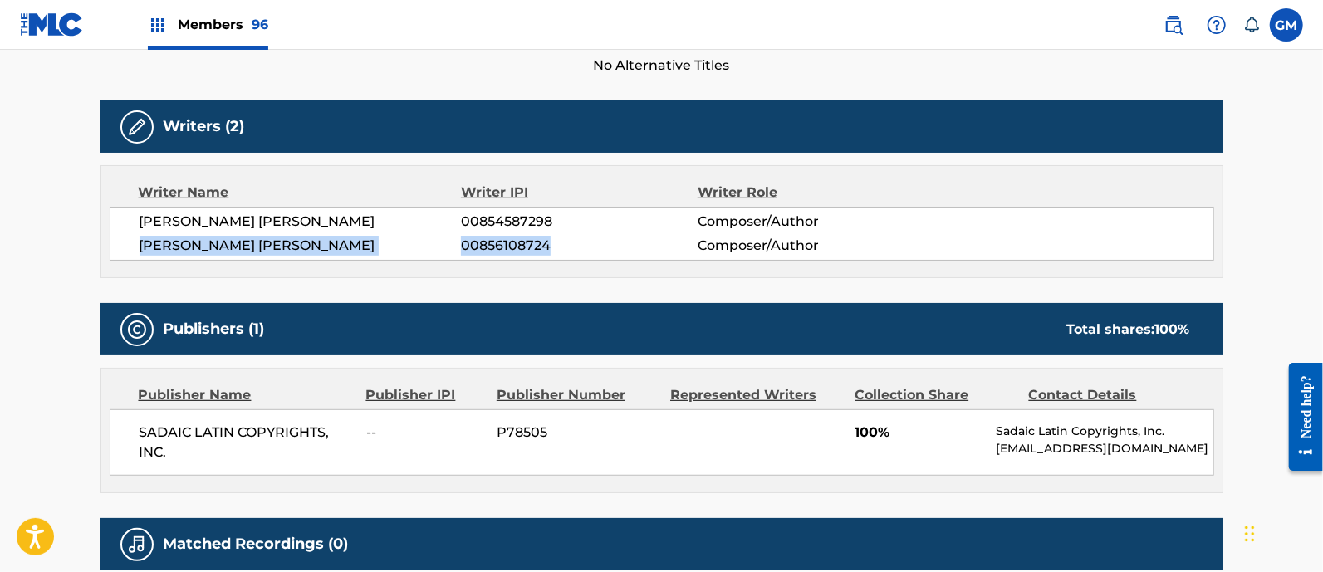
copy div "PABLO ALEJANDRO SANTILLAN 00856108724"
click at [590, 209] on div "ALBERTO BERNARDINO LIZARRAGA 00854587298 Composer/Author PABLO ALEJANDRO SANTIL…" at bounding box center [662, 234] width 1105 height 54
click at [1179, 25] on img at bounding box center [1174, 25] width 20 height 20
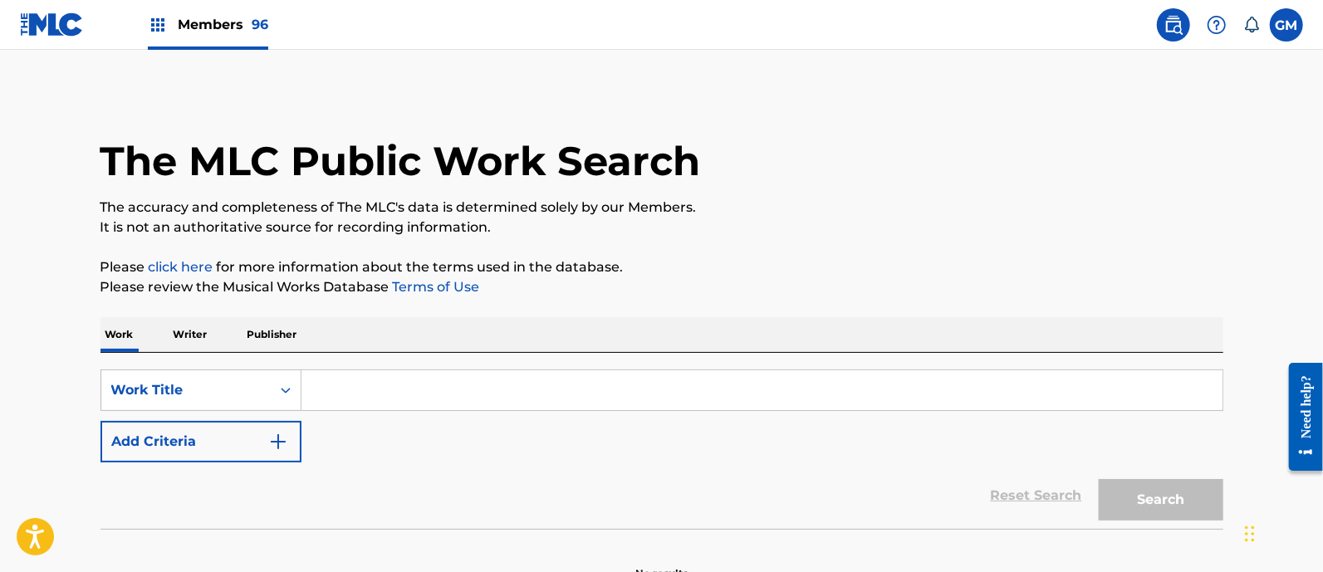
click at [199, 331] on p "Writer" at bounding box center [191, 334] width 44 height 35
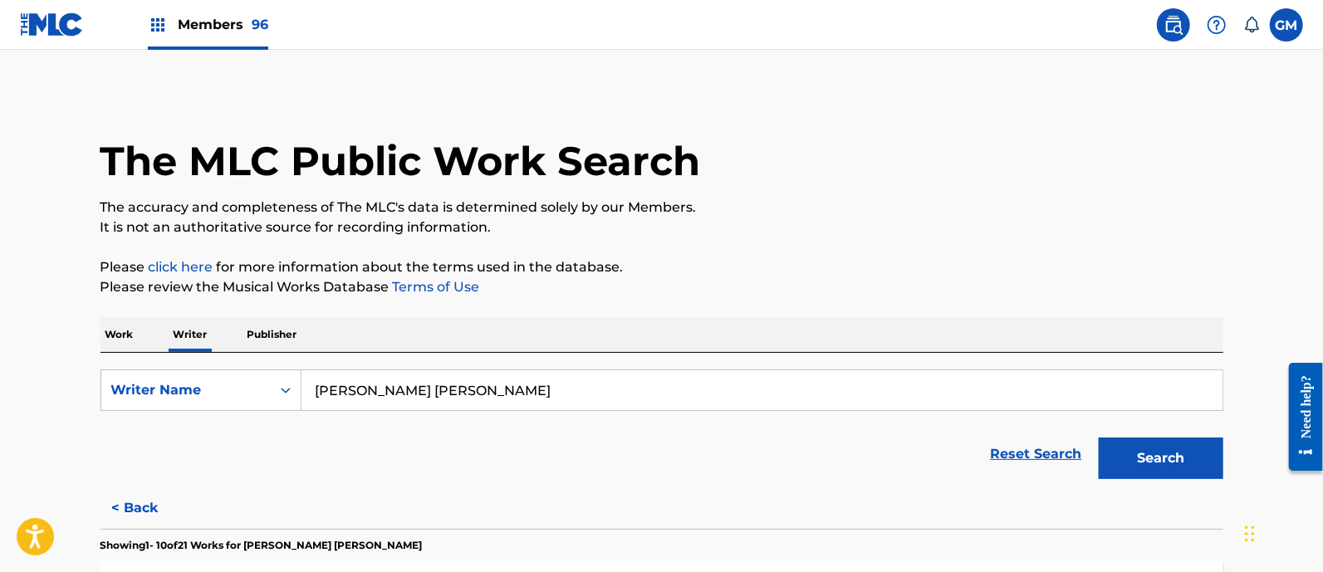
drag, startPoint x: 552, startPoint y: 395, endPoint x: 310, endPoint y: 395, distance: 242.6
click at [310, 395] on input "PABLO ALEJANDRO SANTILLAN" at bounding box center [762, 391] width 921 height 40
paste input "ULISES ERUBIEL VALENZUELA ROJO"
click at [1169, 465] on button "Search" at bounding box center [1161, 459] width 125 height 42
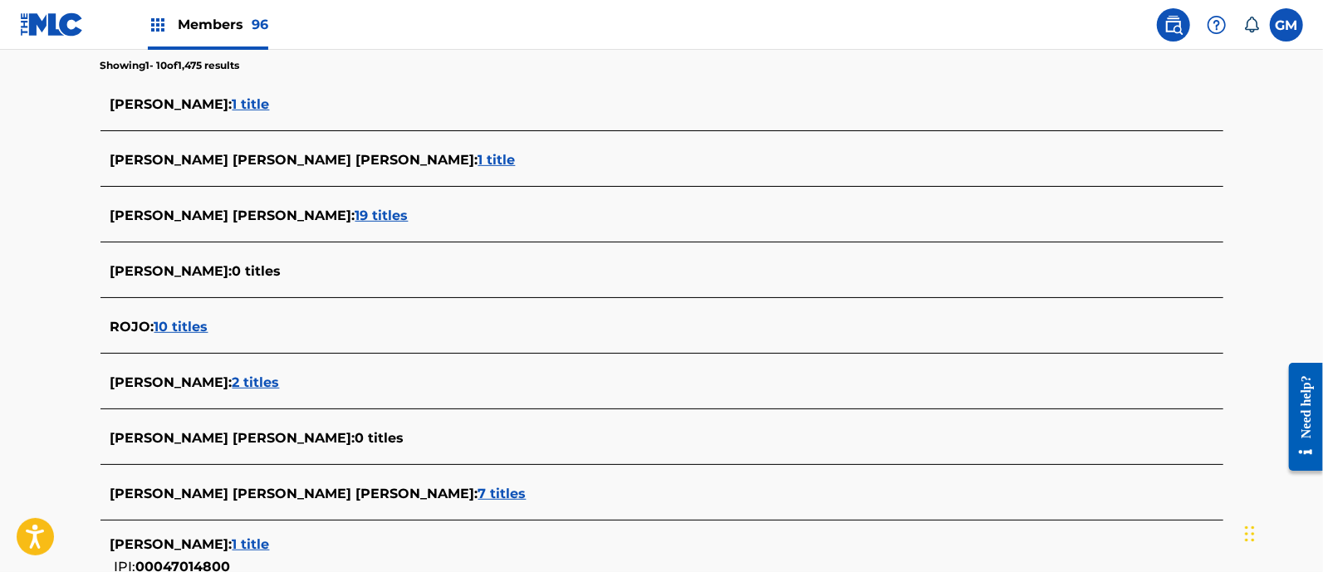
scroll to position [196, 0]
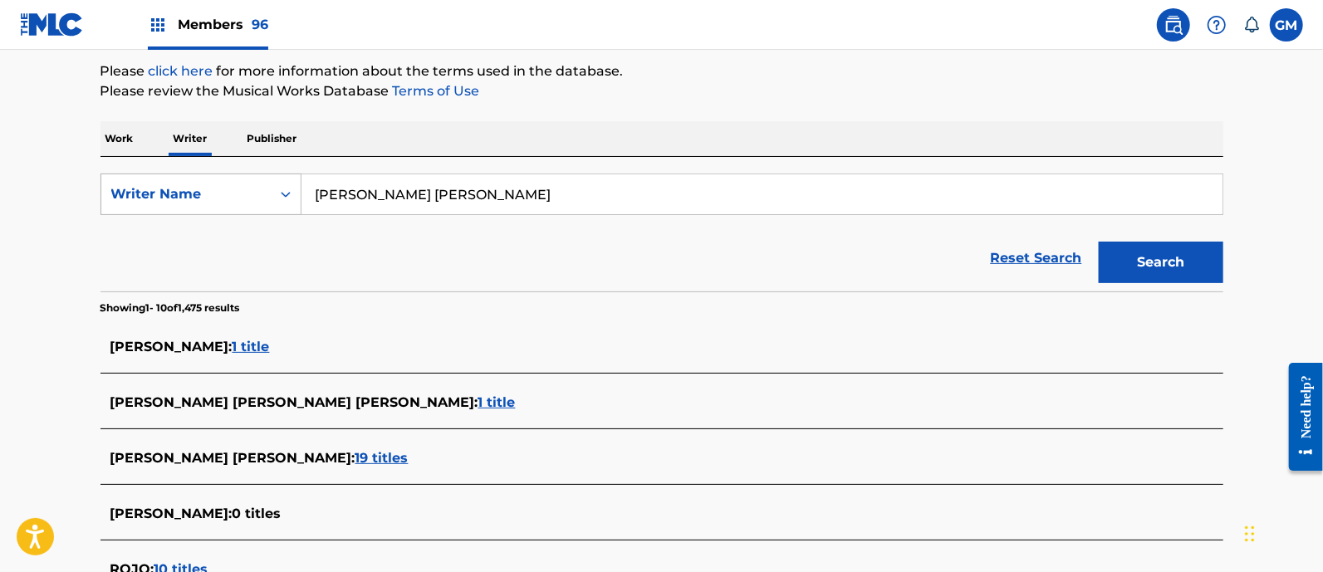
drag, startPoint x: 631, startPoint y: 194, endPoint x: 256, endPoint y: 192, distance: 374.7
click at [256, 192] on div "SearchWithCriteria1fa1eebd-952e-4a36-8af4-4886e453b6c3 Writer Name ULISES ERUBI…" at bounding box center [662, 195] width 1123 height 42
type input "KAKALO"
click at [1099, 242] on button "Search" at bounding box center [1161, 263] width 125 height 42
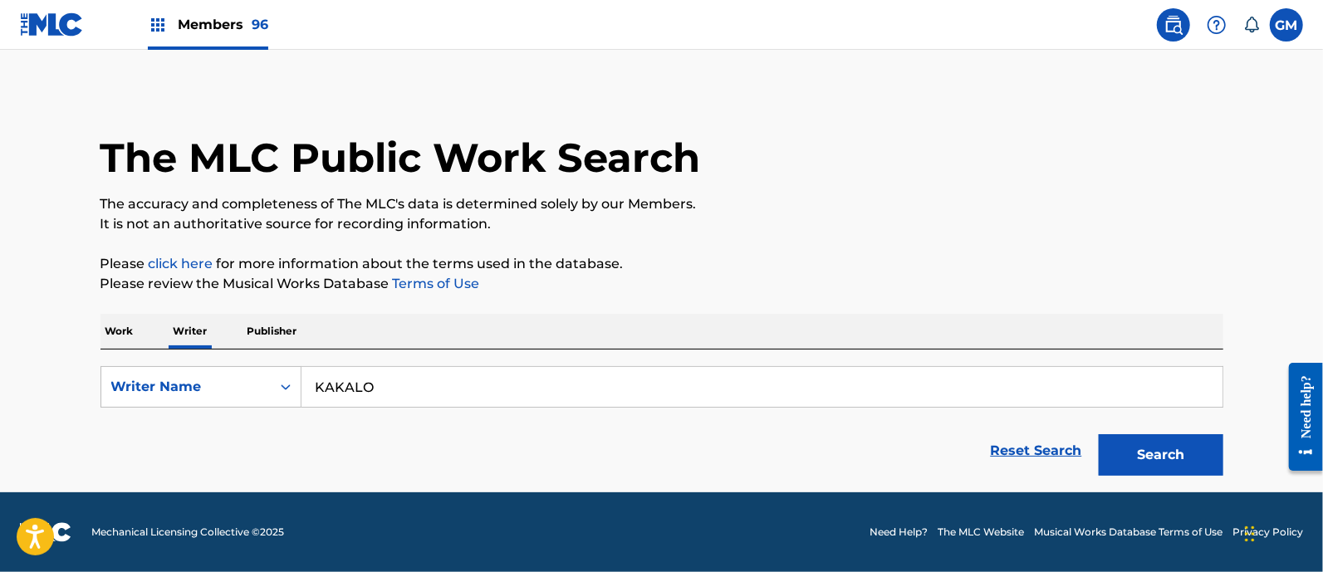
scroll to position [2, 0]
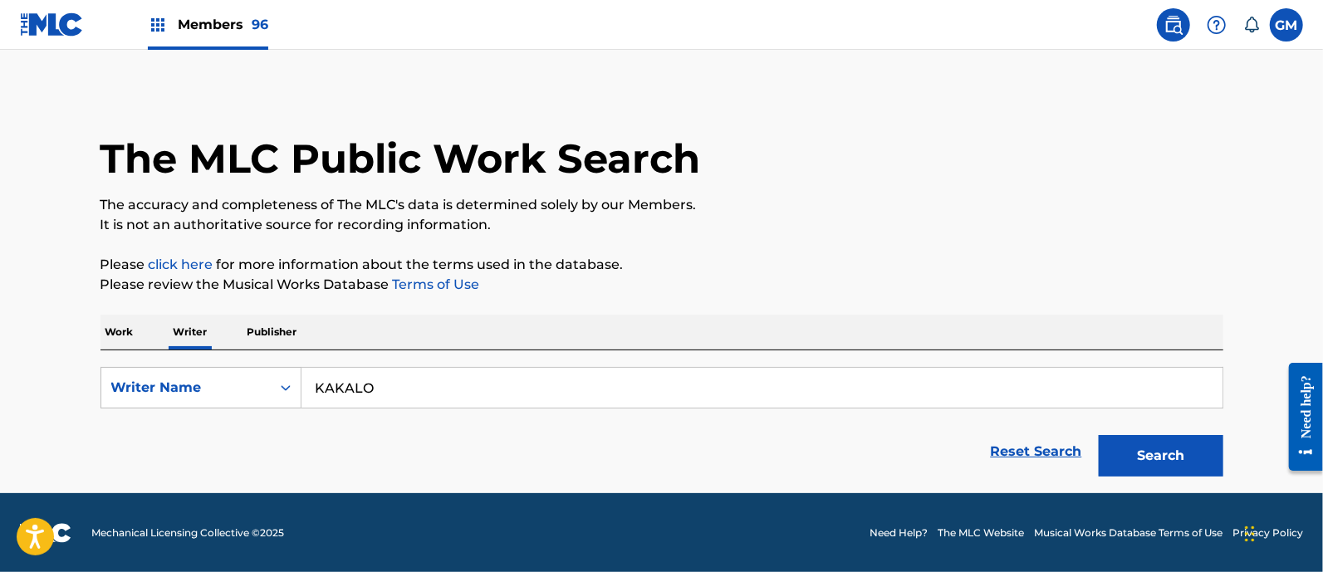
click at [1300, 403] on div "Need help?" at bounding box center [1305, 406] width 22 height 63
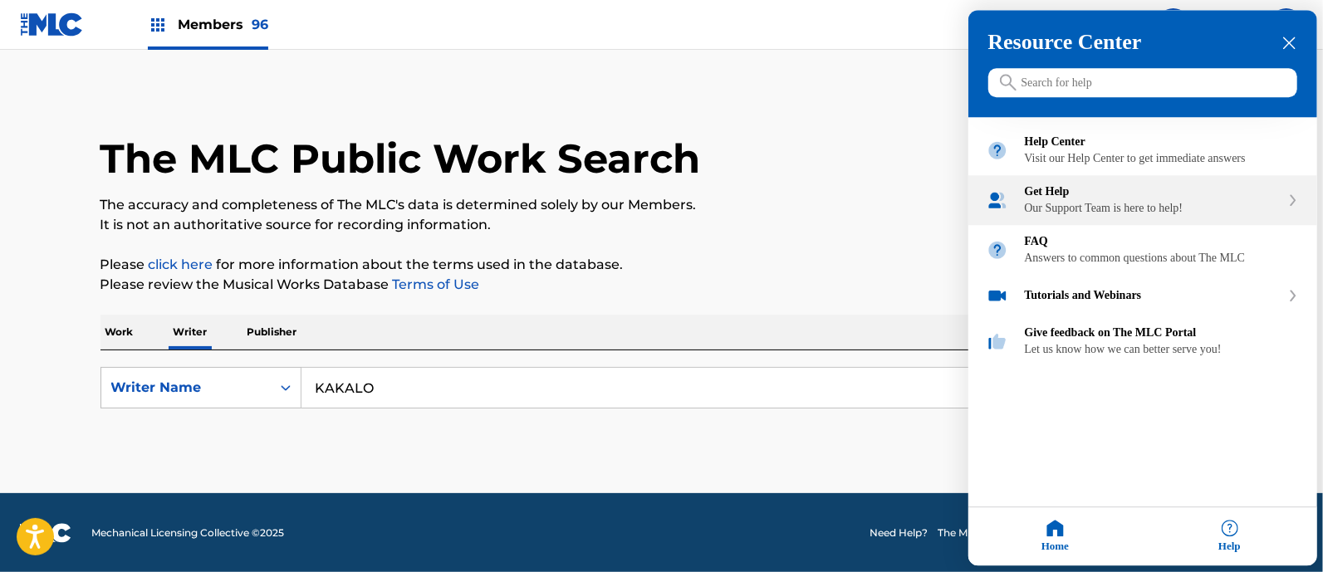
click at [1080, 216] on div "Get Help Our Support Team is here to help!" at bounding box center [1153, 201] width 256 height 30
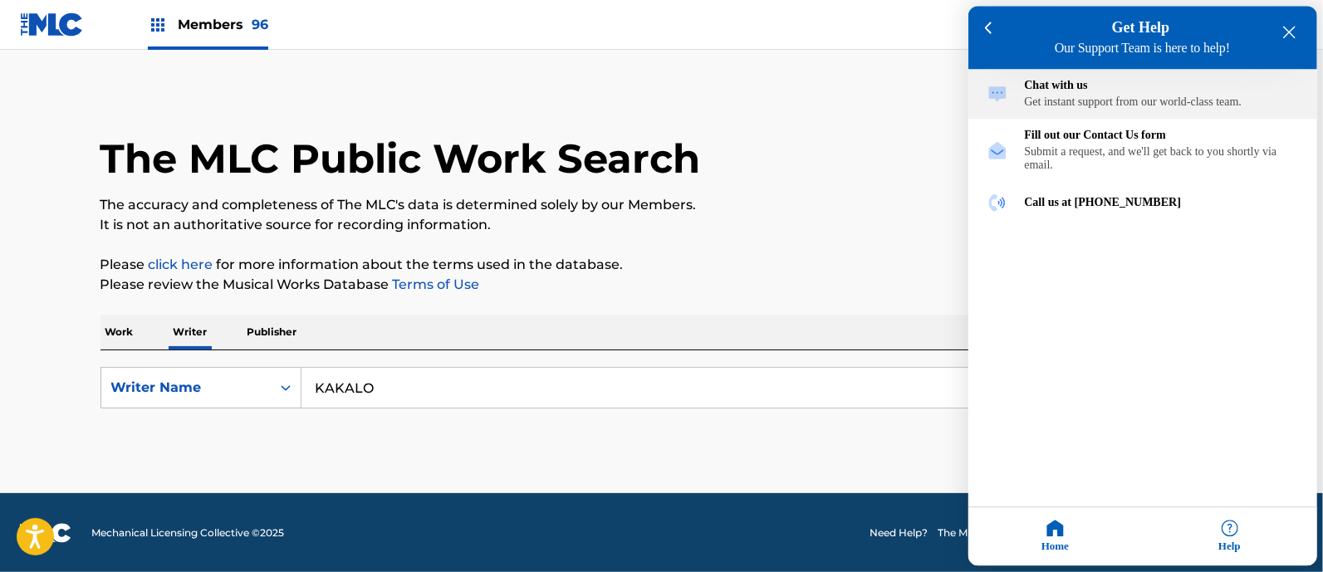
click at [1080, 100] on div "Get instant support from our world-class team." at bounding box center [1162, 102] width 274 height 13
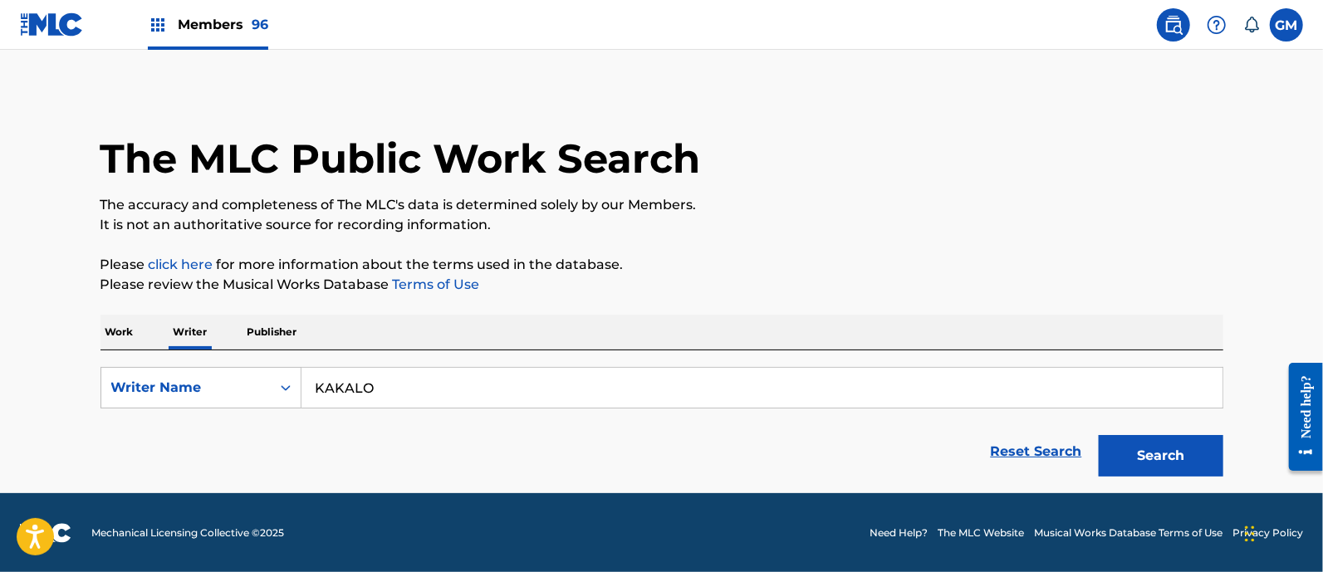
click at [881, 138] on div "The MLC Public Work Search" at bounding box center [662, 149] width 1123 height 121
click at [897, 89] on div "The MLC Public Work Search" at bounding box center [662, 149] width 1123 height 121
click at [918, 74] on main "The MLC Public Work Search The accuracy and completeness of The MLC's data is d…" at bounding box center [661, 270] width 1323 height 446
click at [1310, 392] on div "Need help?" at bounding box center [1305, 406] width 22 height 63
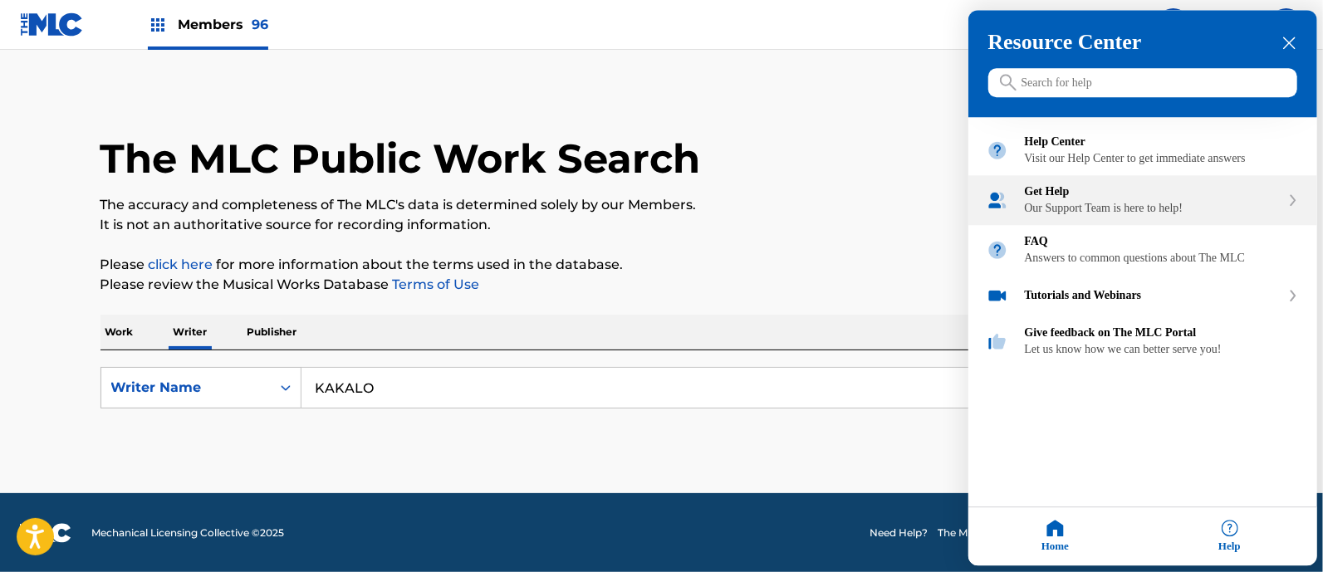
click at [1106, 196] on div "Get Help Our Support Team is here to help!" at bounding box center [1143, 201] width 349 height 50
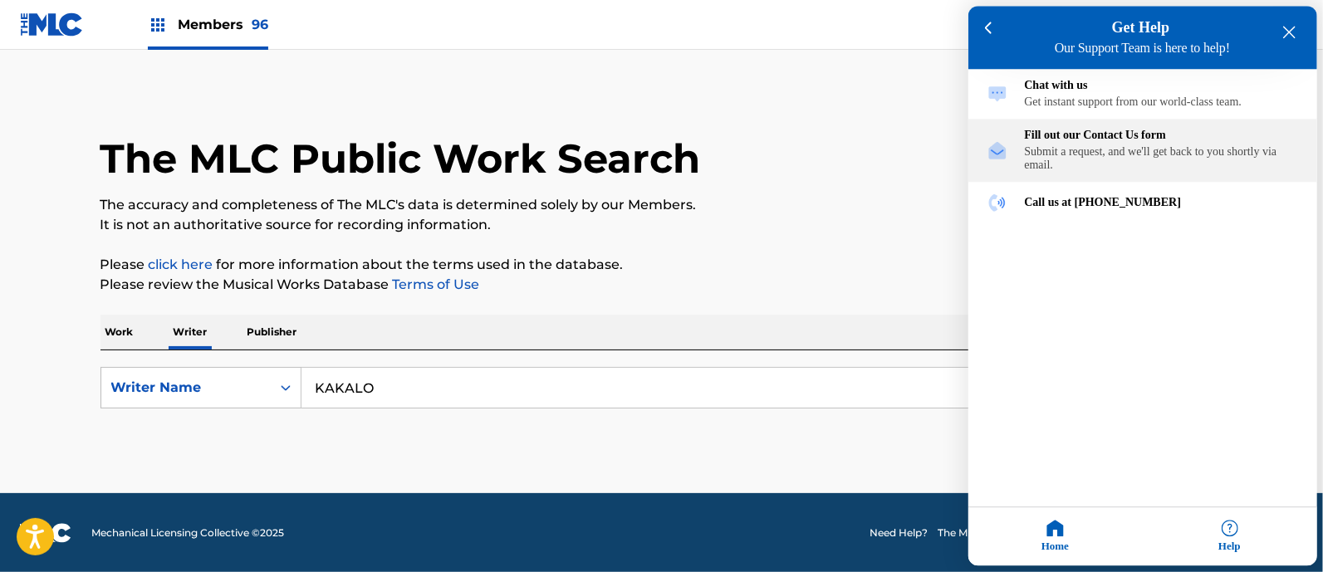
click at [1104, 167] on div "Submit a request, and we'll get back to you shortly via email." at bounding box center [1162, 159] width 274 height 27
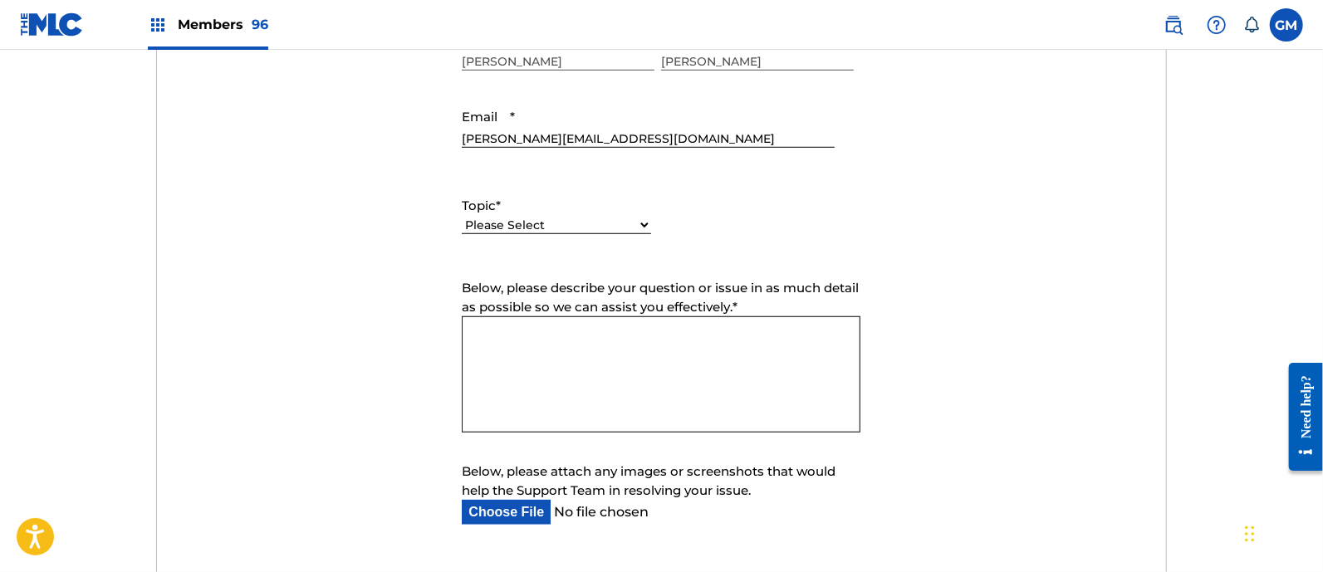
scroll to position [726, 0]
click at [611, 218] on select "Please Select I need help with my account I need help with managing my catalog …" at bounding box center [556, 223] width 189 height 17
select select "I need help with managing my catalog"
click at [462, 215] on select "Please Select I need help with my account I need help with managing my catalog …" at bounding box center [556, 223] width 189 height 17
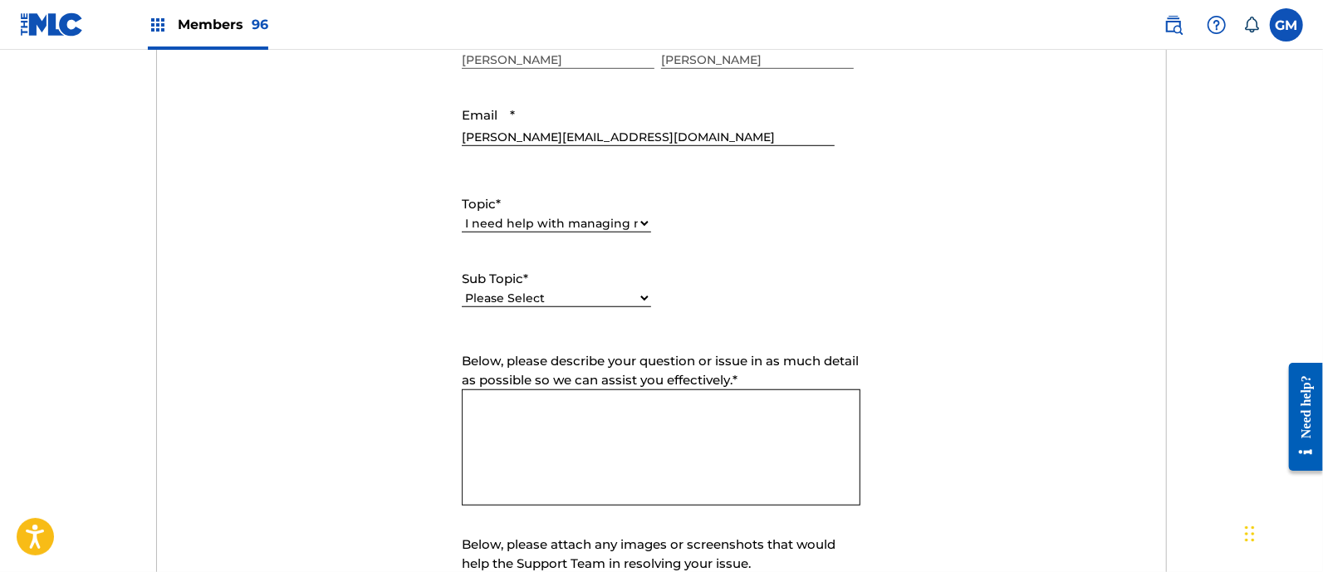
click at [553, 295] on select "Please Select I need help with CWR I need help registering my work(s) in The ML…" at bounding box center [556, 298] width 189 height 17
select select "I need help with a conflict or overclaim"
click at [462, 290] on select "Please Select I need help with CWR I need help registering my work(s) in The ML…" at bounding box center [556, 298] width 189 height 17
click at [567, 406] on textarea "Below, please describe your question or issue in as much detail as possible so …" at bounding box center [661, 448] width 399 height 116
paste textarea "IT´S IN THE MLC at 100% WITH PURO MANZANITA MUSIC AND MANZANA PUBLISHING ADMINI…"
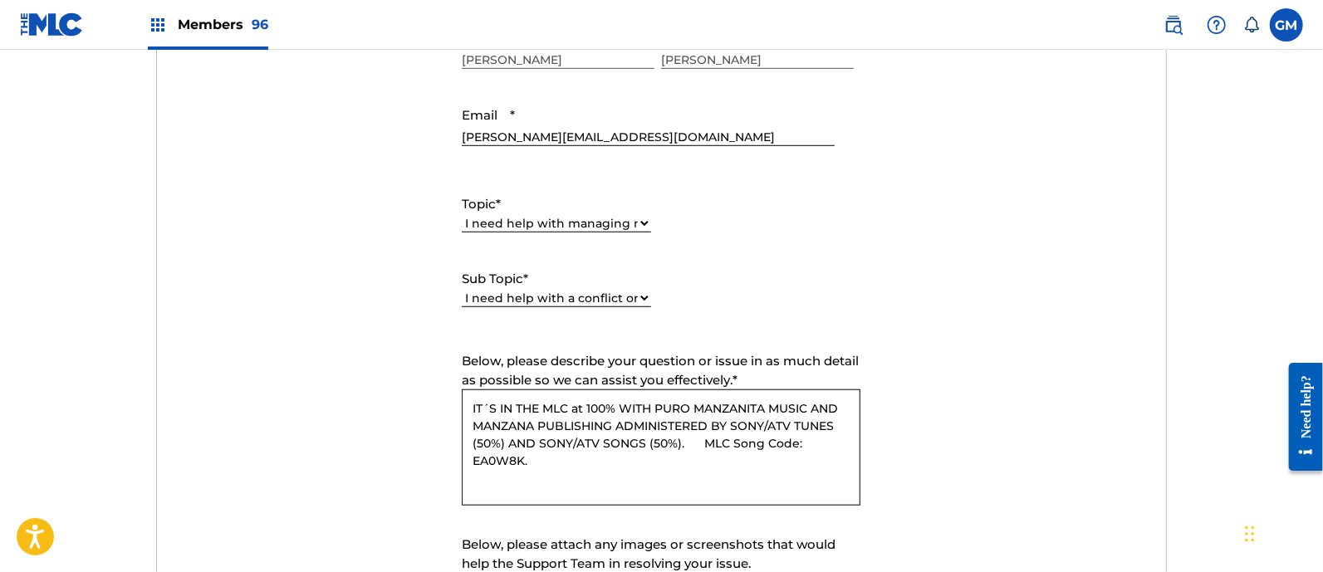
drag, startPoint x: 528, startPoint y: 462, endPoint x: 468, endPoint y: 462, distance: 59.8
click at [468, 462] on textarea "IT´S IN THE MLC at 100% WITH PURO MANZANITA MUSIC AND MANZANA PUBLISHING ADMINI…" at bounding box center [661, 448] width 399 height 116
click at [472, 405] on textarea "IT´S IN THE MLC at 100% WITH PURO MANZANITA MUSIC AND MANZANA PUBLISHING ADMINI…" at bounding box center [661, 448] width 399 height 116
paste textarea "EA0W8K."
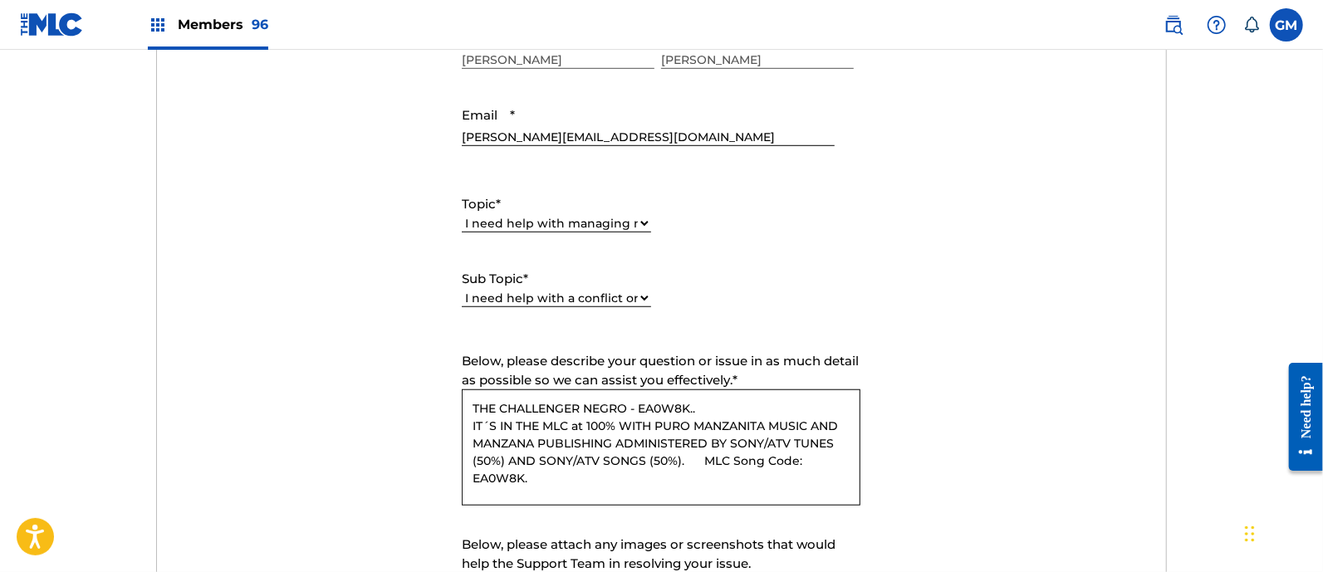
drag, startPoint x: 502, startPoint y: 421, endPoint x: 573, endPoint y: 418, distance: 71.5
click at [573, 418] on textarea "THE CHALLENGER NEGRO - EA0W8K.. IT´S IN THE MLC at 100% WITH PURO MANZANITA MUS…" at bounding box center [661, 448] width 399 height 116
drag, startPoint x: 634, startPoint y: 459, endPoint x: 816, endPoint y: 459, distance: 181.9
click at [816, 459] on textarea "THE CHALLENGER NEGRO - EA0W8K.. IT´S at 100% WITH PURO MANZANITA MUSIC AND MANZ…" at bounding box center [661, 448] width 399 height 116
click at [471, 409] on textarea "THE CHALLENGER NEGRO - EA0W8K.. IT´S at 100% WITH PURO MANZANITA MUSIC AND MANZ…" at bounding box center [661, 448] width 399 height 116
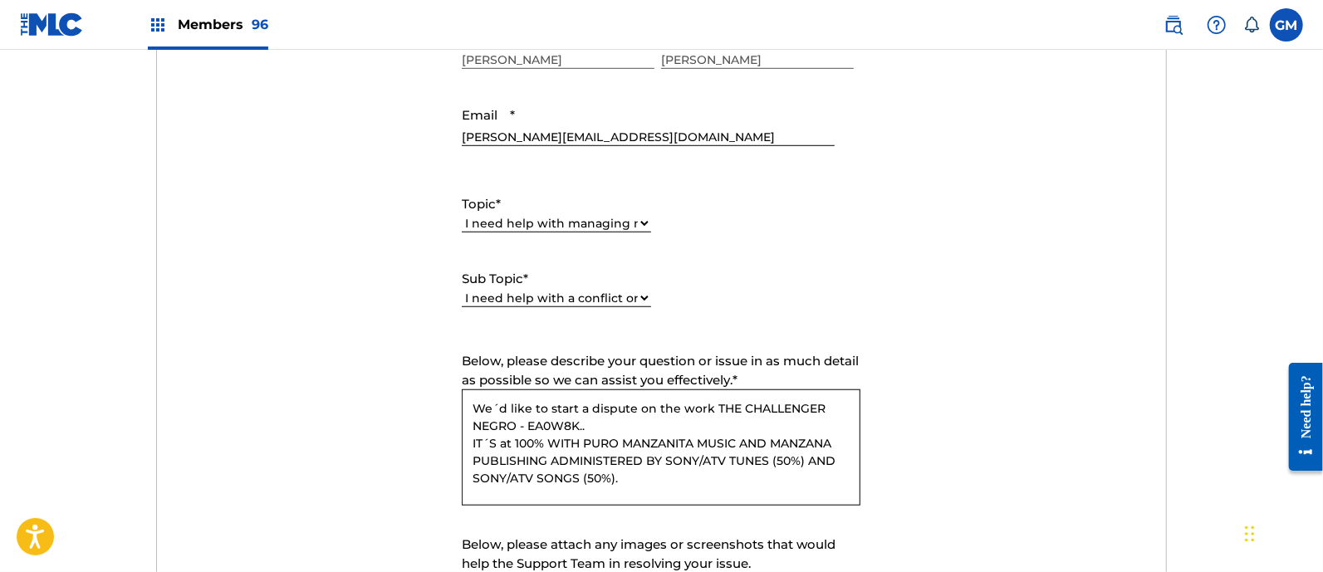
click at [660, 476] on textarea "We´d like to start a dispute on the work THE CHALLENGER NEGRO - EA0W8K.. IT´S a…" at bounding box center [661, 448] width 399 height 116
paste textarea "CARLOS ALBERTO MERCADO HERMOSILLO 00845130063"
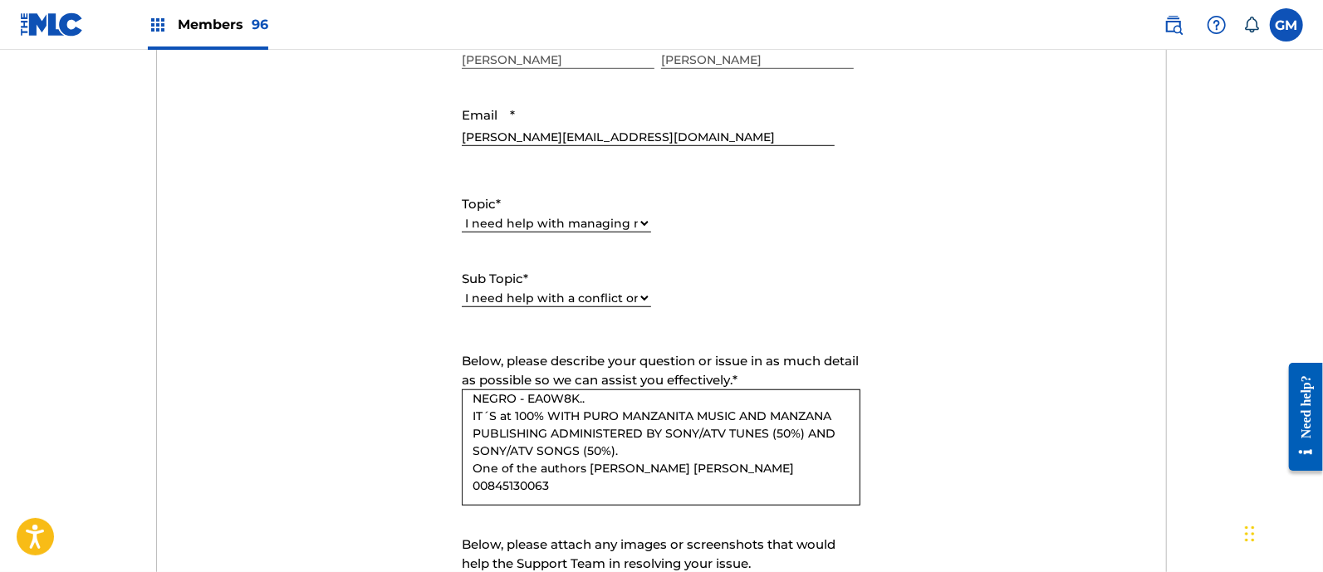
click at [660, 476] on textarea "We´d like to start a dispute on the work THE CHALLENGER NEGRO - EA0W8K.. IT´S a…" at bounding box center [661, 448] width 399 height 116
click at [689, 482] on textarea "We´d like to start a dispute on the work THE CHALLENGER NEGRO - EA0W8K.. IT´S a…" at bounding box center [661, 448] width 399 height 116
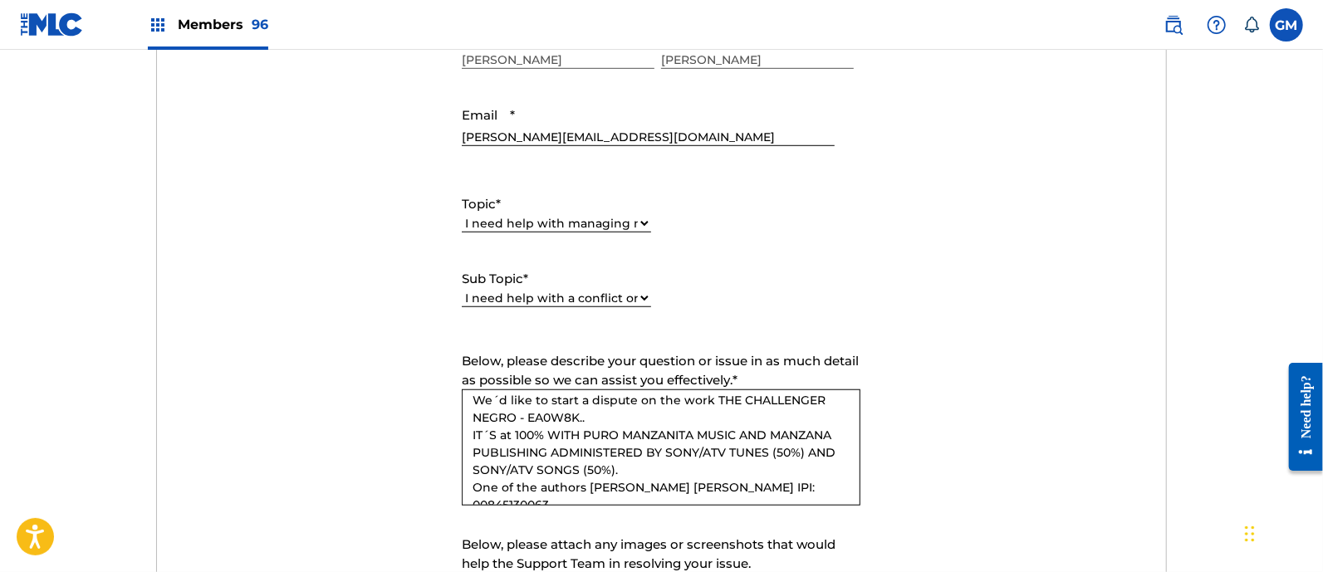
scroll to position [0, 0]
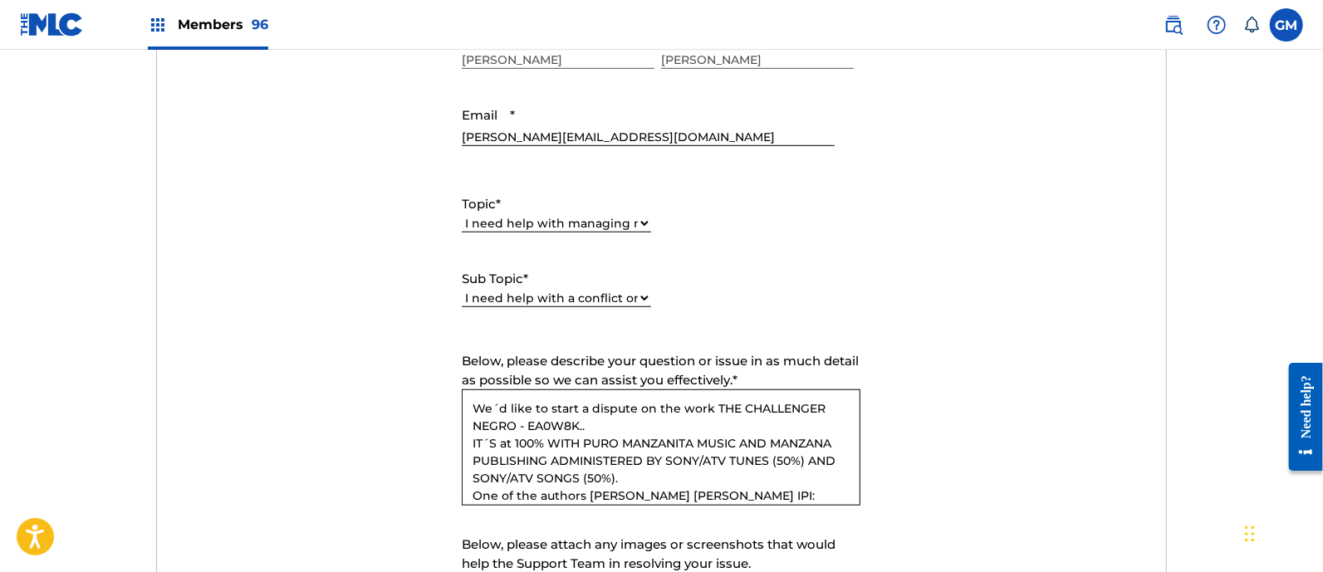
click at [601, 424] on textarea "We´d like to start a dispute on the work THE CHALLENGER NEGRO - EA0W8K.. IT´S a…" at bounding box center [661, 448] width 399 height 116
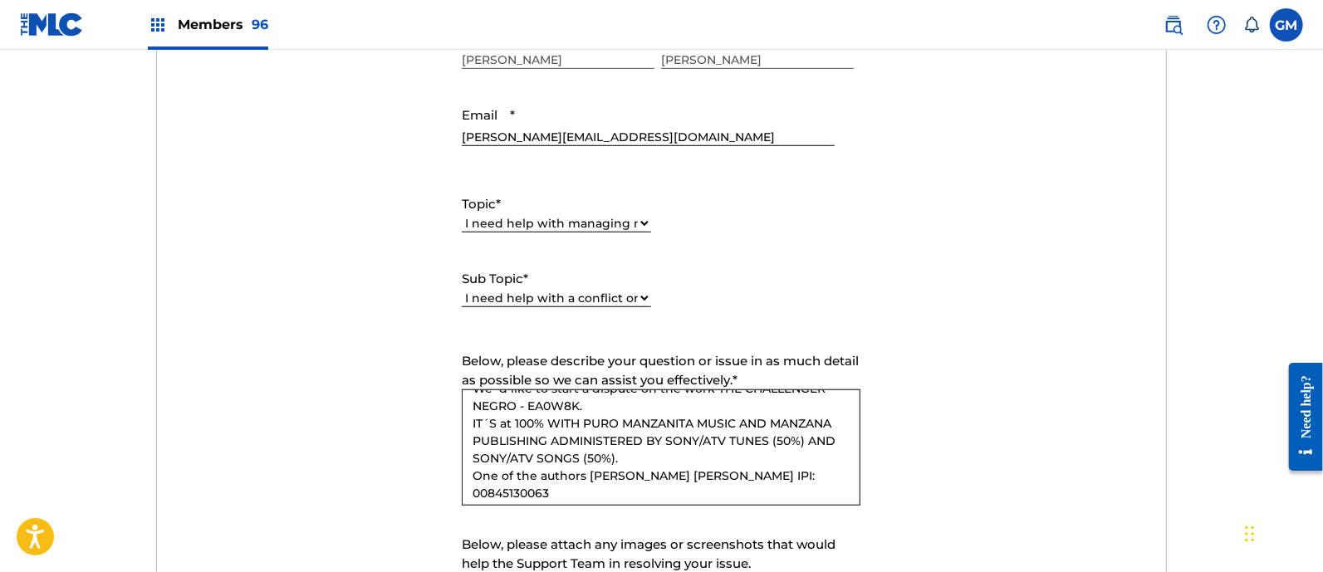
scroll to position [27, 0]
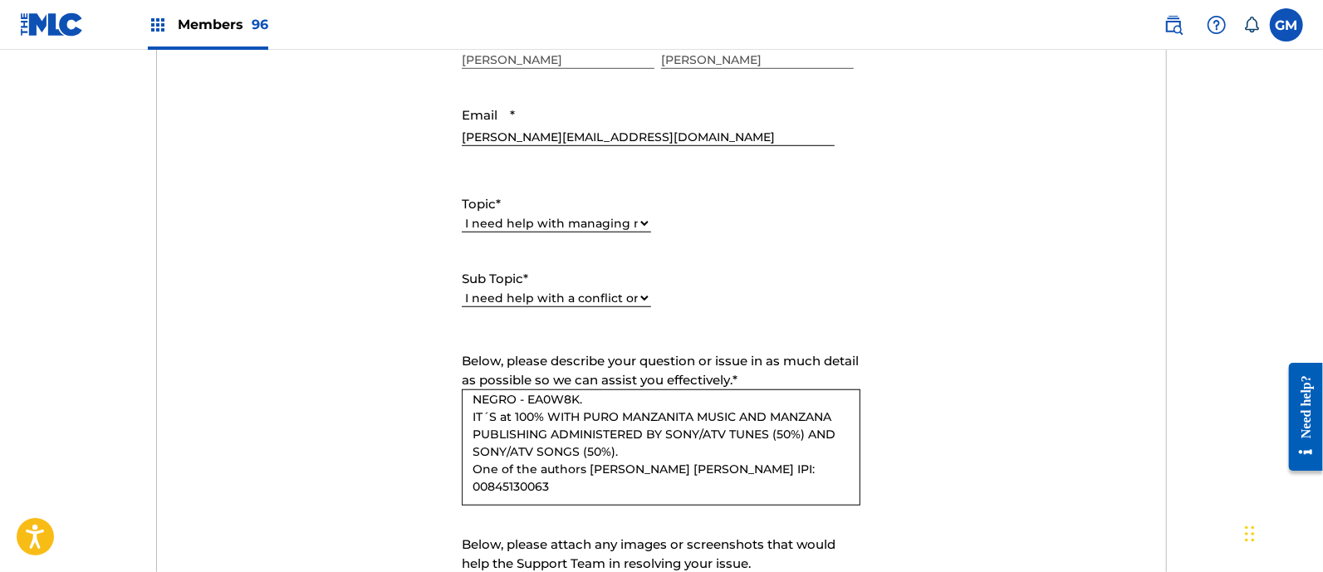
drag, startPoint x: 587, startPoint y: 469, endPoint x: 490, endPoint y: 467, distance: 96.4
click at [490, 467] on textarea "We´d like to start a dispute on the work THE CHALLENGER NEGRO - EA0W8K. IT´S at…" at bounding box center [661, 448] width 399 height 116
click at [681, 482] on textarea "We´d like to start a dispute on the work THE CHALLENGER NEGRO - EA0W8K. IT´S at…" at bounding box center [661, 448] width 399 height 116
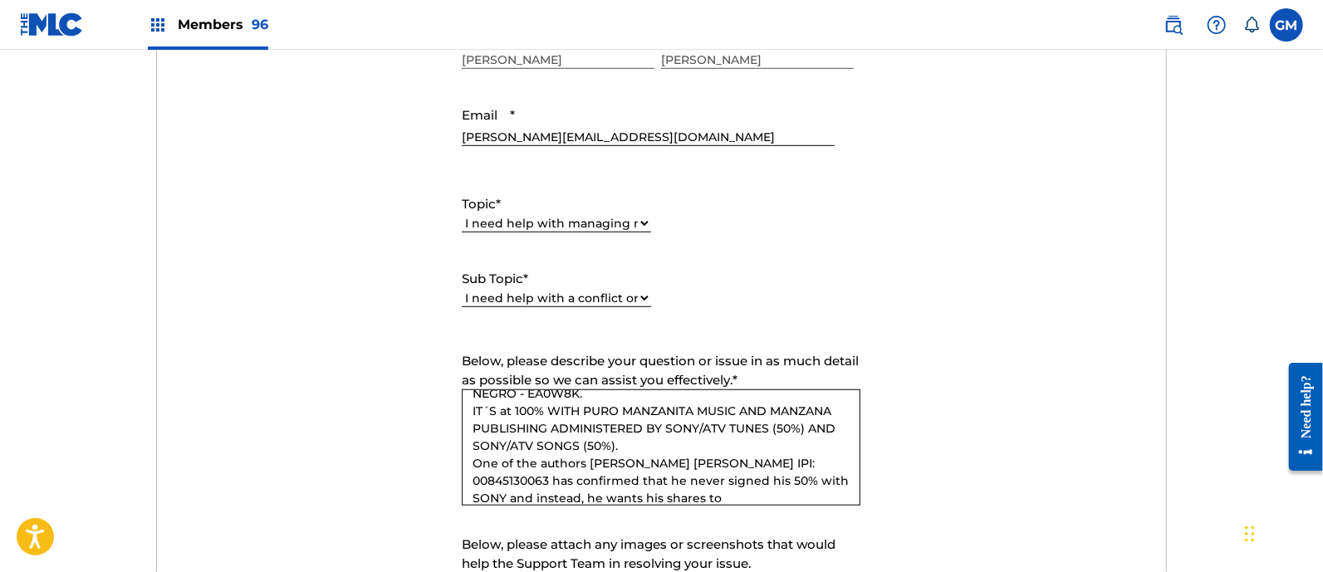
scroll to position [49, 0]
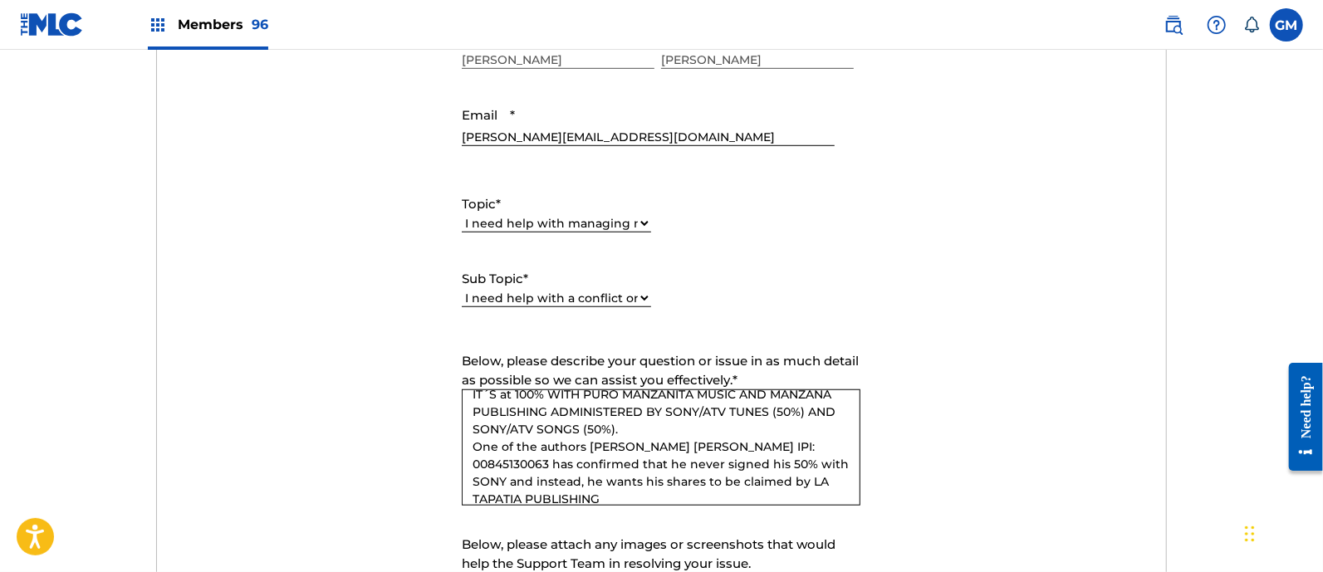
click at [741, 497] on textarea "We´d like to start a dispute on the work THE CHALLENGER NEGRO - EA0W8K. IT´S at…" at bounding box center [661, 448] width 399 height 116
paste textarea "PA36FU"
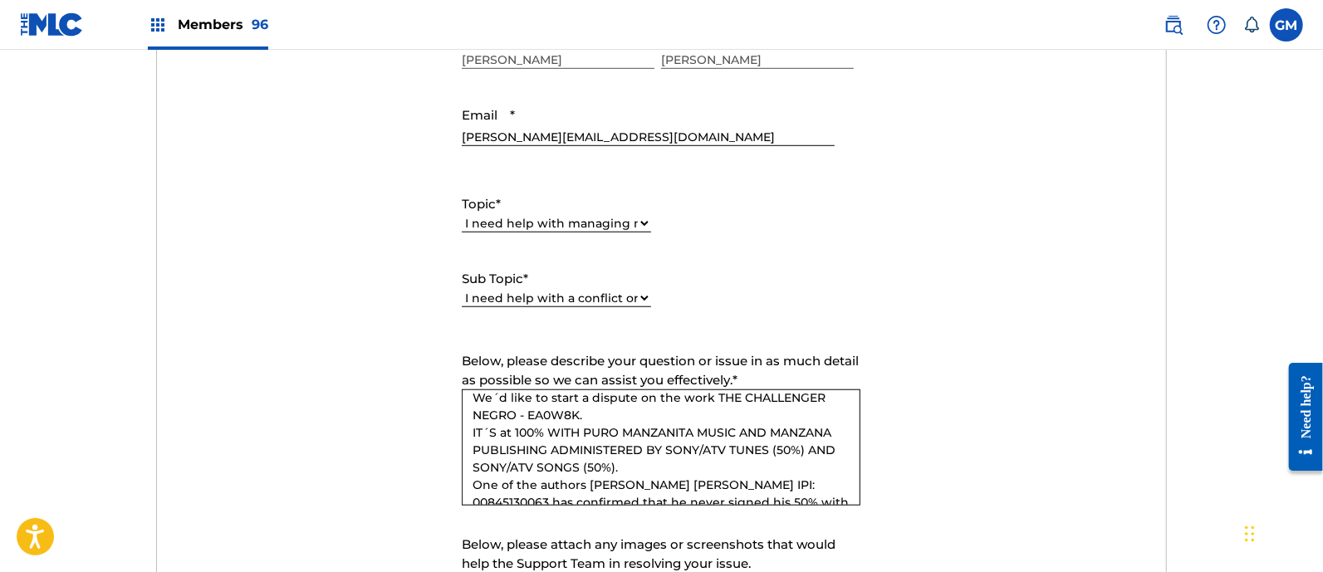
scroll to position [0, 0]
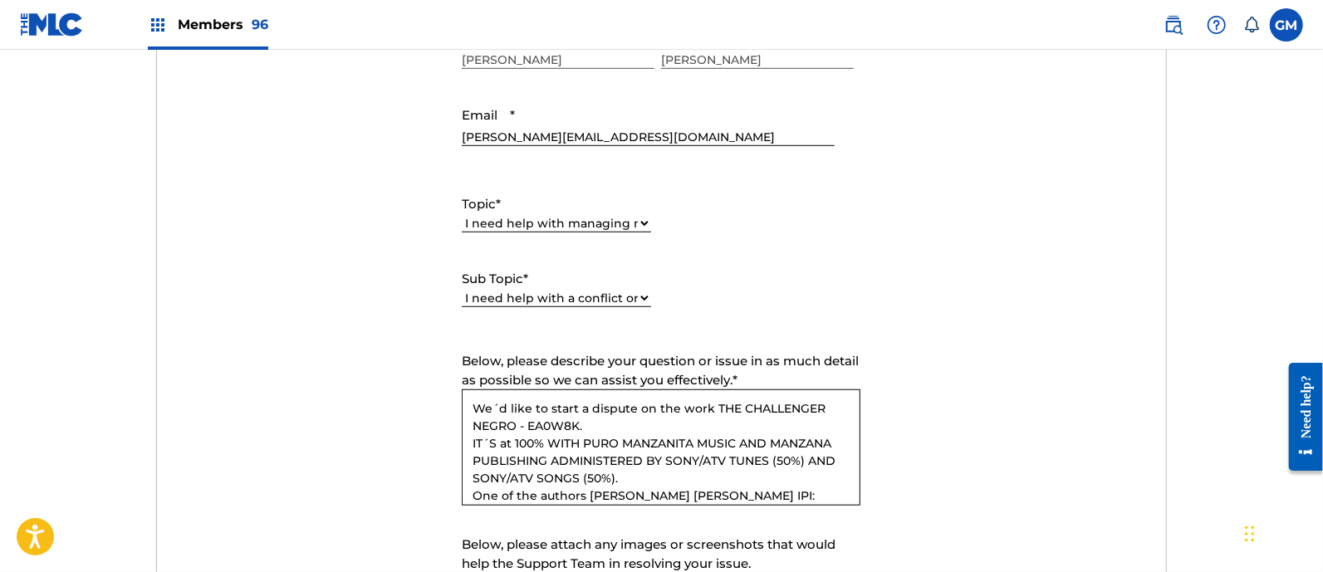
click at [652, 422] on textarea "We´d like to start a dispute on the work THE CHALLENGER NEGRO - EA0W8K. IT´S at…" at bounding box center [661, 448] width 399 height 116
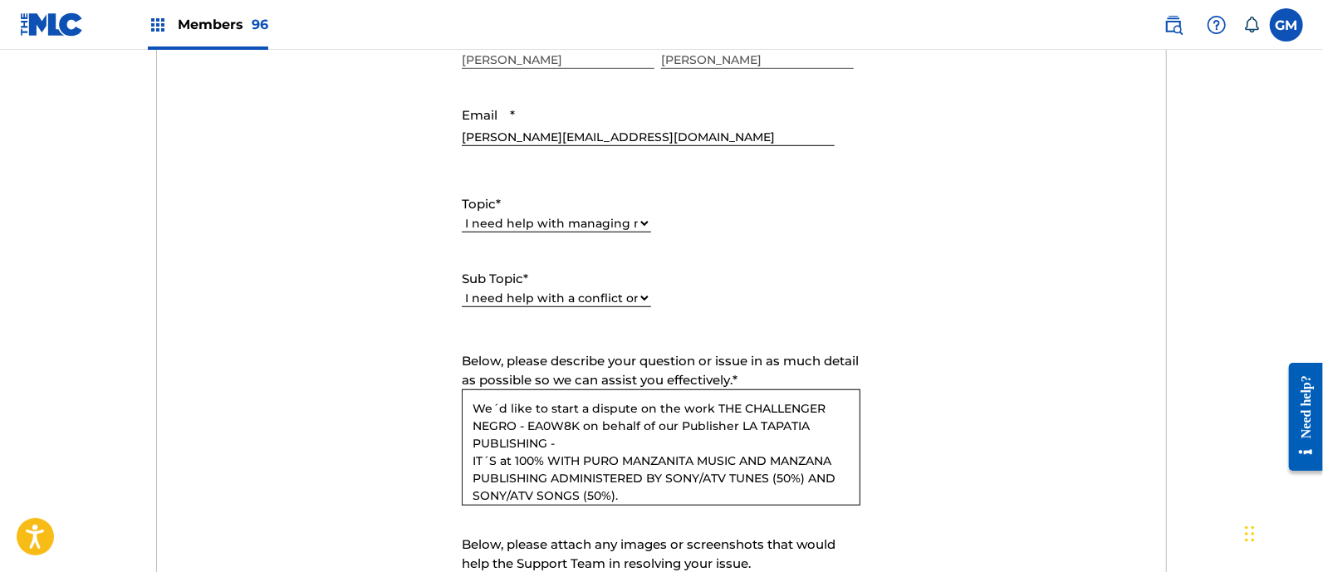
paste textarea "PA36FU"
click at [474, 460] on textarea "We´d like to start a dispute on the work THE CHALLENGER NEGRO - EA0W8K on behal…" at bounding box center [661, 448] width 399 height 116
click at [526, 463] on textarea "We´d like to start a dispute on the work THE CHALLENGER NEGRO - EA0W8K on behal…" at bounding box center [661, 448] width 399 height 116
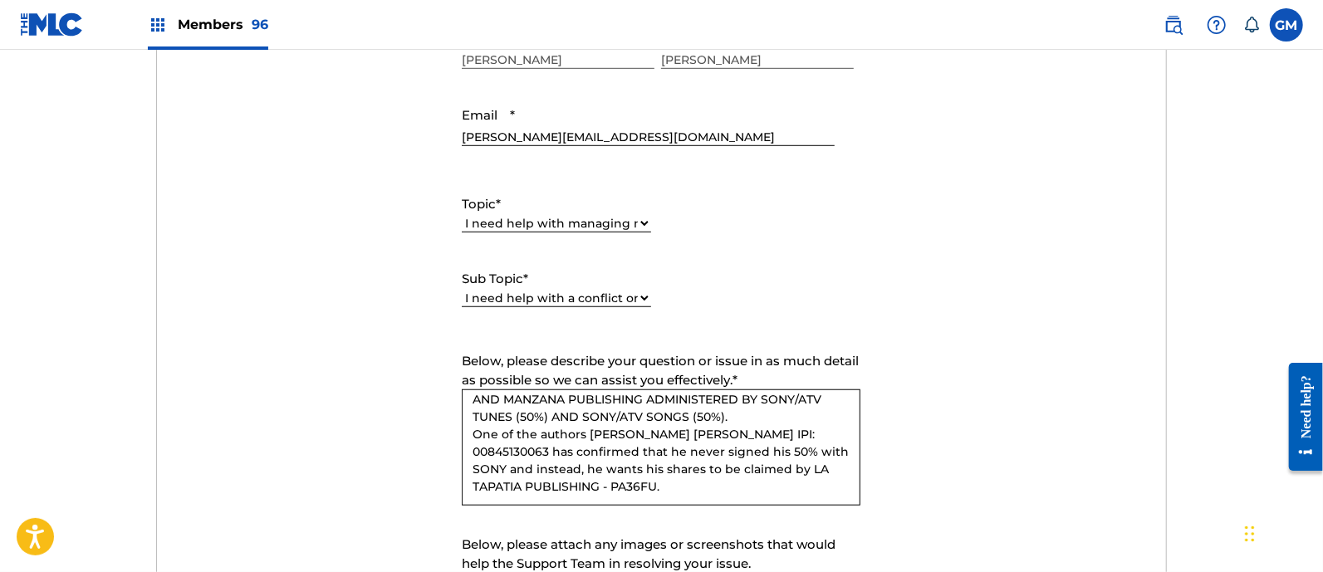
scroll to position [79, 0]
click at [802, 480] on textarea "We´d like to start a dispute on the work THE CHALLENGER NEGRO - EA0W8K on behal…" at bounding box center [661, 448] width 399 height 116
drag, startPoint x: 465, startPoint y: 409, endPoint x: 801, endPoint y: 517, distance: 352.6
click at [801, 517] on form "Submit a request Typical reply time: within hours via email First Name GERARDO …" at bounding box center [661, 308] width 1009 height 769
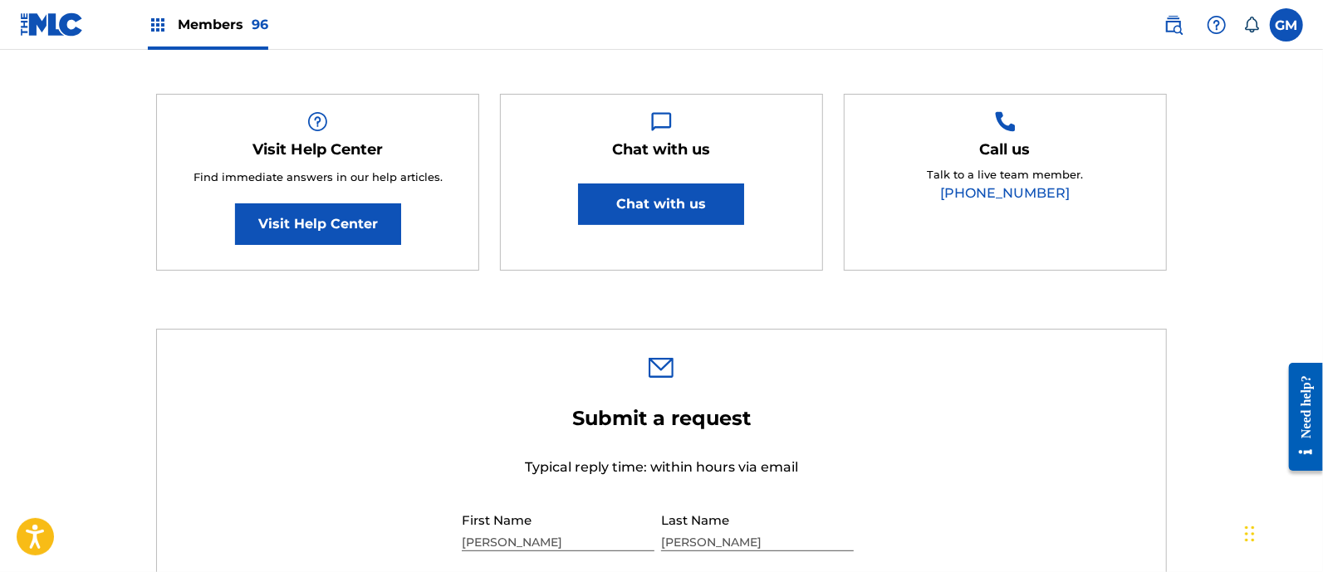
scroll to position [242, 0]
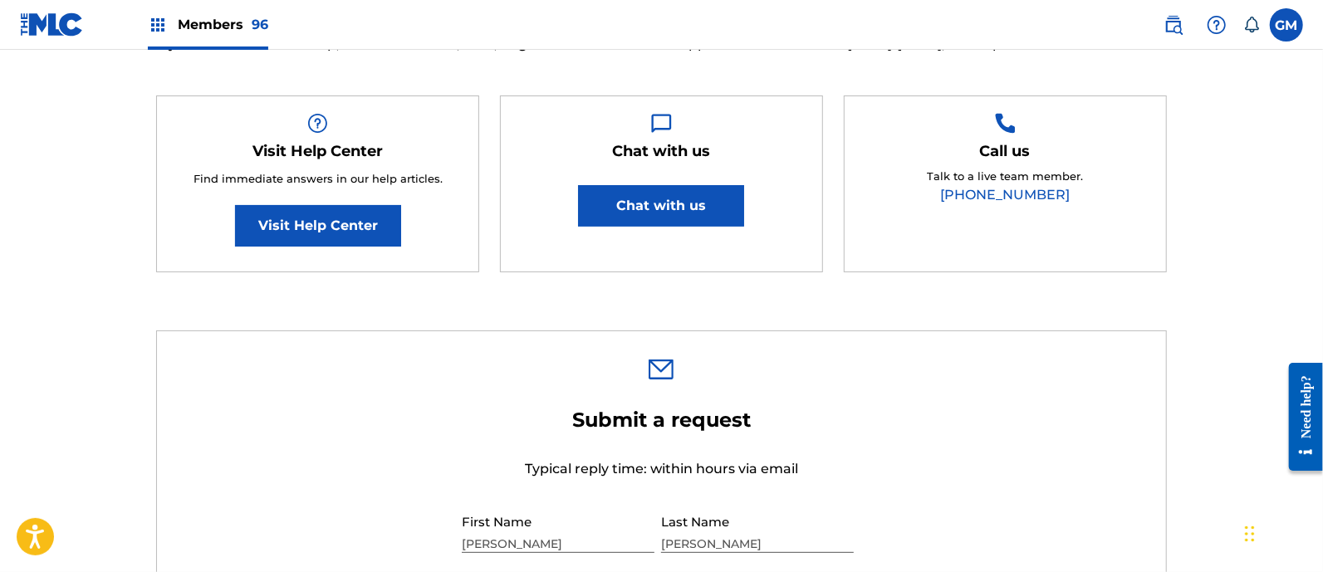
type textarea "We´d like to start a dispute on the work THE CHALLENGER NEGRO - EA0W8K on behal…"
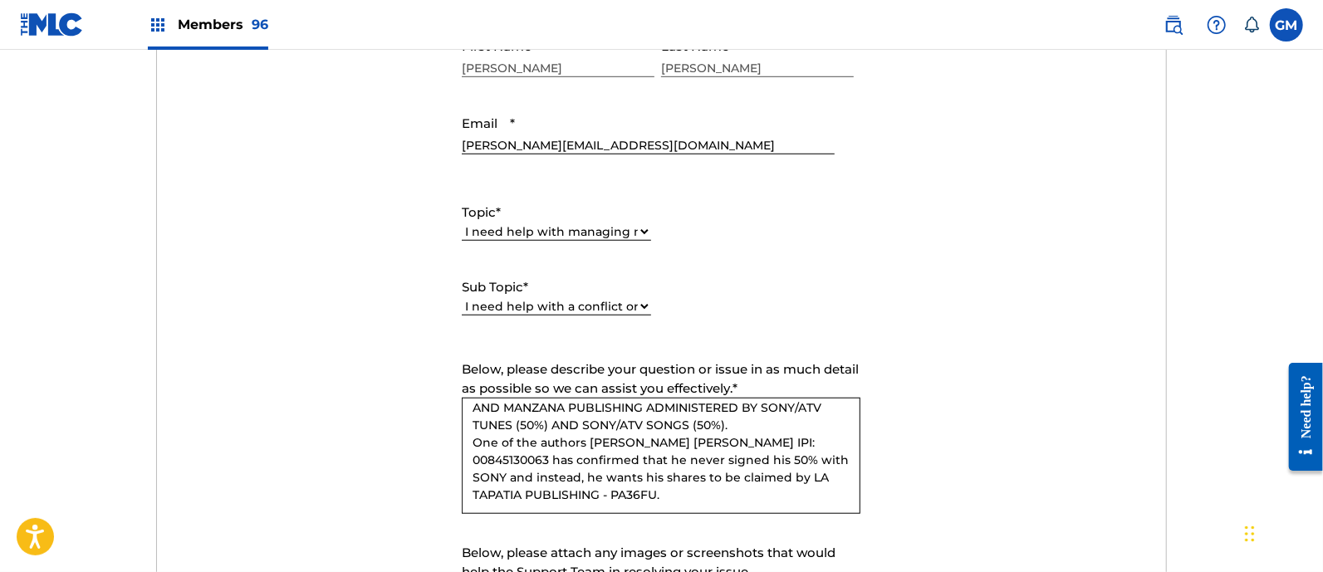
scroll to position [726, 0]
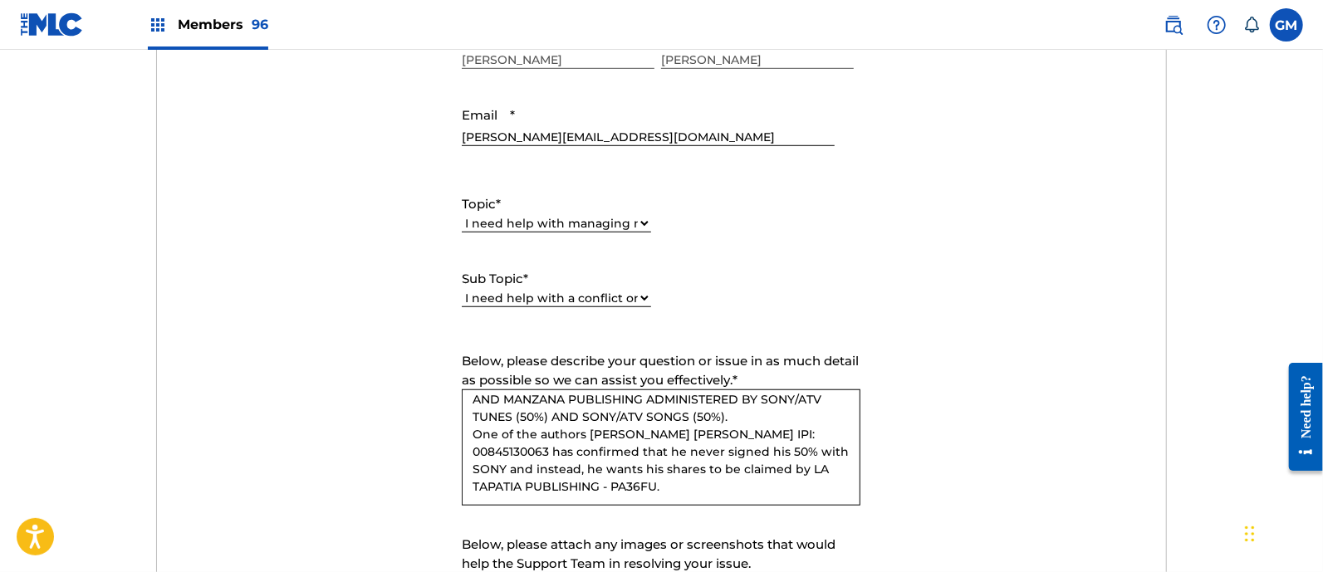
click at [761, 443] on textarea "We´d like to start a dispute on the work THE CHALLENGER NEGRO - EA0W8K on behal…" at bounding box center [661, 448] width 399 height 116
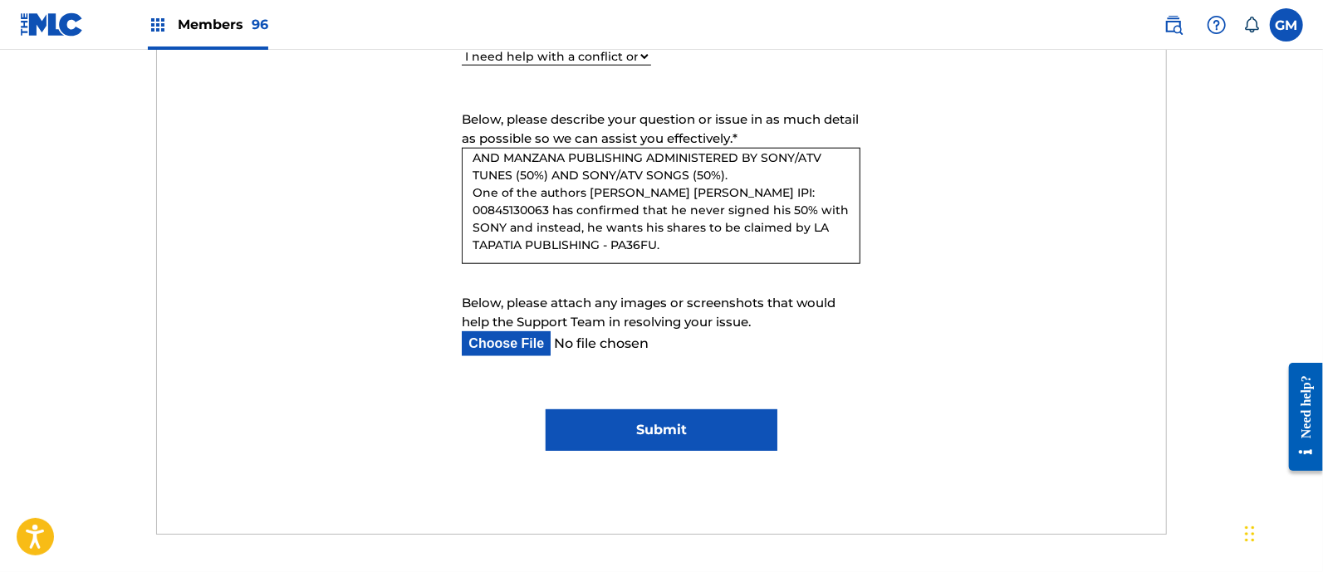
scroll to position [969, 0]
click at [670, 423] on input "Submit" at bounding box center [662, 430] width 232 height 42
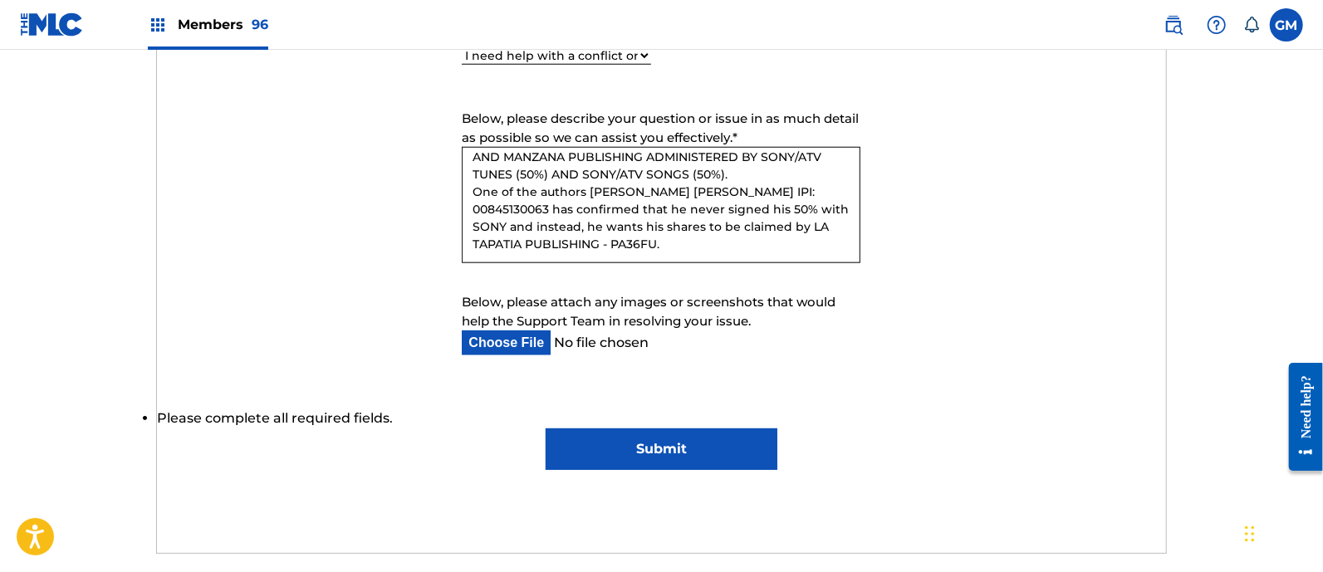
scroll to position [747, 0]
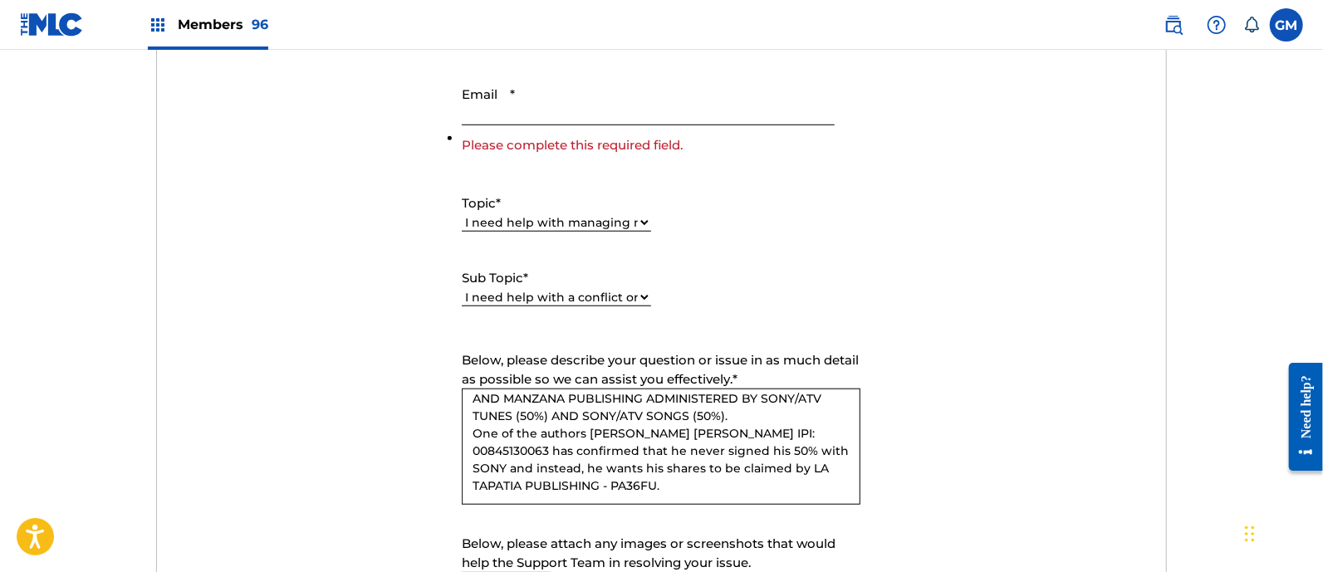
click at [525, 111] on input "Email *" at bounding box center [648, 101] width 372 height 47
type input "[PERSON_NAME][EMAIL_ADDRESS][DOMAIN_NAME]"
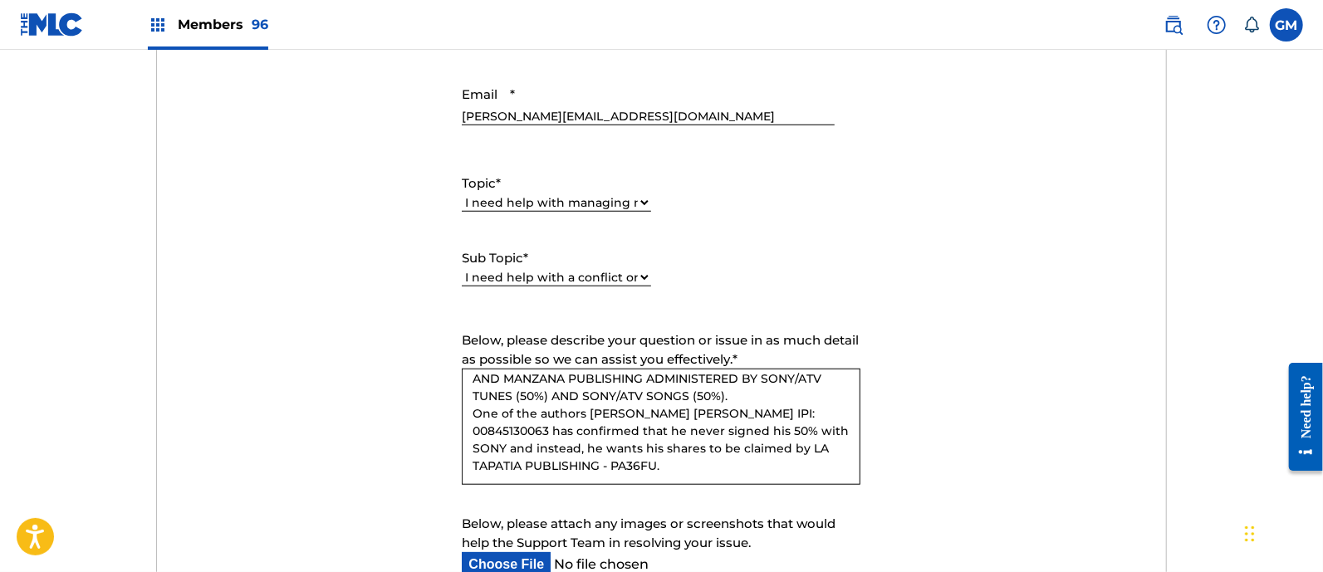
click at [639, 276] on select "Please Select I need help with CWR I need help registering my work(s) in The ML…" at bounding box center [556, 277] width 189 height 17
click at [462, 269] on select "Please Select I need help with CWR I need help registering my work(s) in The ML…" at bounding box center [556, 277] width 189 height 17
click at [640, 277] on select "Please Select I need help with CWR I need help registering my work(s) in The ML…" at bounding box center [556, 277] width 189 height 17
click at [799, 231] on div "Topic * Please Select I need help with my account I need help with managing my …" at bounding box center [661, 230] width 399 height 150
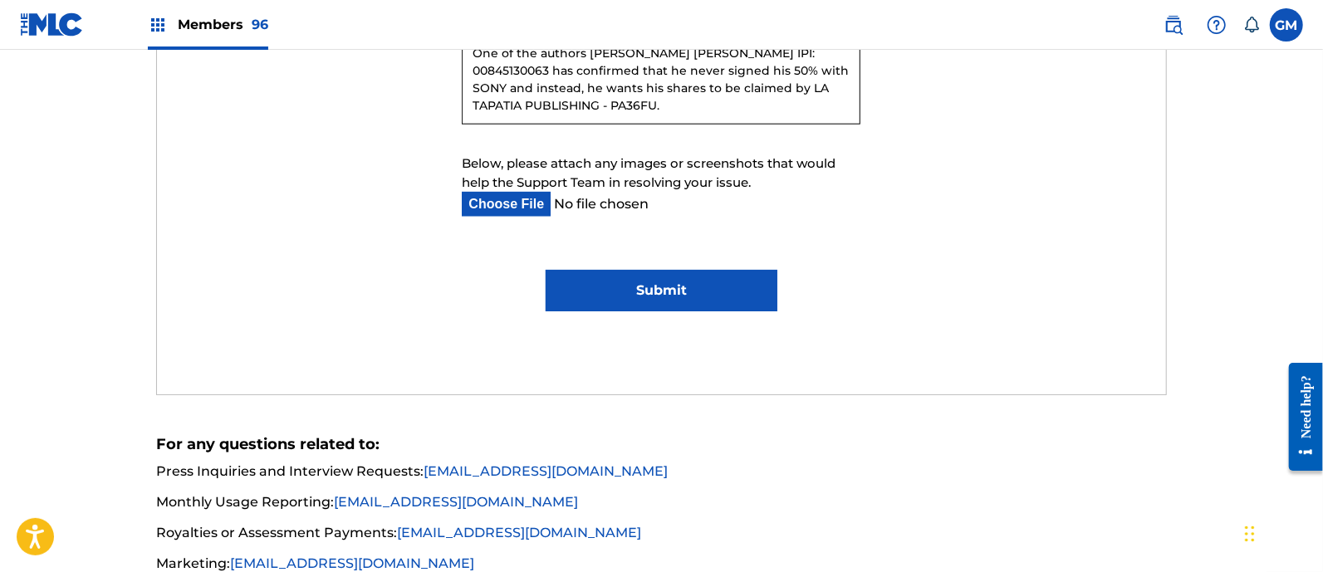
scroll to position [1231, 0]
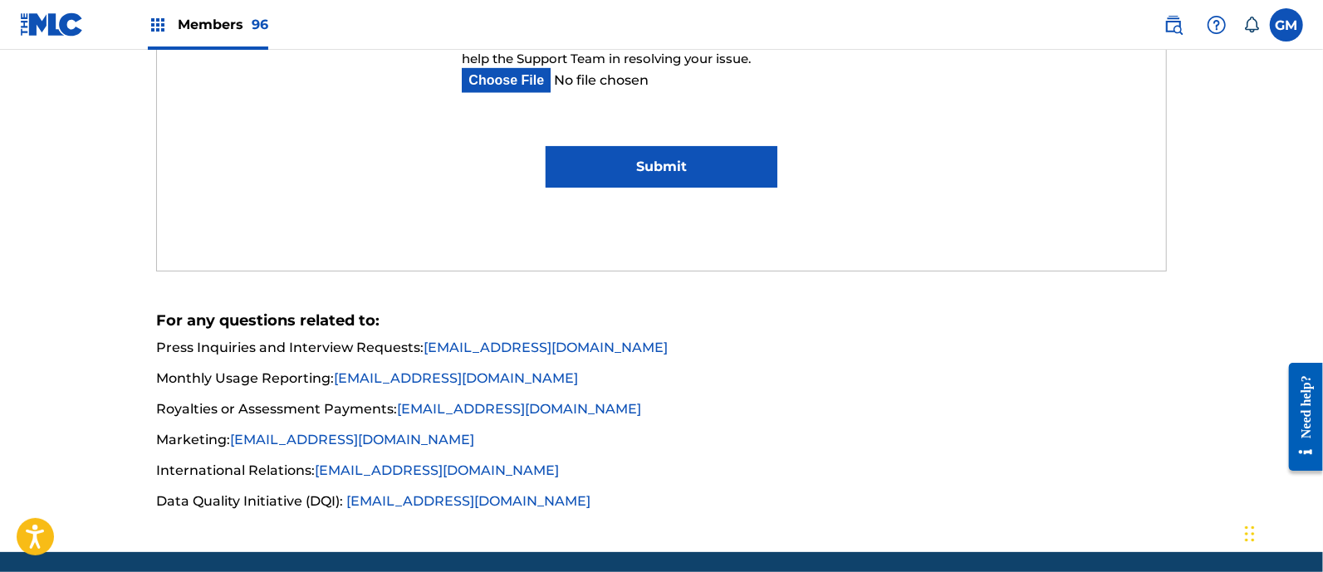
click at [631, 164] on input "Submit" at bounding box center [662, 167] width 232 height 42
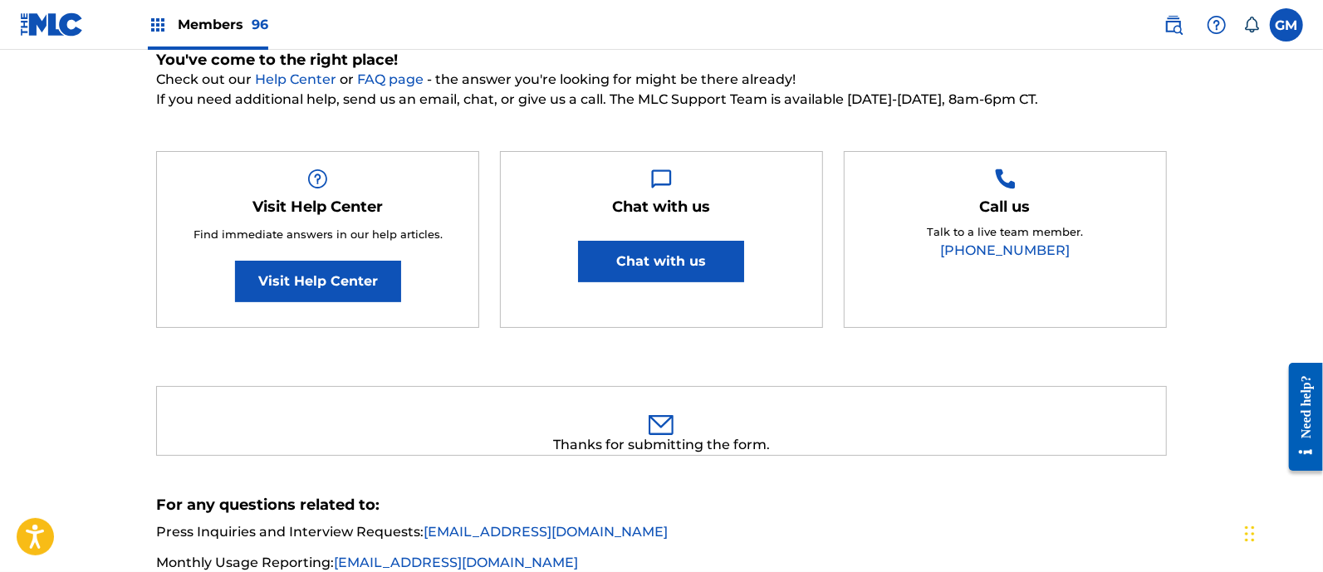
scroll to position [0, 0]
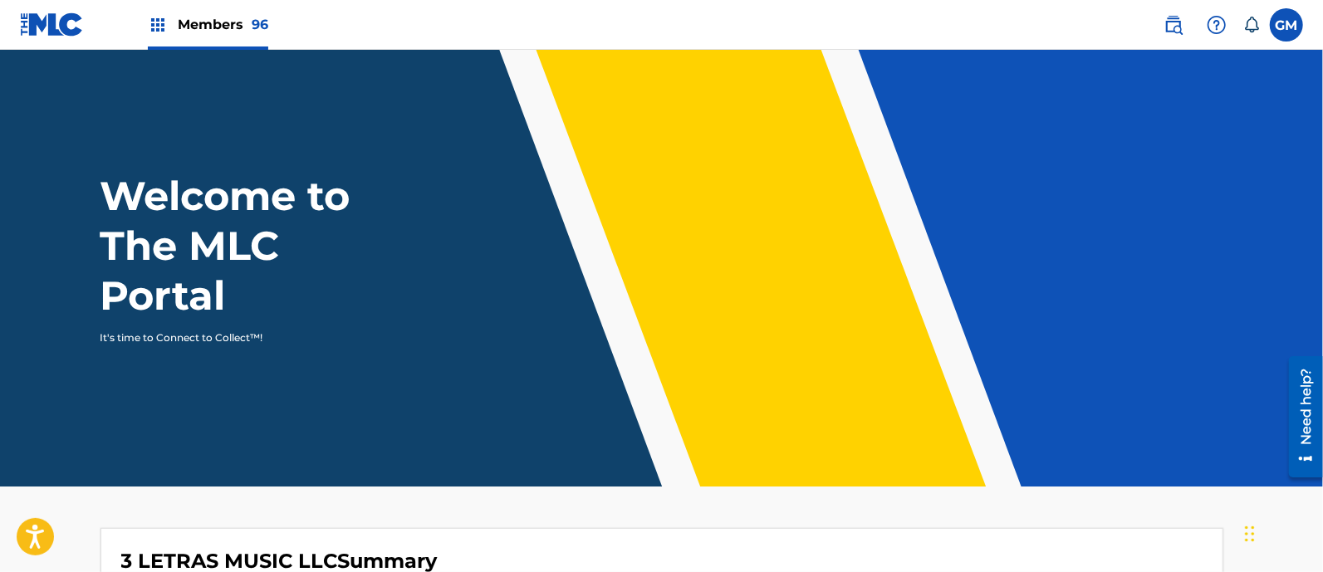
click at [1178, 27] on img at bounding box center [1174, 25] width 20 height 20
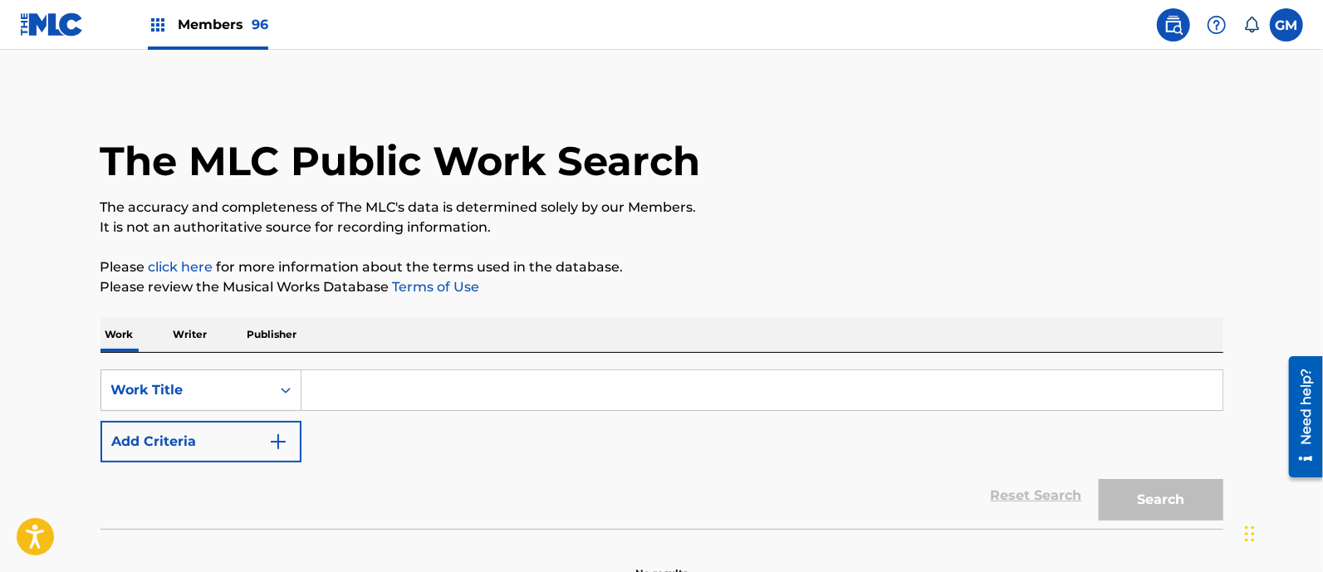
click at [422, 396] on input "Search Form" at bounding box center [762, 391] width 921 height 40
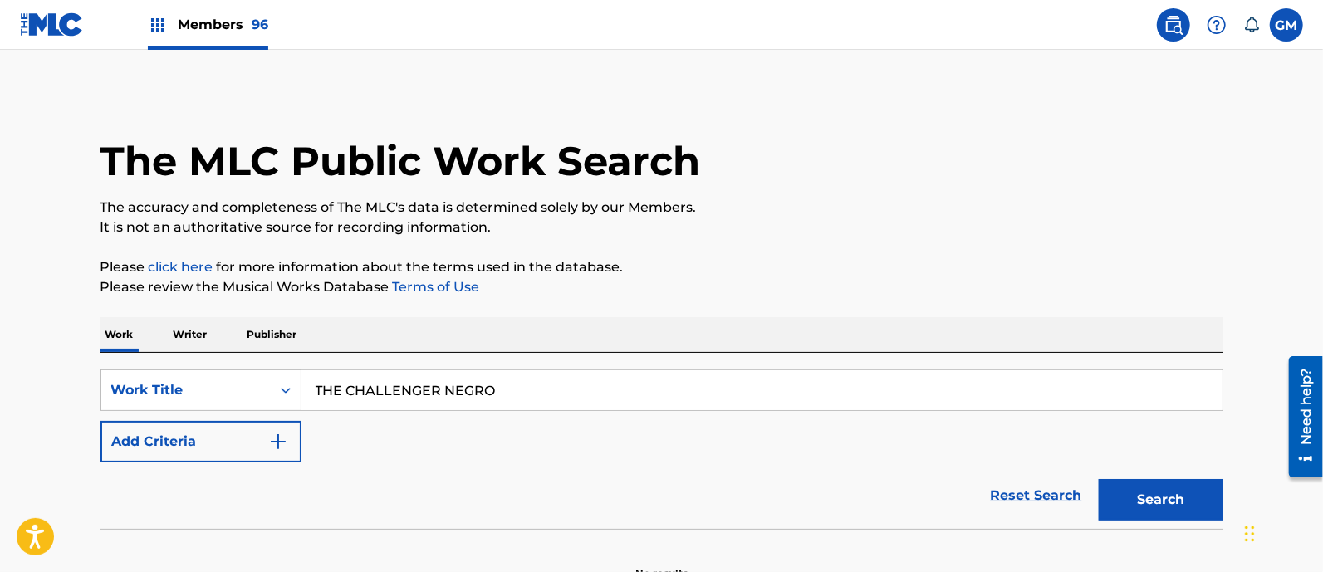
type input "THE CHALLENGER NEGRO"
click at [1099, 479] on button "Search" at bounding box center [1161, 500] width 125 height 42
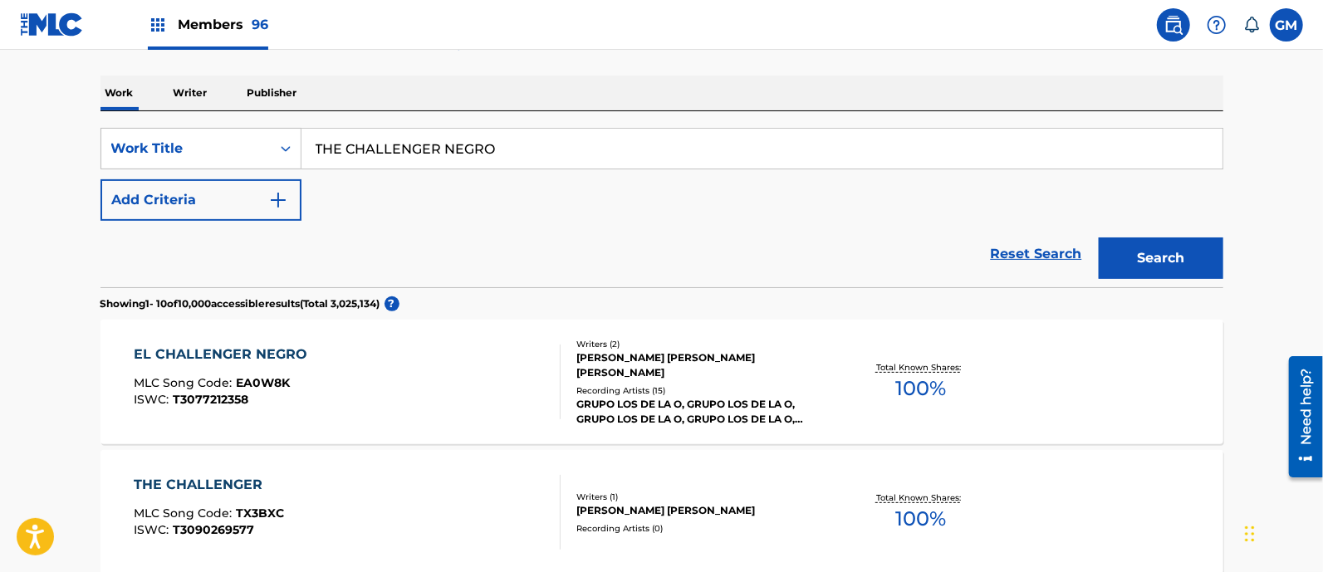
click at [388, 371] on div "EL CHALLENGER NEGRO MLC Song Code : EA0W8K ISWC : T3077212358" at bounding box center [347, 382] width 427 height 75
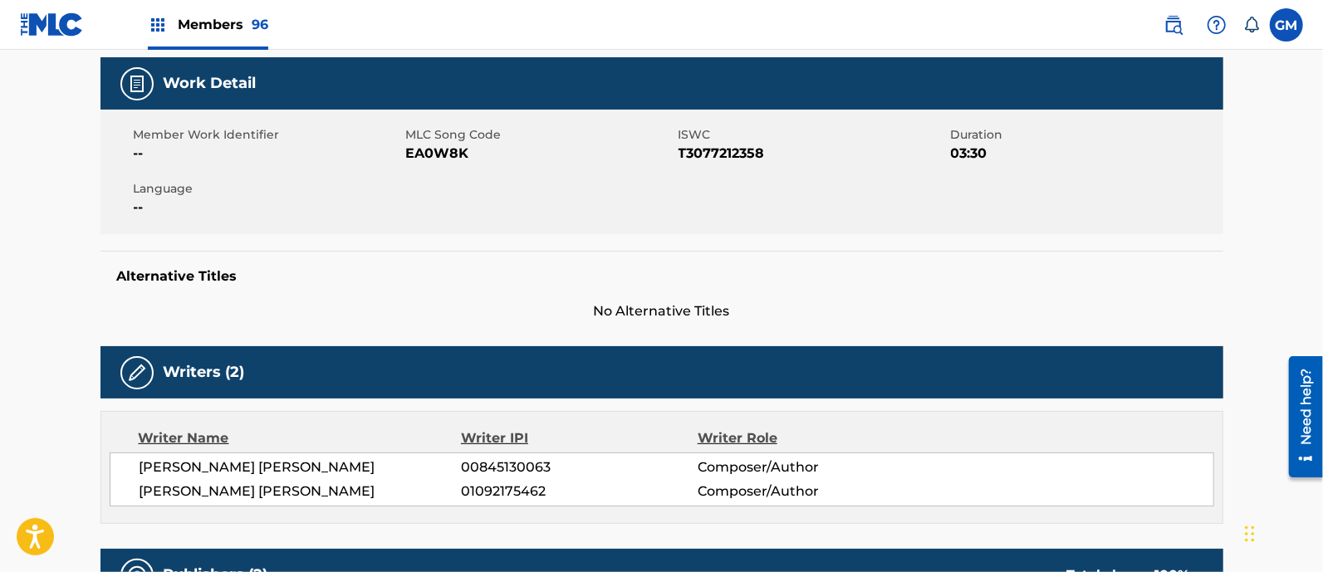
scroll to position [242, 0]
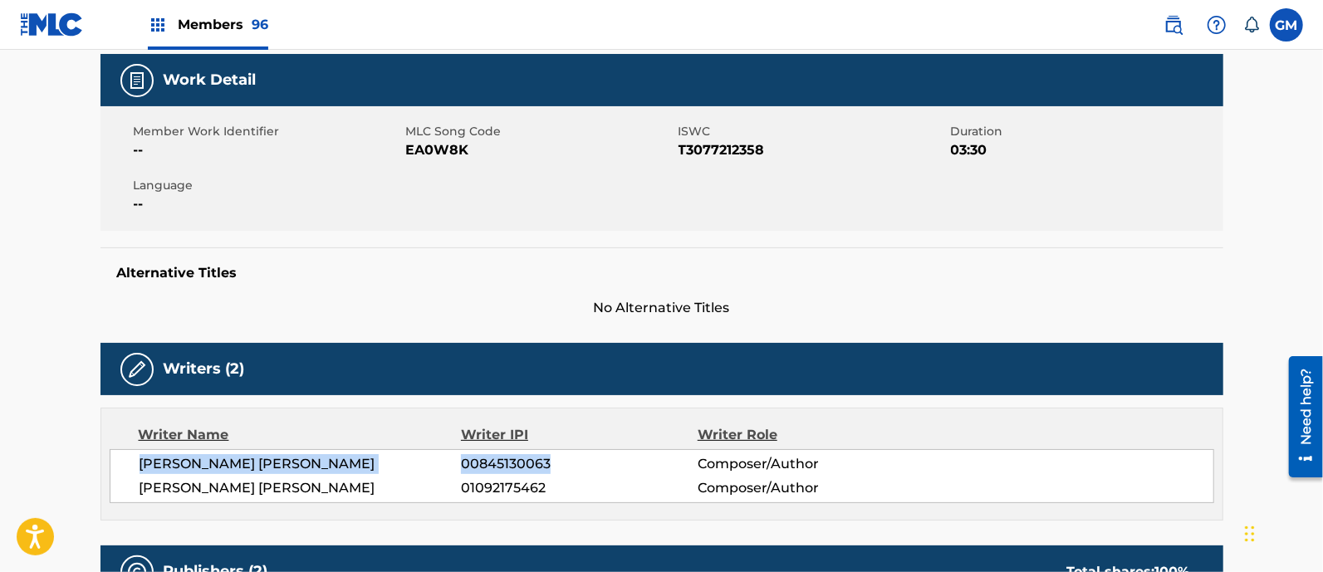
drag, startPoint x: 140, startPoint y: 460, endPoint x: 553, endPoint y: 466, distance: 413.8
click at [553, 466] on div "CARLOS ALBERTO MERCADO HERMOSILLO 00845130063 Composer/Author" at bounding box center [677, 464] width 1074 height 20
copy div "CARLOS ALBERTO MERCADO HERMOSILLO 00845130063"
click at [459, 218] on div "Member Work Identifier -- MLC Song Code EA0W8K ISWC T3077212358 Duration 03:30 …" at bounding box center [662, 168] width 1123 height 125
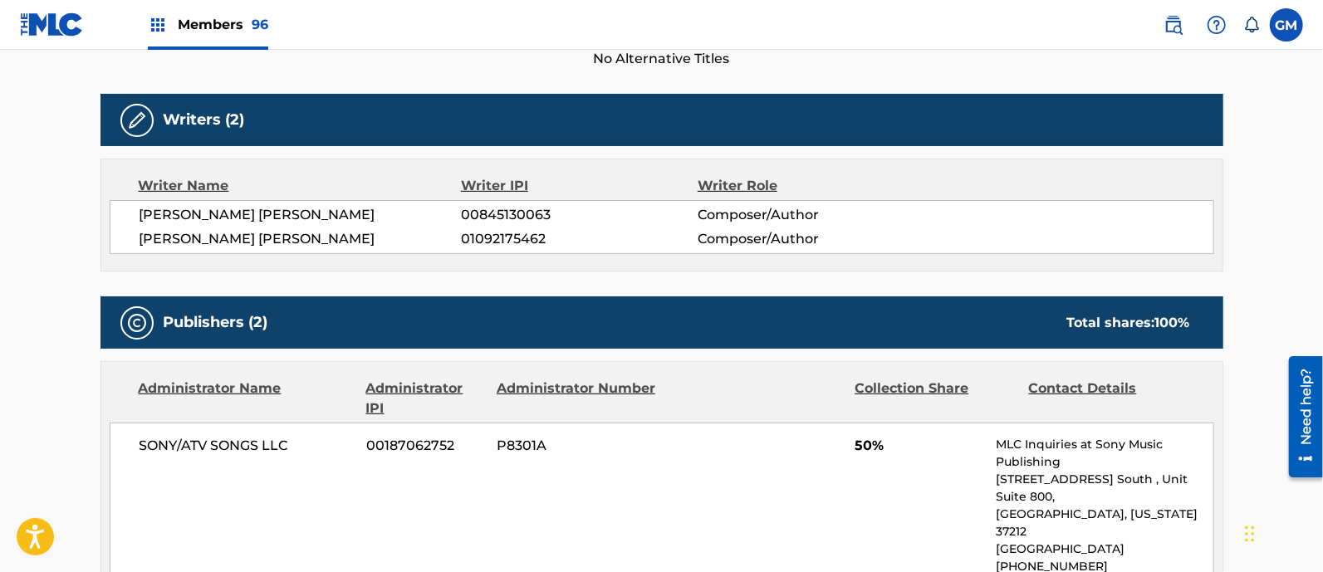
scroll to position [484, 0]
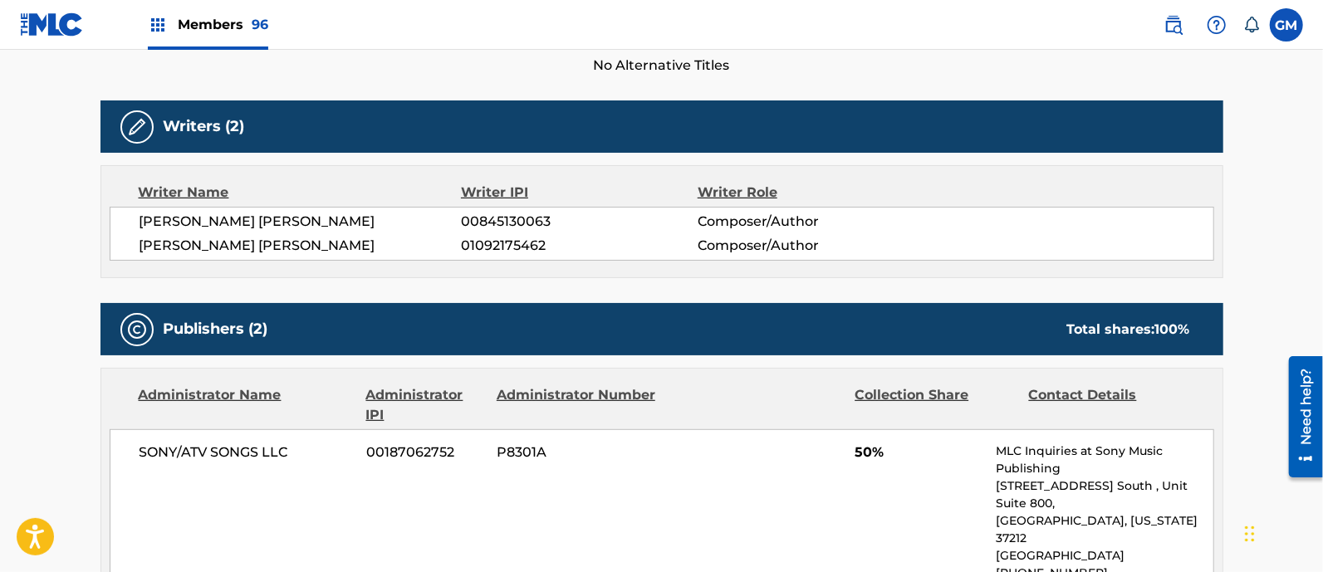
click at [1298, 404] on div "Need help?" at bounding box center [1305, 406] width 22 height 76
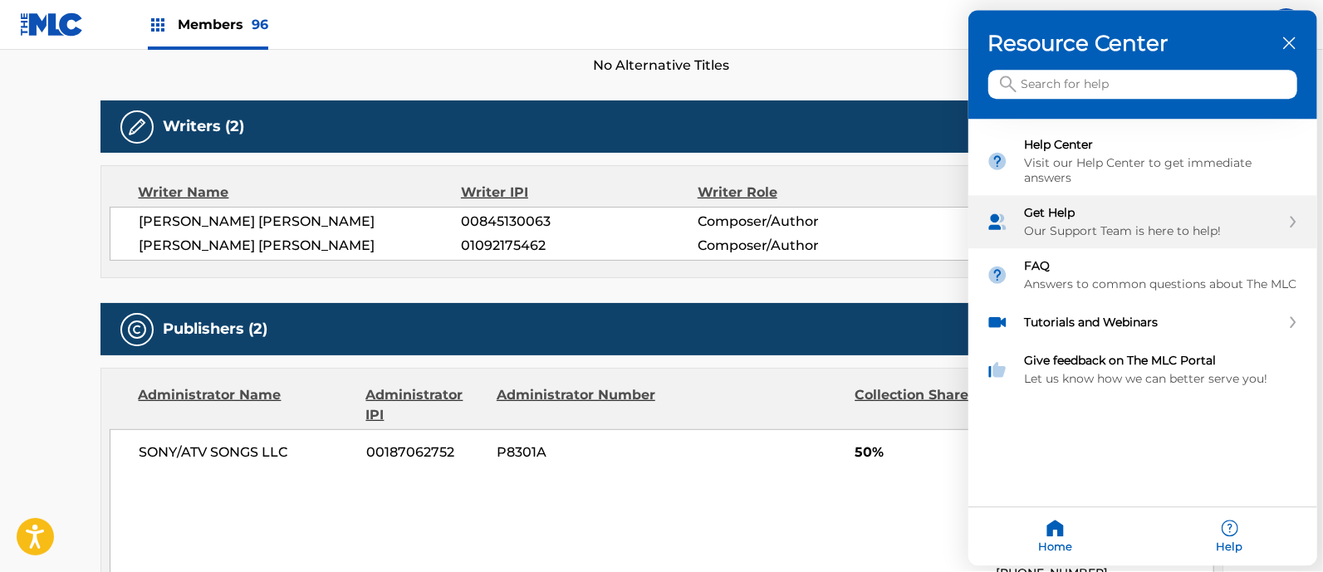
click at [1066, 217] on div "Get Help Our Support Team is here to help!" at bounding box center [1153, 222] width 256 height 33
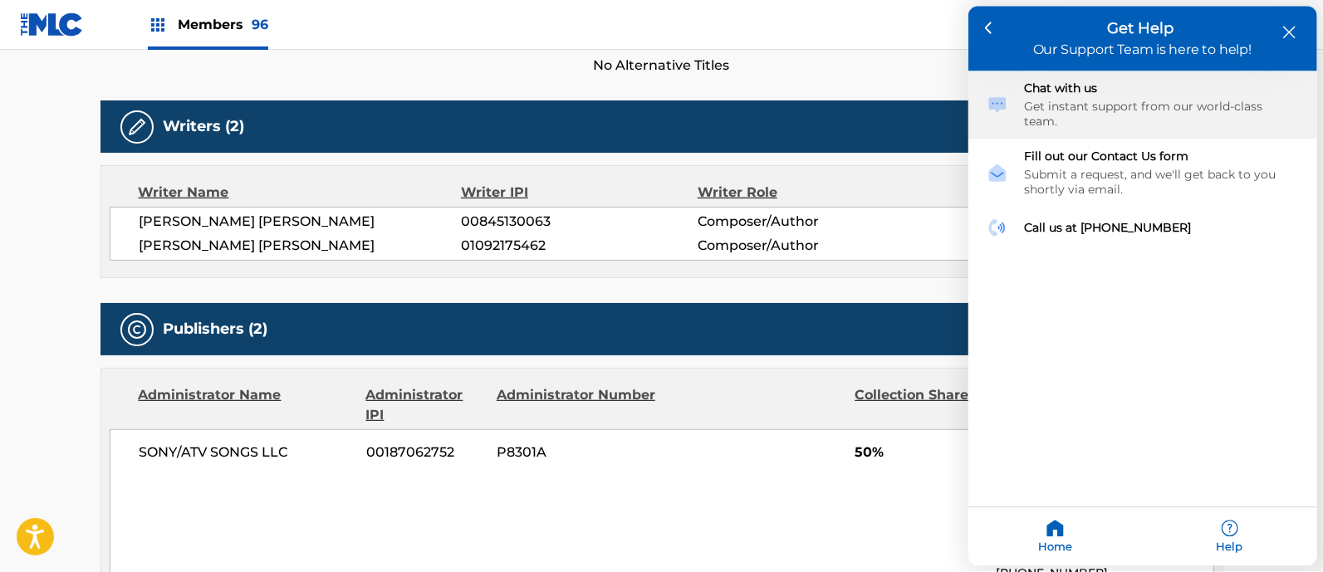
click at [1078, 96] on div "Chat with us Get instant support from our world-class team." at bounding box center [1162, 105] width 274 height 48
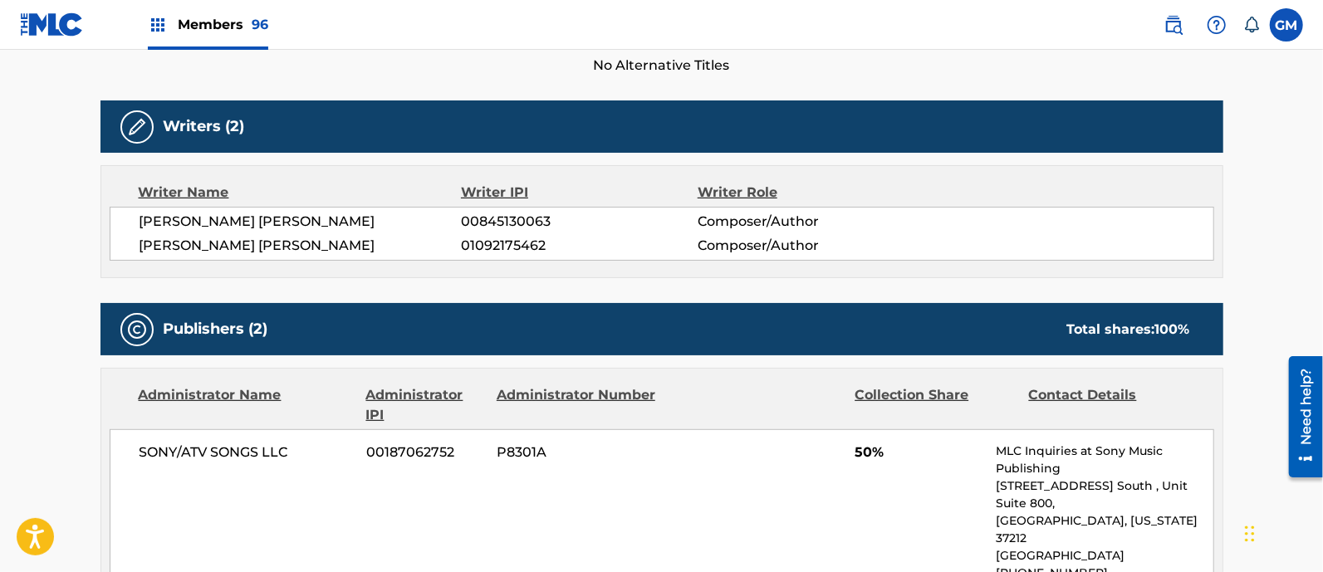
click at [891, 31] on nav "Members 96 GM GM GERARDO MARTINEZ gerardom@aimusicent.com Notification Preferen…" at bounding box center [661, 25] width 1323 height 50
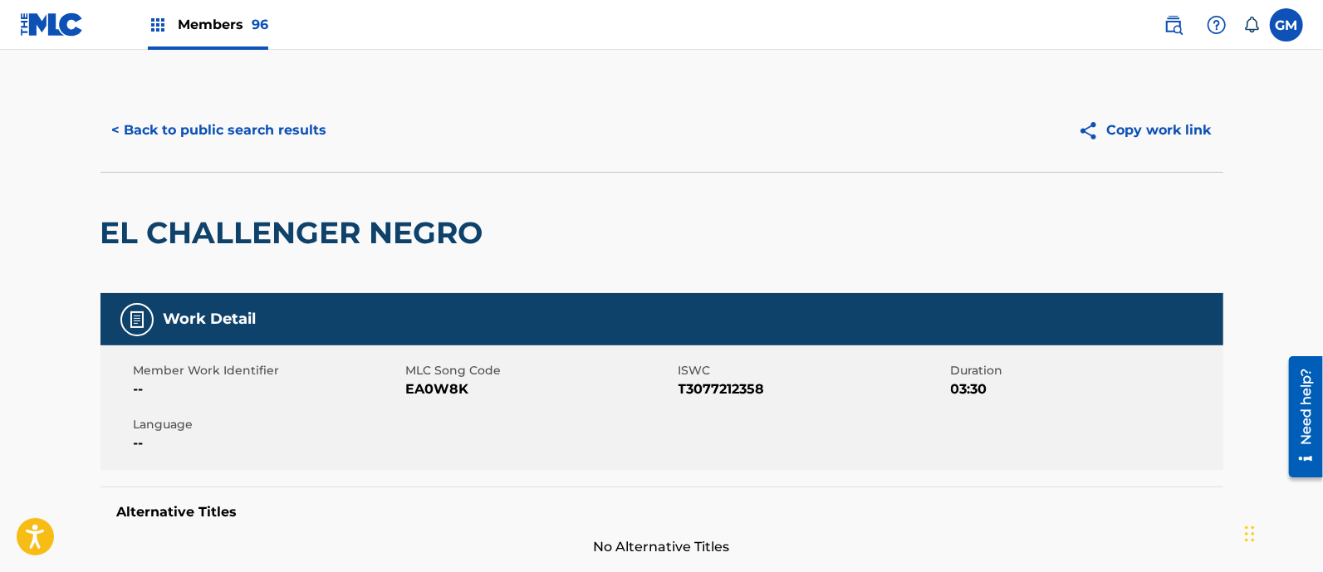
scroll to position [0, 0]
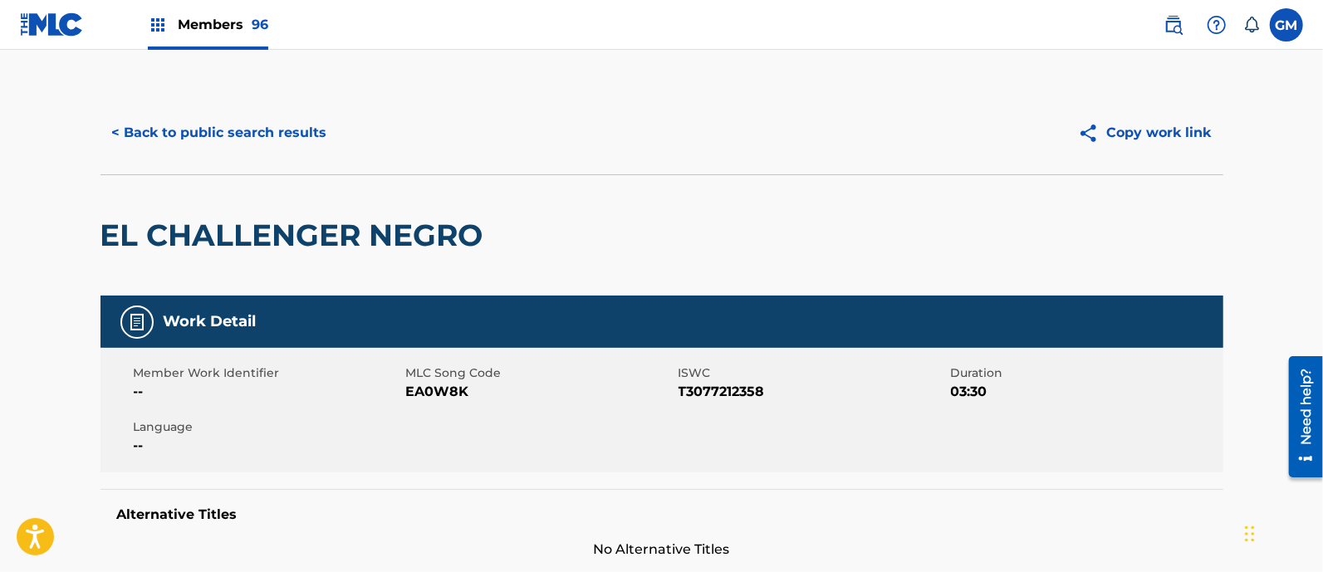
click at [228, 29] on span "Members 96" at bounding box center [223, 24] width 91 height 19
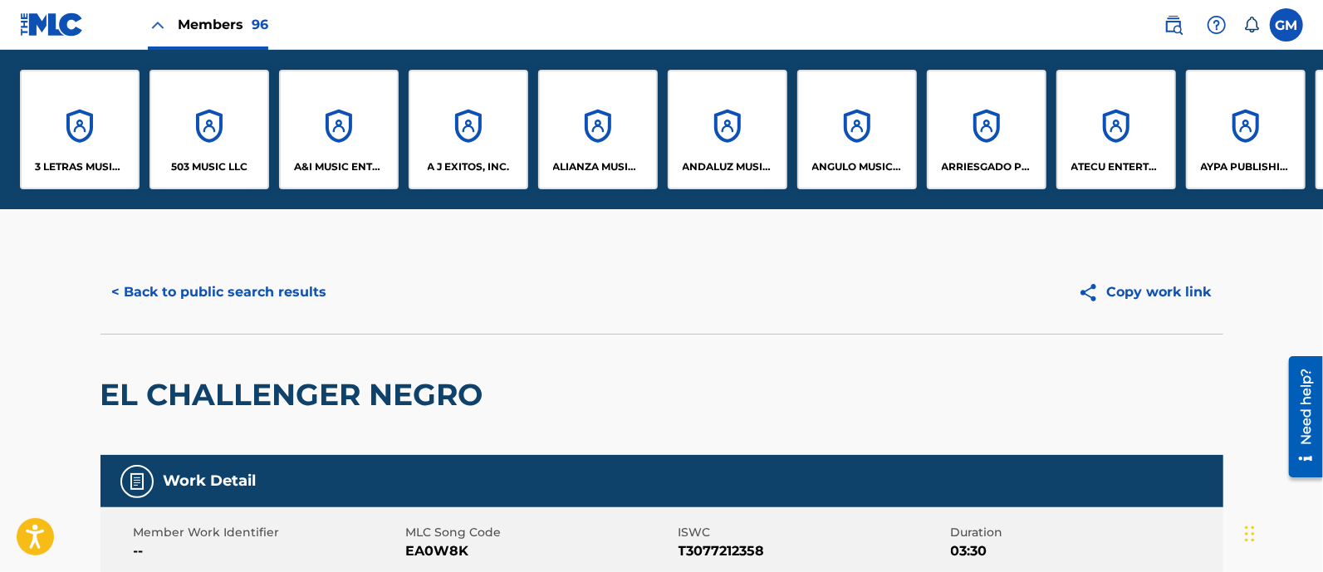
click at [209, 153] on div "503 MUSIC LLC" at bounding box center [210, 130] width 120 height 120
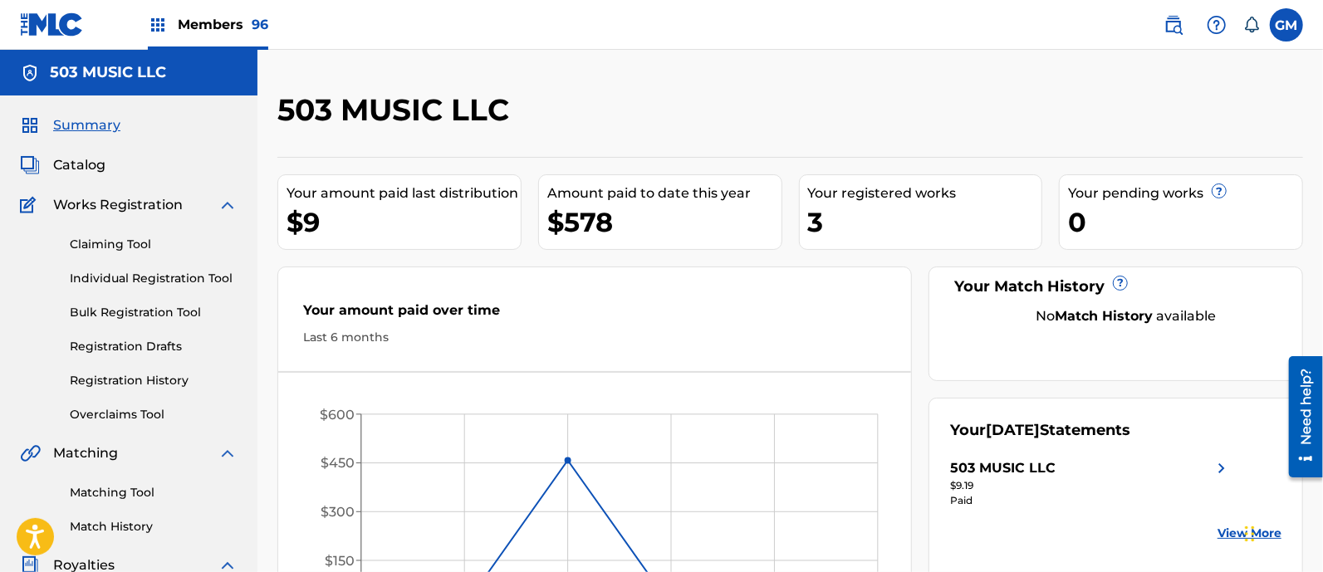
click at [228, 22] on span "Members 96" at bounding box center [223, 24] width 91 height 19
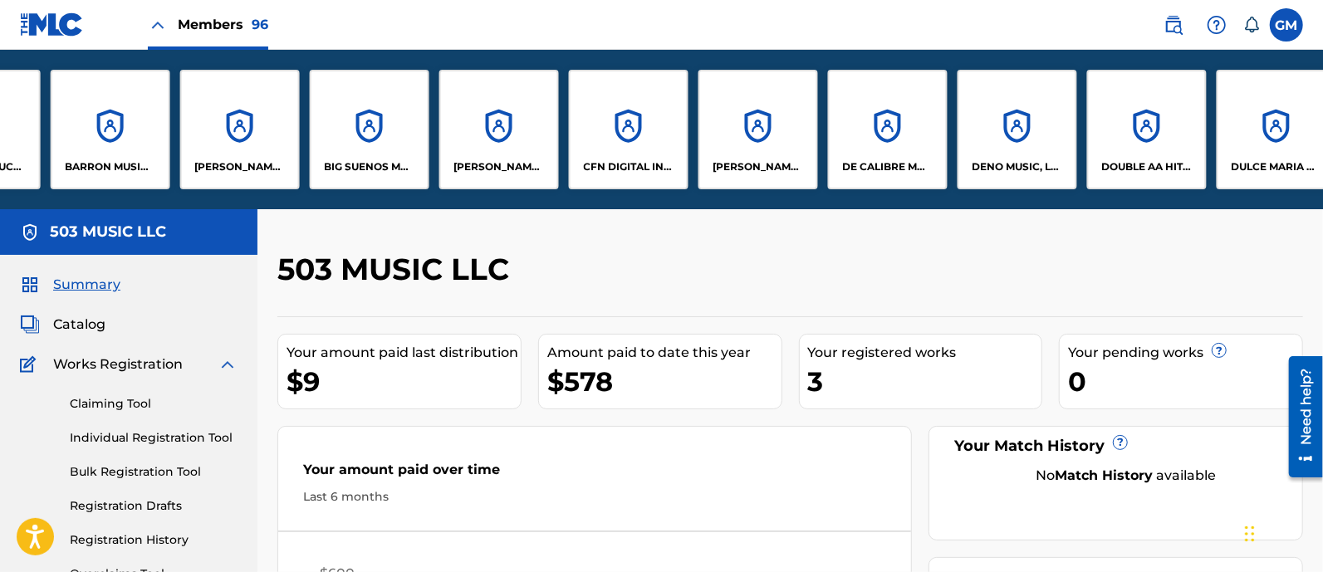
scroll to position [0, 1402]
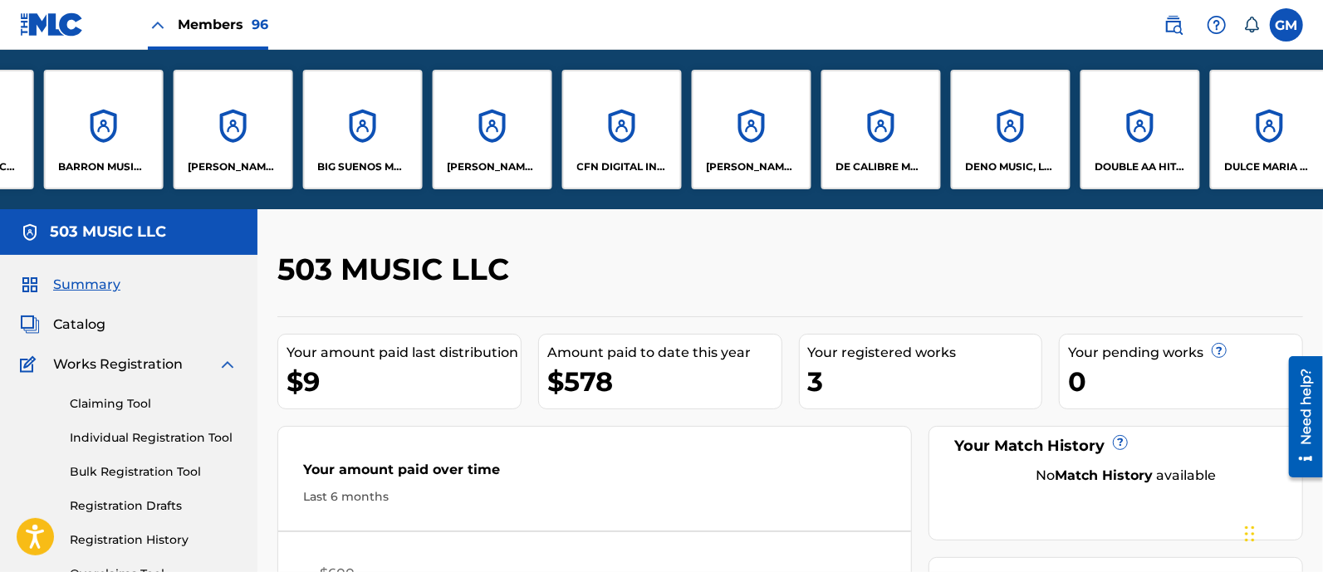
click at [348, 155] on div "BIG SUENOS MELODIES LLC" at bounding box center [363, 130] width 120 height 120
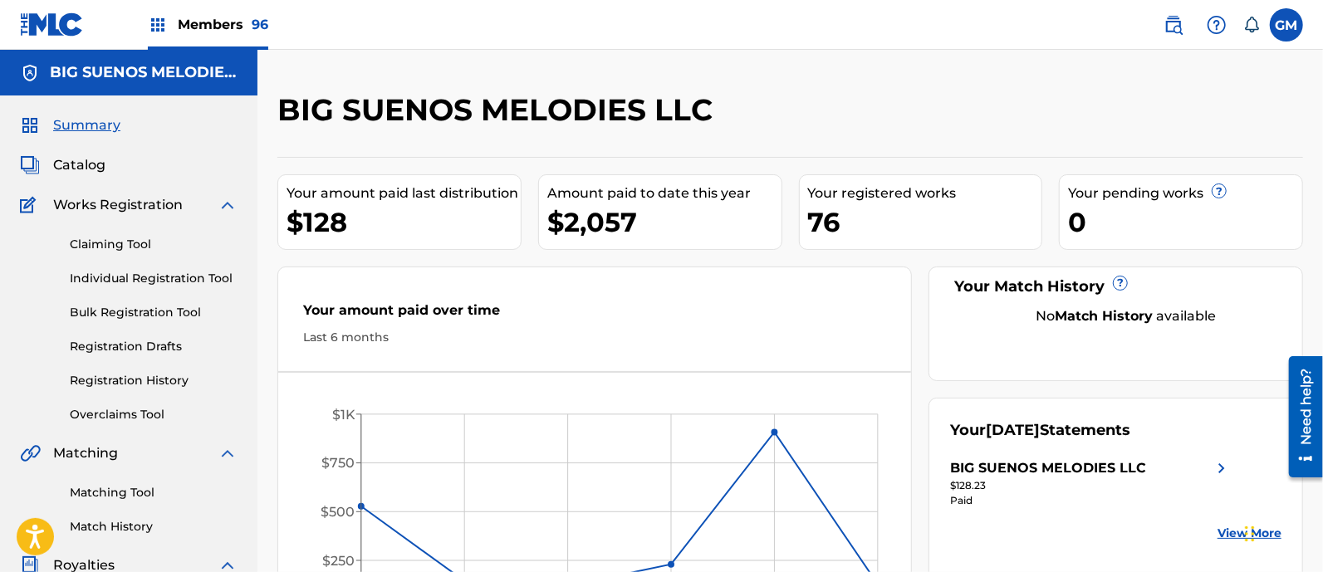
click at [1309, 429] on div "Need help?" at bounding box center [1305, 406] width 22 height 76
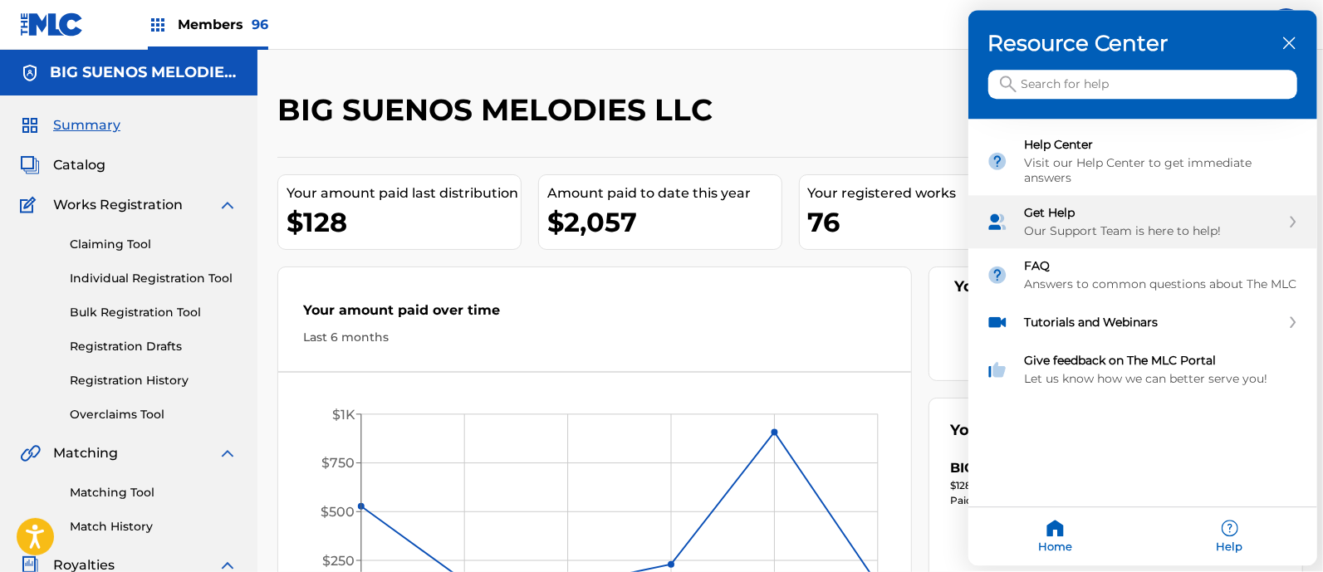
click at [1083, 218] on div "Get Help Our Support Team is here to help!" at bounding box center [1153, 222] width 256 height 33
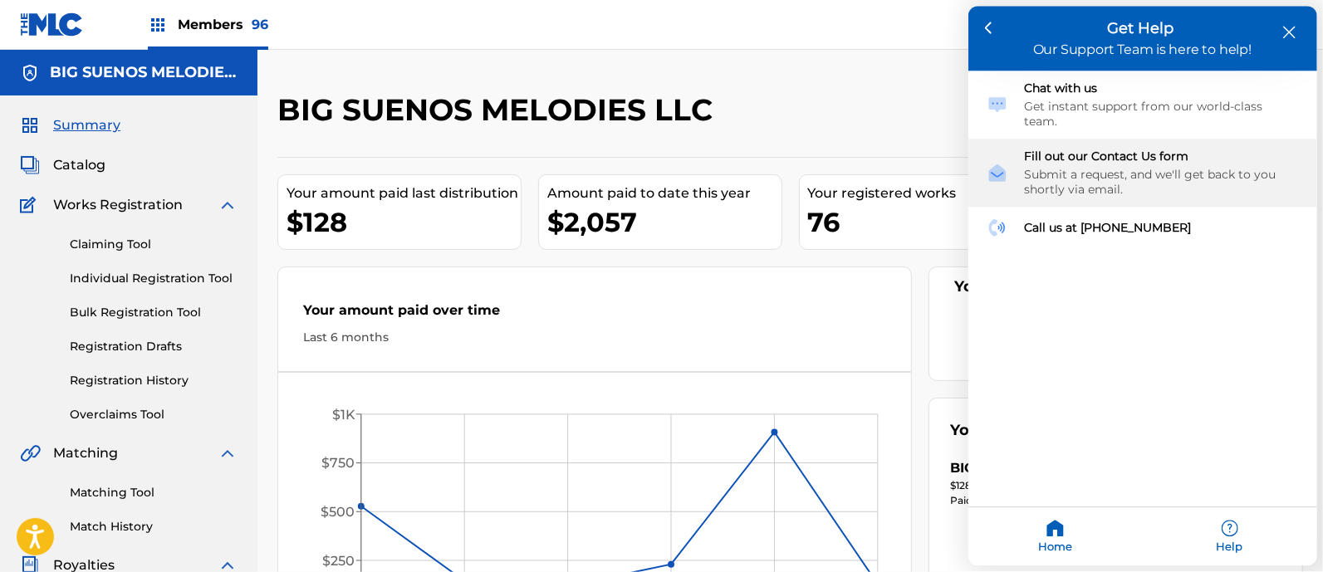
click at [1091, 150] on div "Fill out our Contact Us form" at bounding box center [1162, 157] width 274 height 15
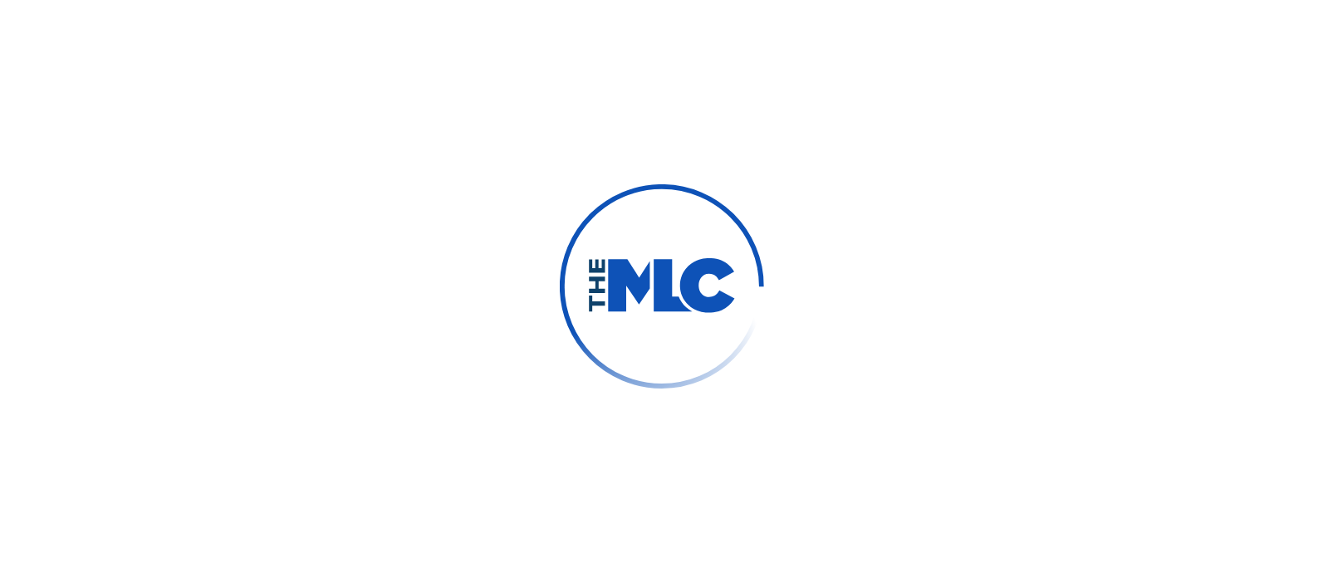
type input "[PERSON_NAME]"
type input "[PERSON_NAME][EMAIL_ADDRESS][DOMAIN_NAME]"
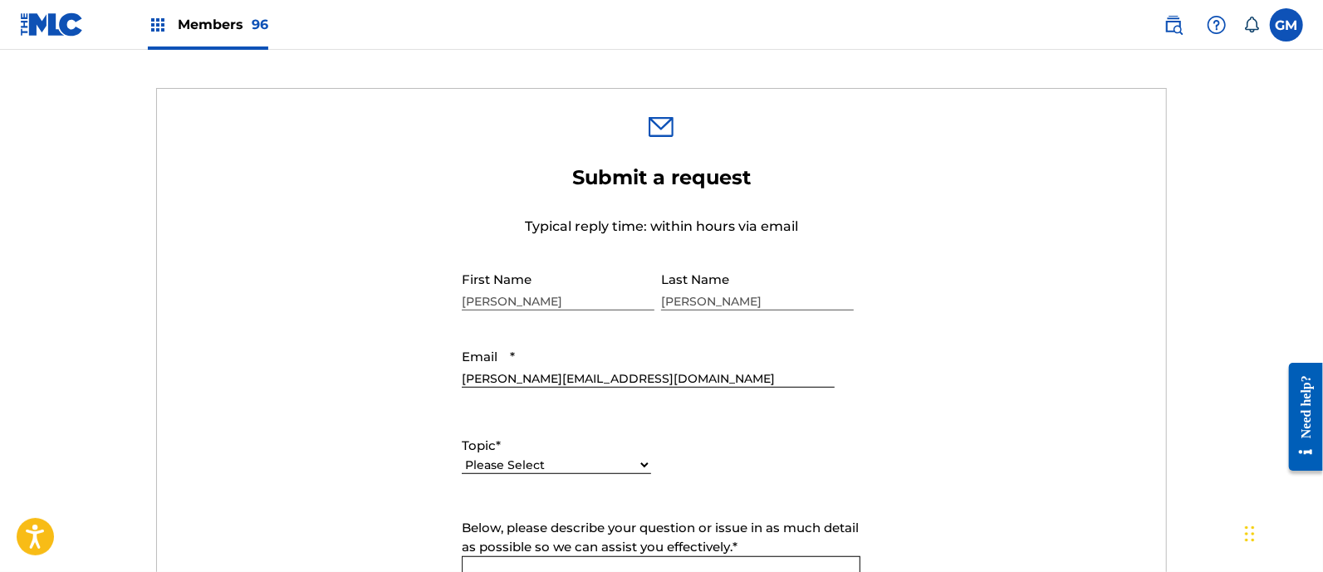
scroll to position [726, 0]
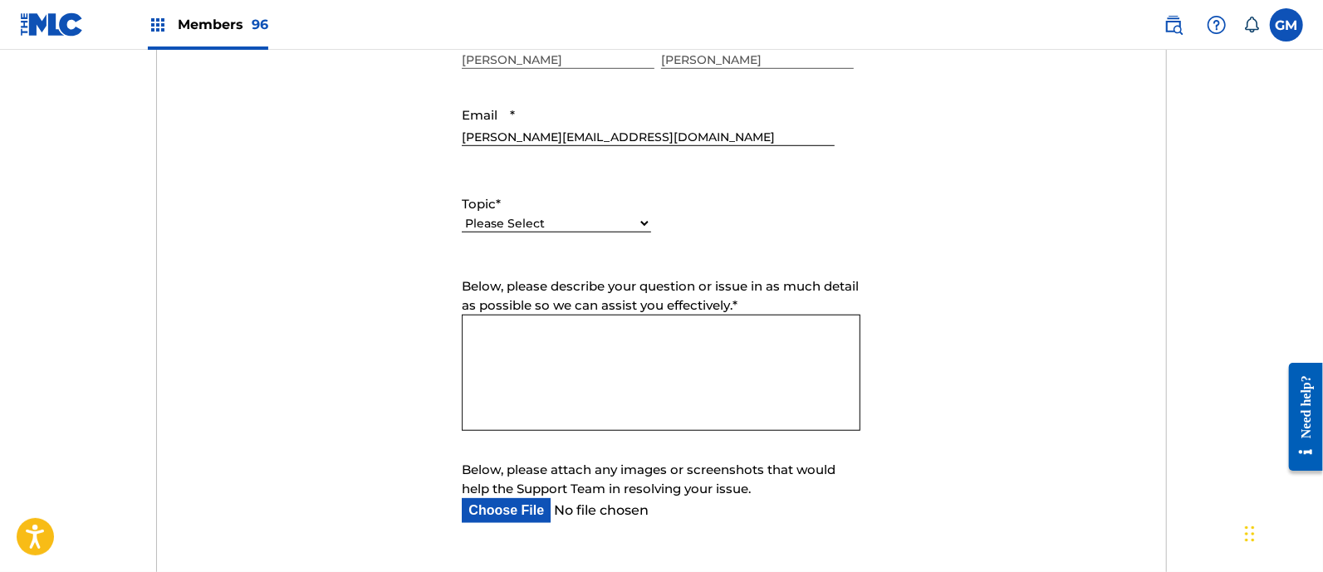
click at [569, 217] on select "Please Select I need help with my account I need help with managing my catalog …" at bounding box center [556, 223] width 189 height 17
select select "I need help with my account"
click at [462, 215] on select "Please Select I need help with my account I need help with managing my catalog …" at bounding box center [556, 223] width 189 height 17
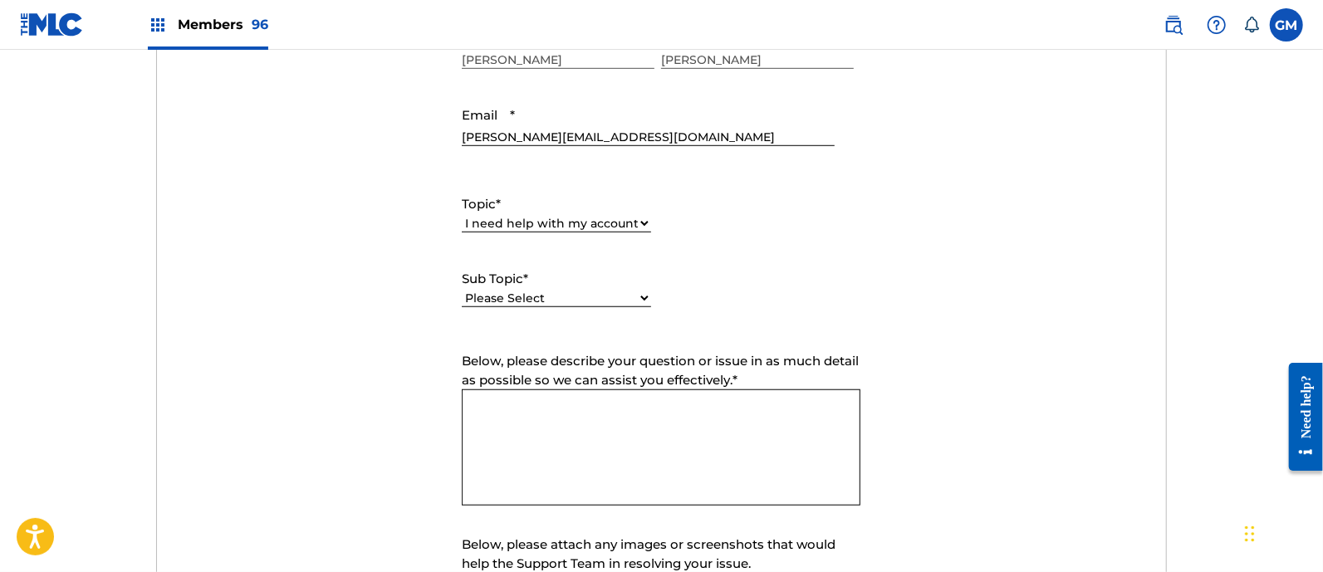
click at [549, 297] on select "Please Select I need help with my user account I can't log in to my user accoun…" at bounding box center [556, 298] width 189 height 17
select select "I need help with my Member account"
click at [462, 290] on select "Please Select I need help with my user account I can't log in to my user accoun…" at bounding box center [556, 298] width 189 height 17
click at [504, 401] on textarea "Below, please describe your question or issue in as much detail as possible so …" at bounding box center [661, 448] width 399 height 116
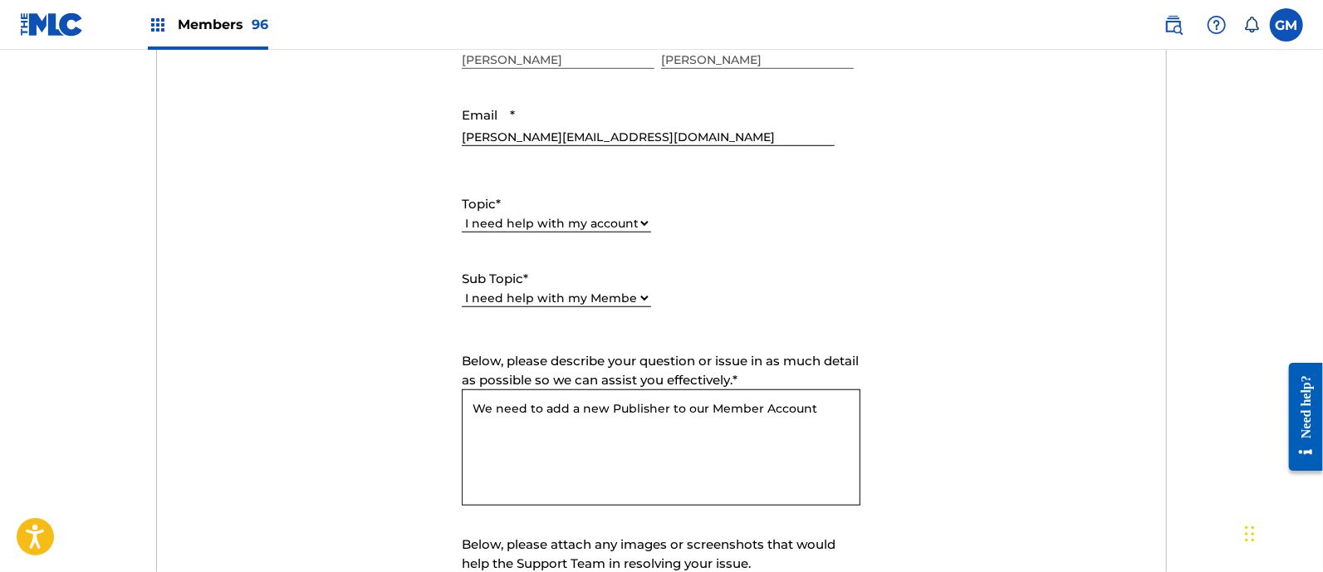
click at [821, 408] on textarea "We need to add a new Publisher to our Member Account" at bounding box center [661, 448] width 399 height 116
paste textarea "BIG SUENOS MELODIES LLC"
paste textarea "P177JR"
paste textarea "BIG SUENOS MUSIC (ASCAP) #1307877234"
click at [720, 443] on textarea "We need to add a new Publisher to our Member Account BIG SUENOS MELODIES LLC - …" at bounding box center [661, 448] width 399 height 116
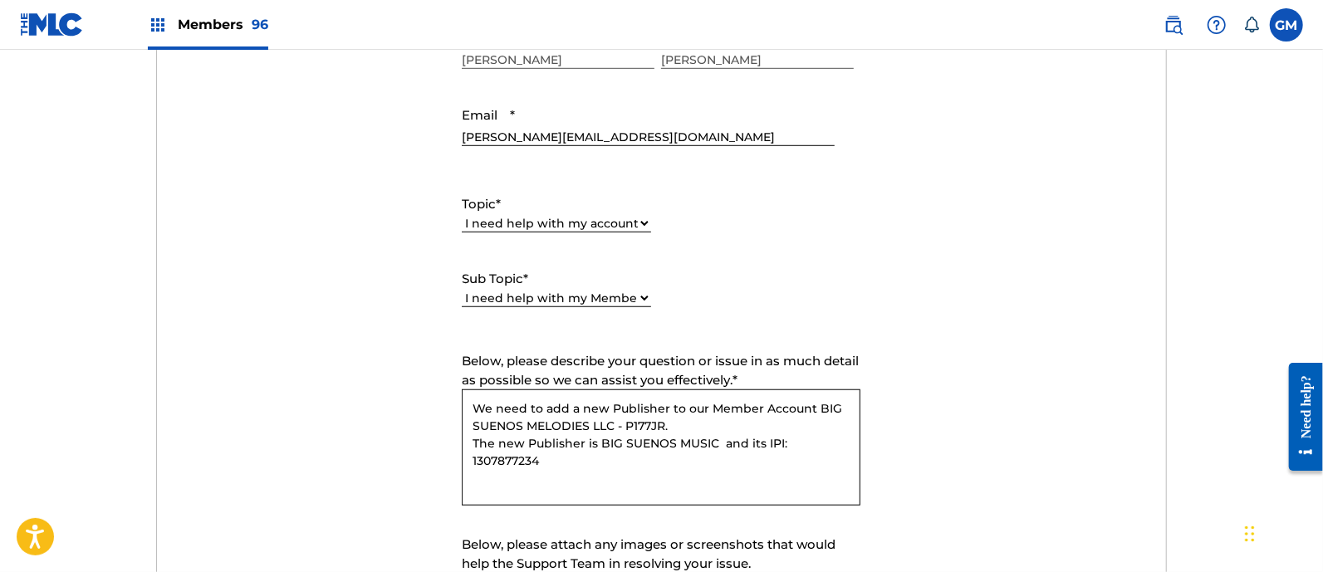
drag, startPoint x: 723, startPoint y: 439, endPoint x: 763, endPoint y: 439, distance: 39.9
click at [763, 439] on textarea "We need to add a new Publisher to our Member Account BIG SUENOS MELODIES LLC - …" at bounding box center [661, 448] width 399 height 116
click at [850, 443] on textarea "We need to add a new Publisher to our Member Account BIG SUENOS MELODIES LLC - …" at bounding box center [661, 448] width 399 height 116
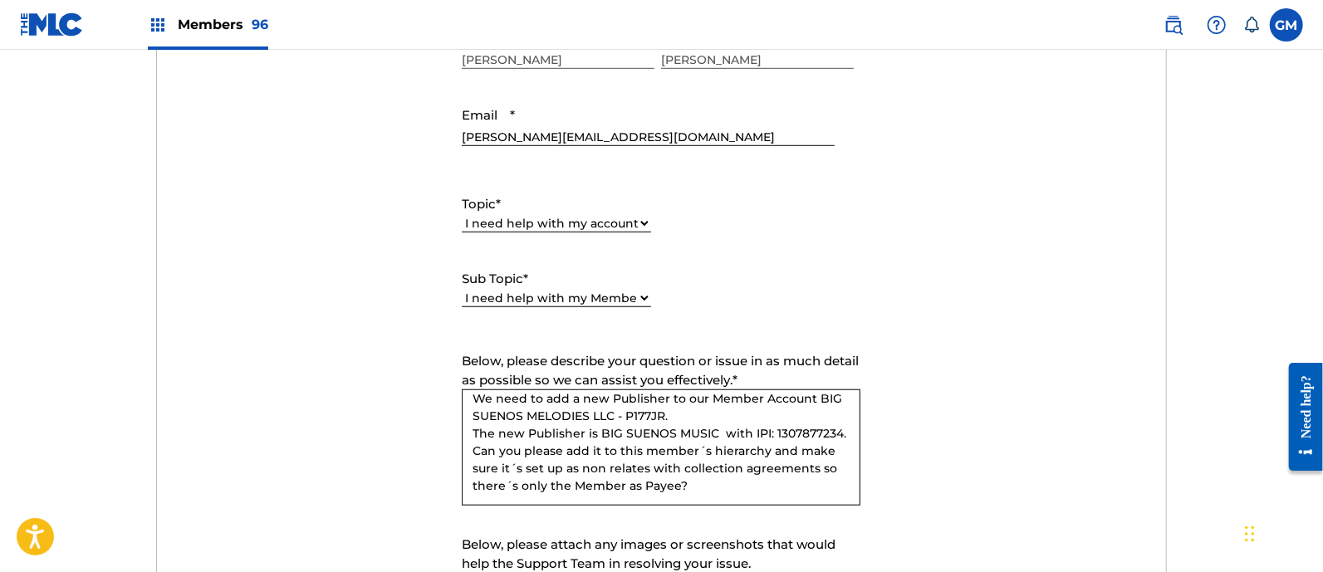
scroll to position [27, 0]
click at [753, 484] on textarea "We need to add a new Publisher to our Member Account BIG SUENOS MELODIES LLC - …" at bounding box center [661, 448] width 399 height 116
paste textarea "BIG SUENOS MELODIES LLC (July 24, 2025 Checks for the moment) P177JR CRICKET ME…"
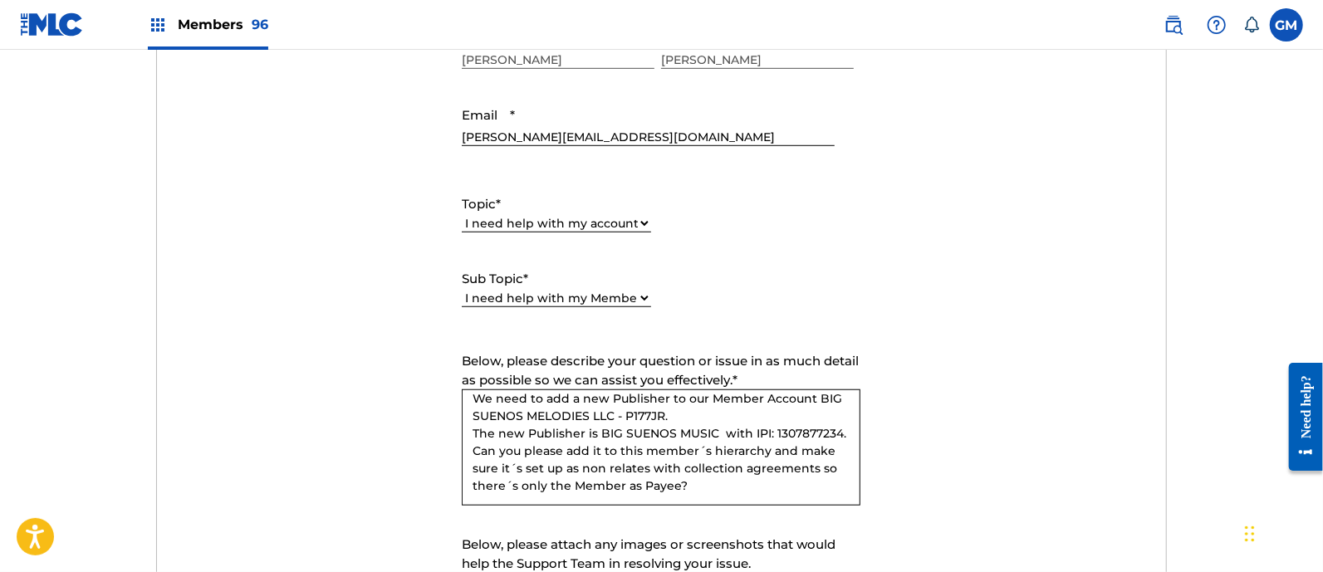
click at [729, 460] on textarea "We need to add a new Publisher to our Member Account BIG SUENOS MELODIES LLC - …" at bounding box center [661, 448] width 399 height 116
click at [768, 426] on textarea "We need to add a new Publisher to our Member Account BIG SUENOS MELODIES LLC - …" at bounding box center [661, 448] width 399 height 116
click at [763, 432] on textarea "We need to add a new Publisher to our Member Account BIG SUENOS MELODIES LLC - …" at bounding box center [661, 448] width 399 height 116
click at [709, 430] on textarea "We need to add a new Publisher to our Member Account BIG SUENOS MELODIES LLC - …" at bounding box center [661, 448] width 399 height 116
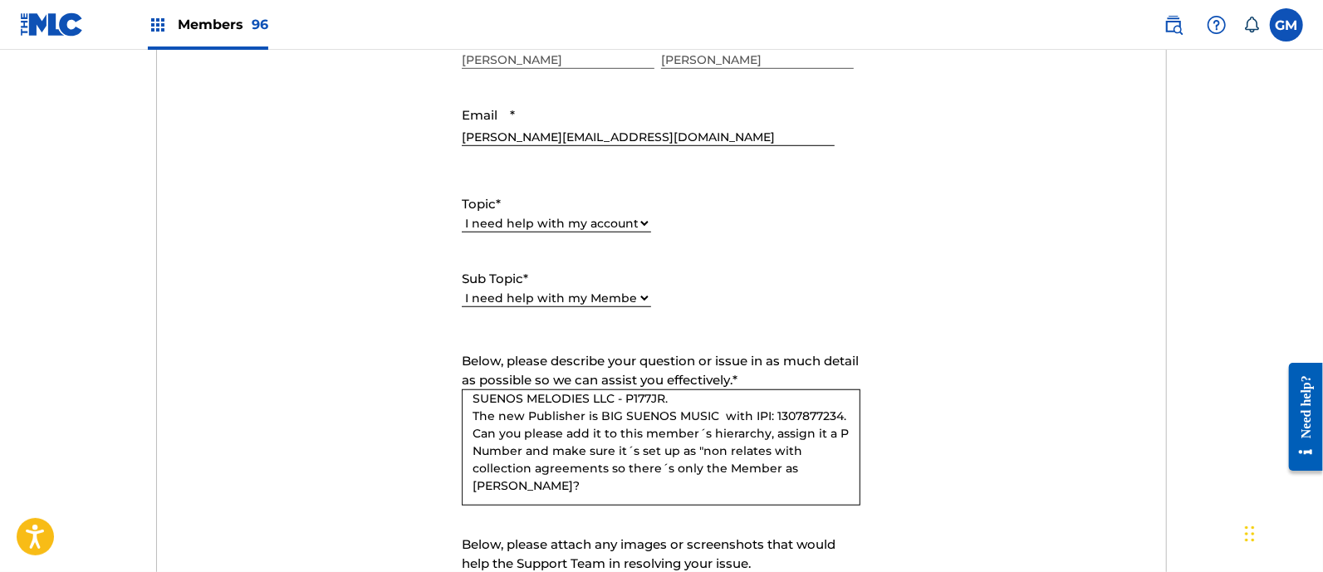
click at [606, 449] on textarea "We need to add a new Publisher to our Member Account BIG SUENOS MELODIES LLC - …" at bounding box center [661, 448] width 399 height 116
click at [572, 475] on textarea "We need to add a new Publisher to our Member Account BIG SUENOS MELODIES LLC - …" at bounding box center [661, 448] width 399 height 116
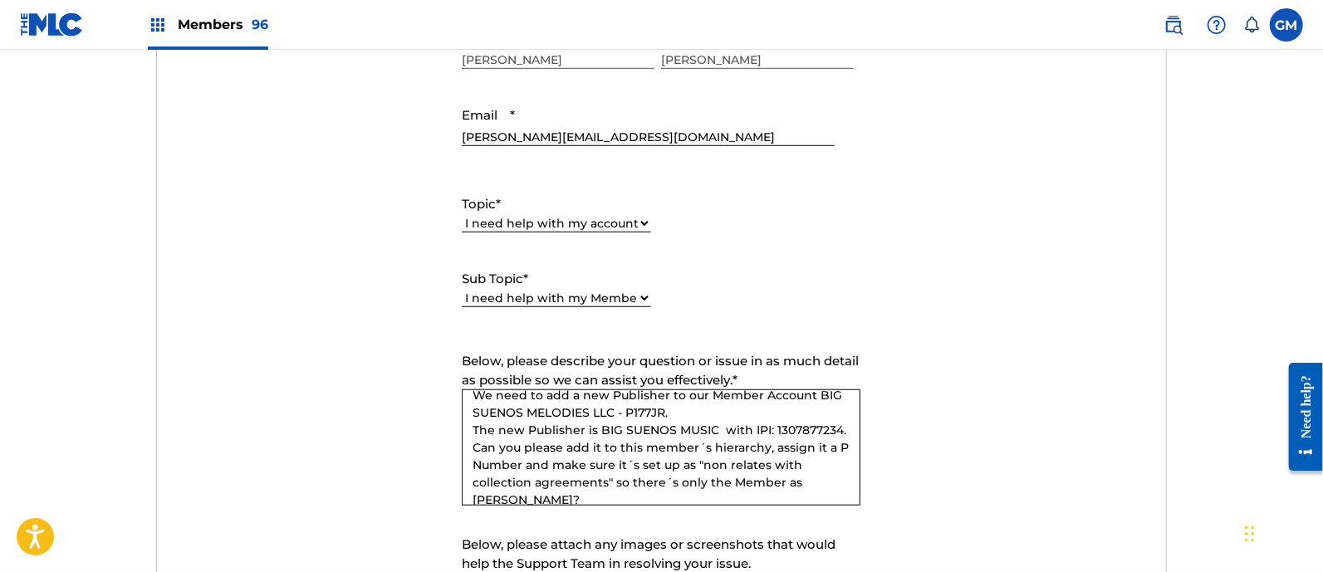
scroll to position [0, 0]
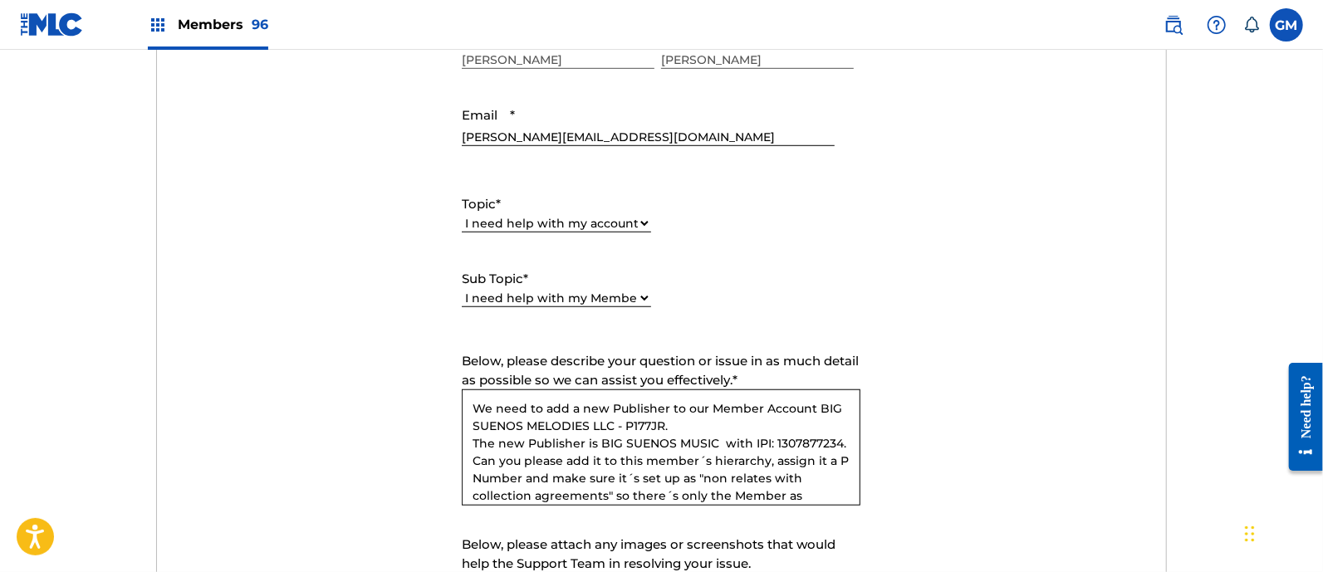
click at [540, 459] on textarea "We need to add a new Publisher to our Member Account BIG SUENOS MELODIES LLC - …" at bounding box center [661, 448] width 399 height 116
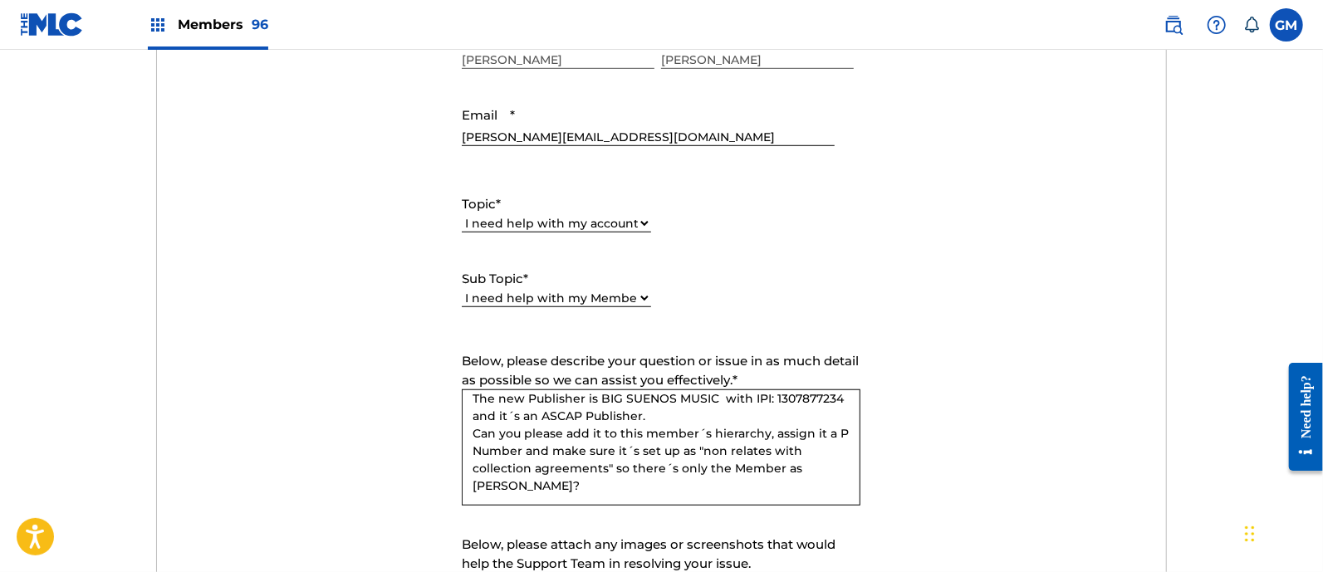
scroll to position [61, 0]
click at [572, 471] on textarea "We need to add a new Publisher to our Member Account BIG SUENOS MELODIES LLC - …" at bounding box center [661, 448] width 399 height 116
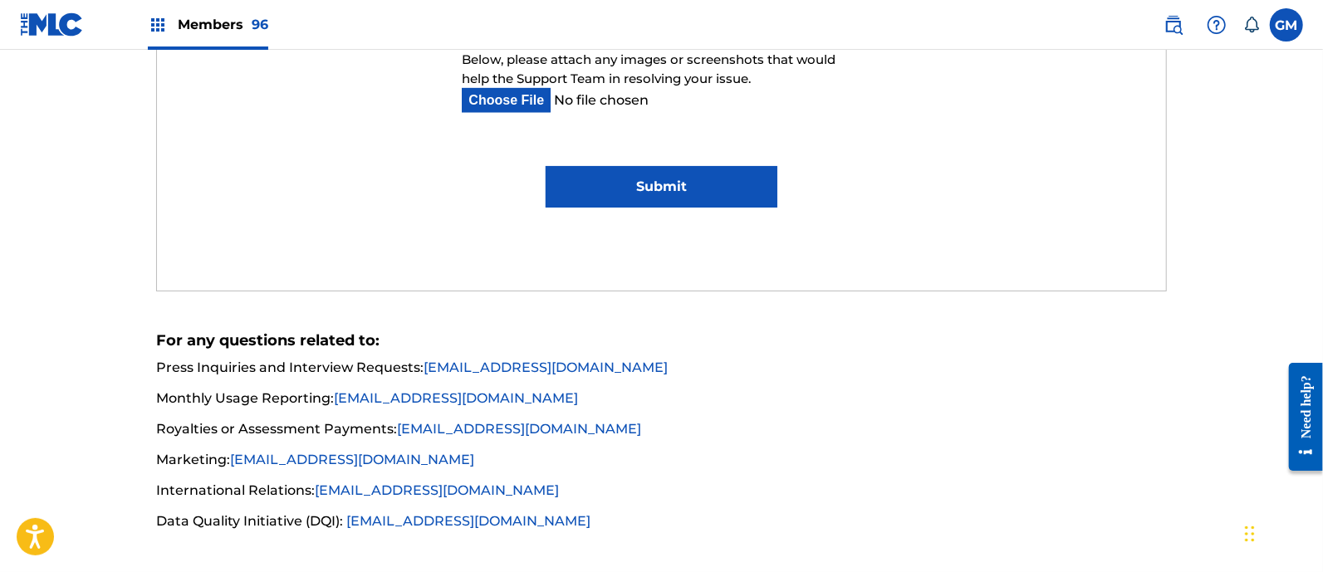
scroll to position [969, 0]
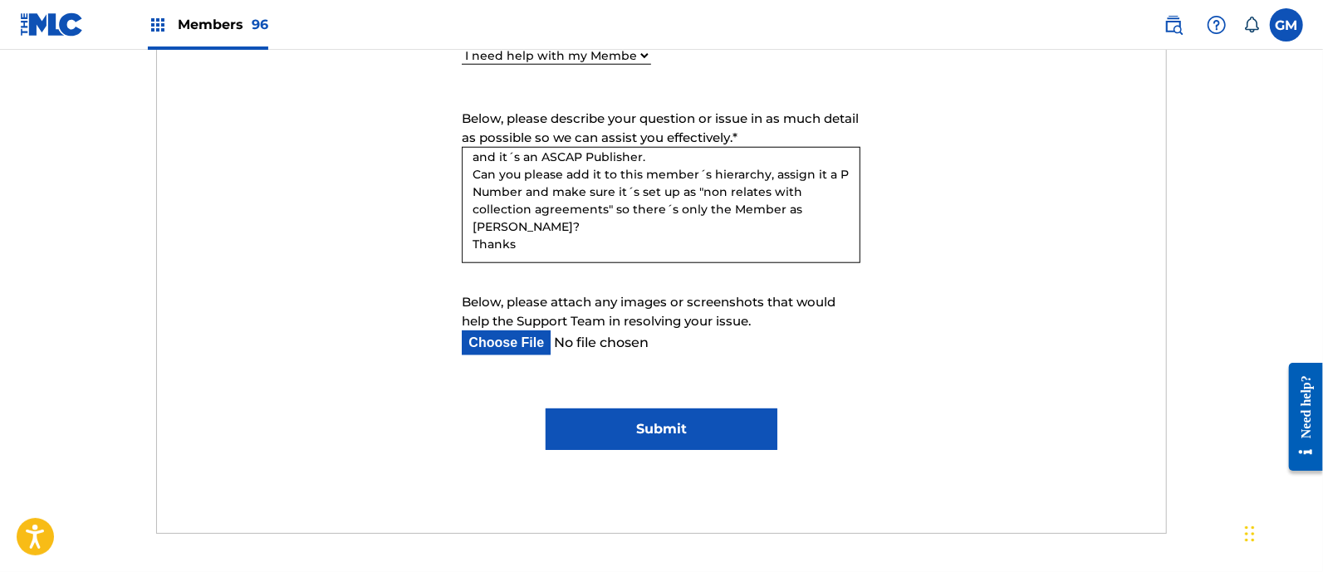
type textarea "We need to add a new Publisher to our Member Account BIG SUENOS MELODIES LLC - …"
click at [502, 334] on input "Below, please attach any images or screenshots that would help the Support Team…" at bounding box center [648, 343] width 372 height 25
type input "C:\fakepath\Hierarchy for BIG SUENOS MELODIES LLC.jpg"
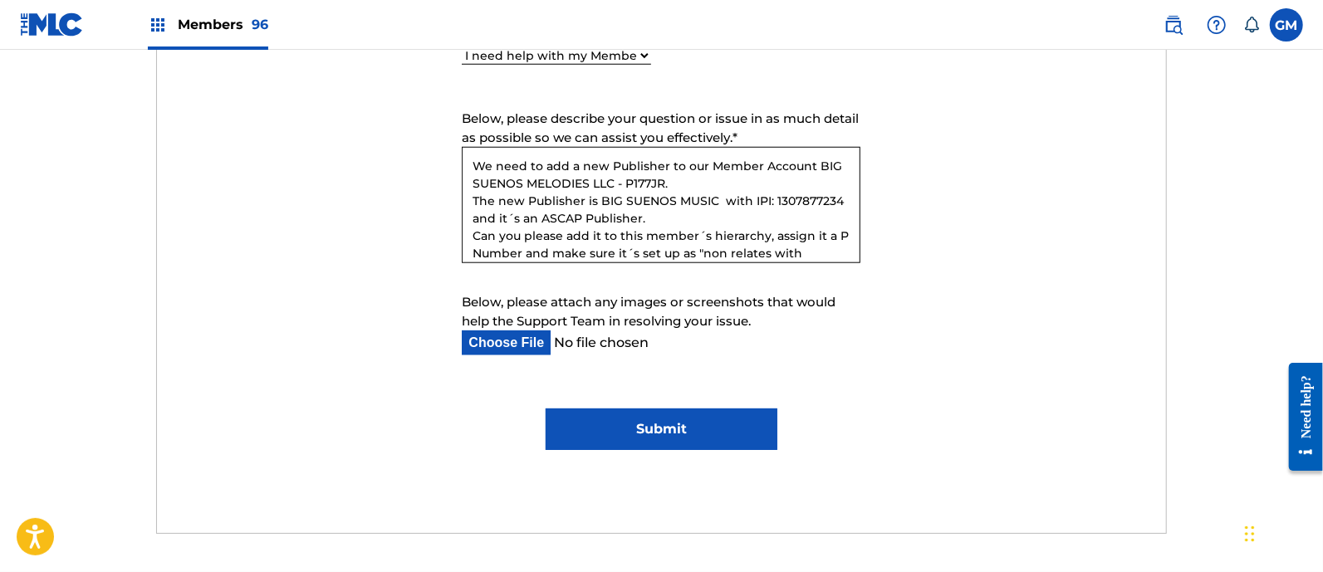
drag, startPoint x: 552, startPoint y: 236, endPoint x: 406, endPoint y: 117, distance: 187.8
click at [406, 117] on form "Submit a request Typical reply time: within hours via email First Name GERARDO …" at bounding box center [661, 65] width 1009 height 769
click at [938, 338] on form "Submit a request Typical reply time: within hours via email First Name GERARDO …" at bounding box center [661, 65] width 1009 height 769
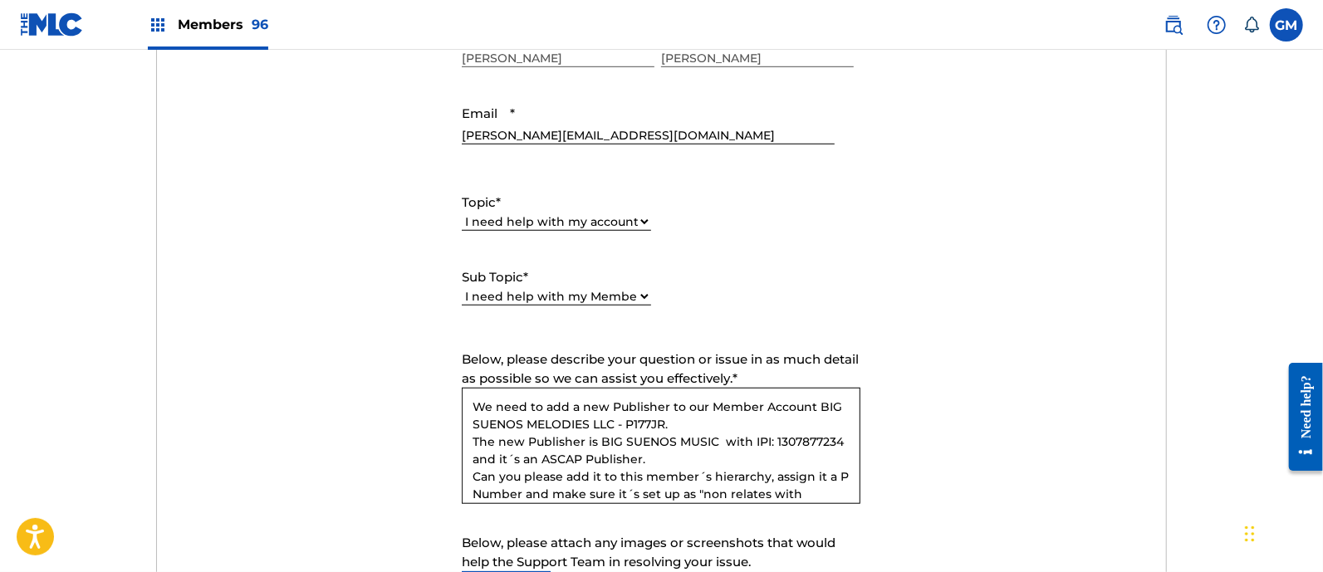
scroll to position [726, 0]
click at [638, 301] on select "Please Select I need help with my user account I can't log in to my user accoun…" at bounding box center [556, 298] width 189 height 17
click at [888, 262] on form "Submit a request Typical reply time: within hours via email First Name GERARDO …" at bounding box center [661, 308] width 1009 height 769
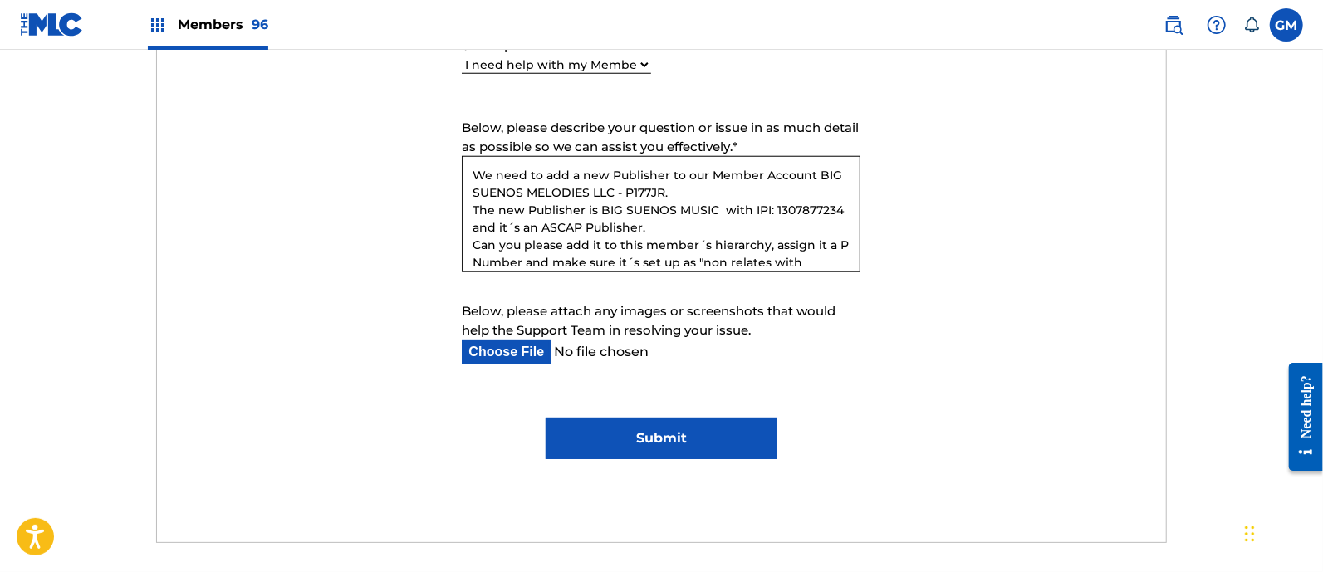
scroll to position [969, 0]
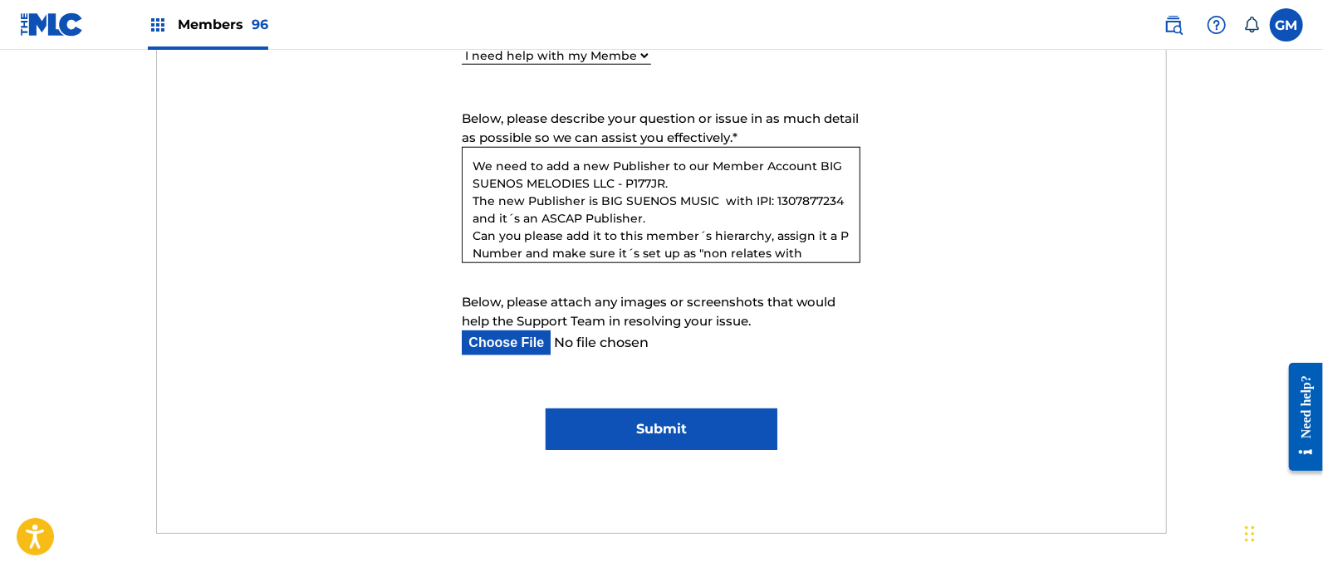
click at [654, 428] on input "Submit" at bounding box center [662, 430] width 232 height 42
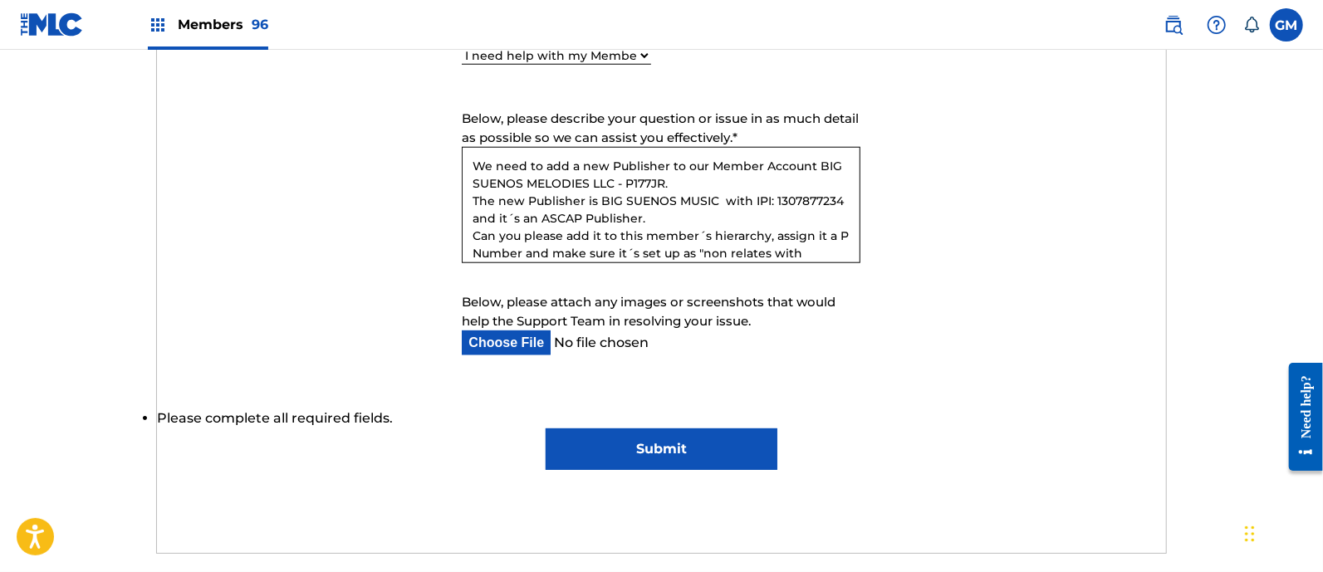
scroll to position [747, 0]
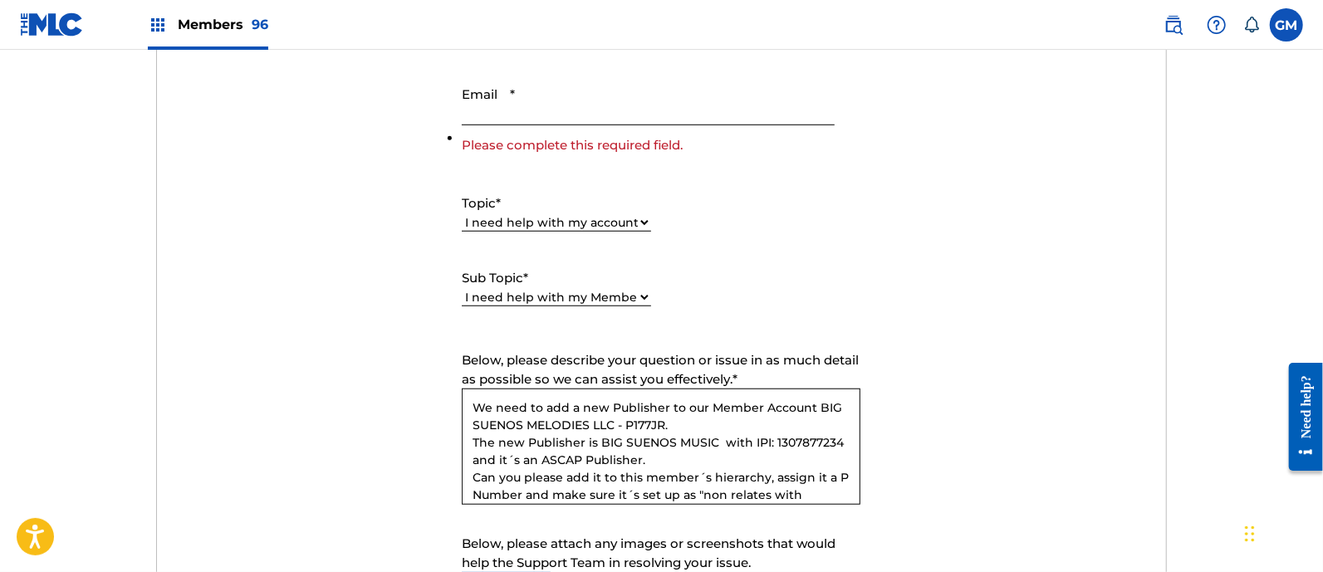
click at [523, 111] on input "Email *" at bounding box center [648, 101] width 372 height 47
type input "[PERSON_NAME][EMAIL_ADDRESS][DOMAIN_NAME]"
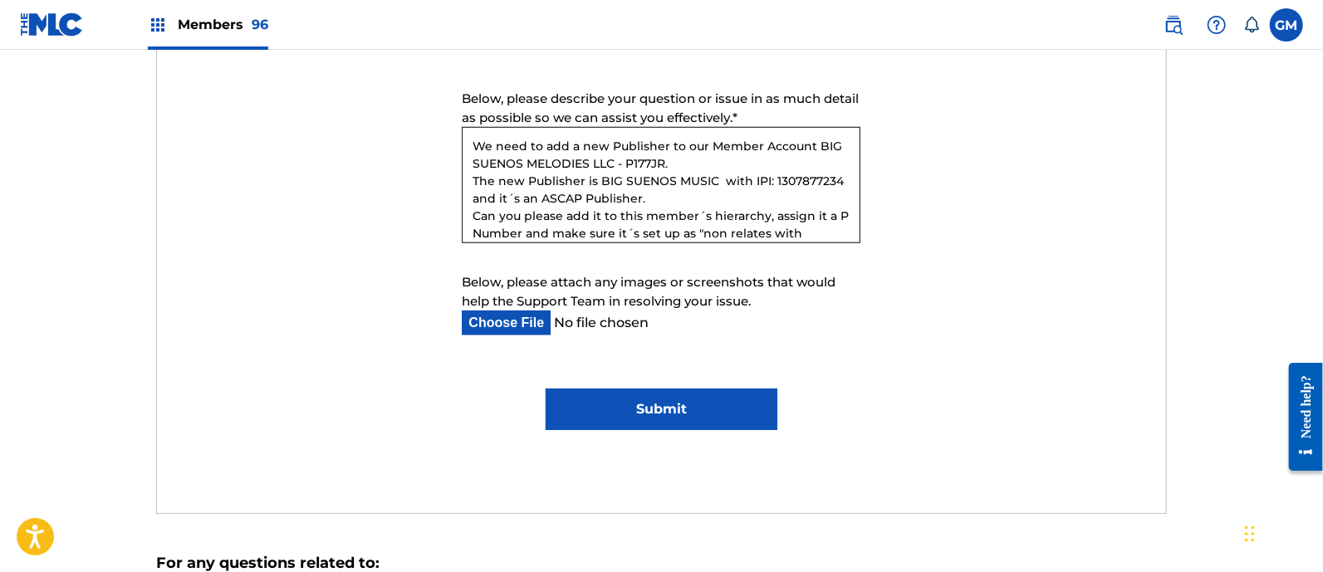
scroll to position [1231, 0]
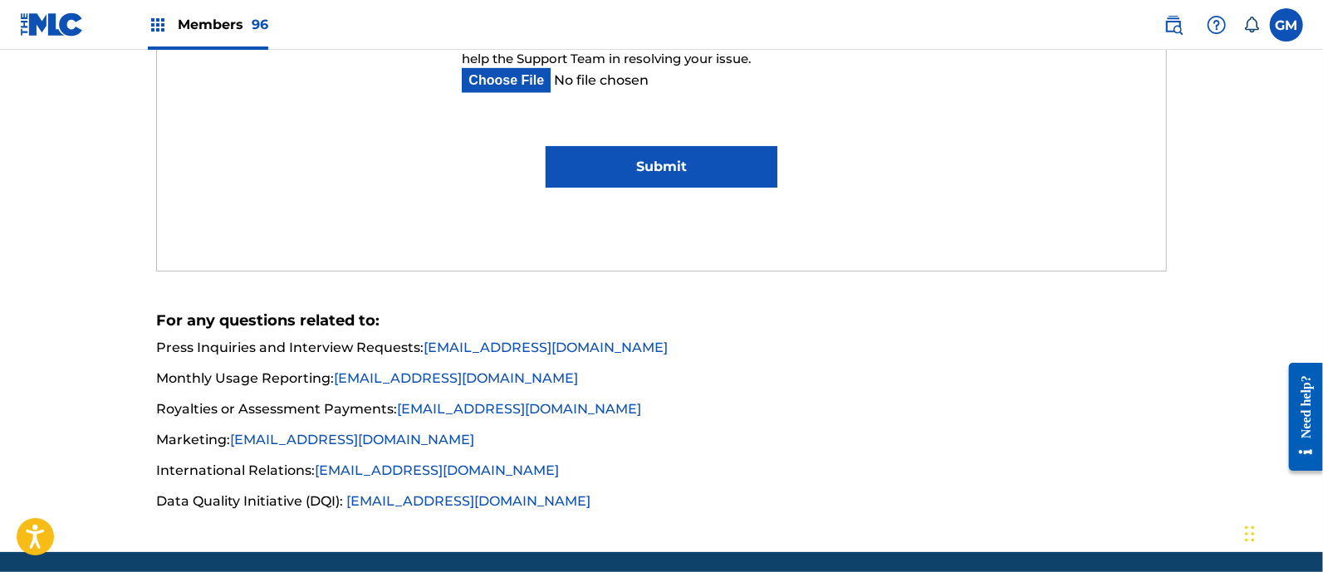
click at [653, 160] on input "Submit" at bounding box center [662, 167] width 232 height 42
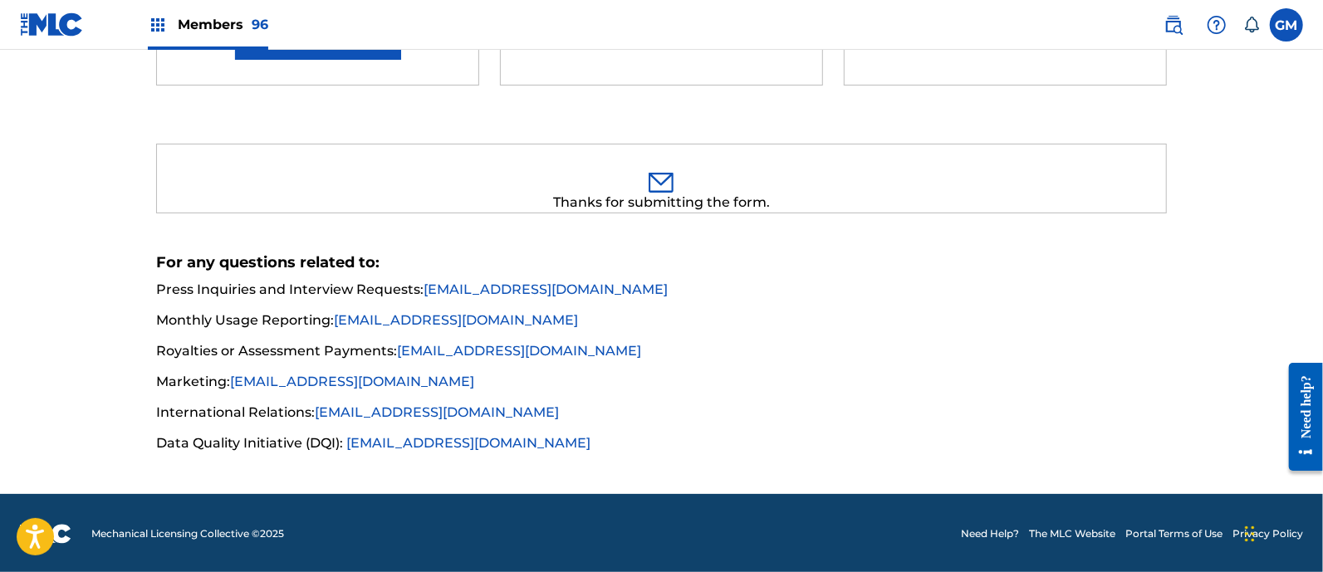
scroll to position [0, 0]
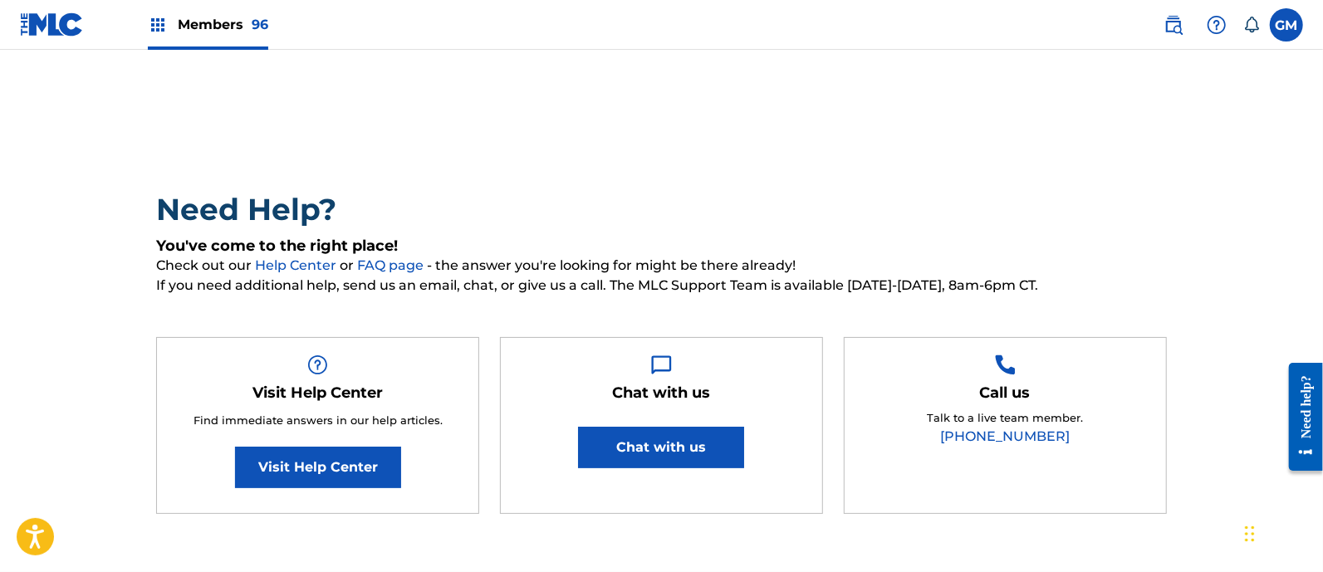
click at [205, 18] on span "Members 96" at bounding box center [223, 24] width 91 height 19
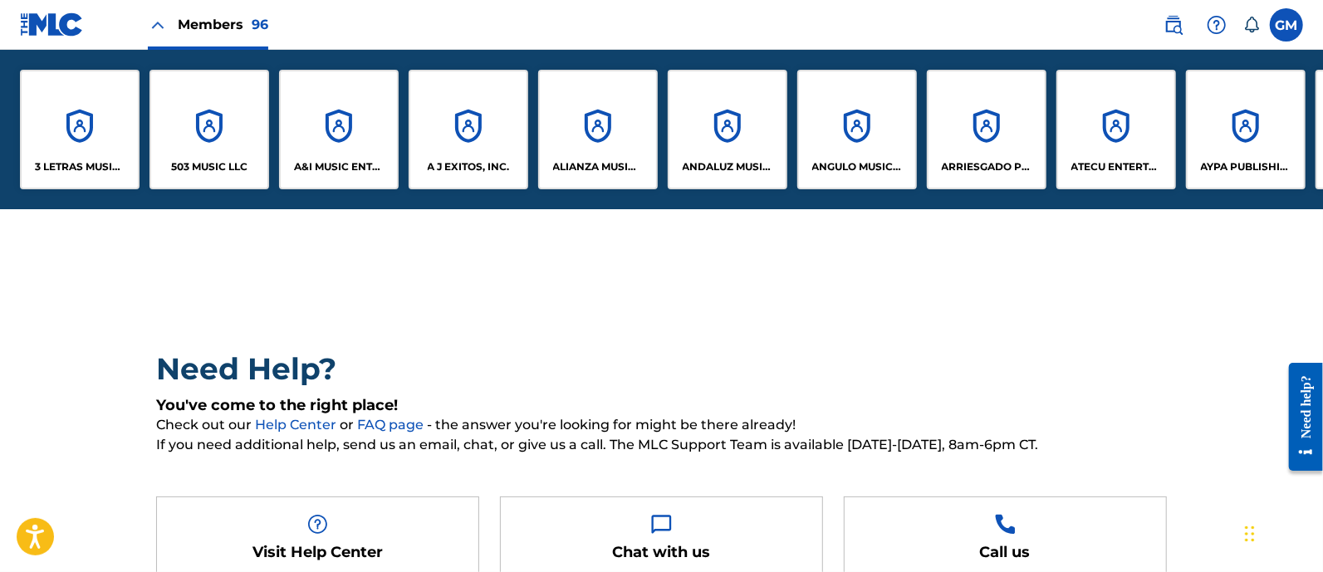
click at [213, 155] on div "503 MUSIC LLC" at bounding box center [210, 130] width 120 height 120
